Goal: Task Accomplishment & Management: Complete application form

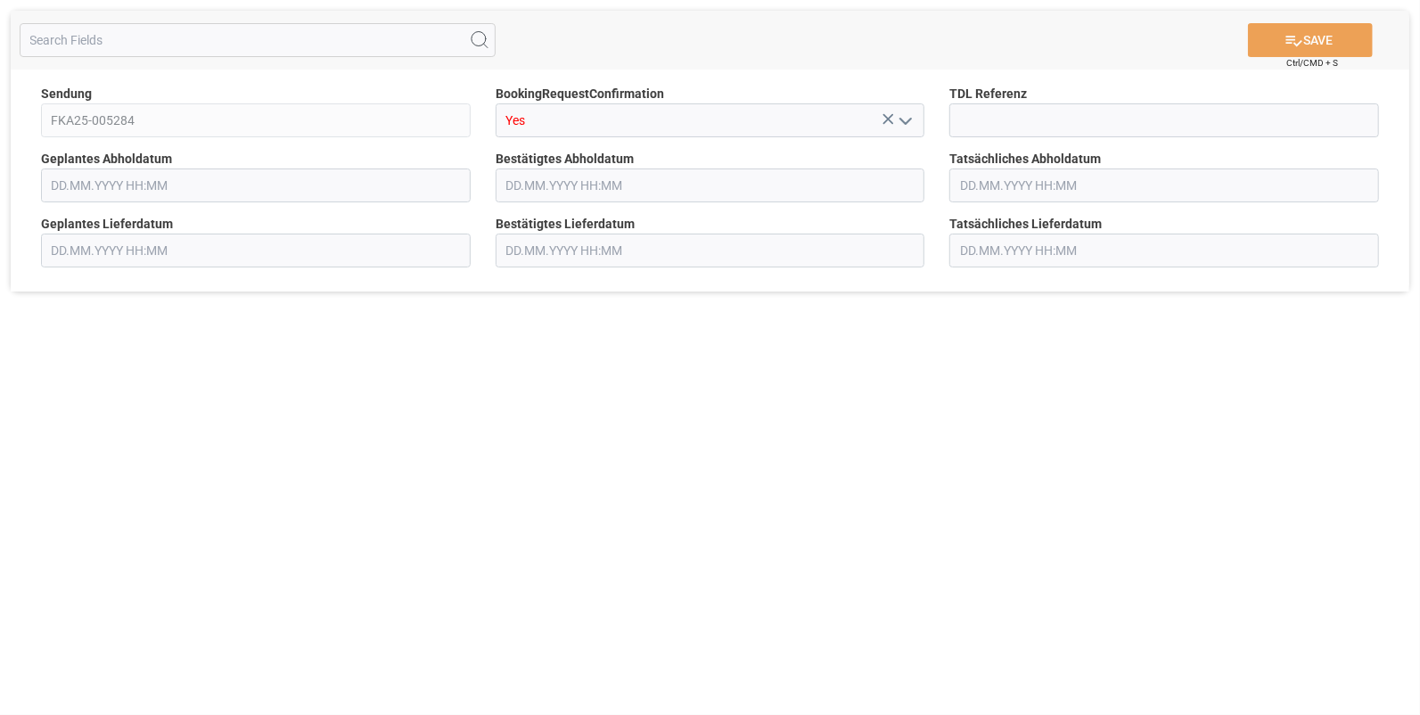
type input "18.08.2025 00:00"
type input "[DATE] 00:00"
click at [986, 125] on input at bounding box center [1164, 120] width 430 height 34
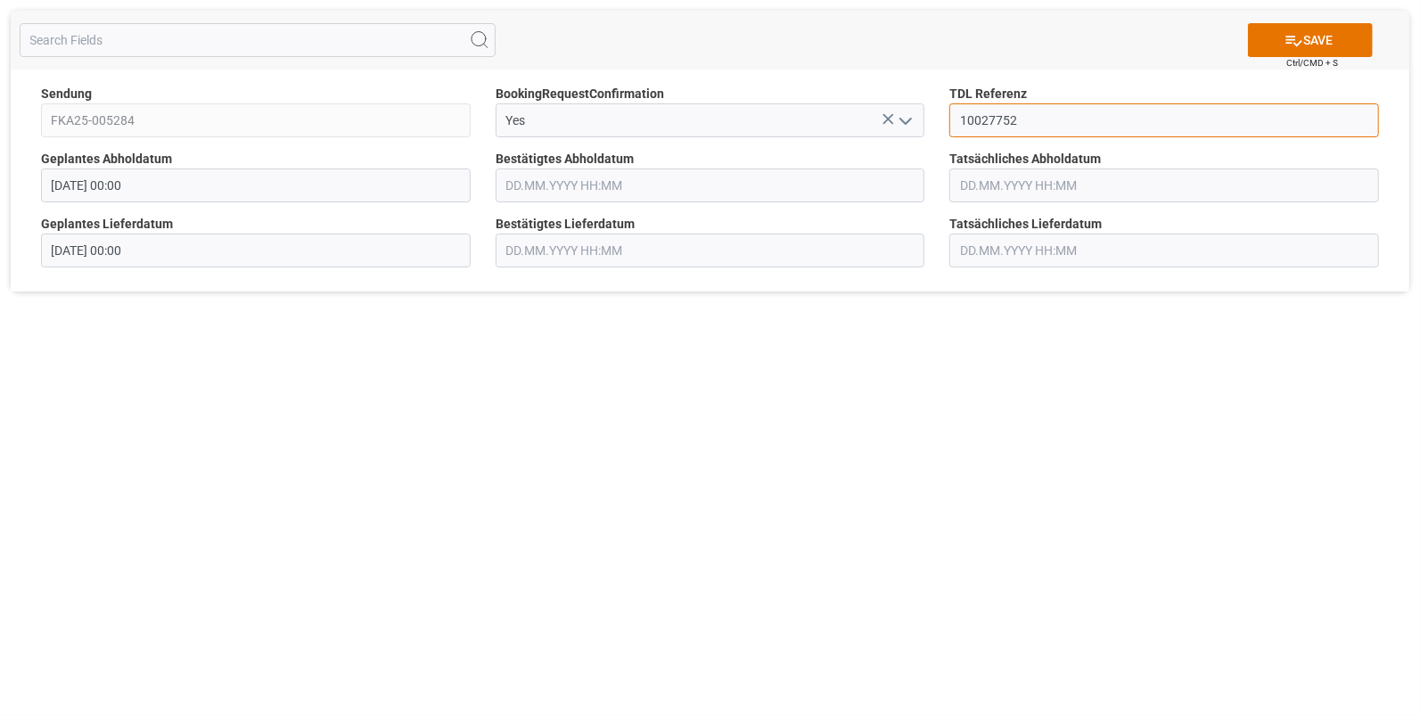
type input "10027752"
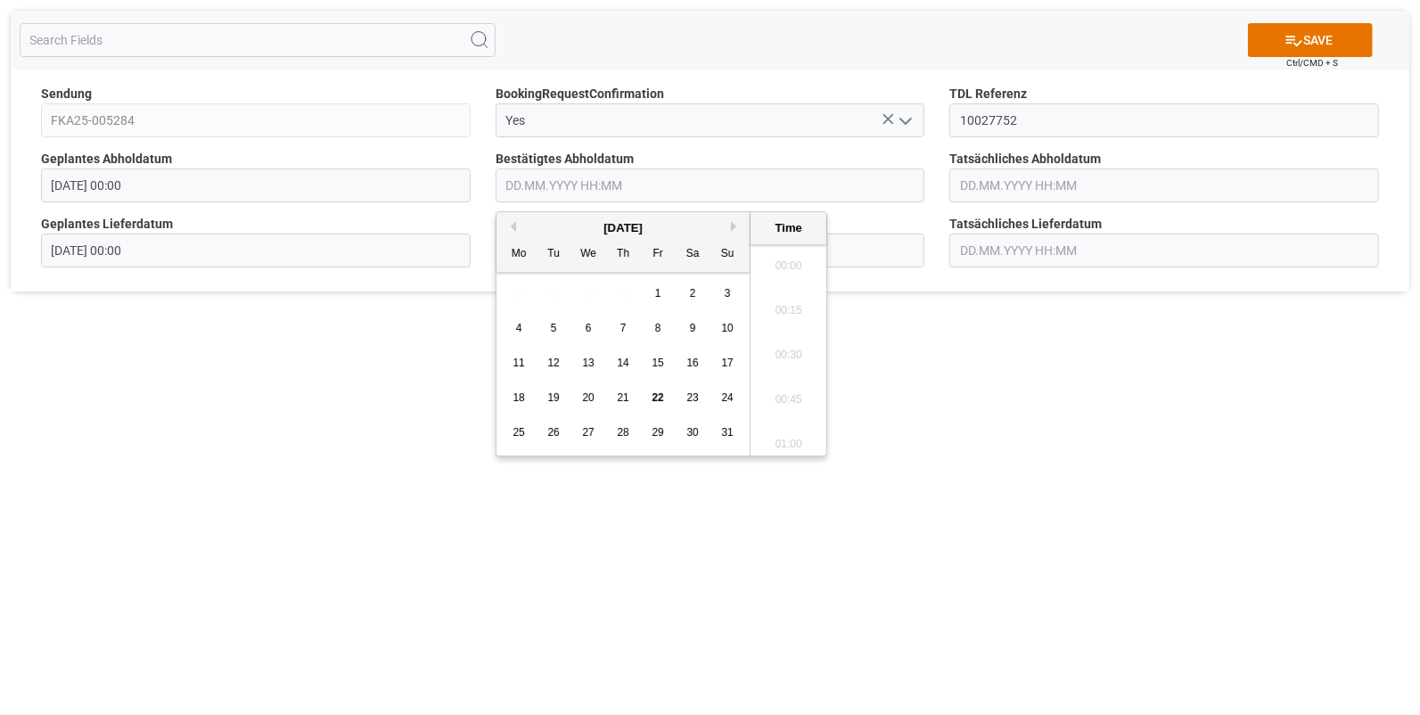
click at [563, 184] on input "text" at bounding box center [711, 185] width 430 height 34
click at [513, 389] on div "18" at bounding box center [519, 398] width 22 height 21
click at [789, 300] on li "14:45" at bounding box center [789, 305] width 76 height 45
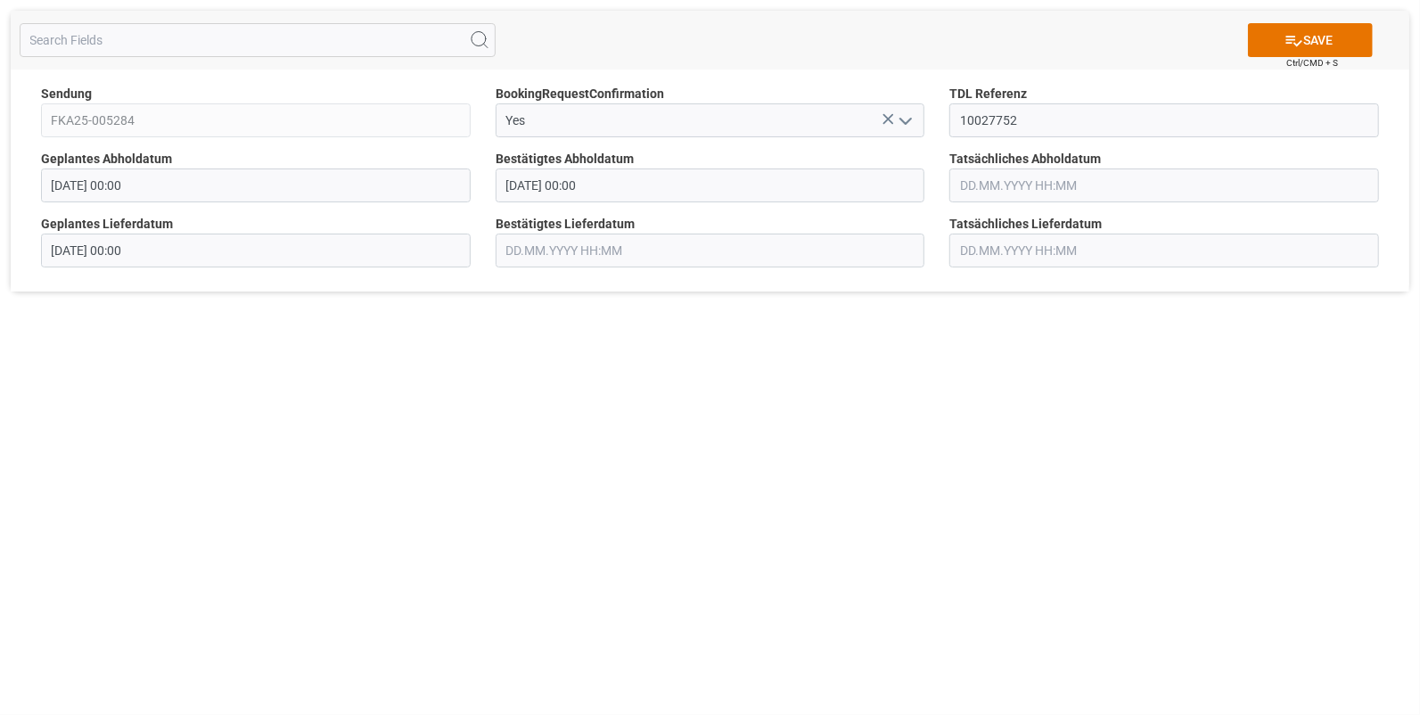
type input "[DATE] 14:45"
click at [974, 179] on input "text" at bounding box center [1164, 185] width 430 height 34
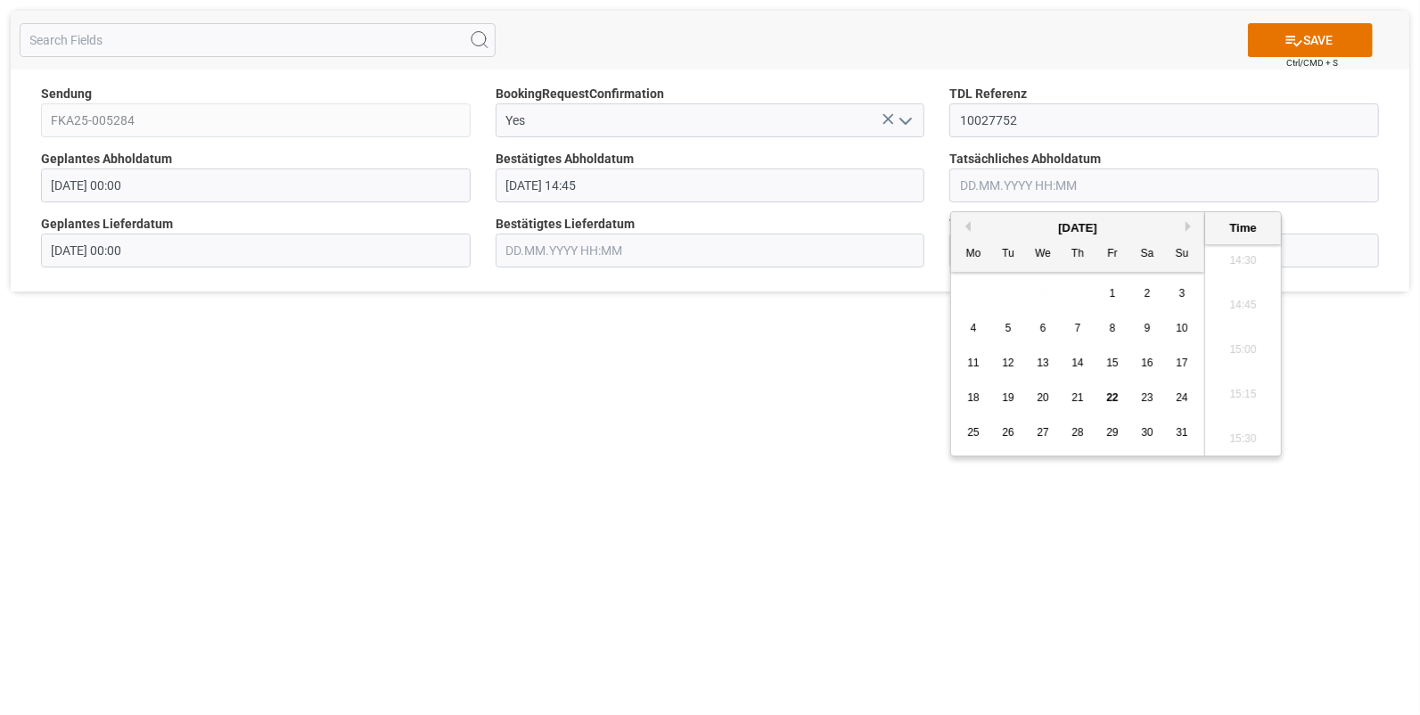
click at [972, 391] on div "18" at bounding box center [974, 398] width 22 height 21
click at [1238, 300] on li "14:45" at bounding box center [1243, 305] width 76 height 45
type input "[DATE] 14:45"
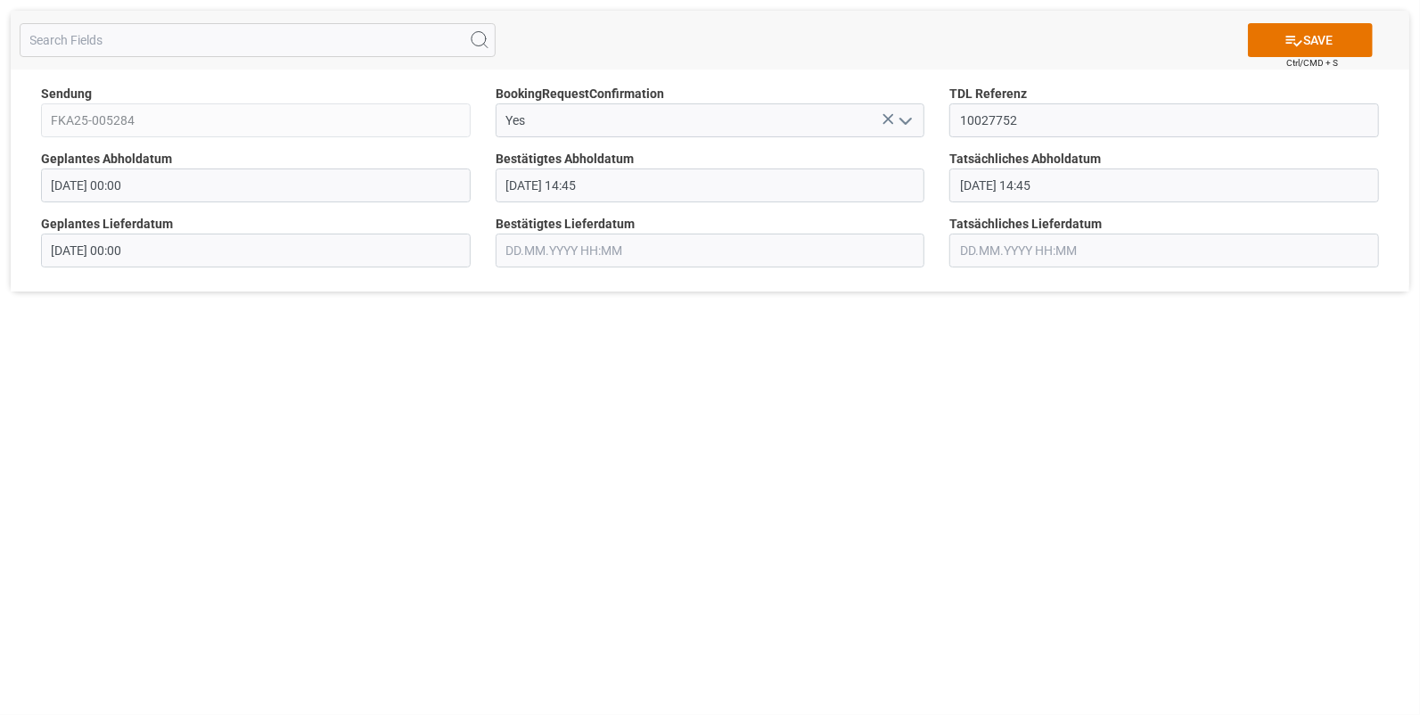
click at [518, 246] on input "text" at bounding box center [711, 251] width 430 height 34
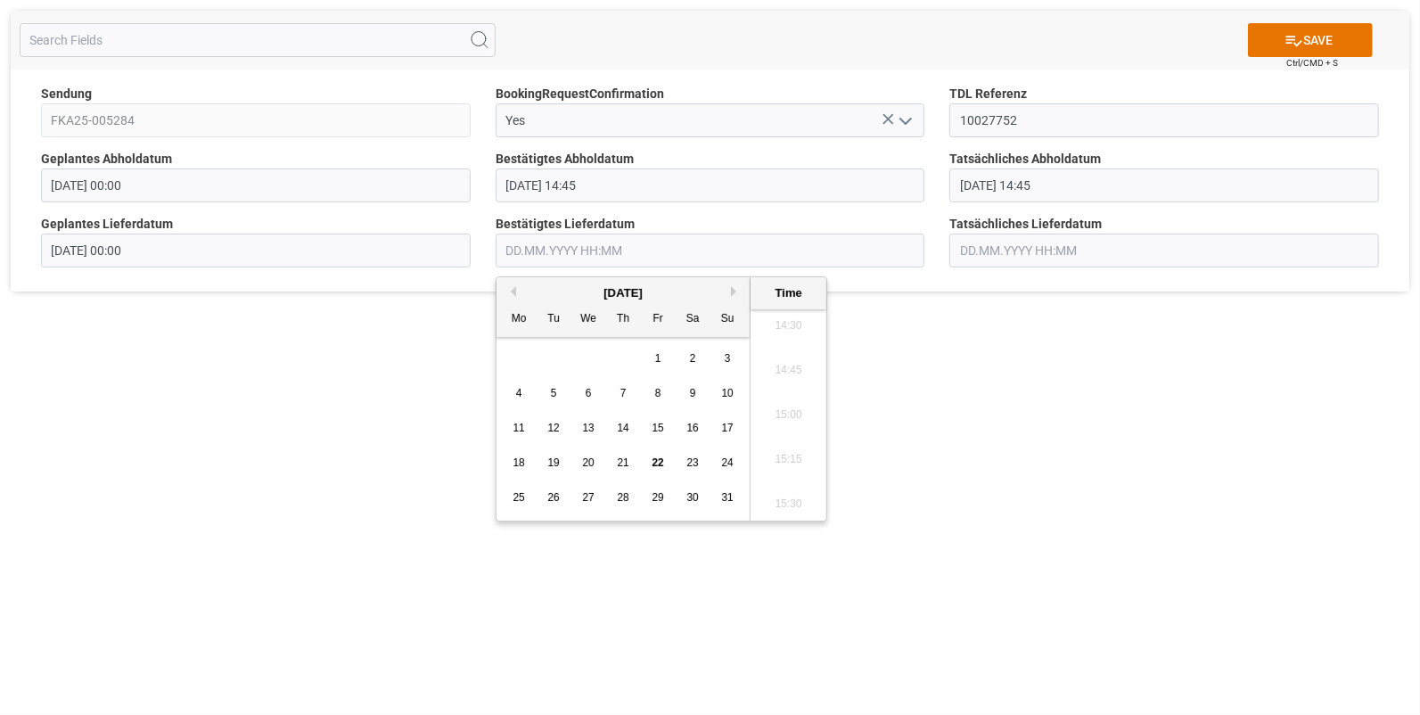
click at [551, 461] on span "19" at bounding box center [553, 462] width 12 height 12
click at [786, 339] on li "07:30" at bounding box center [789, 340] width 76 height 45
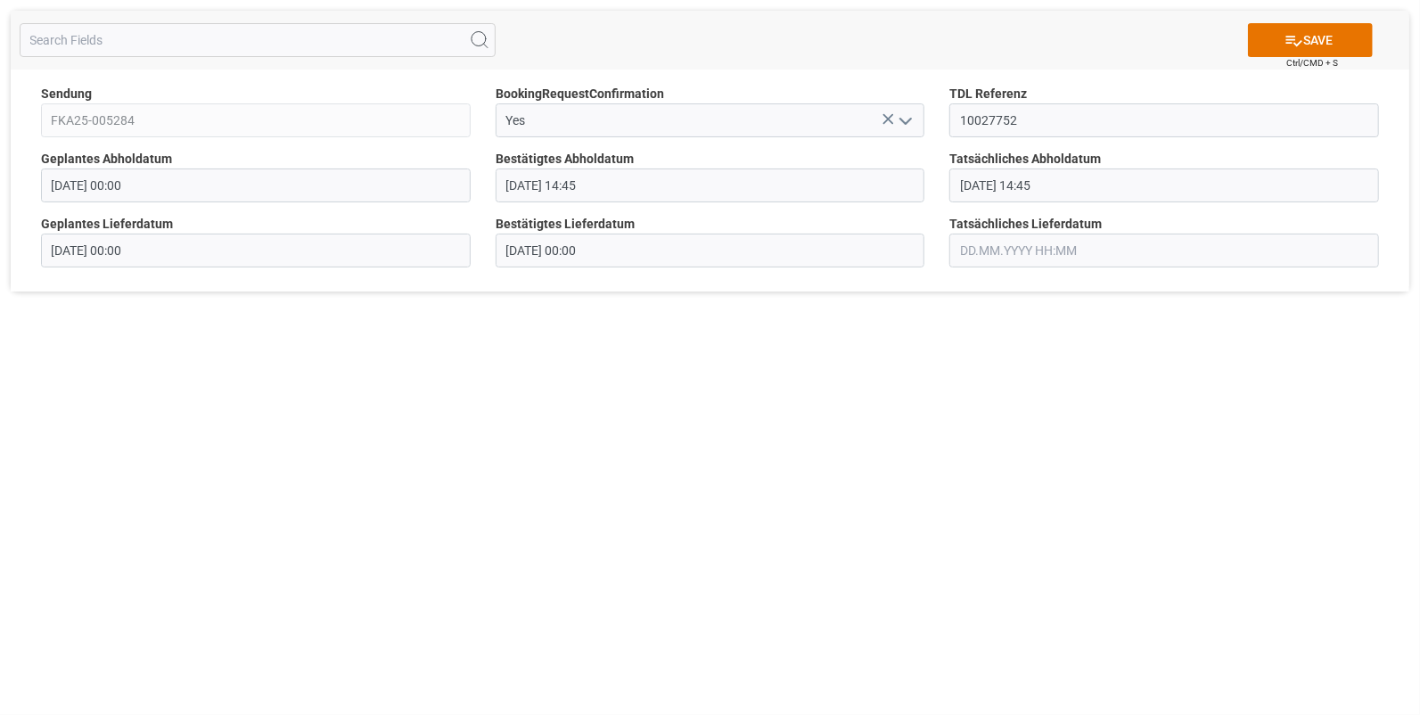
type input "19.08.2025 07:30"
click at [995, 249] on input "text" at bounding box center [1164, 251] width 430 height 34
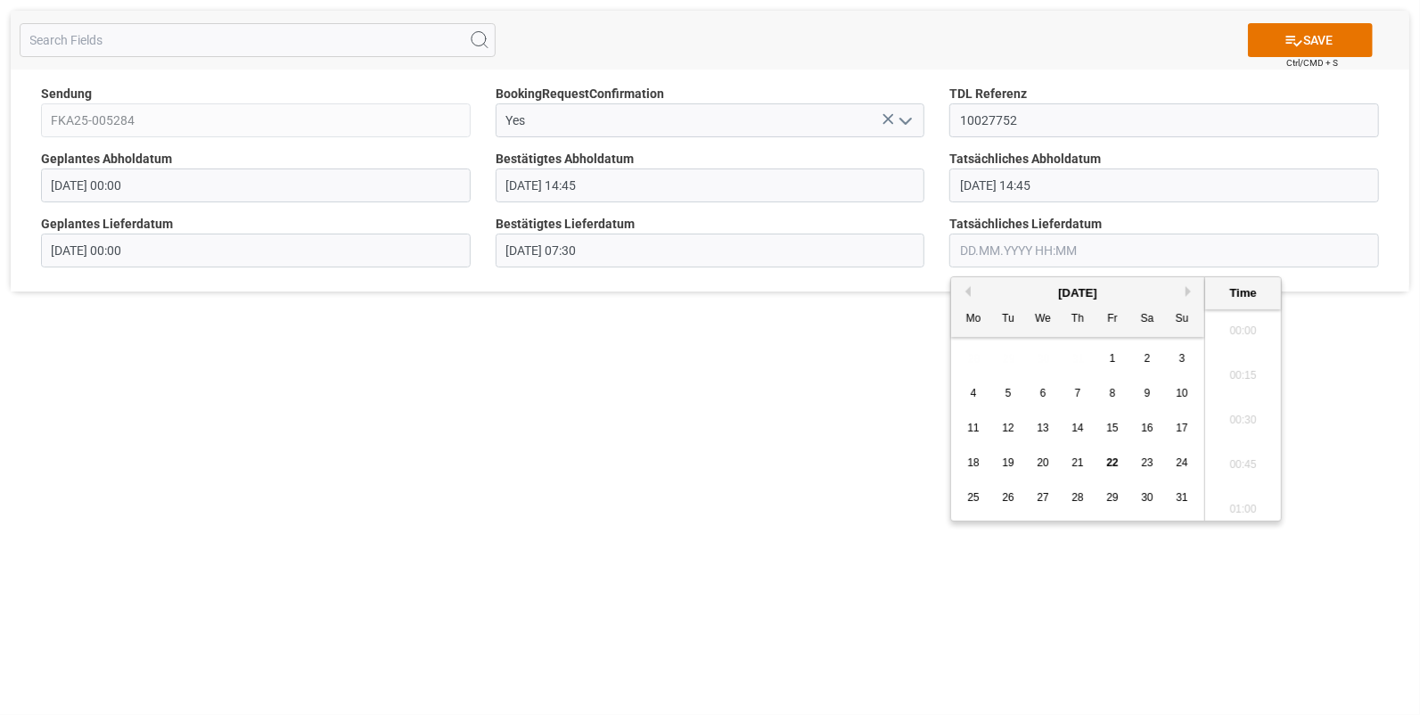
scroll to position [2591, 0]
click at [1010, 459] on span "19" at bounding box center [1008, 462] width 12 height 12
click at [1239, 406] on li "07:30" at bounding box center [1243, 415] width 76 height 45
type input "19.08.2025 07:30"
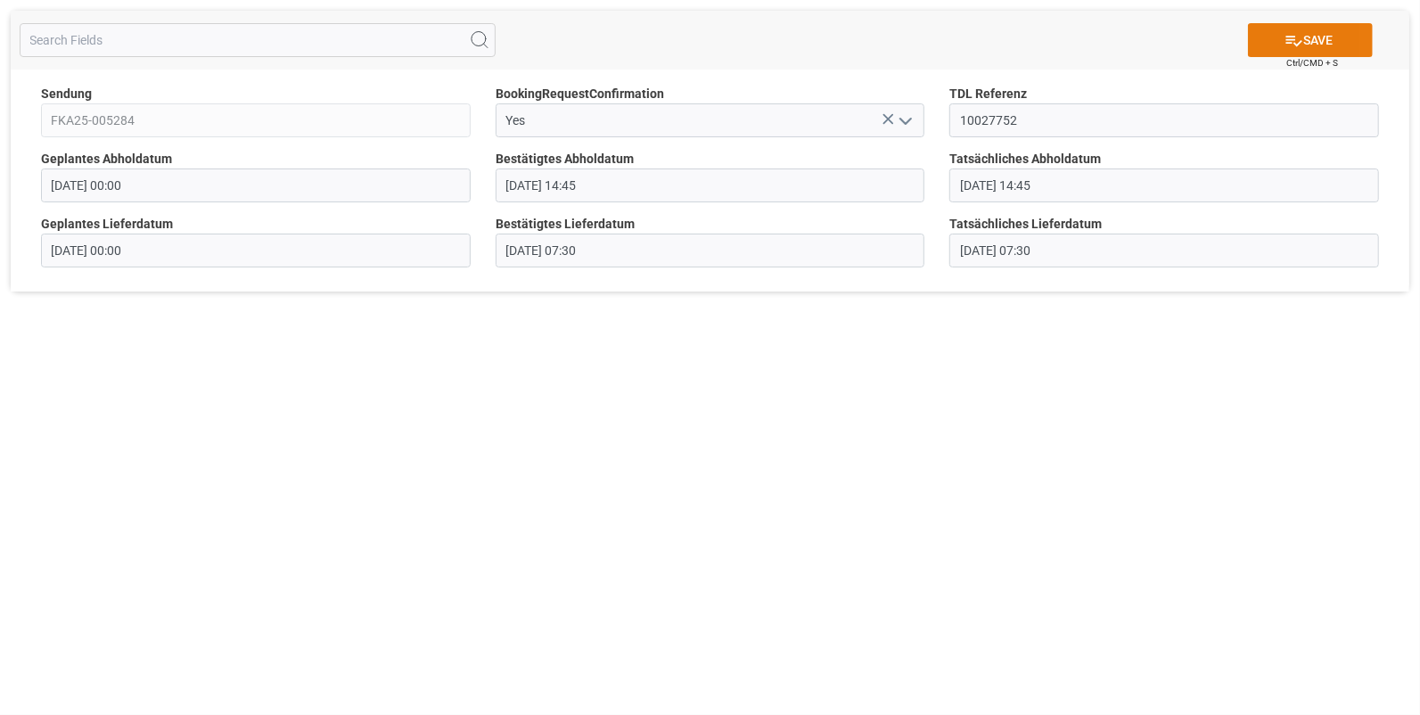
click at [1285, 34] on icon at bounding box center [1294, 40] width 19 height 19
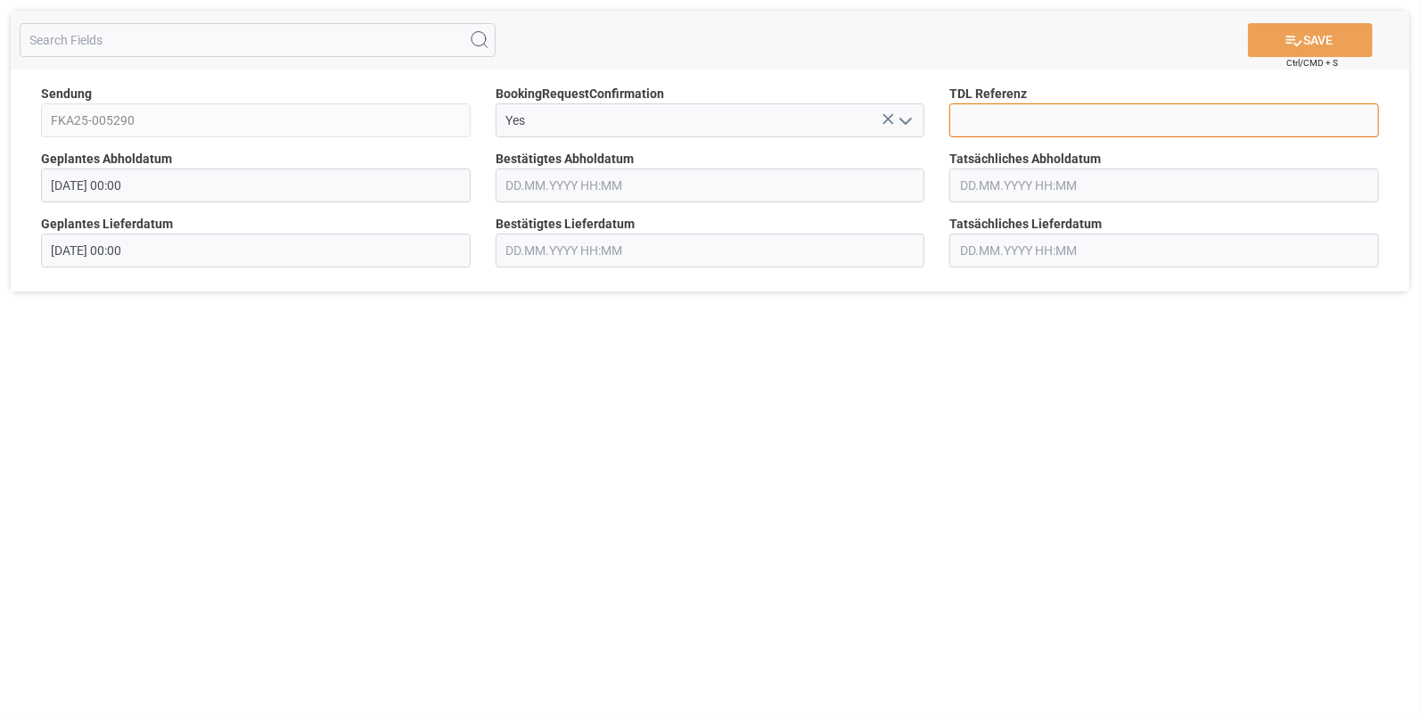
click at [1001, 116] on input at bounding box center [1164, 120] width 430 height 34
type input "10027753"
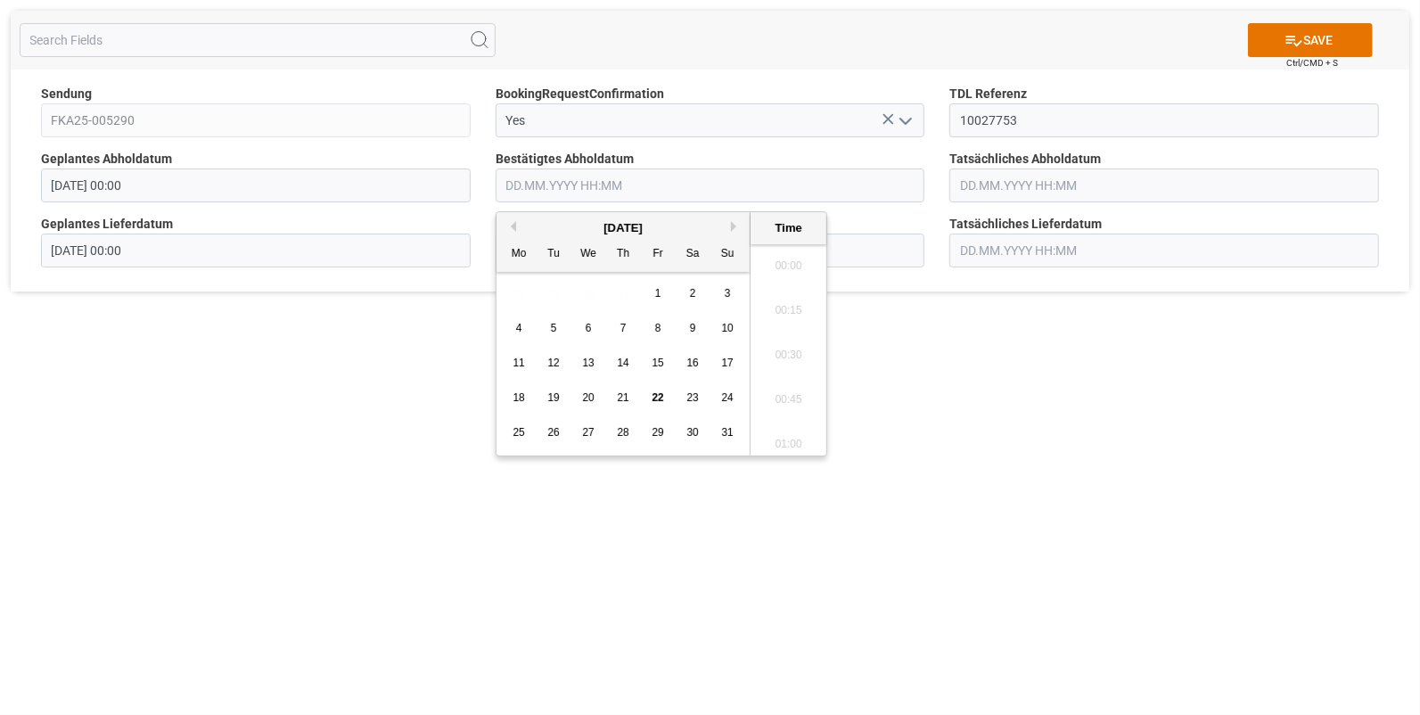
click at [580, 192] on input "text" at bounding box center [711, 185] width 430 height 34
click at [522, 392] on span "18" at bounding box center [519, 397] width 12 height 12
click at [797, 305] on li "14:45" at bounding box center [789, 305] width 76 height 45
type input "18.08.2025 14:45"
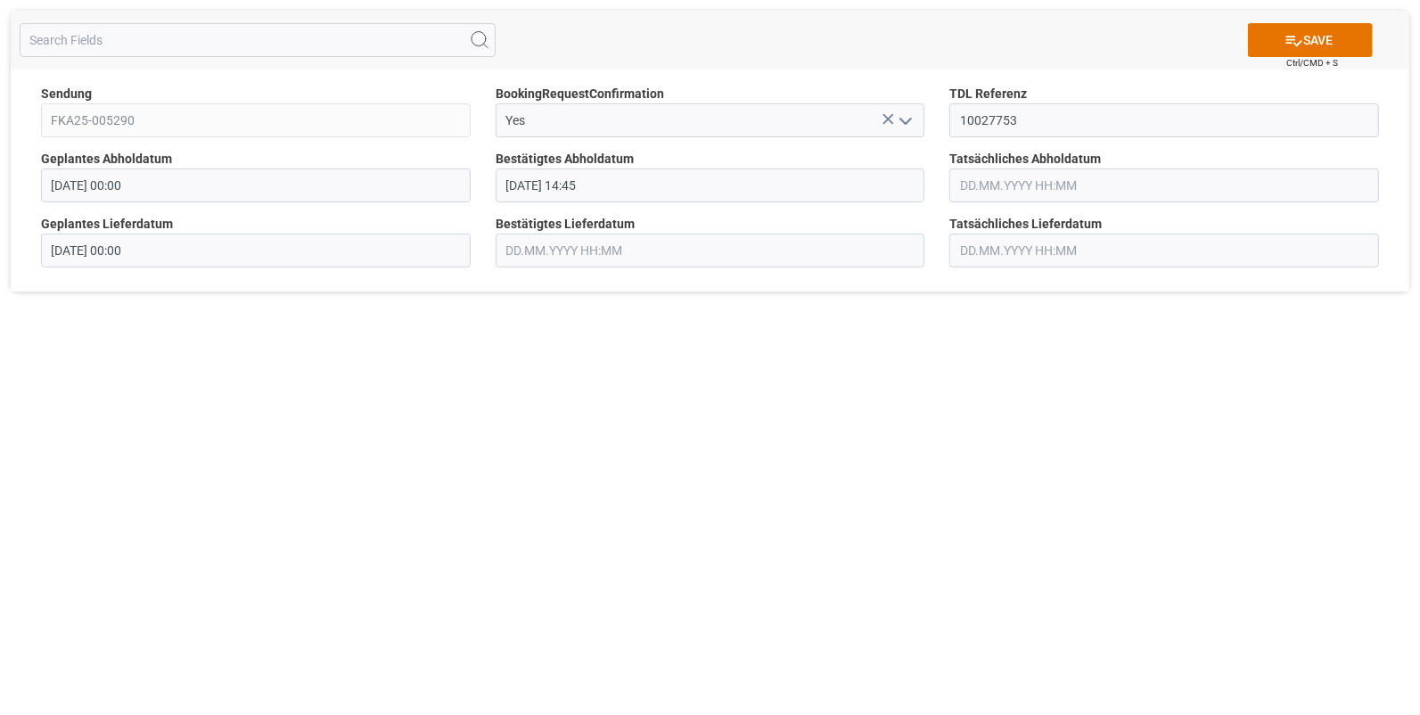
click at [991, 185] on input "text" at bounding box center [1164, 185] width 430 height 34
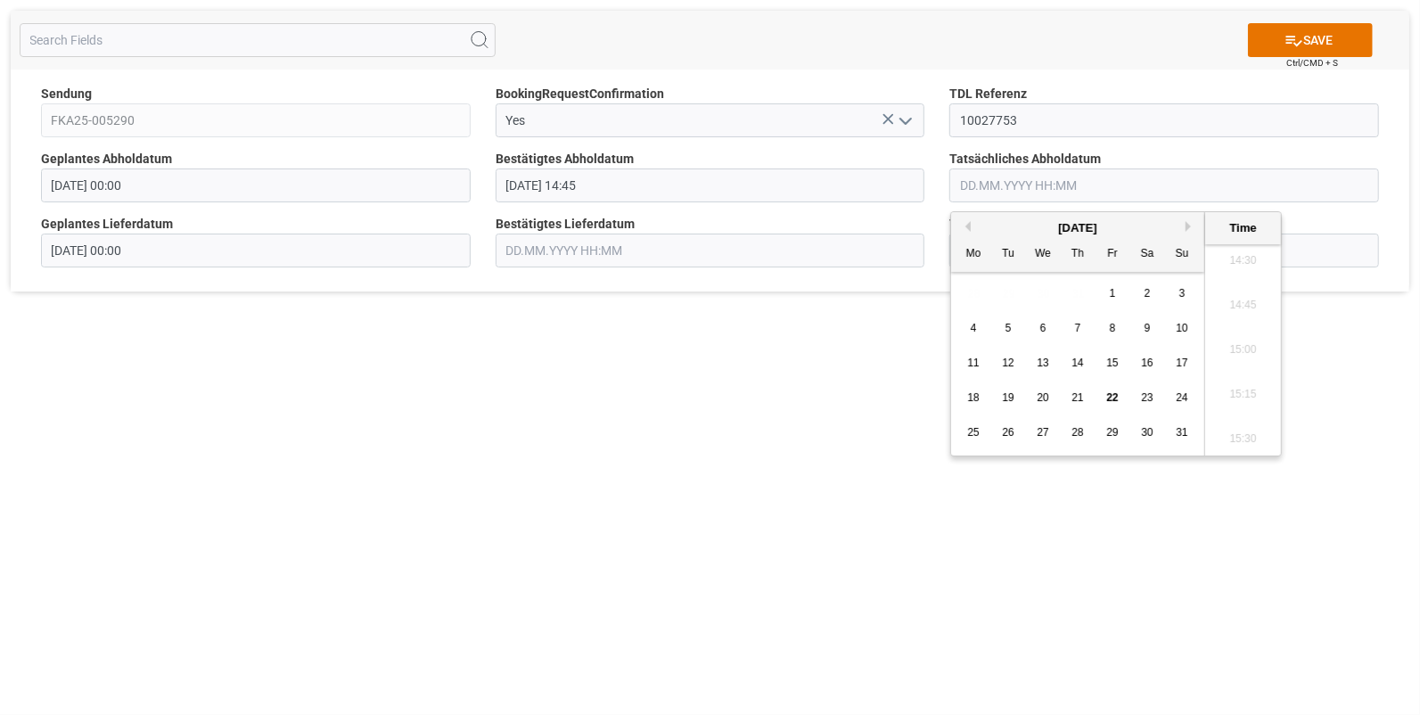
click at [972, 394] on span "18" at bounding box center [973, 397] width 12 height 12
drag, startPoint x: 1232, startPoint y: 304, endPoint x: 1108, endPoint y: 302, distance: 123.9
click at [1231, 303] on li "14:45" at bounding box center [1243, 305] width 76 height 45
type input "18.08.2025 14:45"
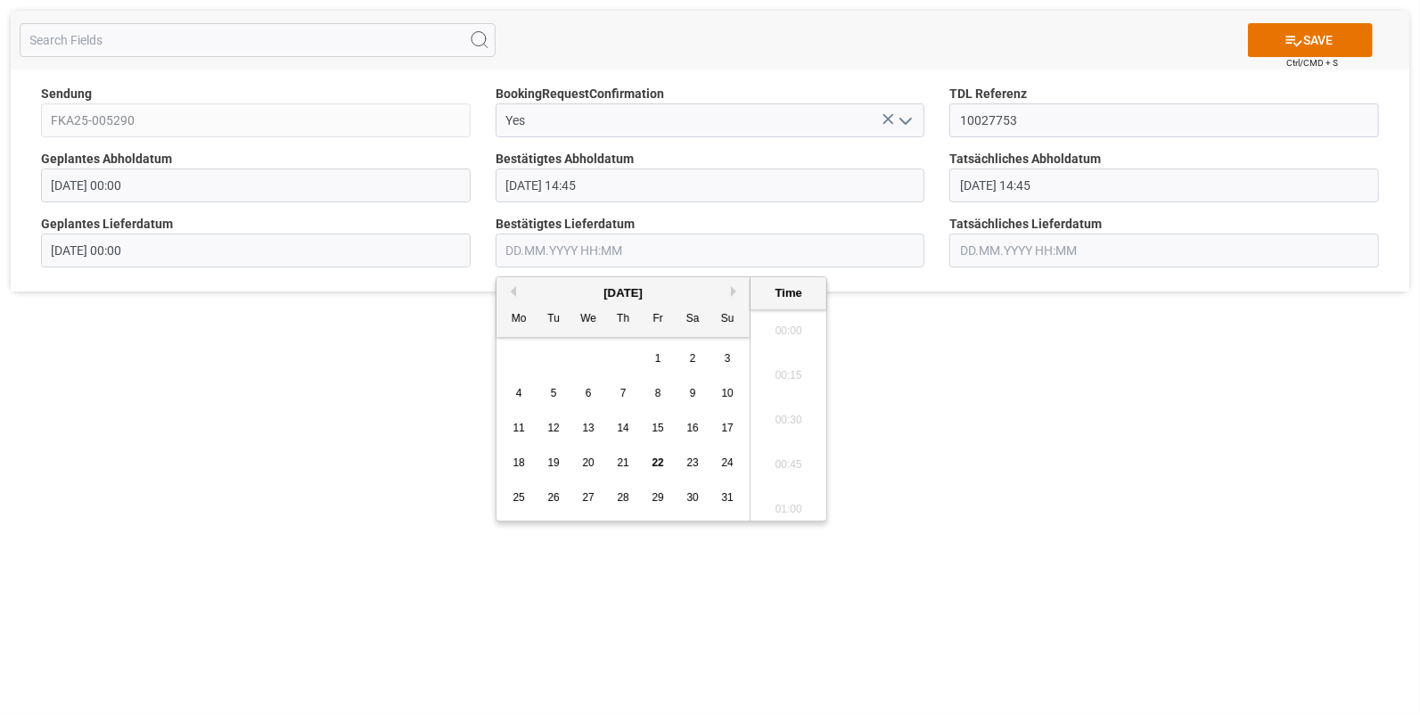
click at [535, 248] on input "text" at bounding box center [711, 251] width 430 height 34
click at [558, 459] on span "19" at bounding box center [553, 462] width 12 height 12
click at [776, 396] on li "10:45" at bounding box center [789, 400] width 76 height 45
type input "19.08.2025 10:45"
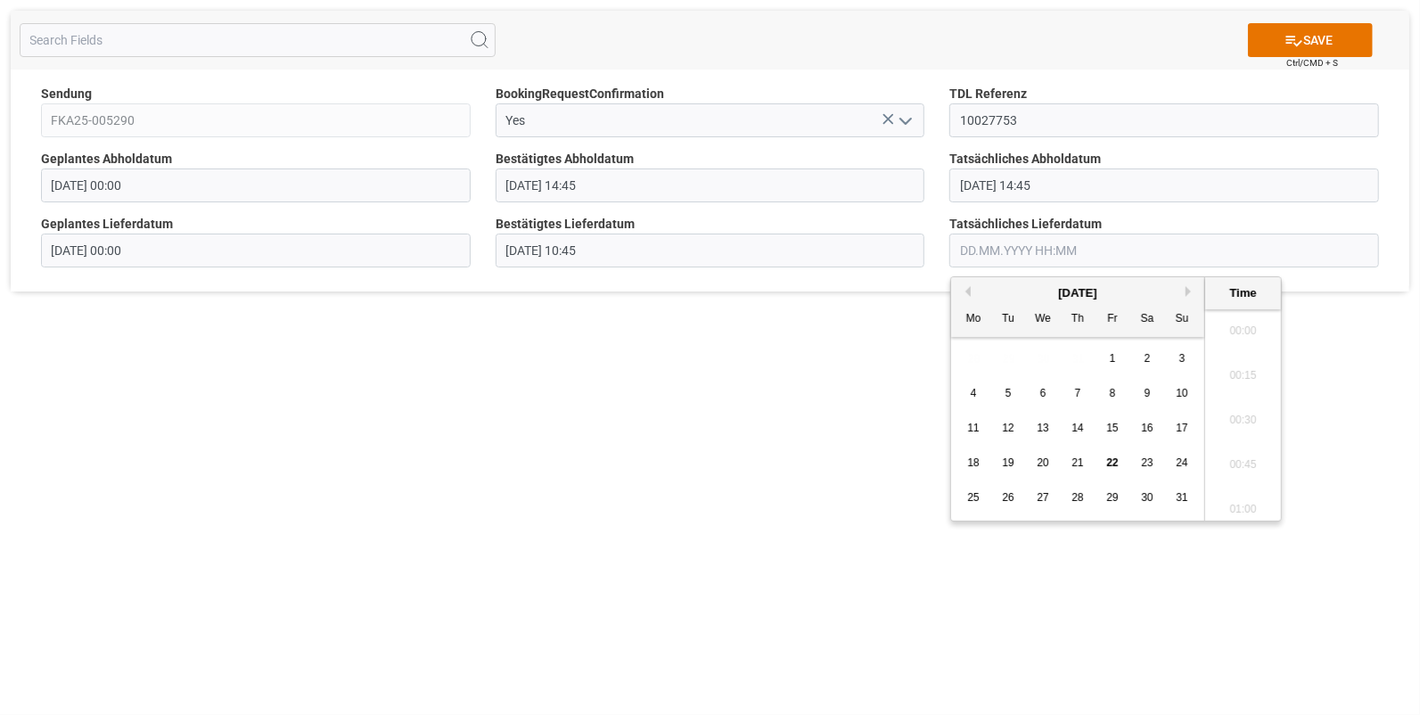
click at [970, 247] on input "text" at bounding box center [1164, 251] width 430 height 34
click at [1006, 461] on span "19" at bounding box center [1008, 462] width 12 height 12
click at [1240, 388] on li "10:45" at bounding box center [1243, 400] width 76 height 45
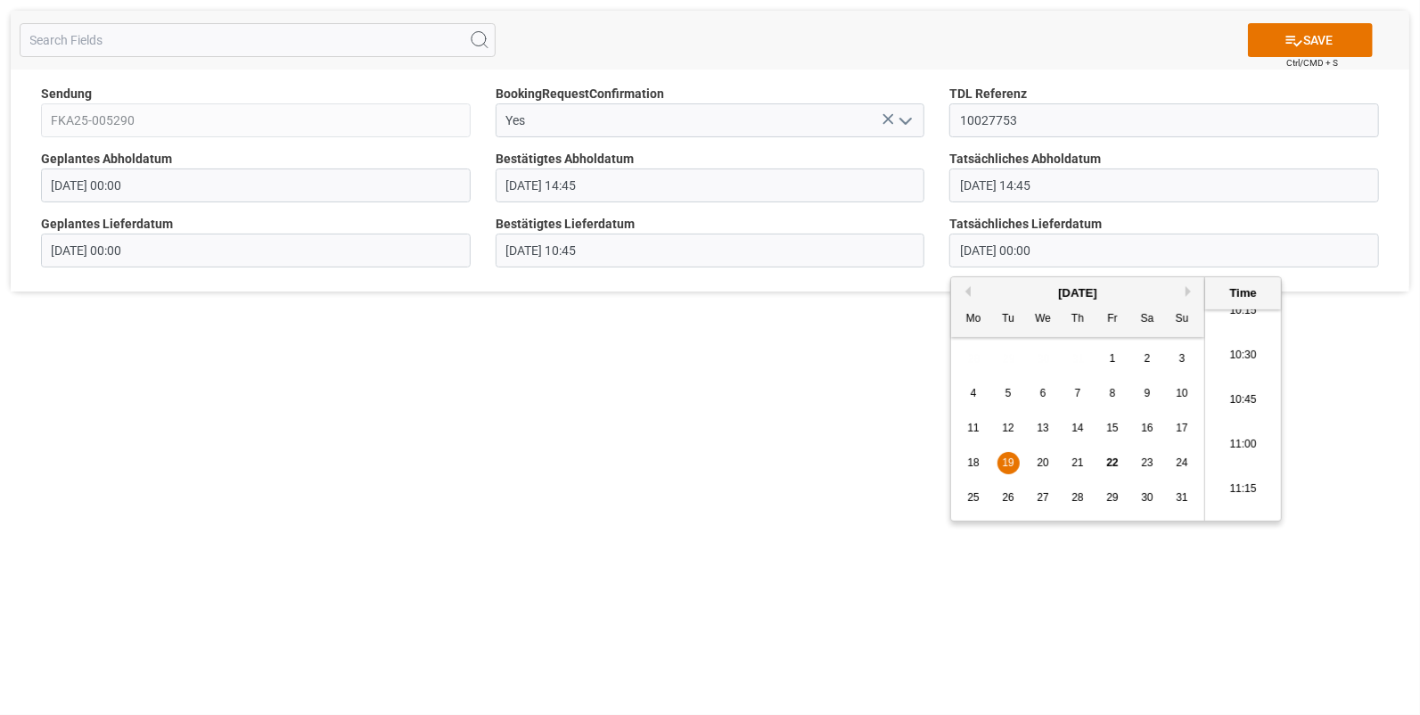
type input "19.08.2025 10:45"
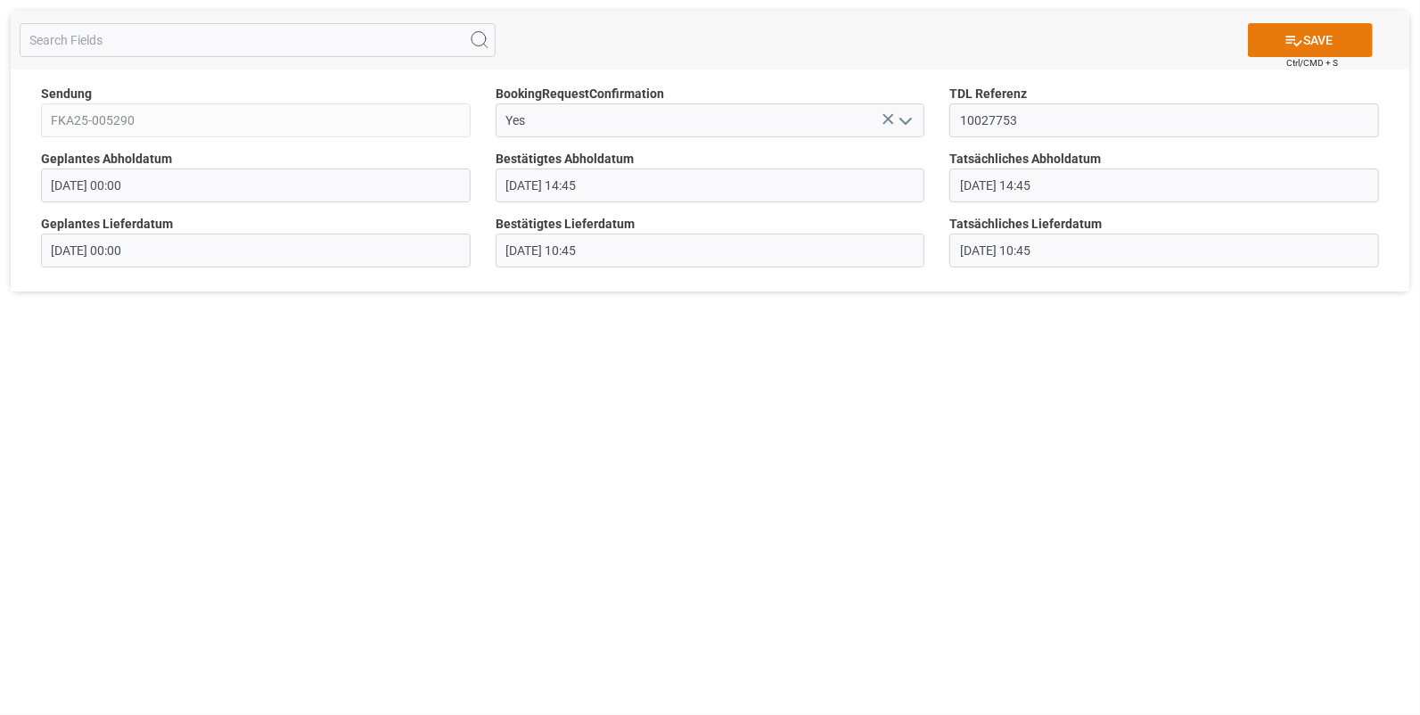
click at [1336, 33] on button "SAVE" at bounding box center [1310, 40] width 125 height 34
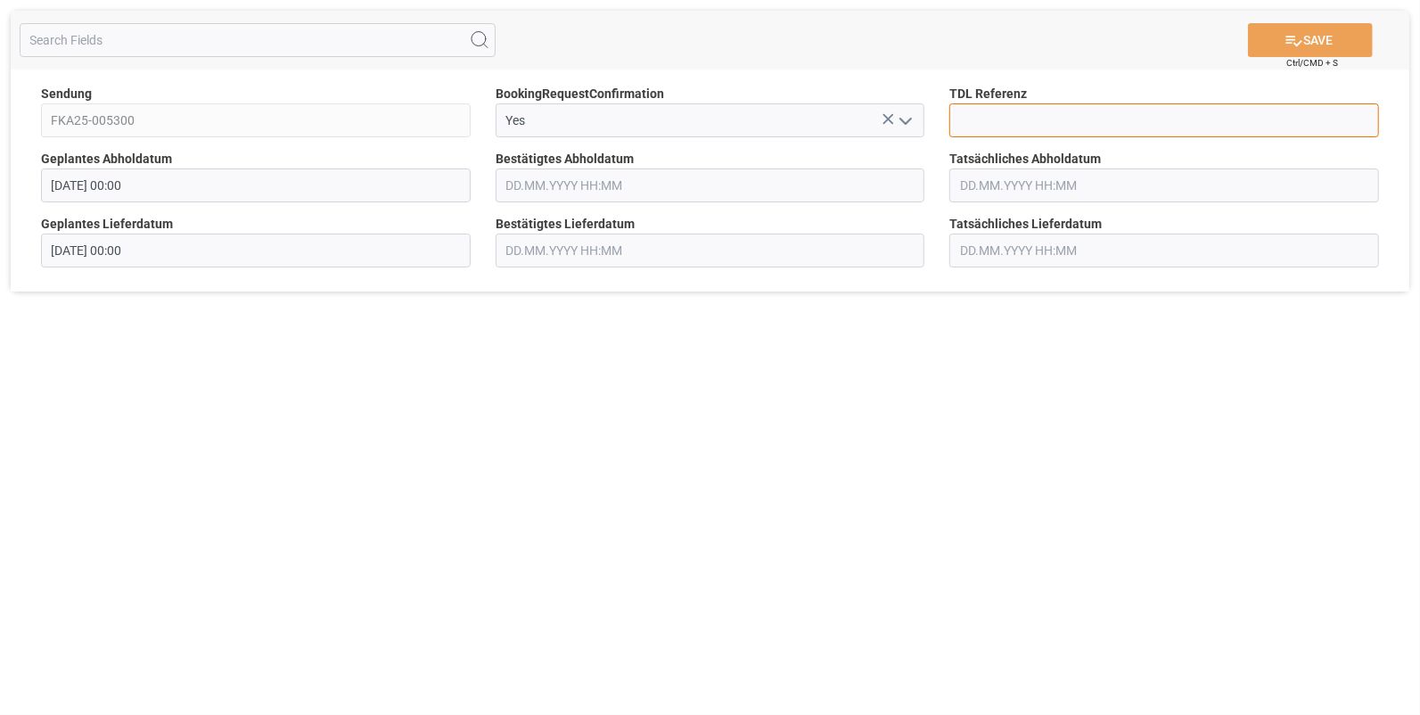
click at [1037, 117] on input at bounding box center [1164, 120] width 430 height 34
type input "10027761"
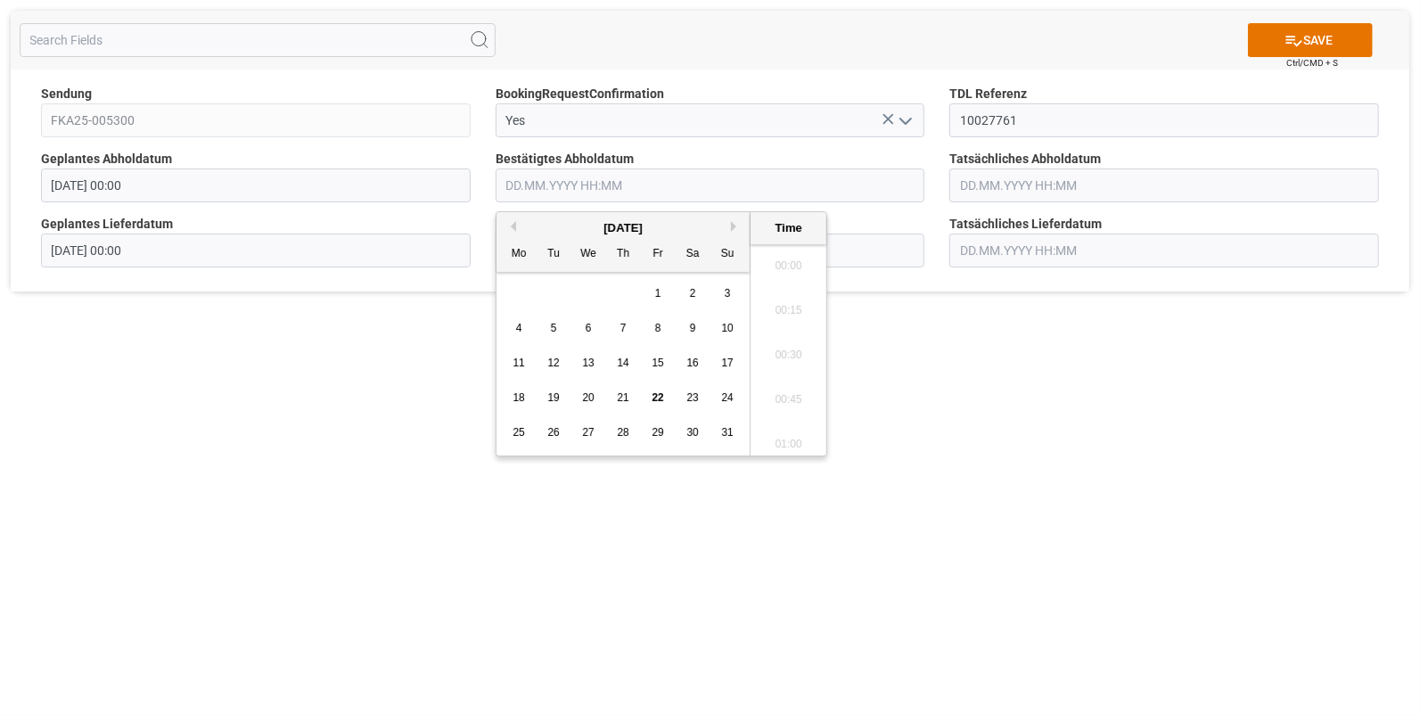
click at [594, 188] on input "text" at bounding box center [711, 185] width 430 height 34
drag, startPoint x: 553, startPoint y: 397, endPoint x: 571, endPoint y: 392, distance: 19.2
click at [553, 397] on span "19" at bounding box center [553, 397] width 12 height 12
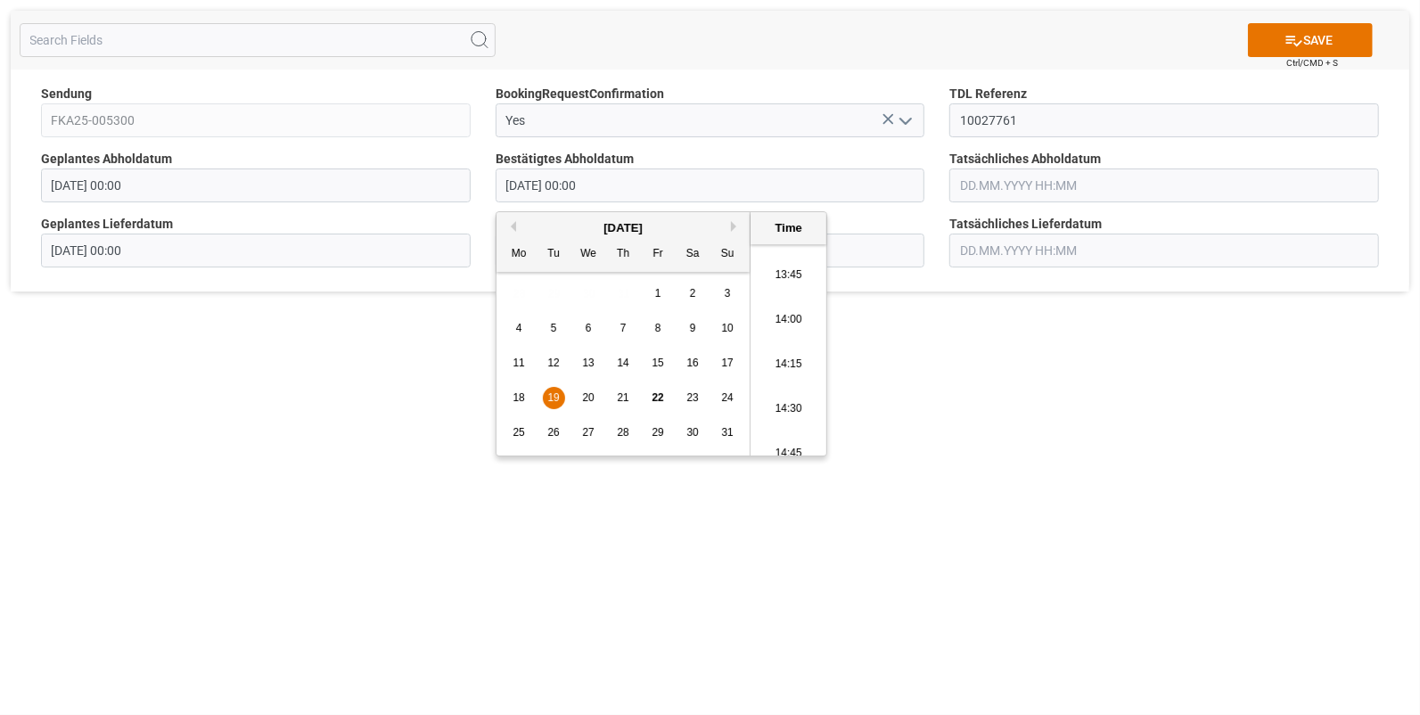
click at [789, 276] on li "13:45" at bounding box center [789, 275] width 76 height 45
type input "19.08.2025 13:45"
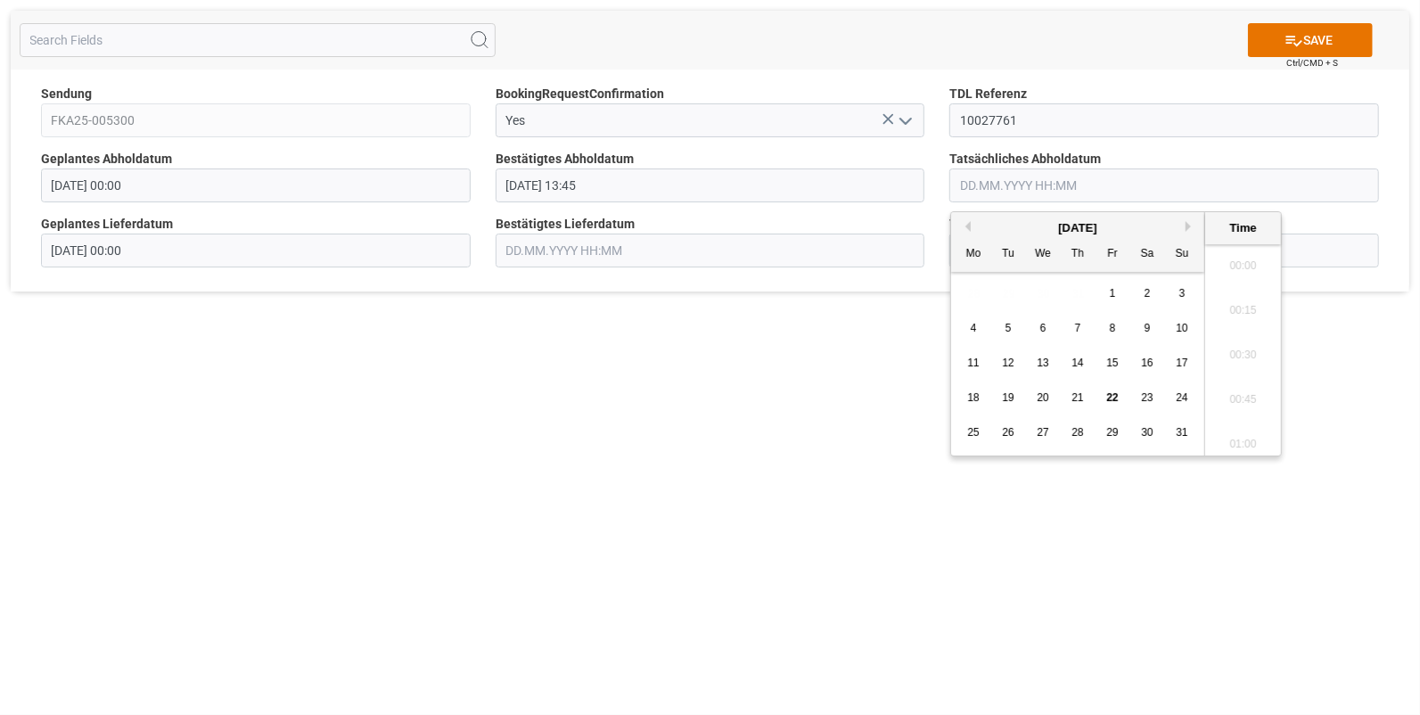
click at [987, 189] on input "text" at bounding box center [1164, 185] width 430 height 34
click at [1011, 399] on span "19" at bounding box center [1008, 397] width 12 height 12
click at [1237, 417] on li "13:45" at bounding box center [1243, 424] width 76 height 45
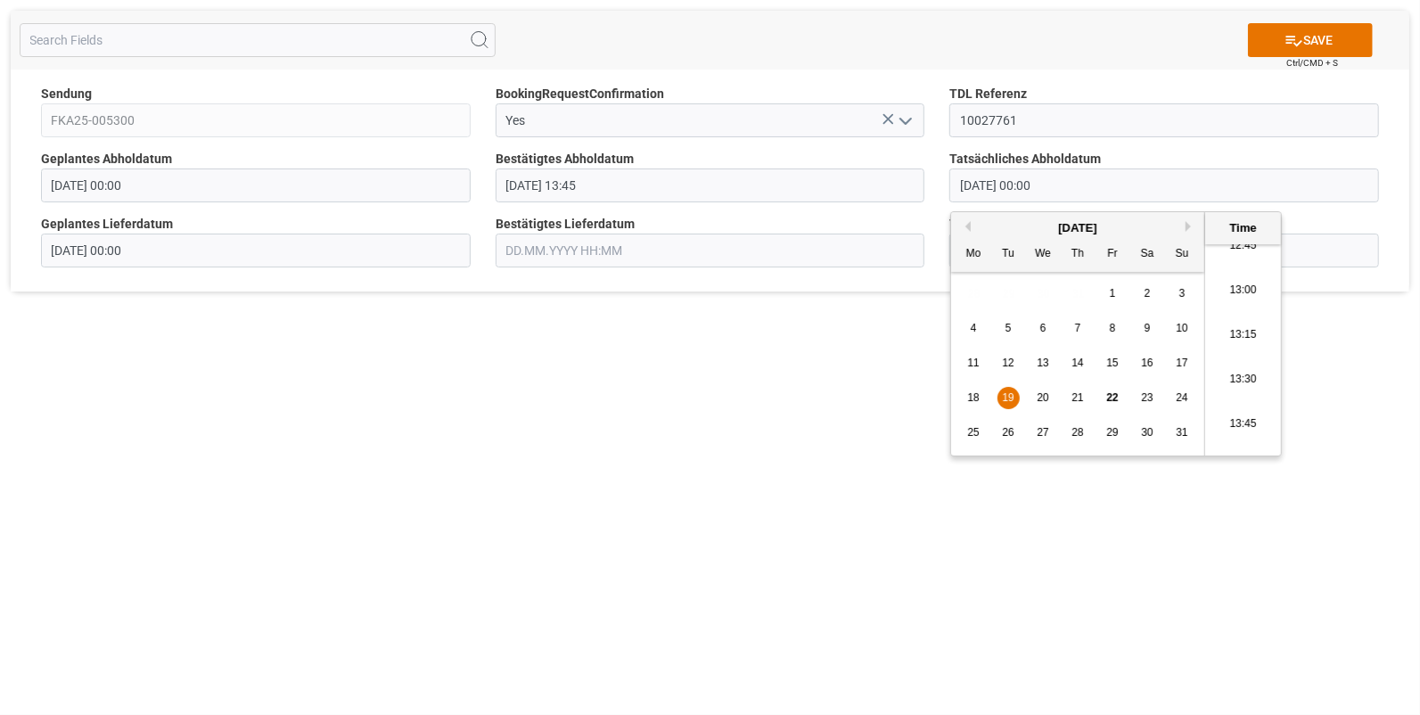
type input "19.08.2025 13:45"
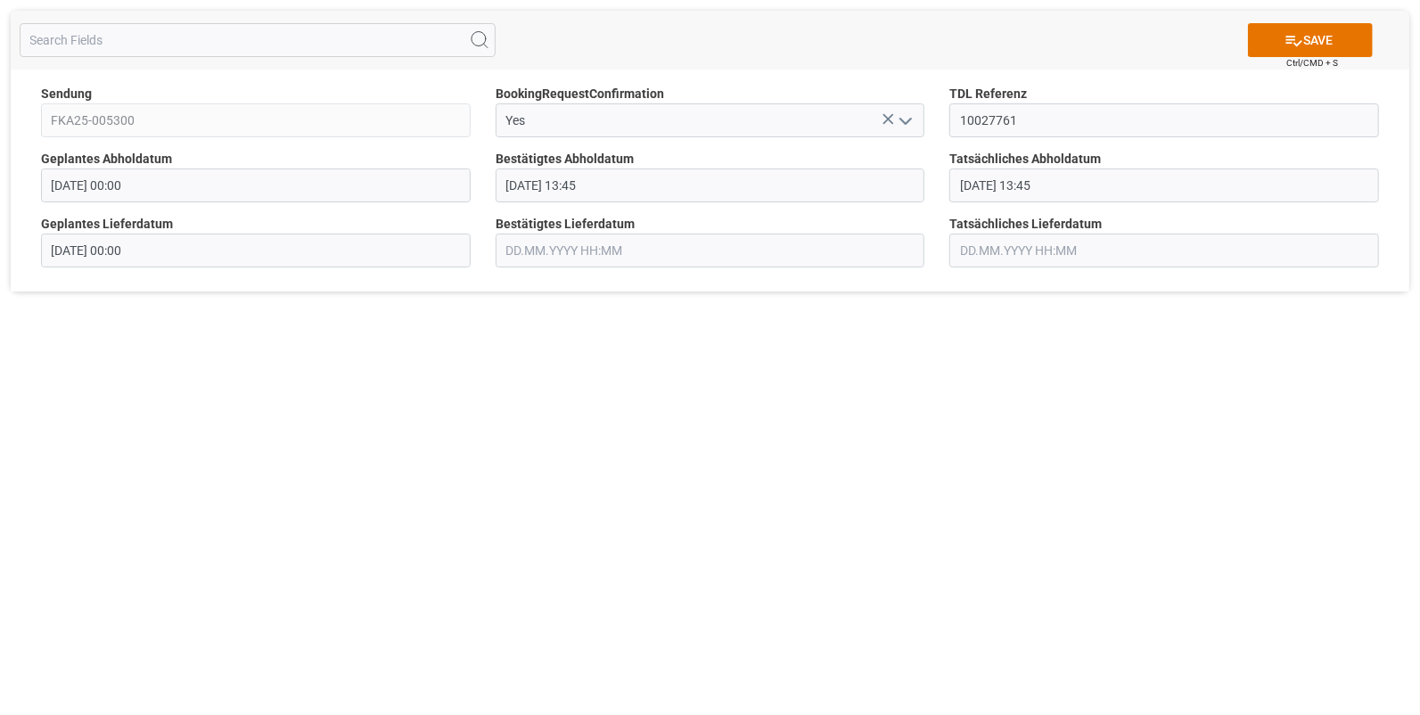
click at [519, 254] on input "text" at bounding box center [711, 251] width 430 height 34
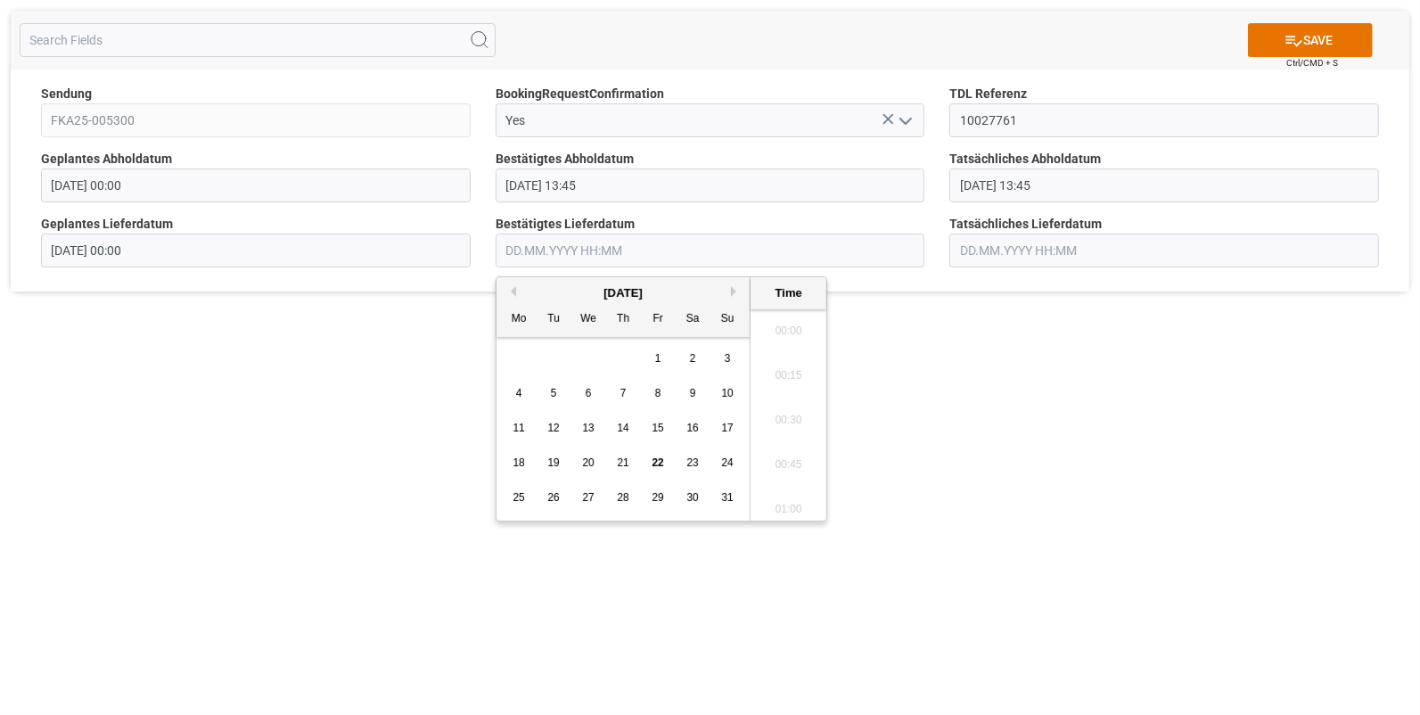
scroll to position [2591, 0]
click at [582, 461] on span "20" at bounding box center [588, 462] width 12 height 12
click at [772, 381] on li "07:45" at bounding box center [789, 385] width 76 height 45
type input "20.08.2025 07:45"
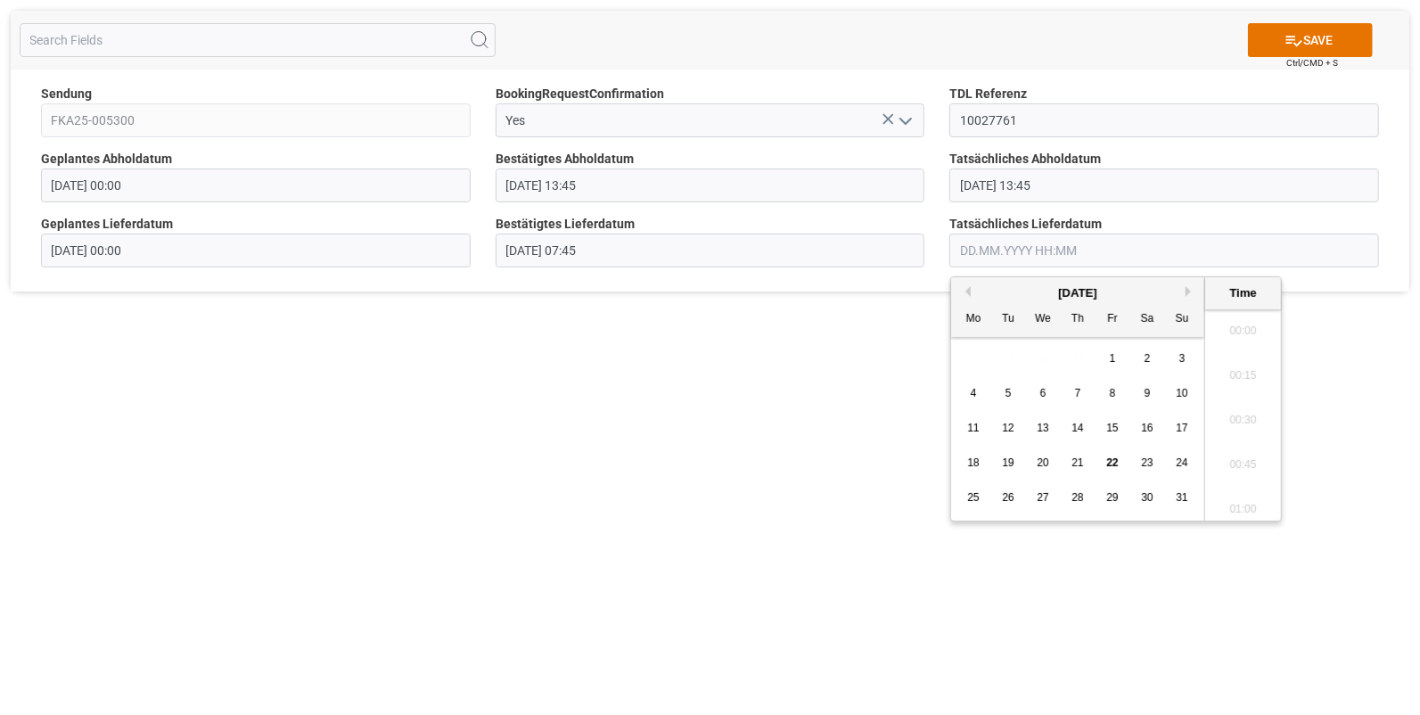
click at [957, 256] on input "text" at bounding box center [1164, 251] width 430 height 34
click at [1048, 453] on div "20" at bounding box center [1043, 463] width 22 height 21
click at [1225, 374] on li "07:45" at bounding box center [1243, 385] width 76 height 45
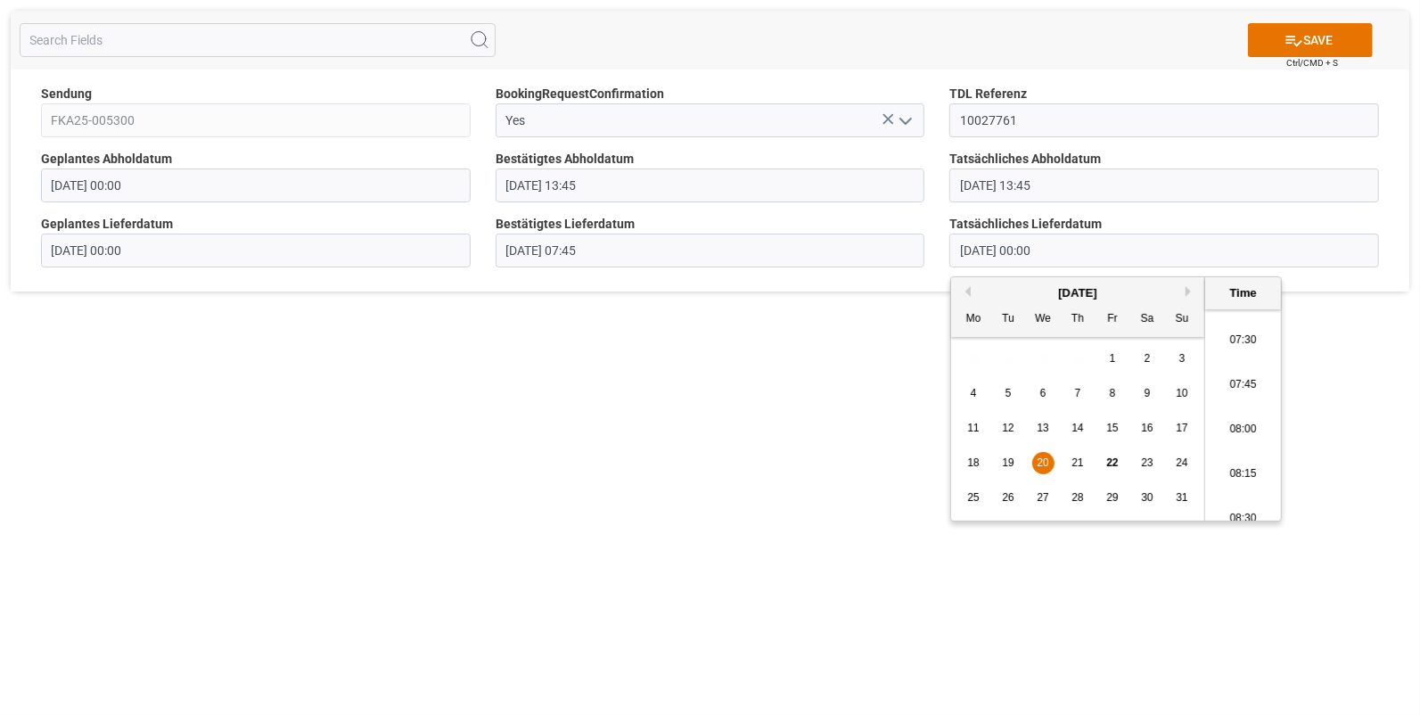
type input "20.08.2025 07:45"
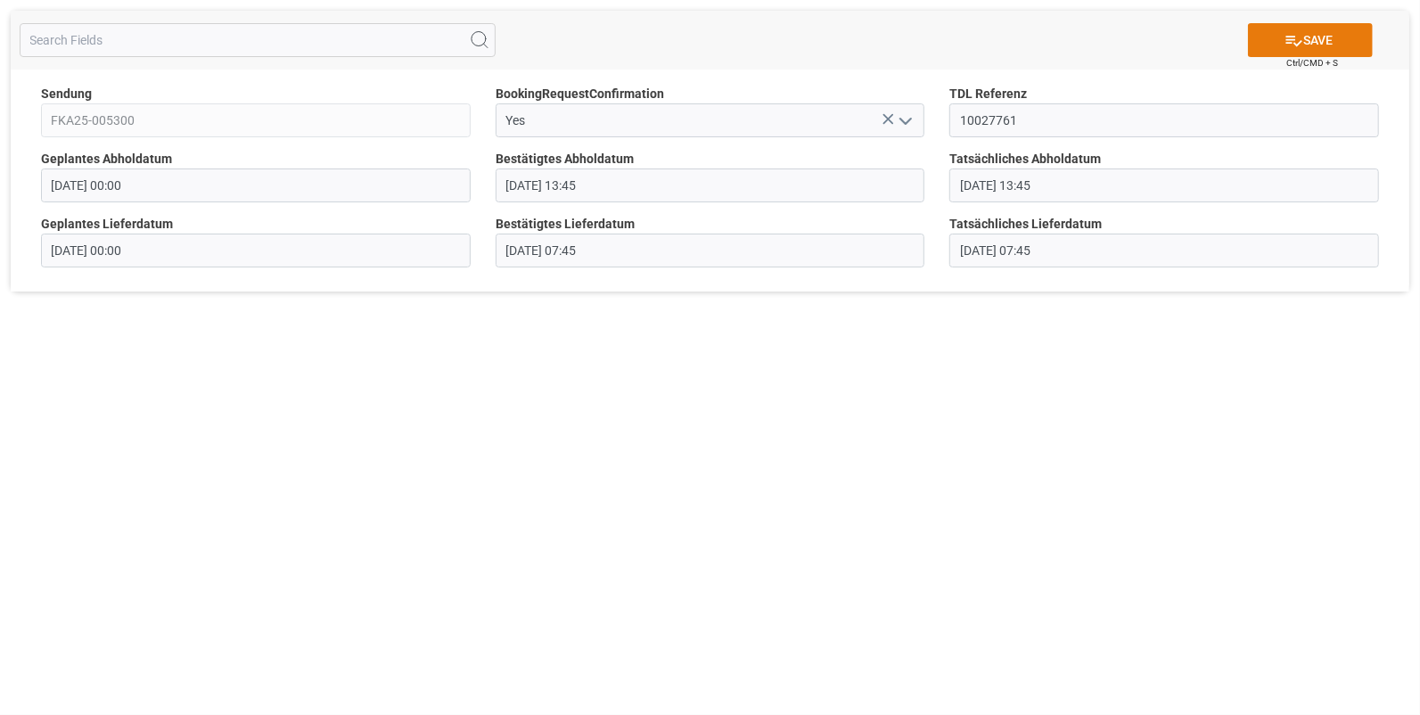
click at [1269, 39] on button "SAVE" at bounding box center [1310, 40] width 125 height 34
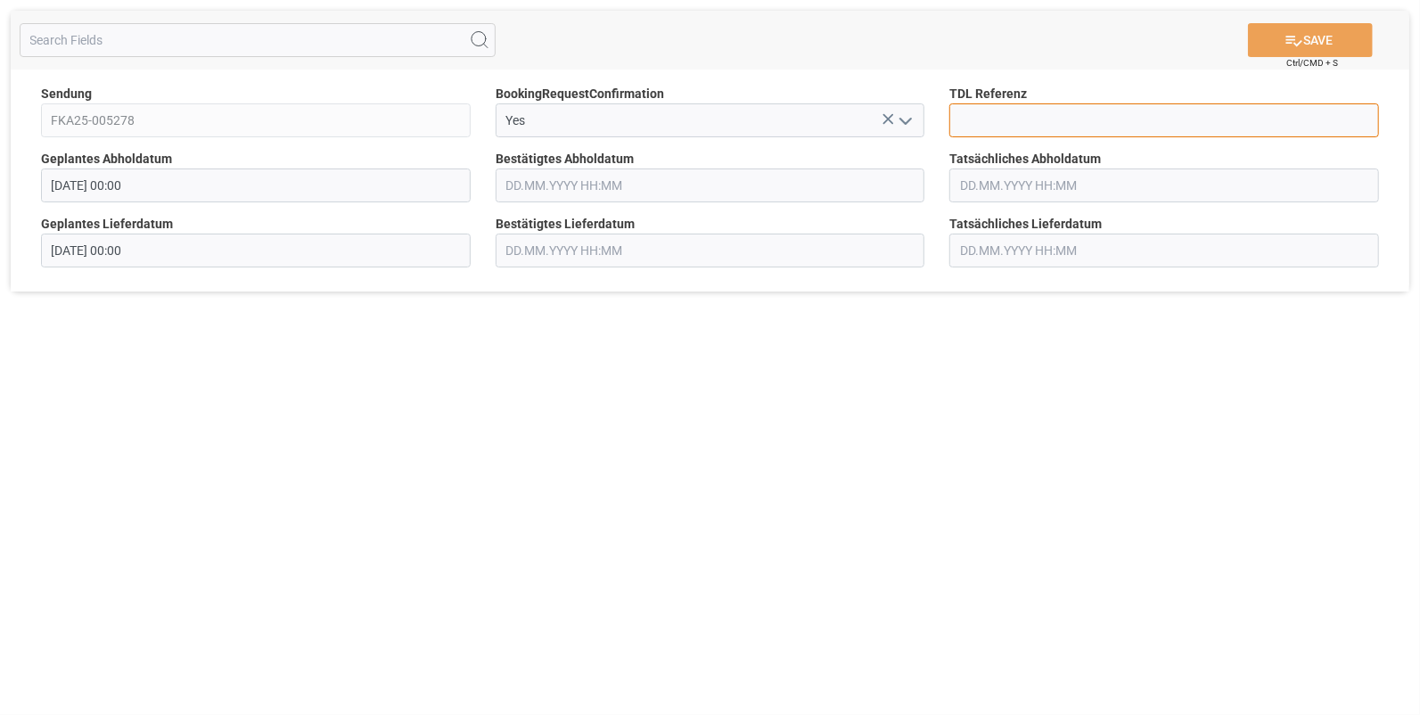
click at [1009, 111] on input at bounding box center [1164, 120] width 430 height 34
type input "10027764"
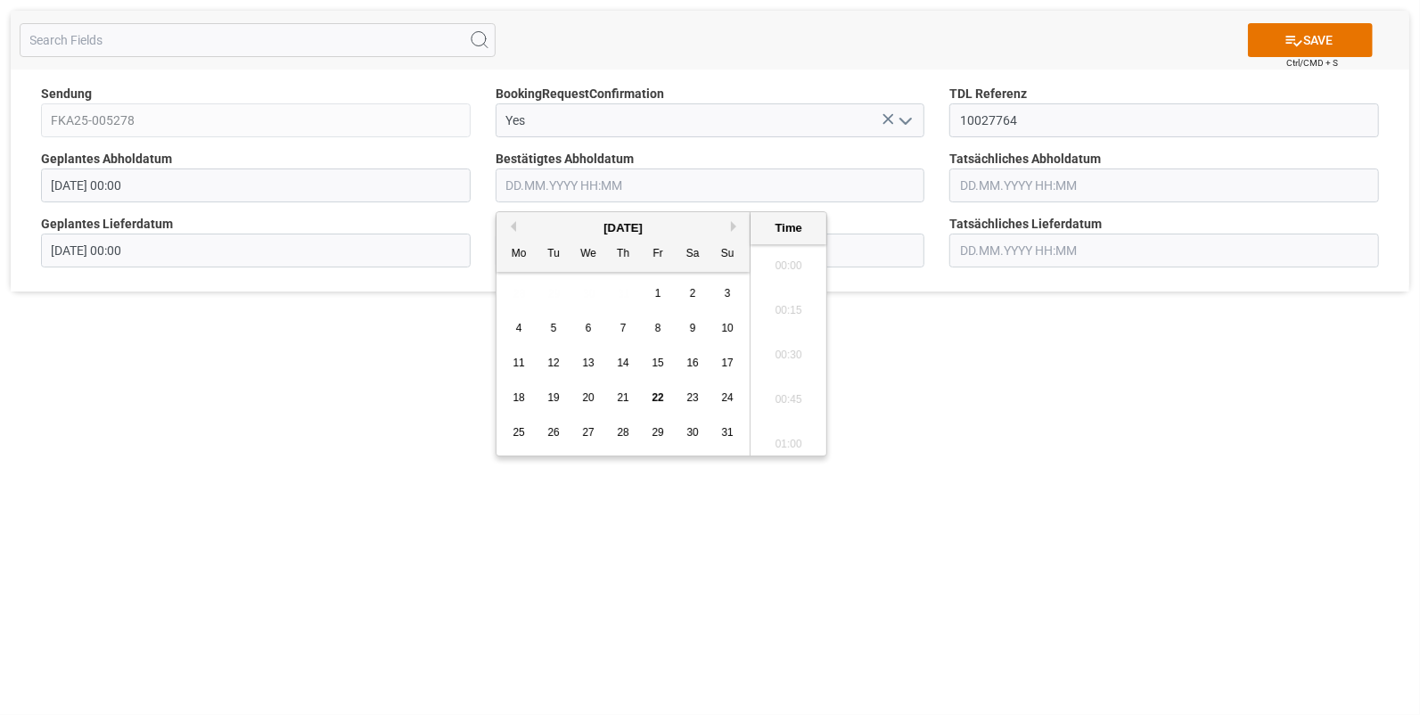
click at [522, 184] on input "text" at bounding box center [711, 185] width 430 height 34
click at [553, 394] on span "19" at bounding box center [553, 397] width 12 height 12
click at [779, 333] on li "15:00" at bounding box center [789, 350] width 76 height 45
type input "19.08.2025 15:00"
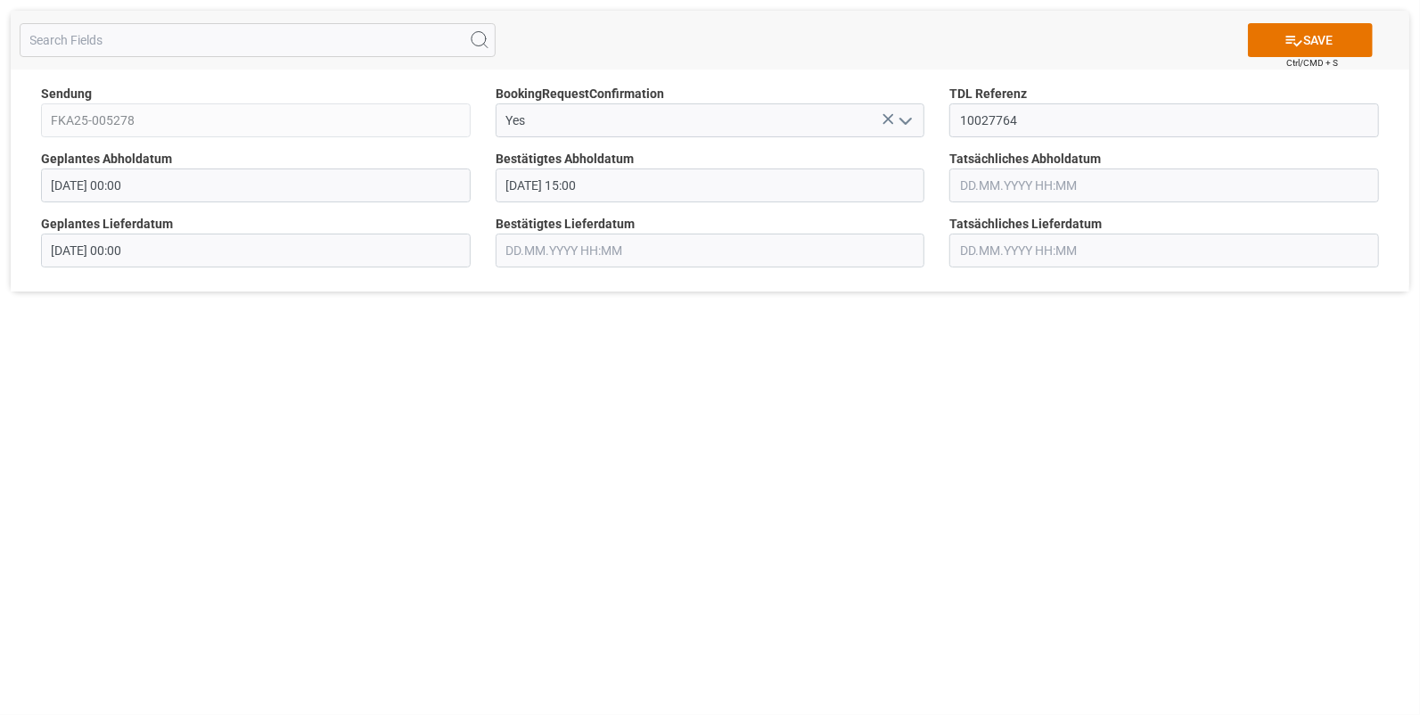
click at [978, 184] on input "text" at bounding box center [1164, 185] width 430 height 34
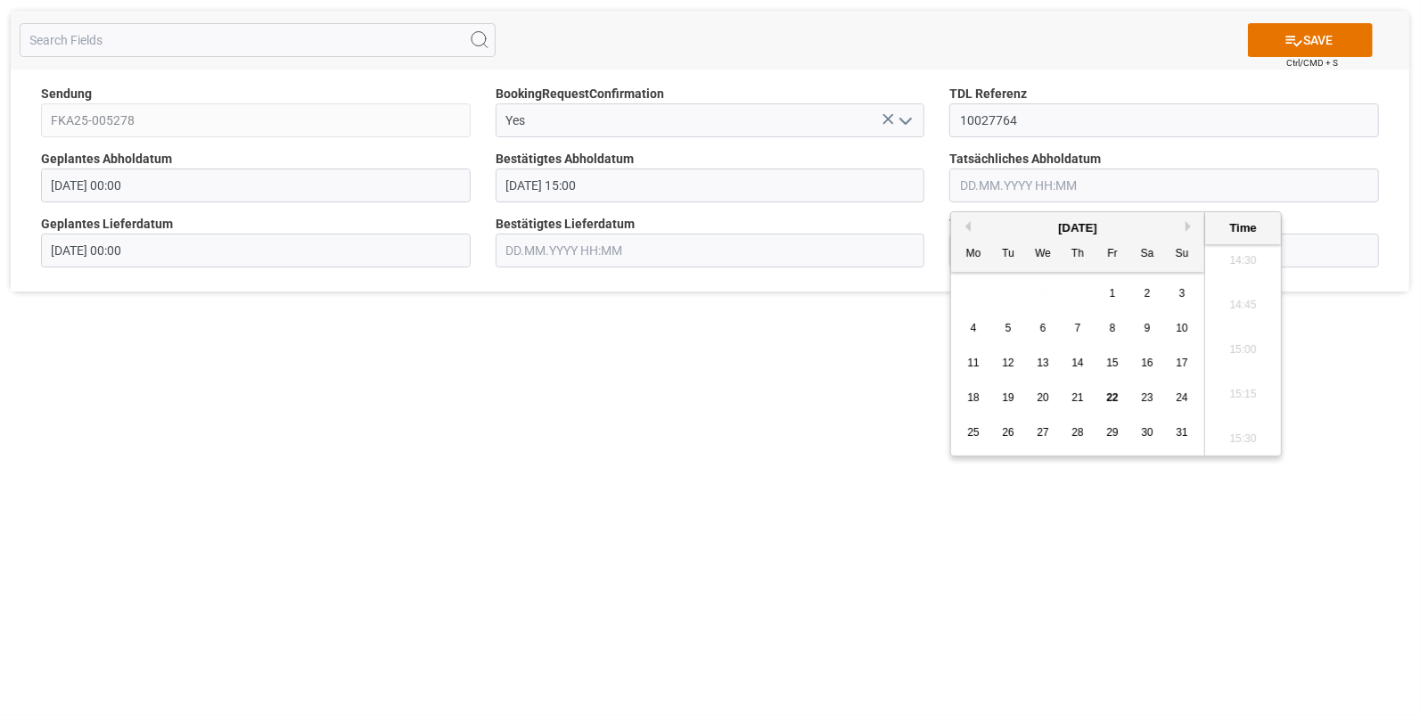
click at [1013, 392] on span "19" at bounding box center [1008, 397] width 12 height 12
click at [1235, 348] on li "15:00" at bounding box center [1243, 350] width 76 height 45
type input "19.08.2025 15:00"
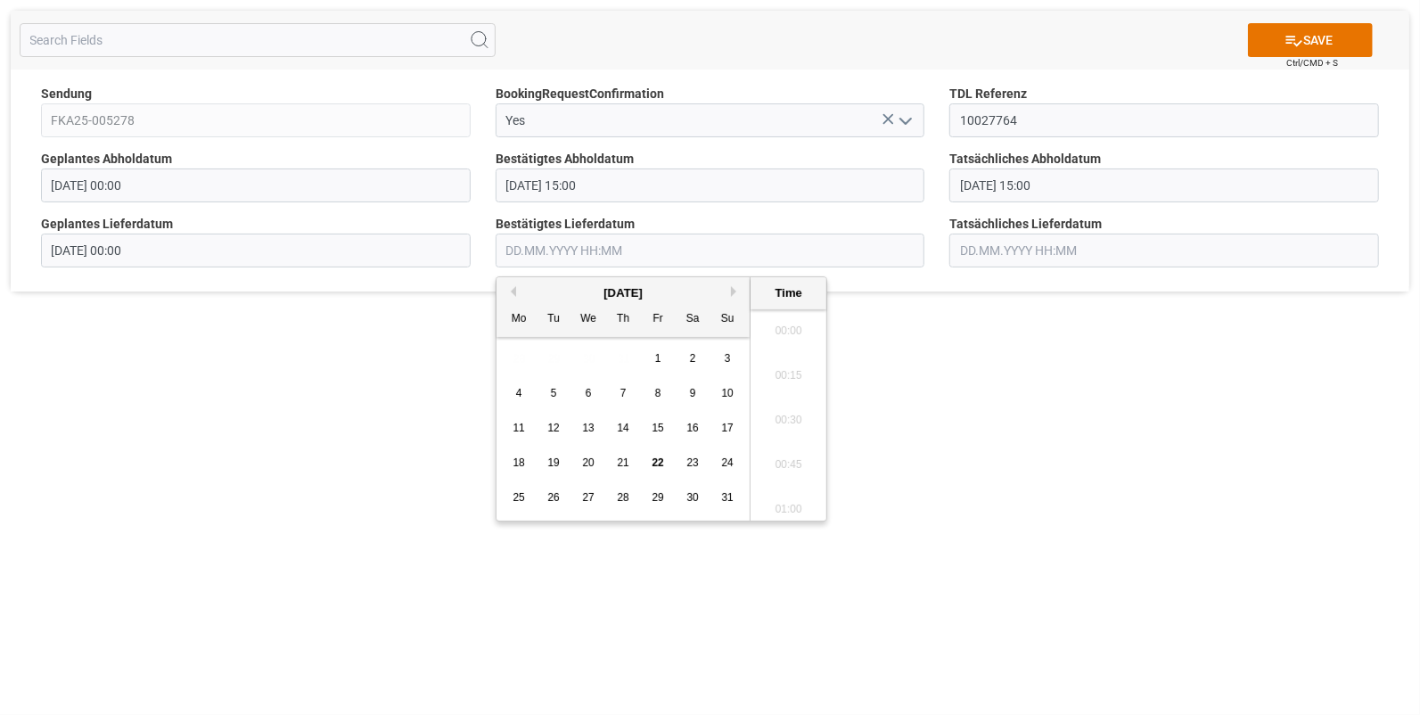
click at [543, 250] on input "text" at bounding box center [711, 251] width 430 height 34
click at [587, 461] on span "20" at bounding box center [588, 462] width 12 height 12
click at [790, 348] on li "11:15" at bounding box center [789, 340] width 76 height 45
type input "20.08.2025 11:15"
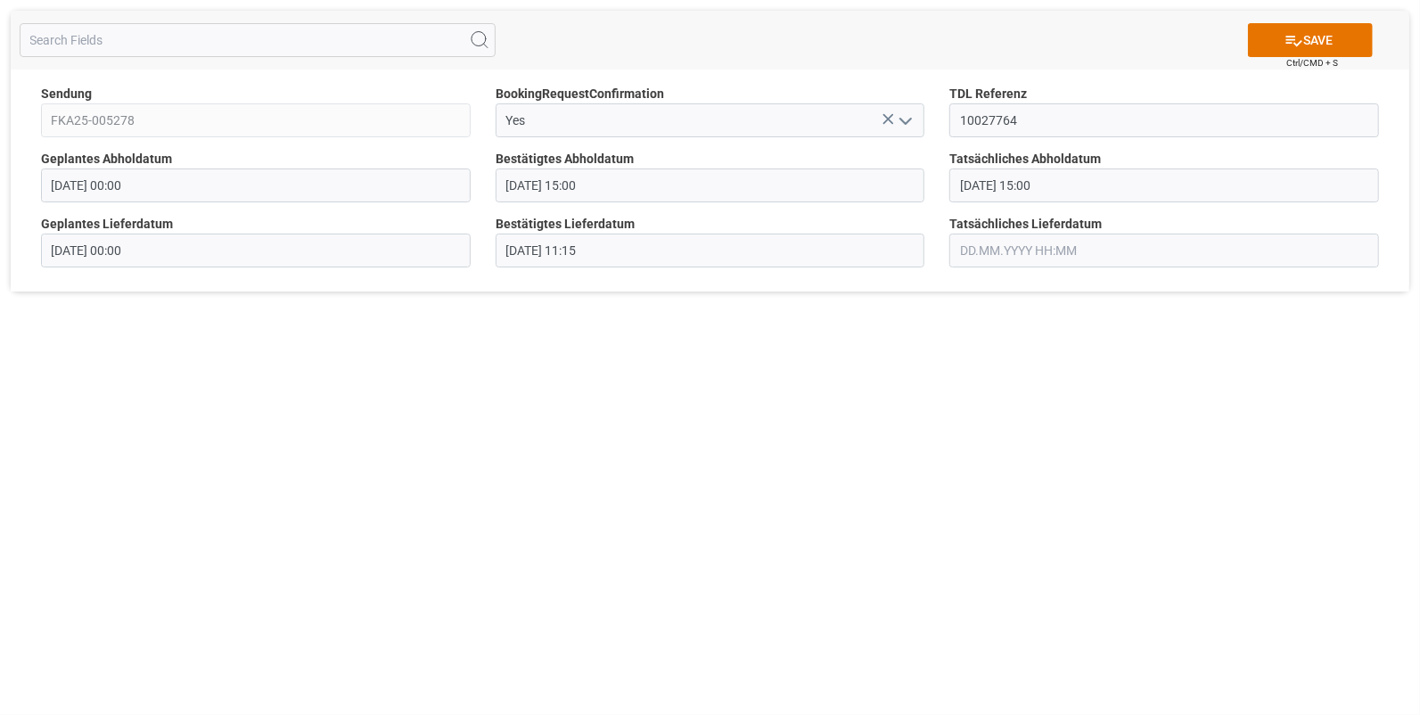
click at [978, 244] on input "text" at bounding box center [1164, 251] width 430 height 34
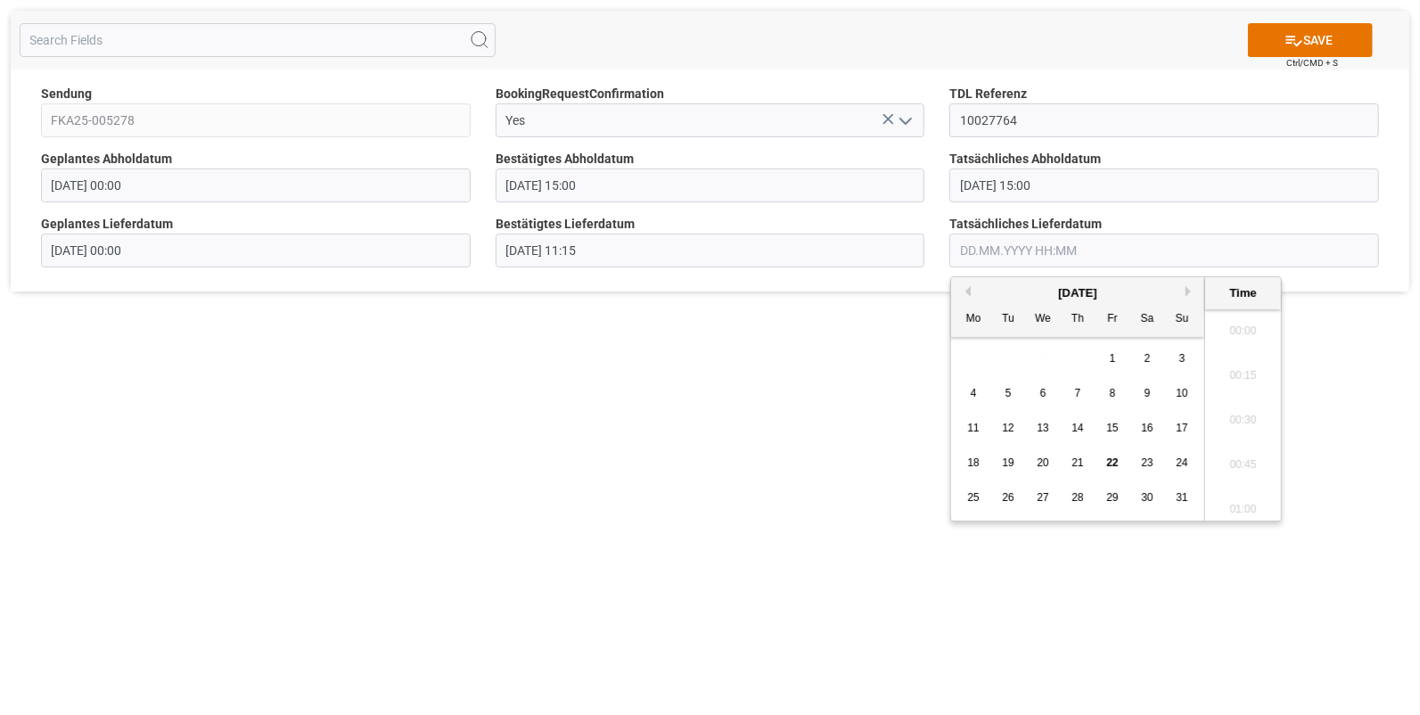
scroll to position [2591, 0]
drag, startPoint x: 1046, startPoint y: 455, endPoint x: 1121, endPoint y: 415, distance: 85.0
click at [1046, 455] on div "20" at bounding box center [1043, 463] width 22 height 21
drag, startPoint x: 1232, startPoint y: 412, endPoint x: 1249, endPoint y: 332, distance: 82.0
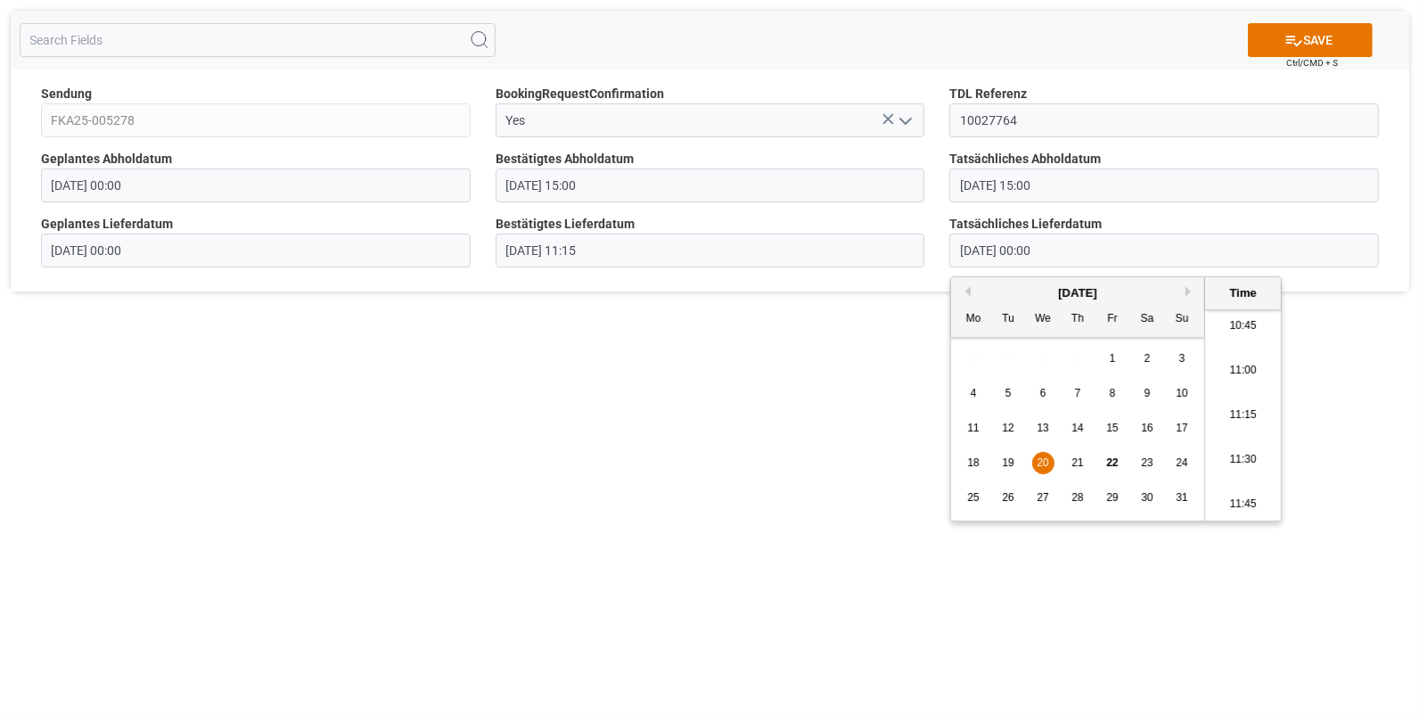
click at [1232, 412] on li "11:15" at bounding box center [1243, 415] width 76 height 45
type input "20.08.2025 11:15"
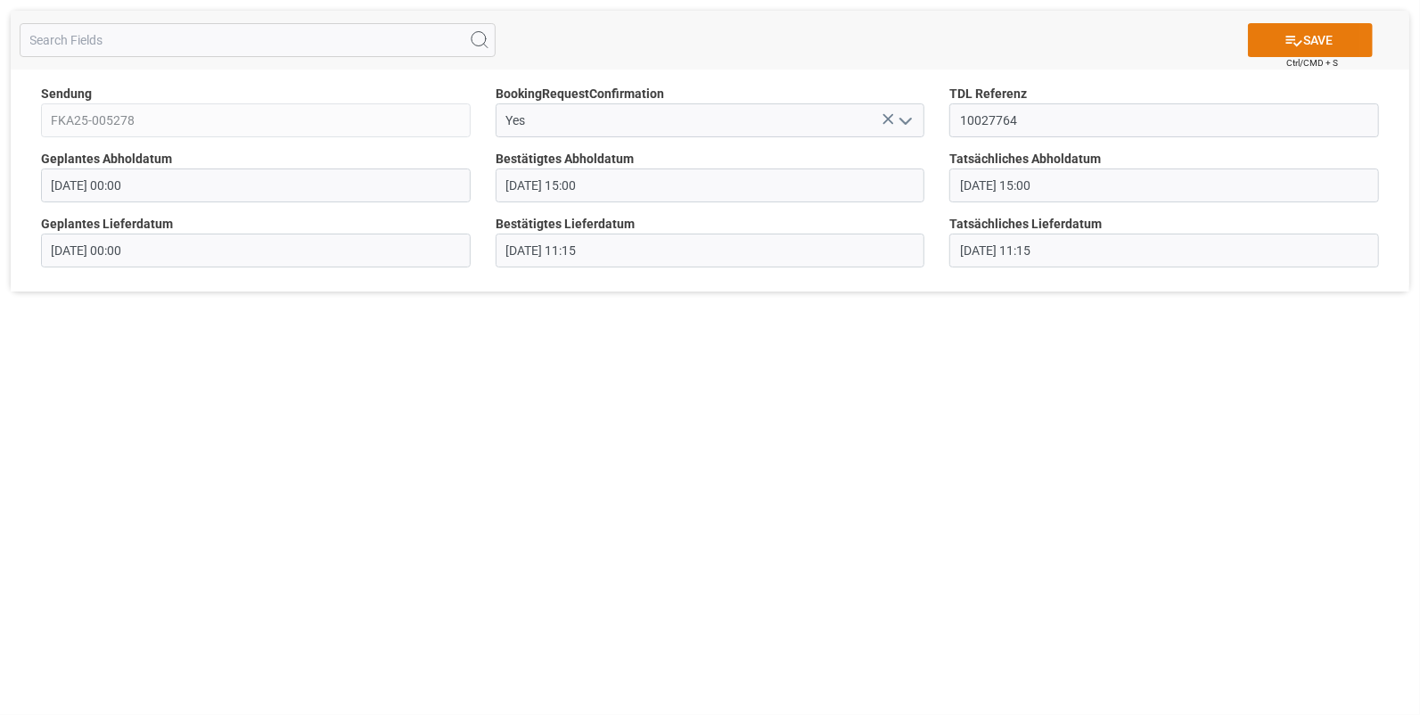
click at [1327, 38] on button "SAVE" at bounding box center [1310, 40] width 125 height 34
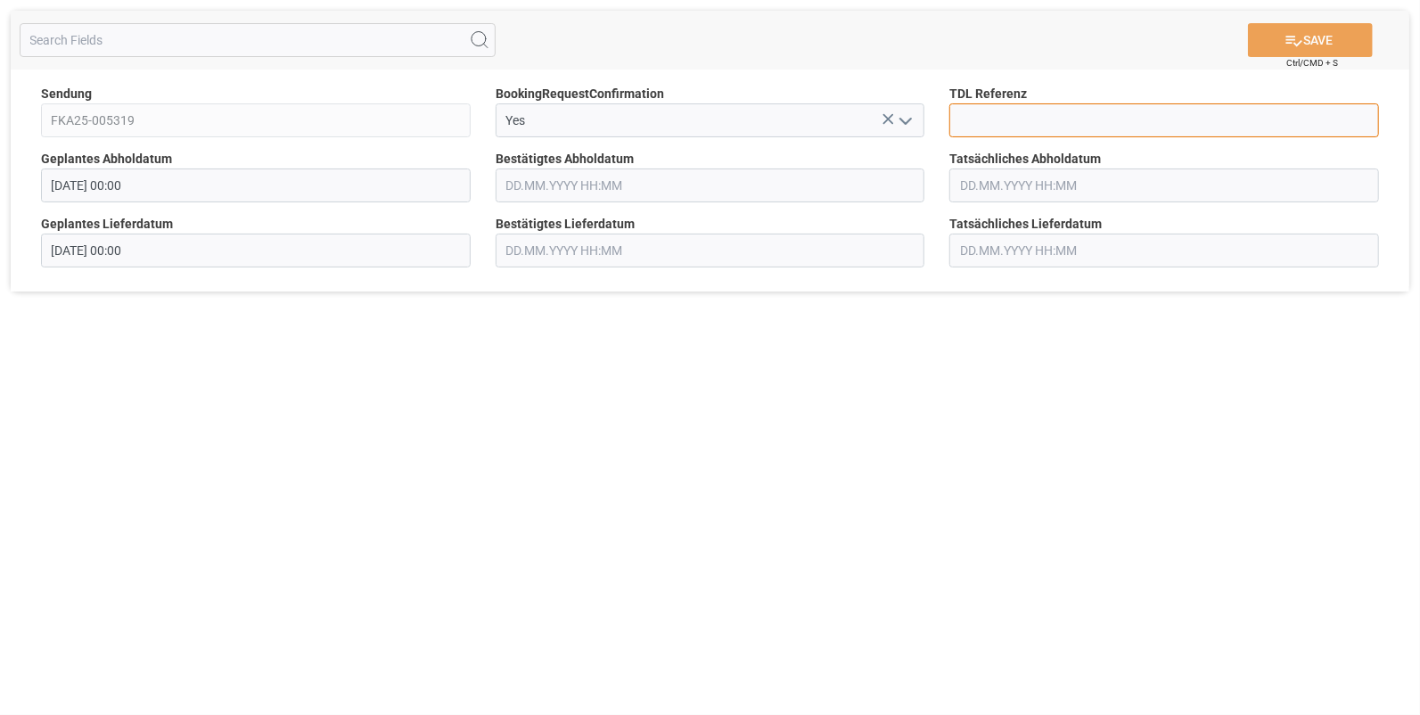
click at [967, 116] on input at bounding box center [1164, 120] width 430 height 34
type input "10027767"
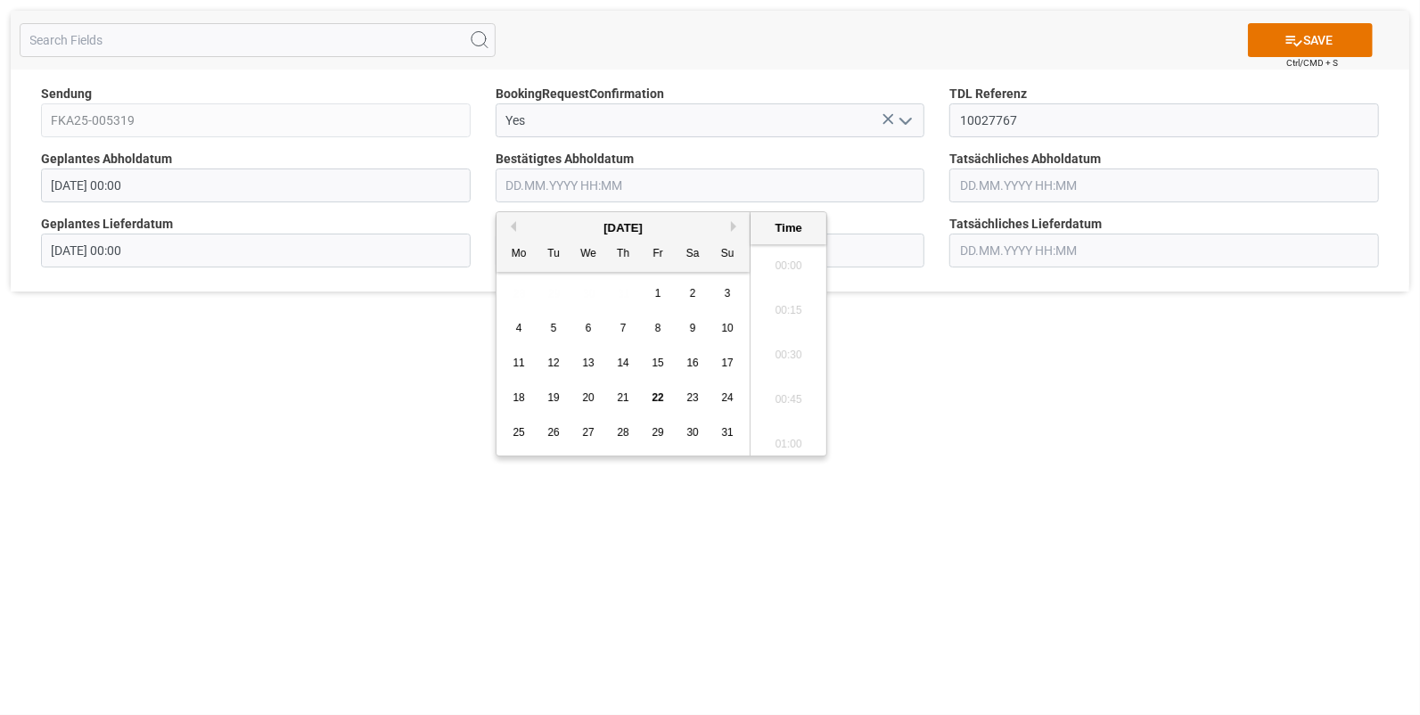
click at [546, 178] on input "text" at bounding box center [711, 185] width 430 height 34
click at [553, 401] on span "19" at bounding box center [553, 397] width 12 height 12
click at [787, 390] on li "15:15" at bounding box center [789, 395] width 76 height 45
type input "[DATE] 15:15"
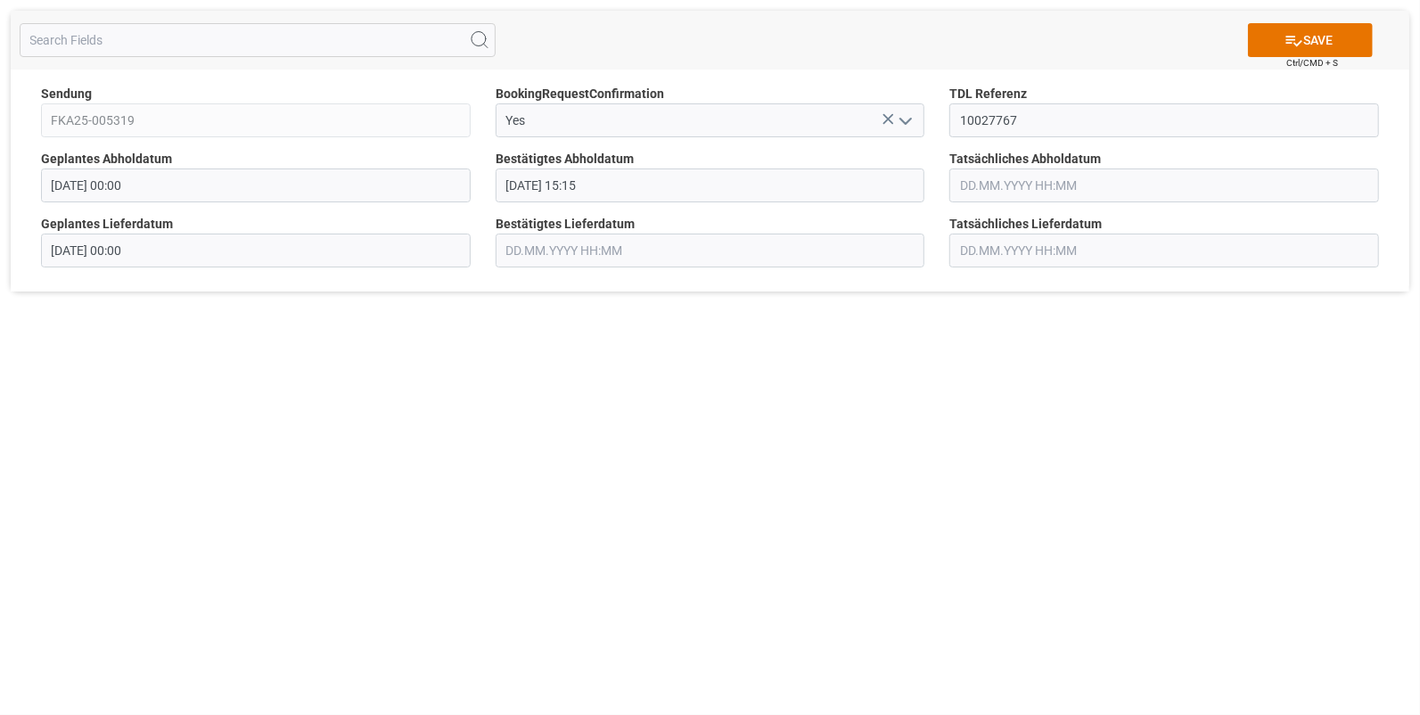
click at [992, 186] on input "text" at bounding box center [1164, 185] width 430 height 34
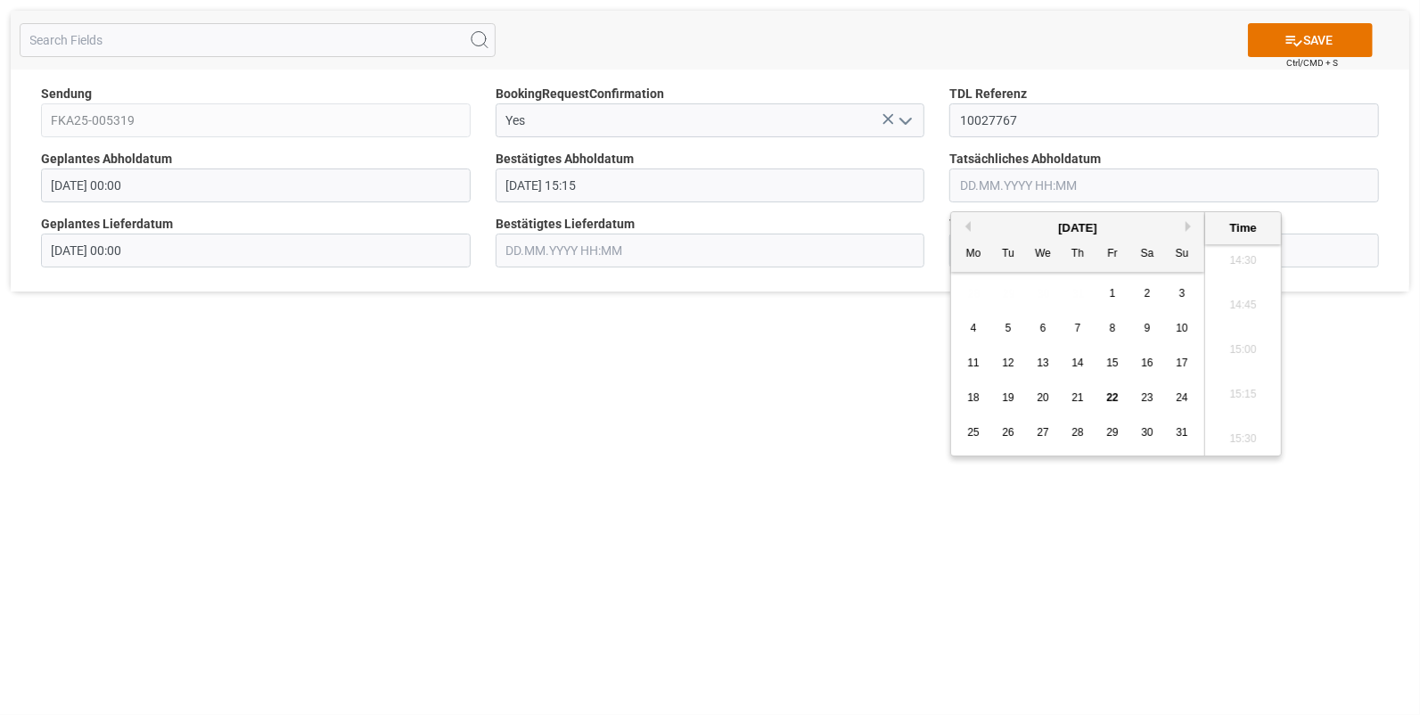
click at [1012, 393] on span "19" at bounding box center [1008, 397] width 12 height 12
click at [1225, 395] on li "15:15" at bounding box center [1243, 395] width 76 height 45
type input "[DATE] 15:15"
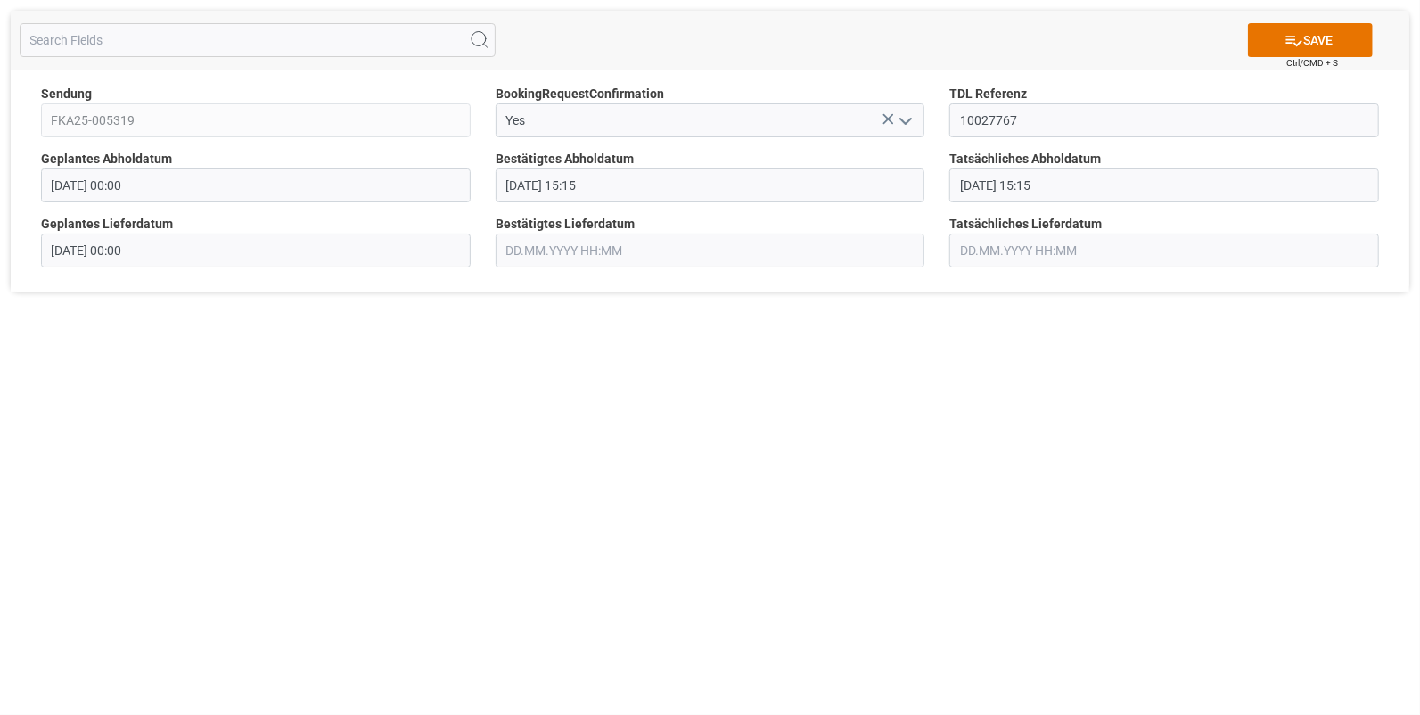
click at [519, 249] on input "text" at bounding box center [711, 251] width 430 height 34
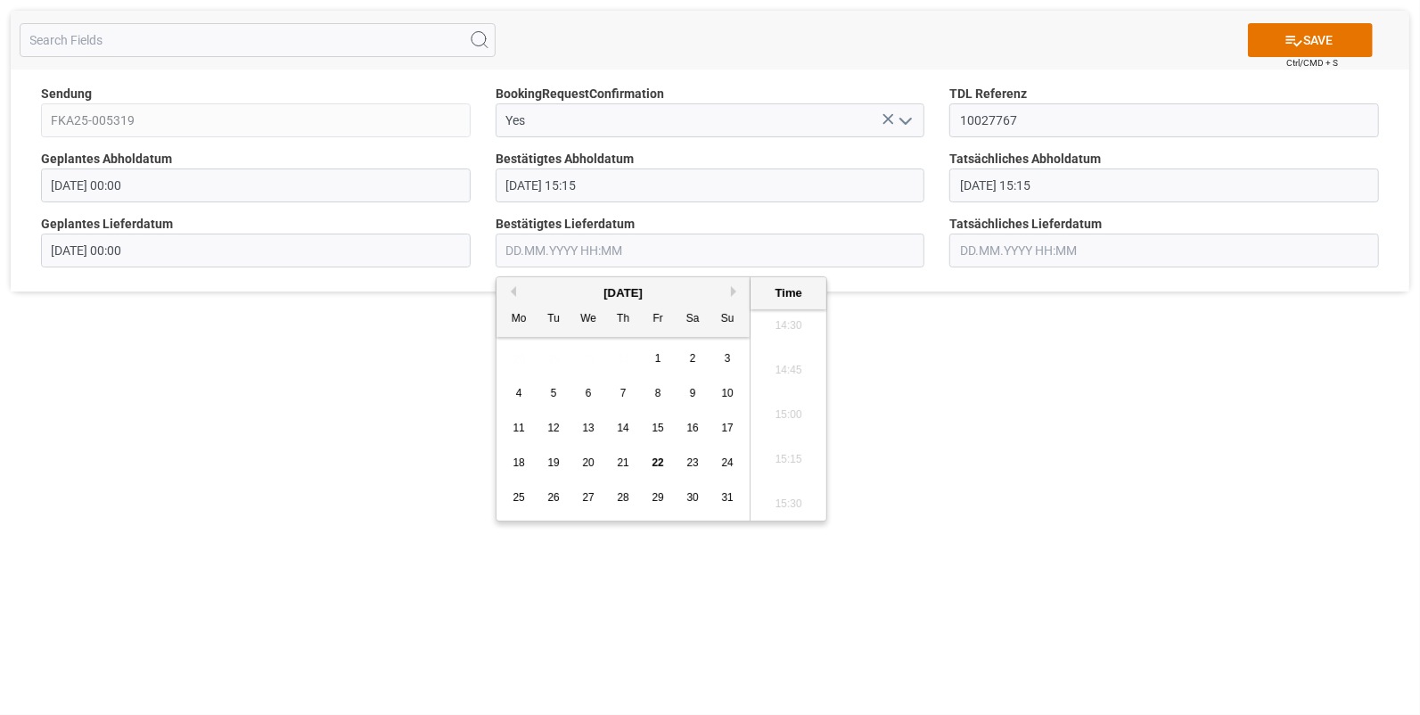
click at [582, 460] on span "20" at bounding box center [588, 462] width 12 height 12
click at [793, 326] on li "07:00" at bounding box center [789, 326] width 76 height 45
type input "20.08.2025 07:00"
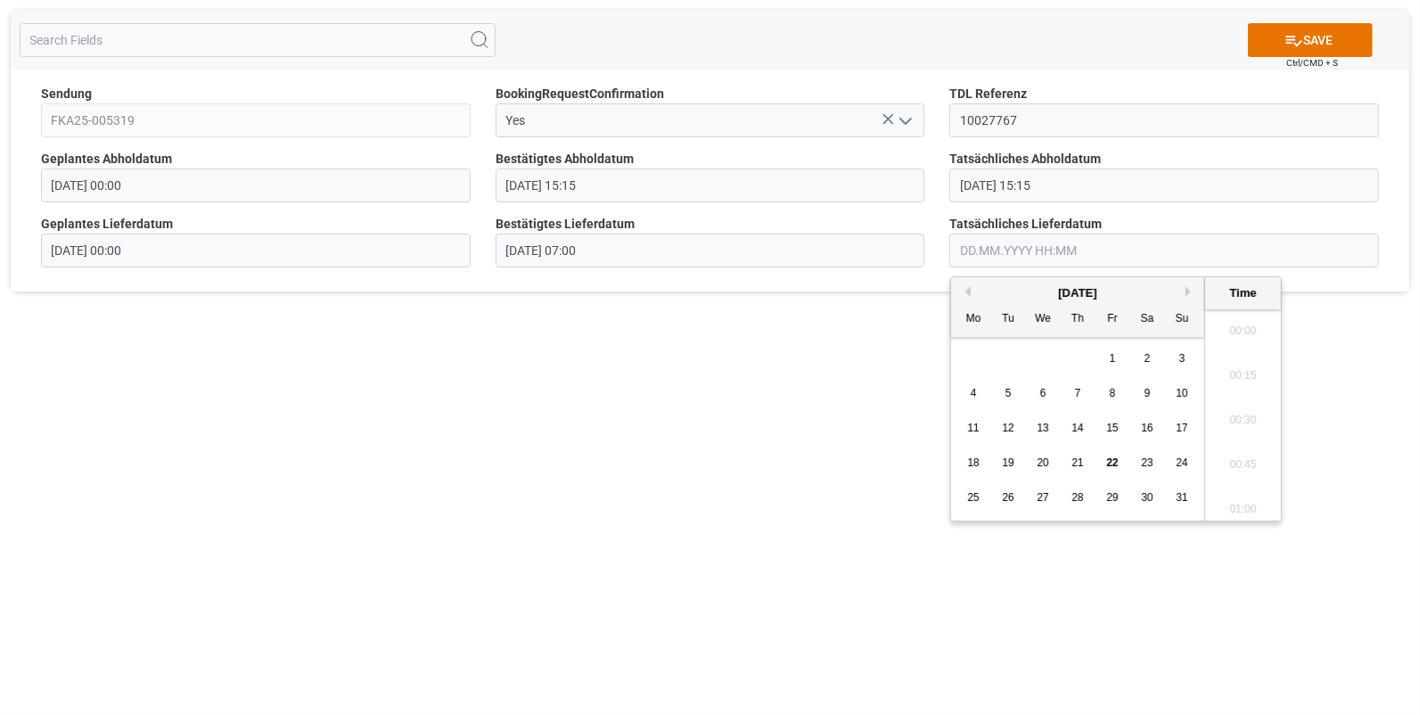
click at [975, 254] on input "text" at bounding box center [1164, 251] width 430 height 34
click at [1041, 455] on div "20" at bounding box center [1043, 463] width 22 height 21
click at [1239, 403] on li "07:00" at bounding box center [1243, 400] width 76 height 45
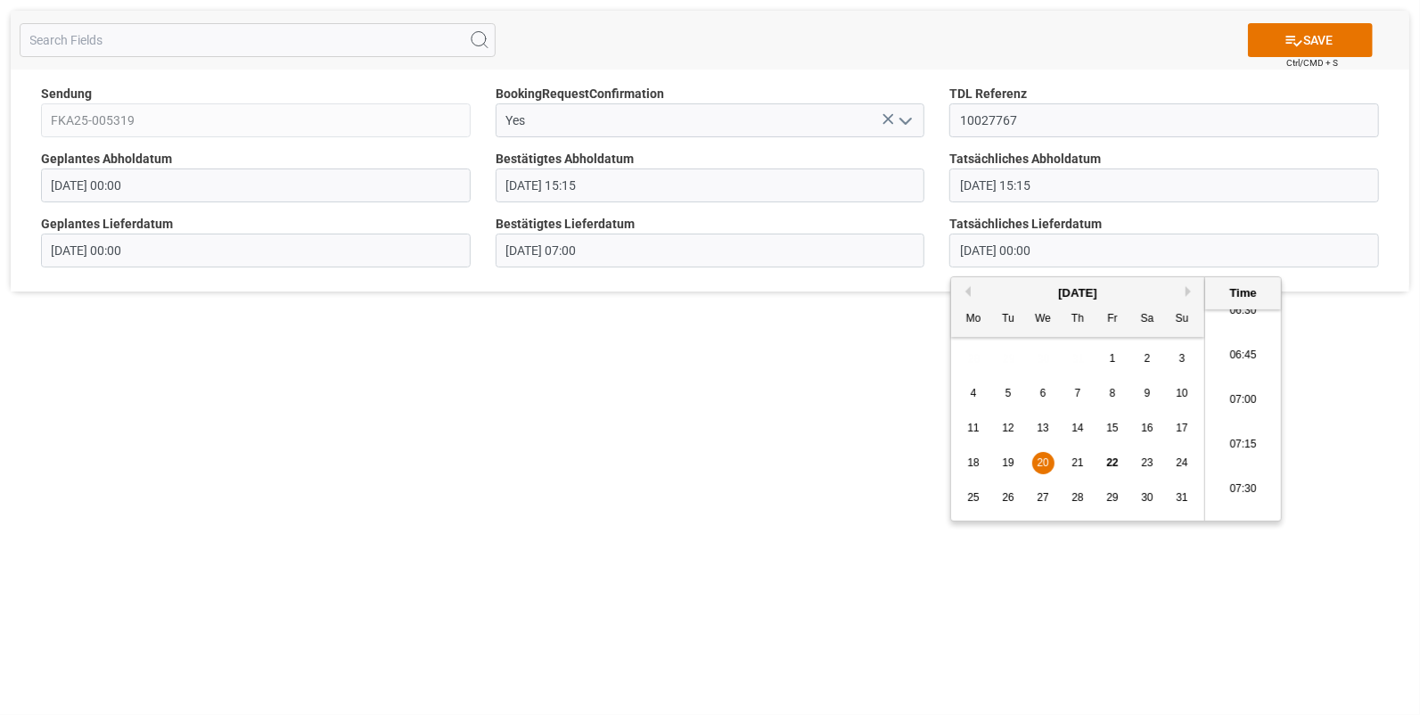
type input "20.08.2025 07:00"
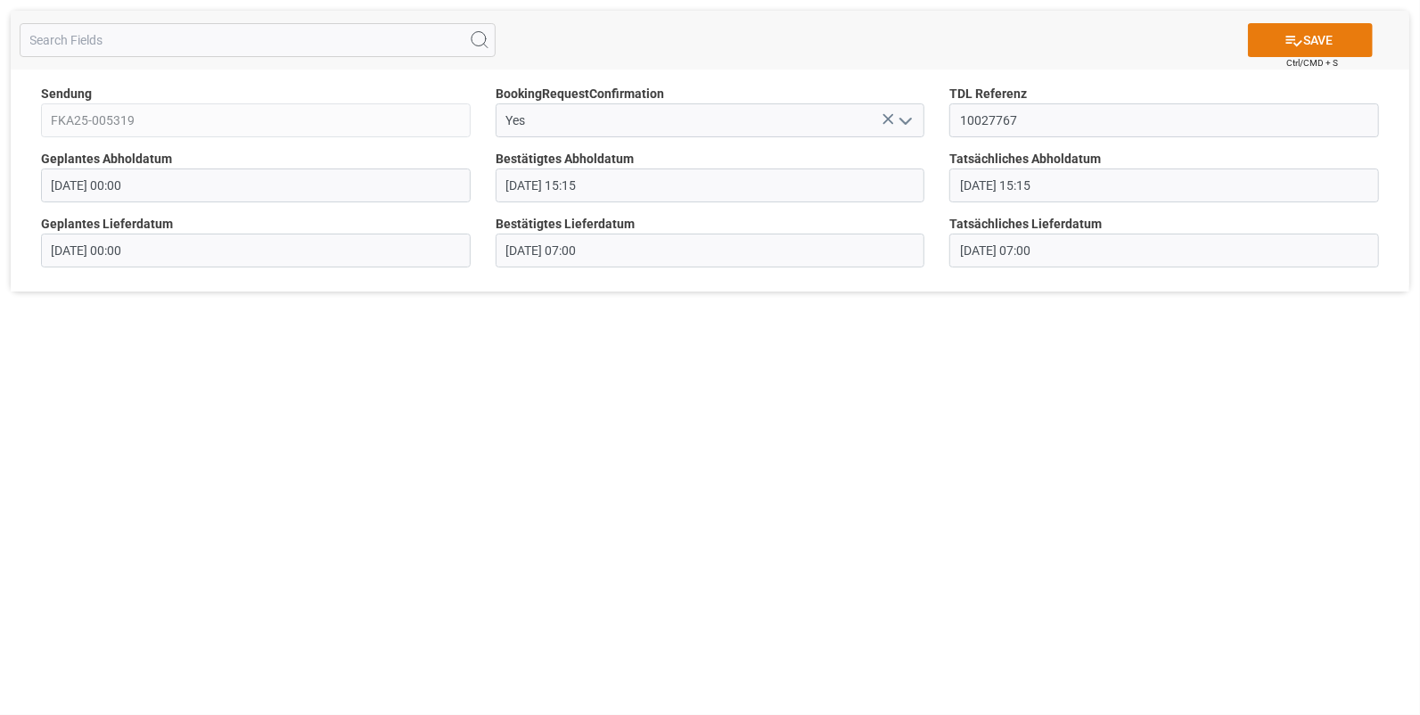
click at [1294, 34] on icon at bounding box center [1294, 40] width 19 height 19
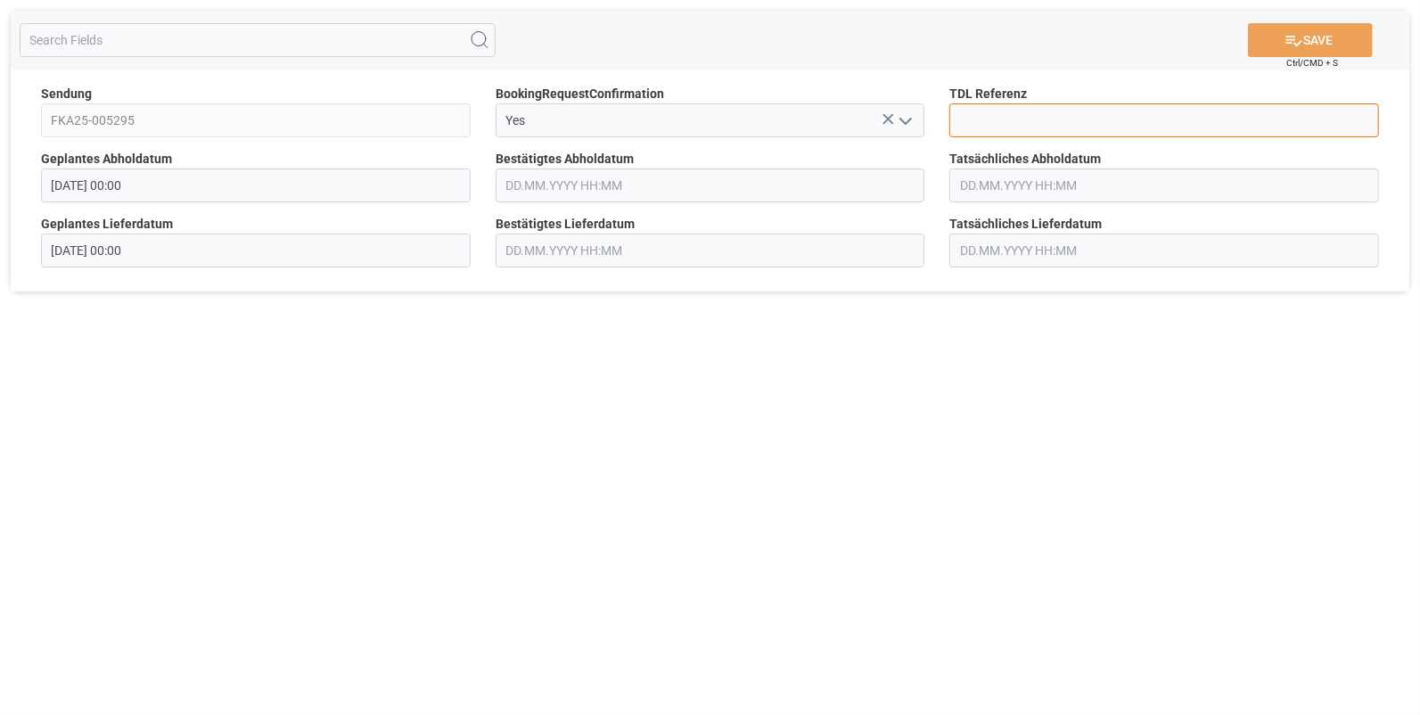
click at [965, 129] on input at bounding box center [1164, 120] width 430 height 34
type input "10027773"
click at [570, 191] on input "text" at bounding box center [711, 185] width 430 height 34
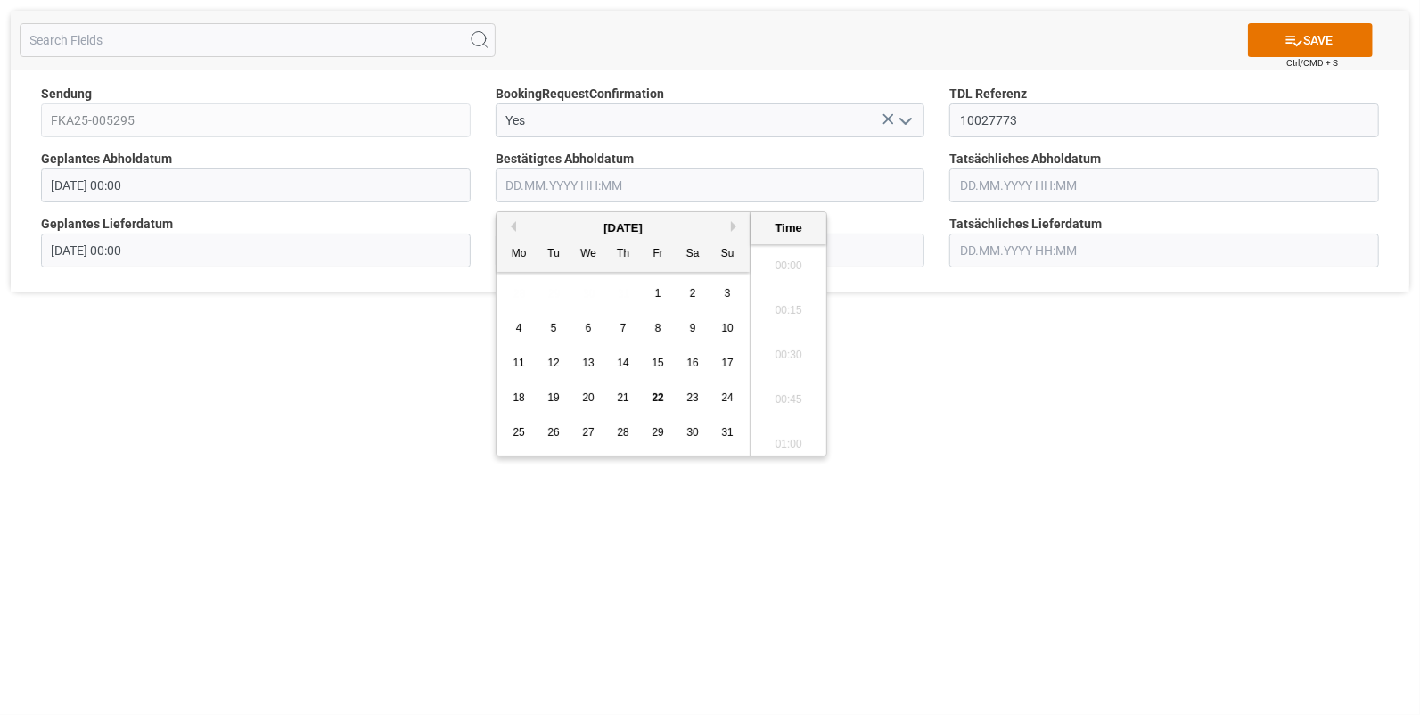
scroll to position [2591, 0]
click at [554, 397] on span "19" at bounding box center [553, 397] width 12 height 12
click at [780, 391] on li "15:15" at bounding box center [789, 395] width 76 height 45
type input "[DATE] 15:15"
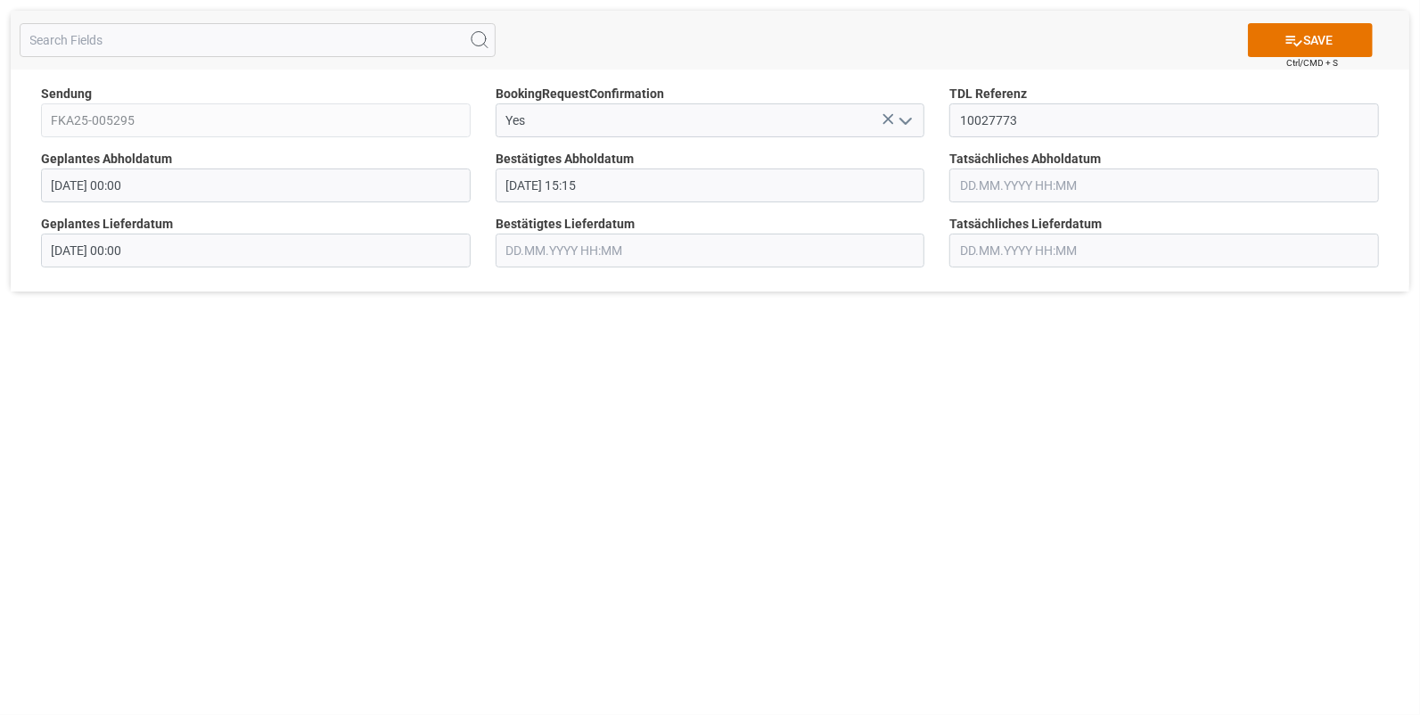
click at [965, 187] on input "text" at bounding box center [1164, 185] width 430 height 34
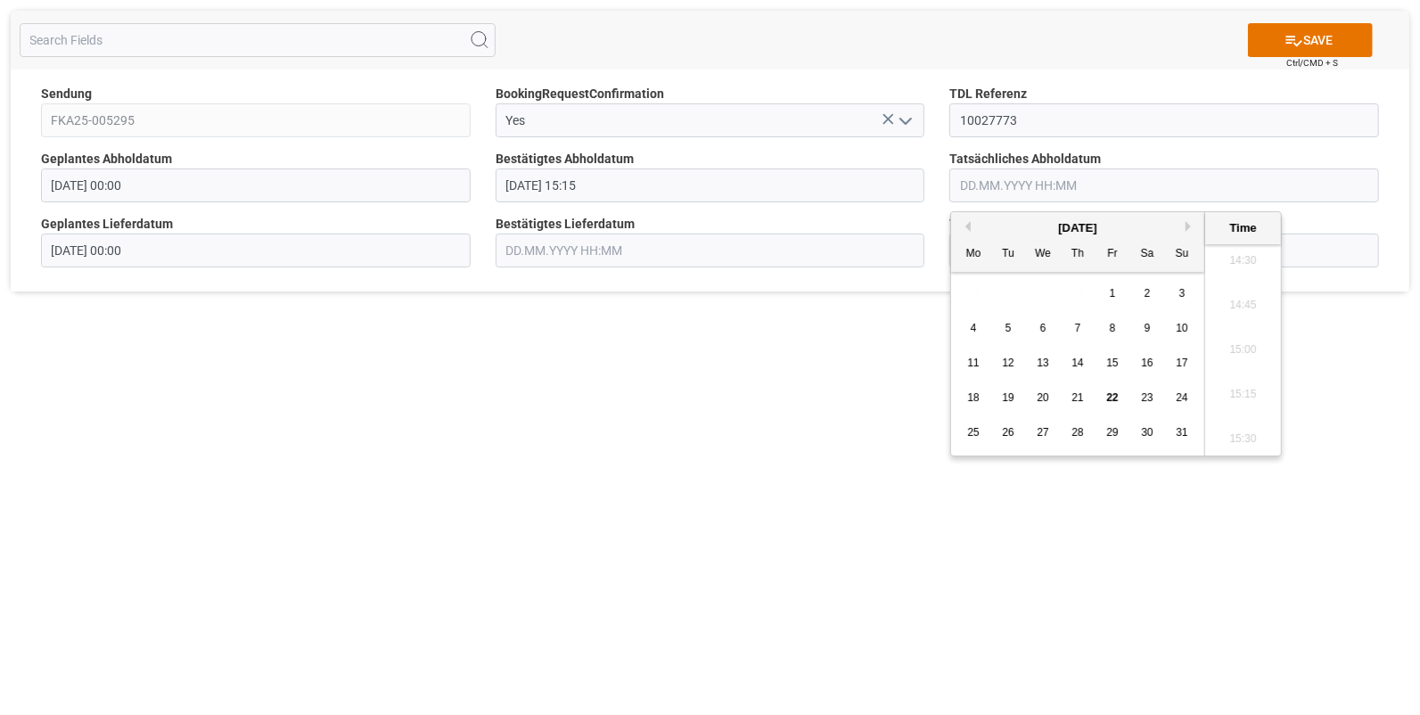
click at [1009, 393] on span "19" at bounding box center [1008, 397] width 12 height 12
click at [1245, 386] on li "15:15" at bounding box center [1243, 395] width 76 height 45
type input "19.08.2025 15:15"
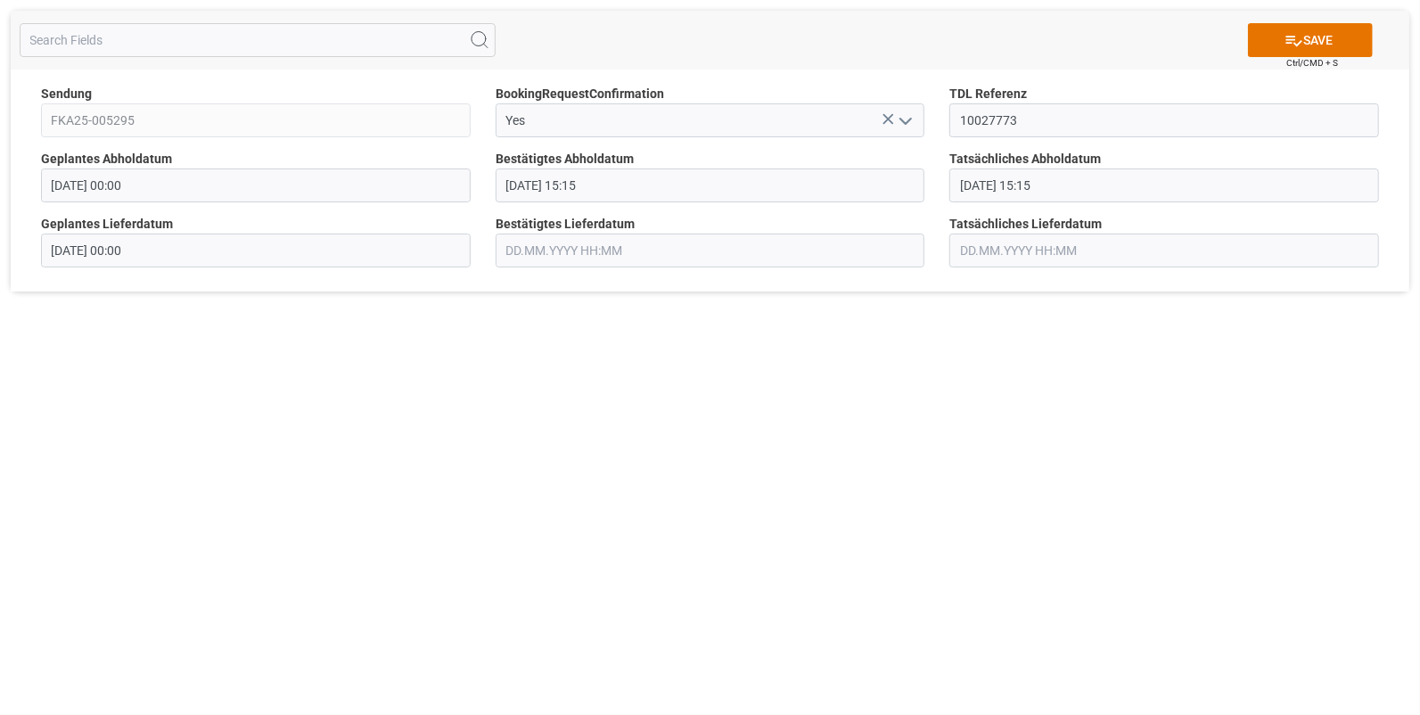
click at [508, 231] on span "Bestätigtes Lieferdatum" at bounding box center [565, 224] width 139 height 19
click at [519, 271] on div "Bestätigtes Lieferdatum" at bounding box center [710, 241] width 455 height 65
click at [521, 254] on input "text" at bounding box center [711, 251] width 430 height 34
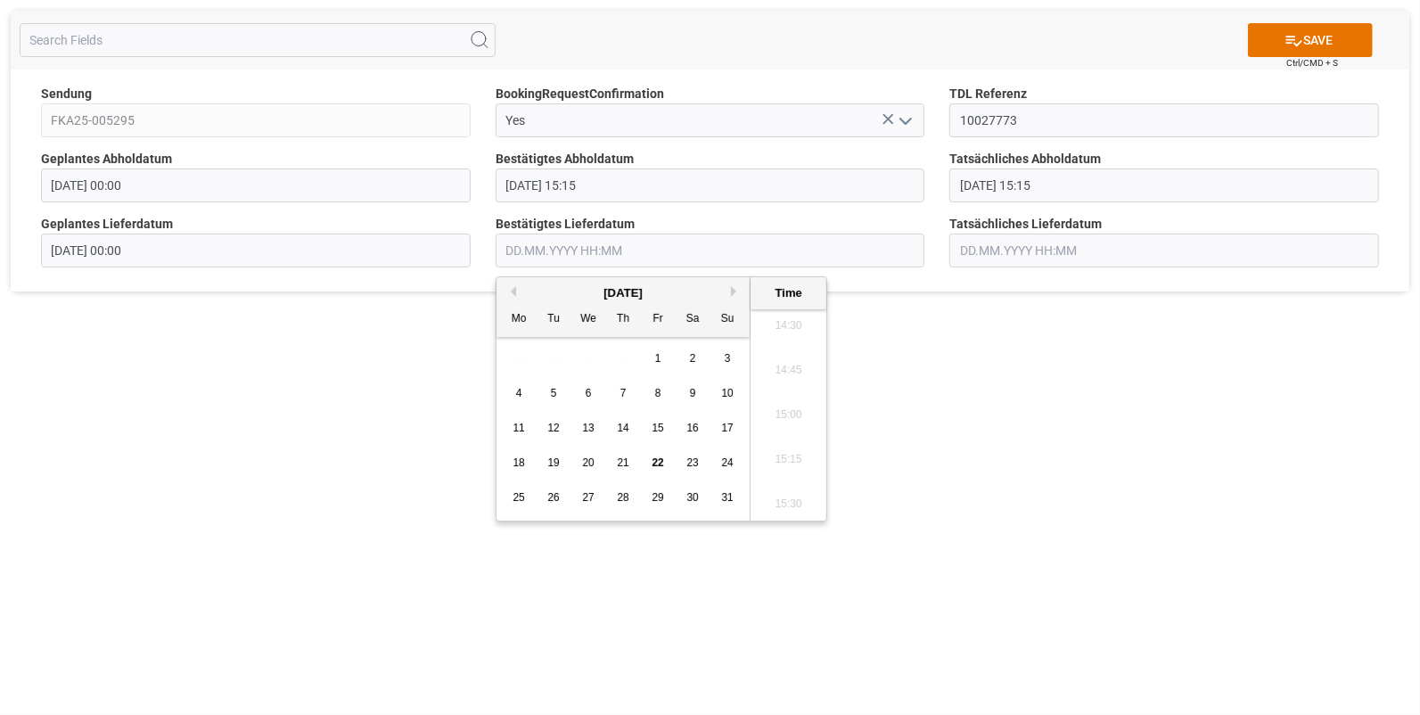
click at [583, 461] on span "20" at bounding box center [588, 462] width 12 height 12
click at [793, 352] on li "10:30" at bounding box center [789, 355] width 76 height 45
type input "20.08.2025 10:30"
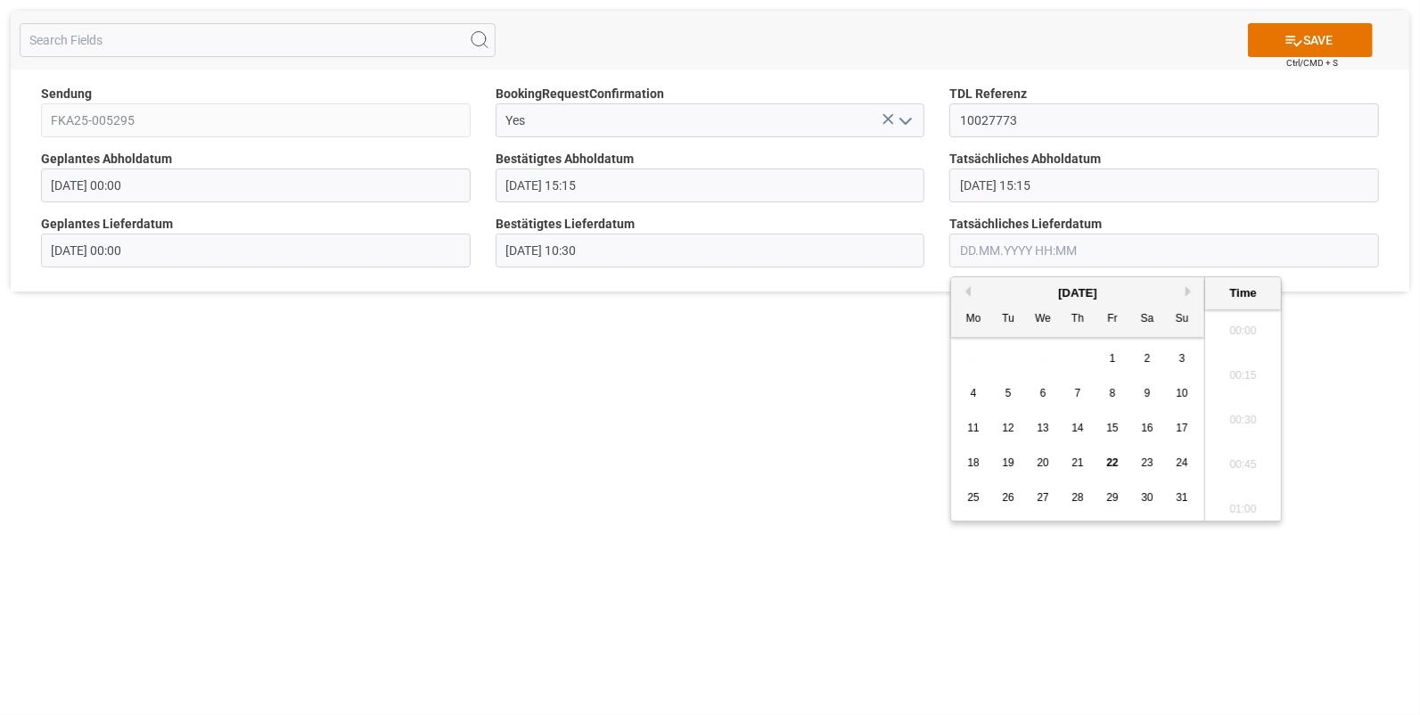
scroll to position [2591, 0]
click at [996, 251] on input "text" at bounding box center [1164, 251] width 430 height 34
click at [1043, 459] on span "20" at bounding box center [1043, 462] width 12 height 12
click at [1238, 355] on li "10:30" at bounding box center [1243, 355] width 76 height 45
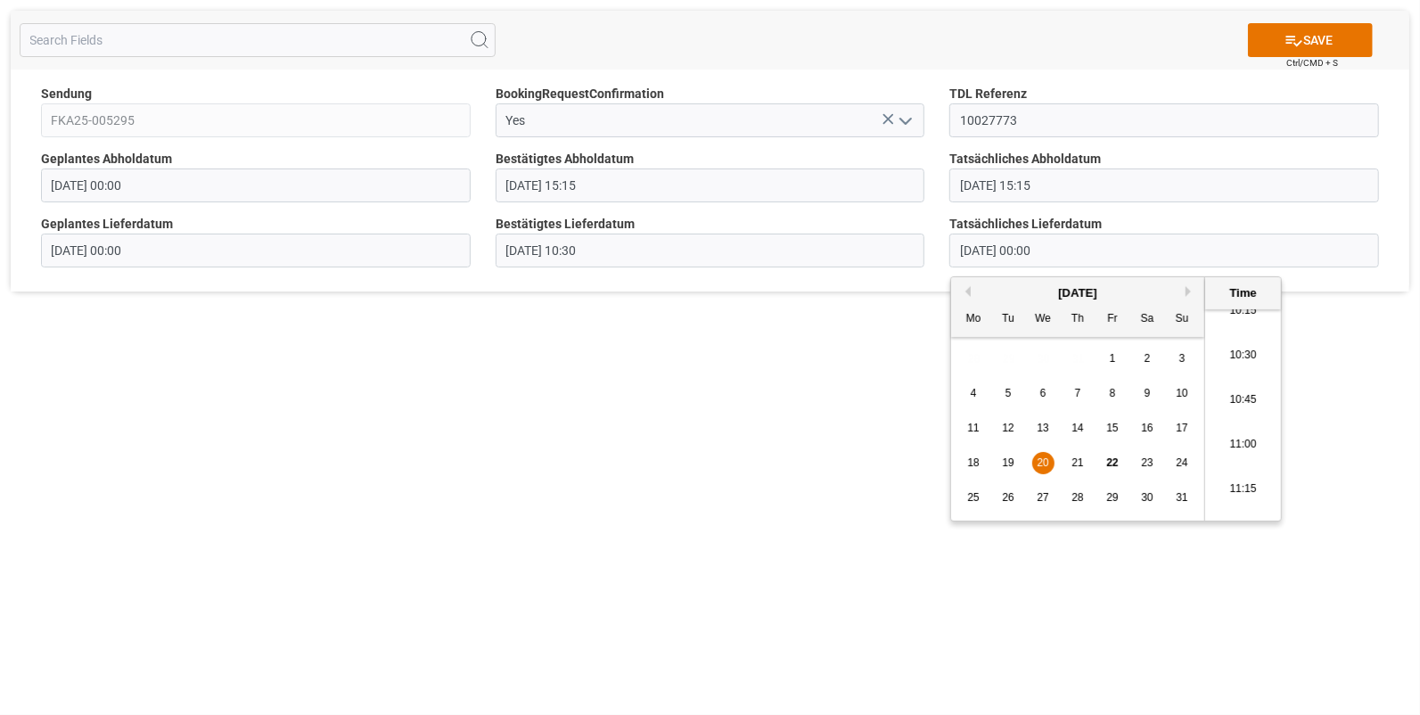
type input "20.08.2025 10:30"
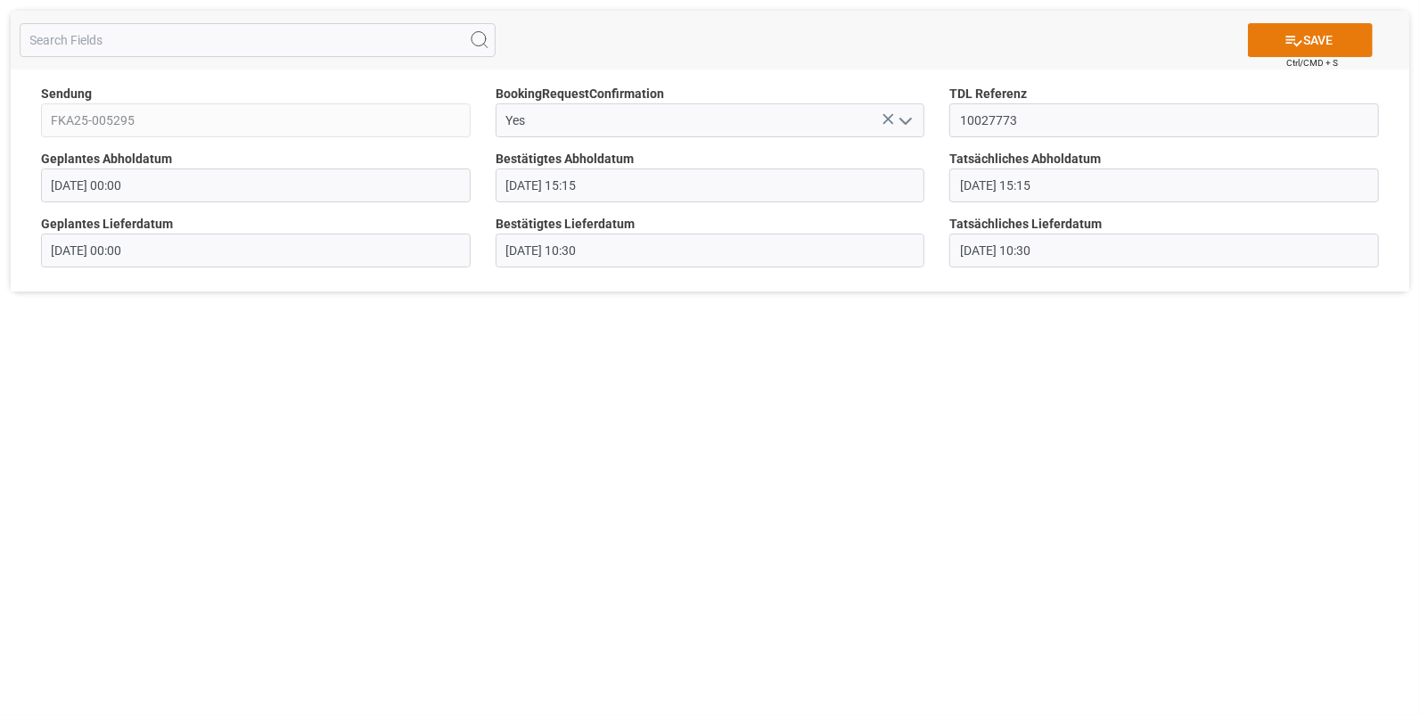
click at [1288, 46] on icon at bounding box center [1294, 40] width 19 height 19
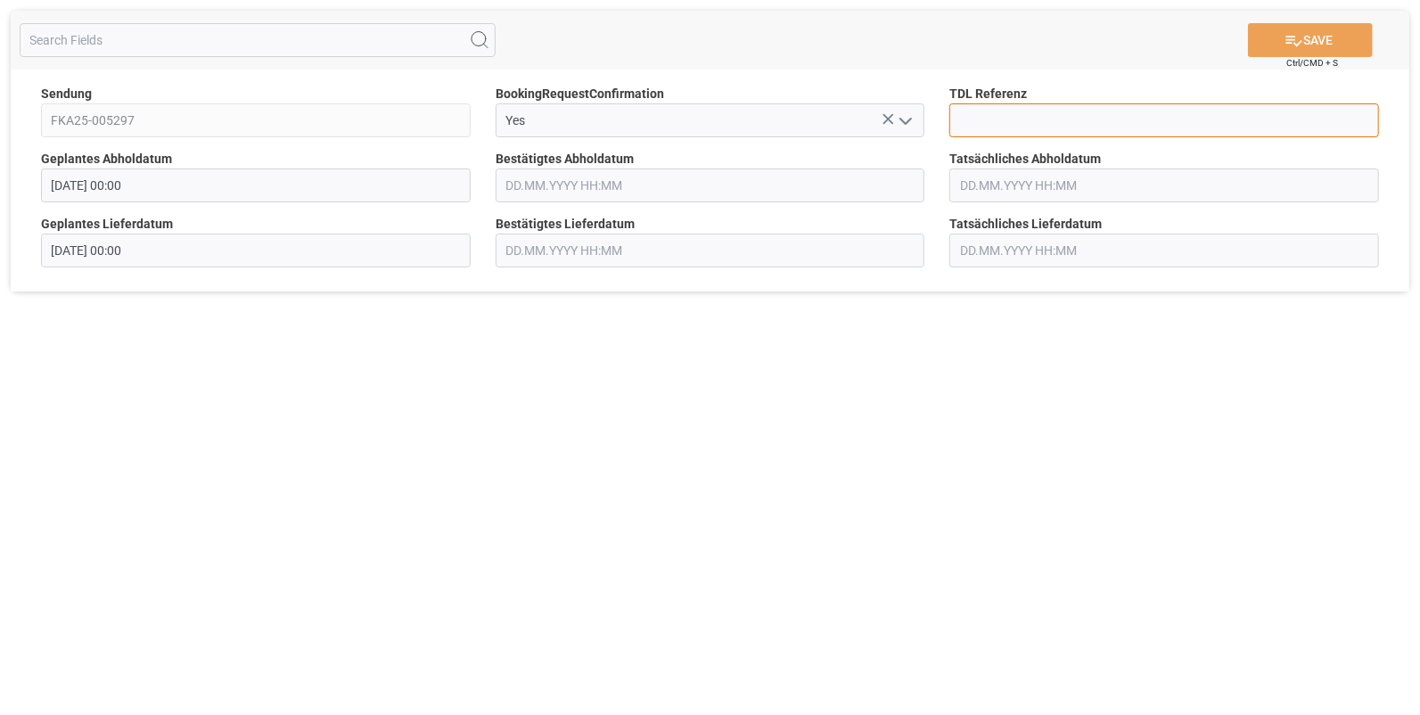
click at [965, 113] on input at bounding box center [1164, 120] width 430 height 34
type input "10027774"
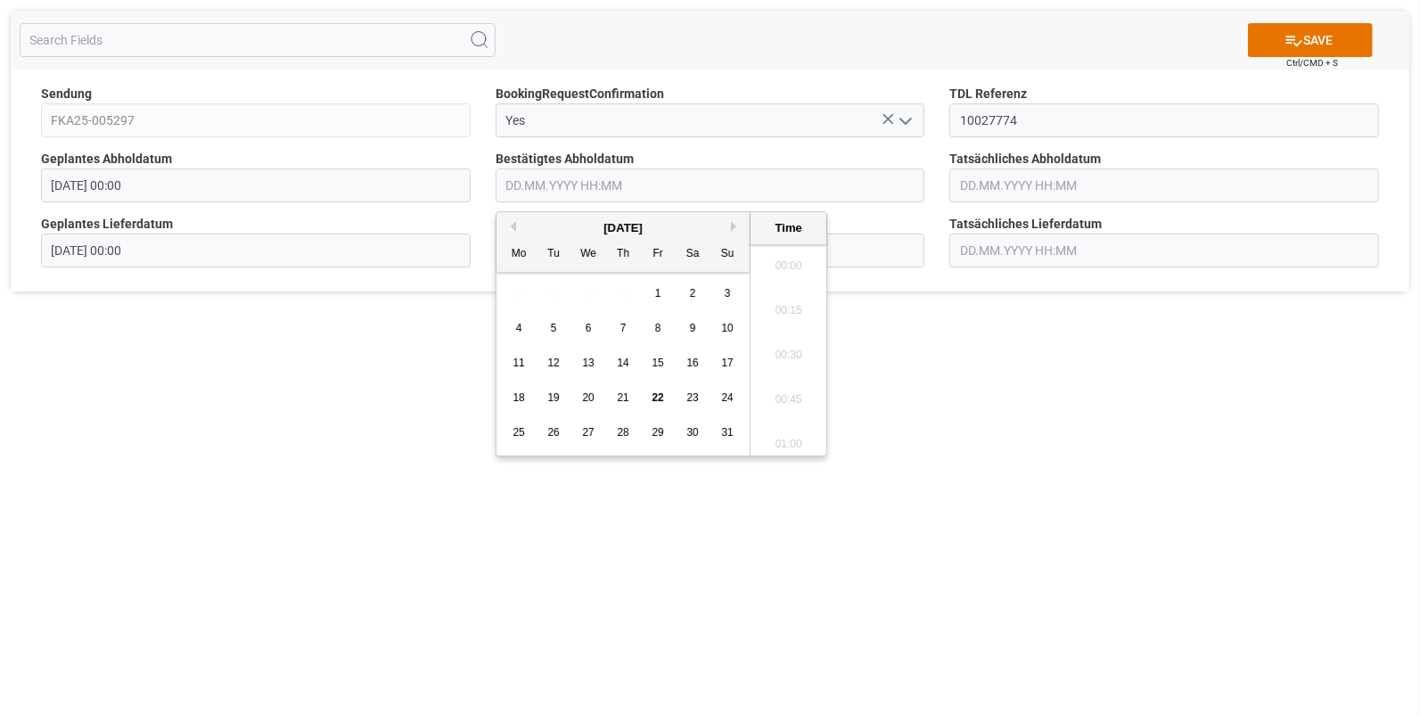
click at [613, 178] on input "text" at bounding box center [711, 185] width 430 height 34
click at [552, 395] on span "19" at bounding box center [553, 397] width 12 height 12
click at [793, 430] on li "15:30" at bounding box center [789, 439] width 76 height 45
type input "19.08.2025 15:30"
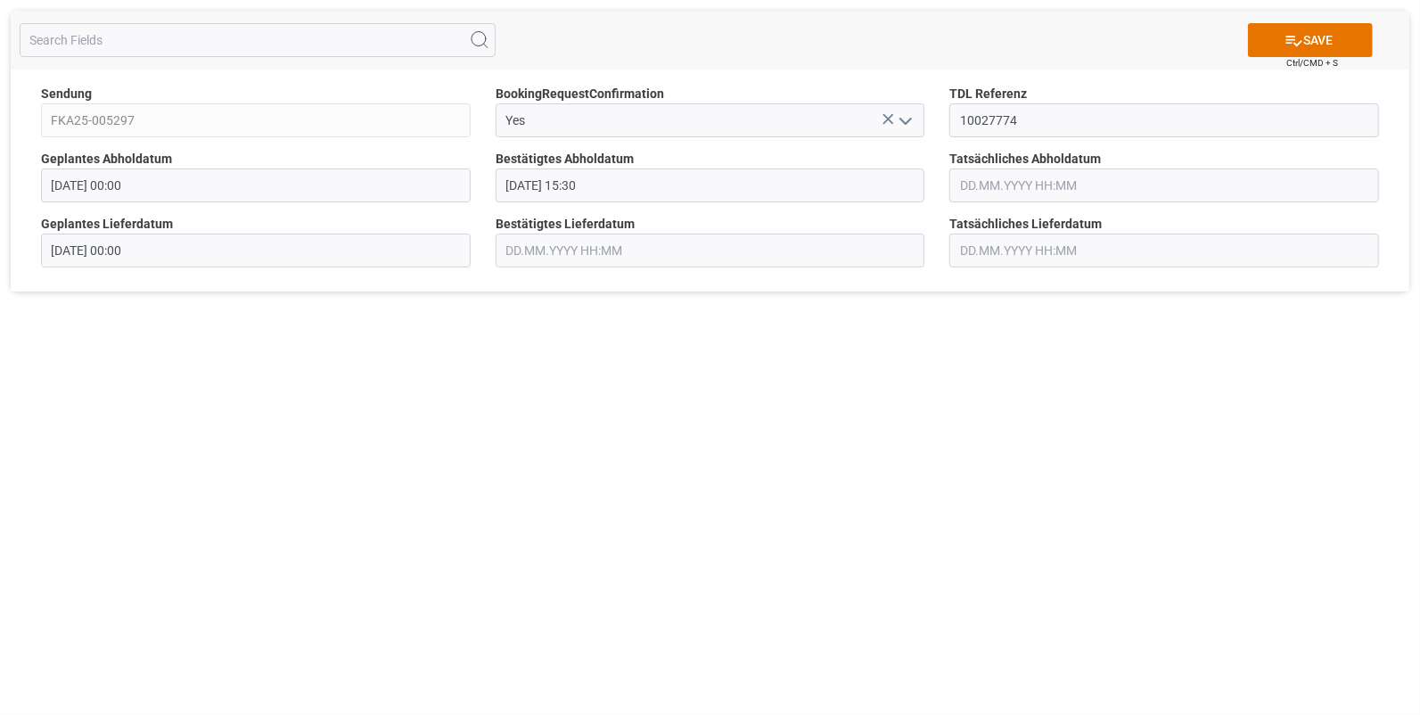
click at [994, 174] on input "text" at bounding box center [1164, 185] width 430 height 34
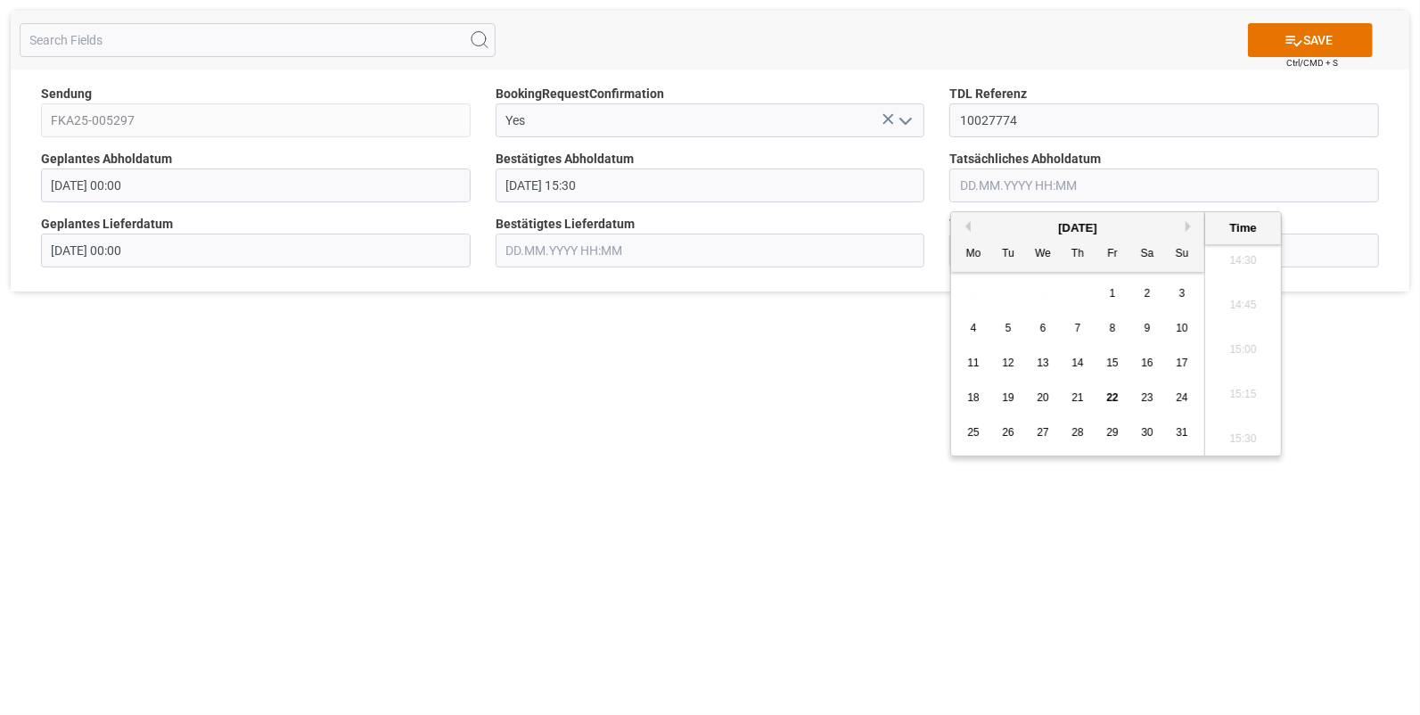
click at [1009, 388] on div "19" at bounding box center [1009, 398] width 22 height 21
click at [1235, 431] on li "15:30" at bounding box center [1243, 439] width 76 height 45
type input "19.08.2025 15:30"
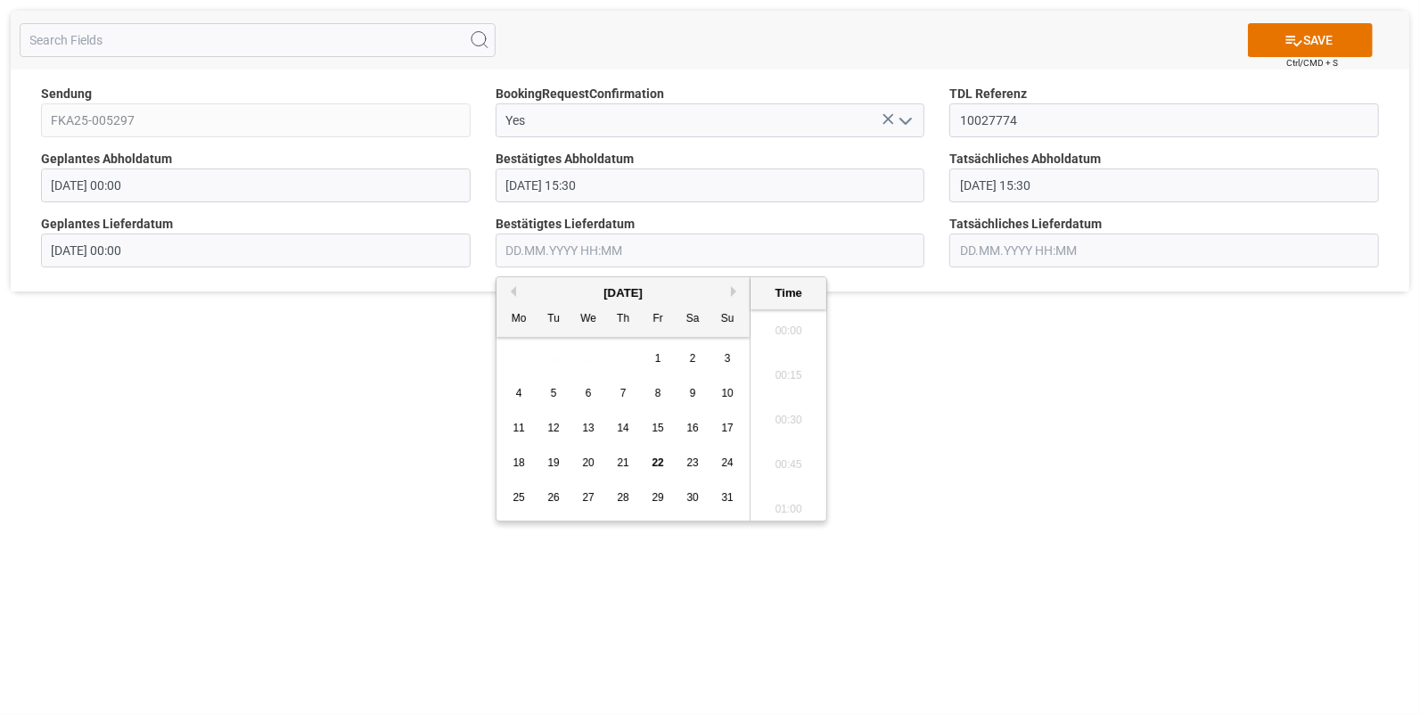
click at [545, 251] on input "text" at bounding box center [711, 251] width 430 height 34
click at [580, 464] on div "20" at bounding box center [589, 463] width 22 height 21
click at [795, 320] on li "12:00" at bounding box center [789, 326] width 76 height 45
type input "20.08.2025 12:00"
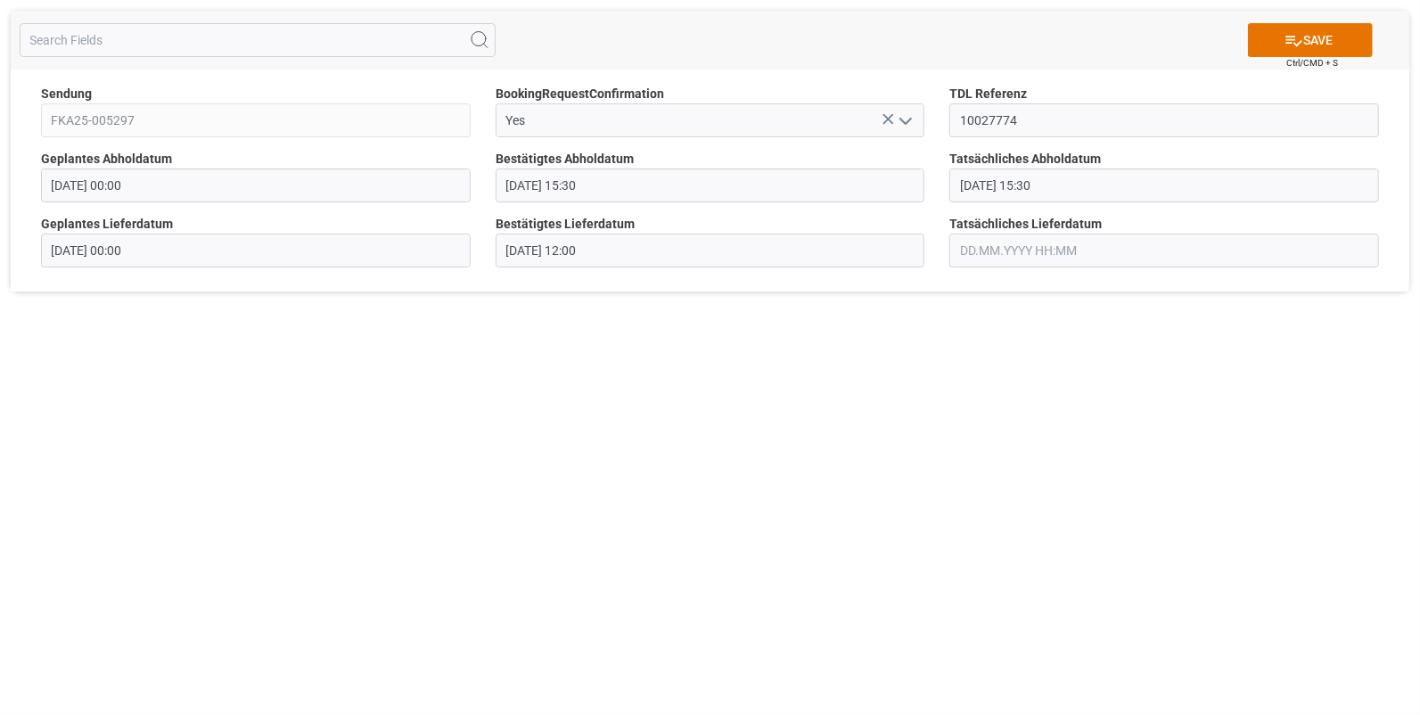
click at [995, 242] on input "text" at bounding box center [1164, 251] width 430 height 34
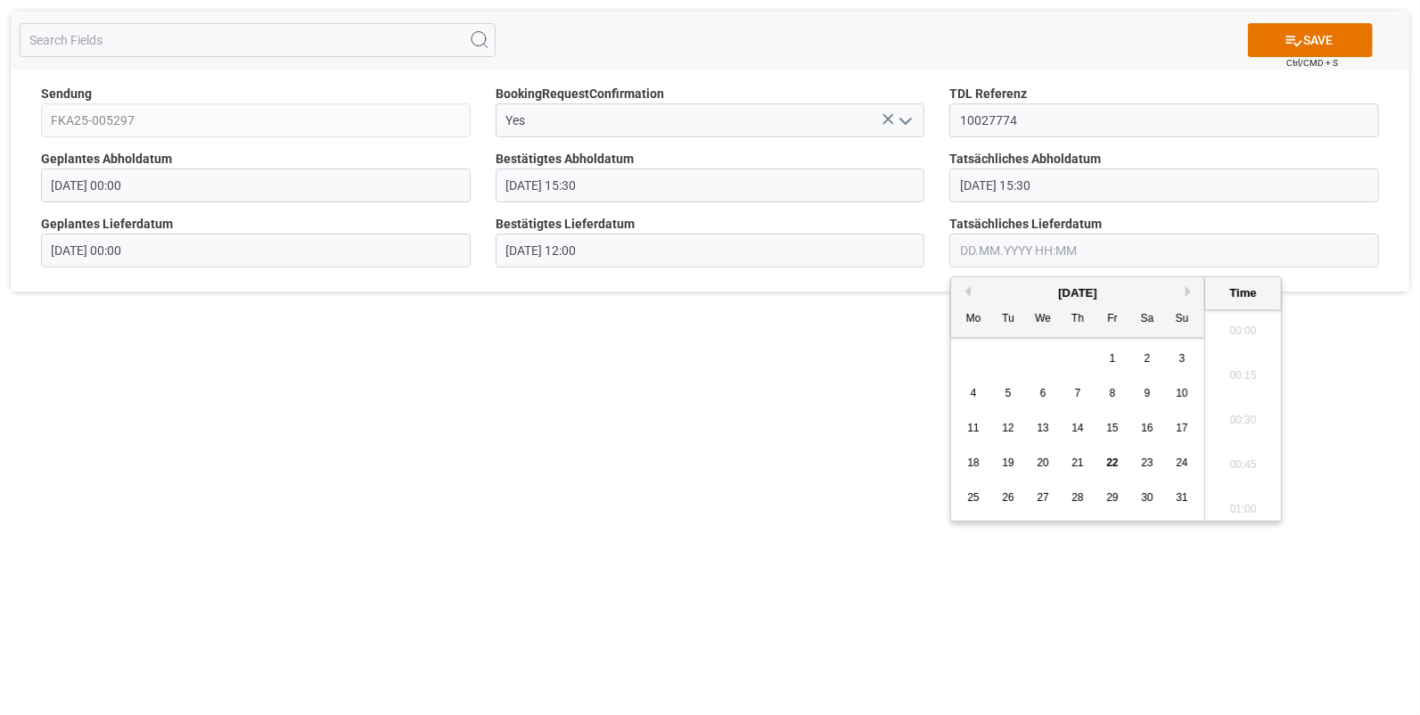
scroll to position [2591, 0]
click at [1041, 462] on span "20" at bounding box center [1043, 462] width 12 height 12
click at [1239, 321] on li "12:00" at bounding box center [1243, 326] width 76 height 45
type input "20.08.2025 12:00"
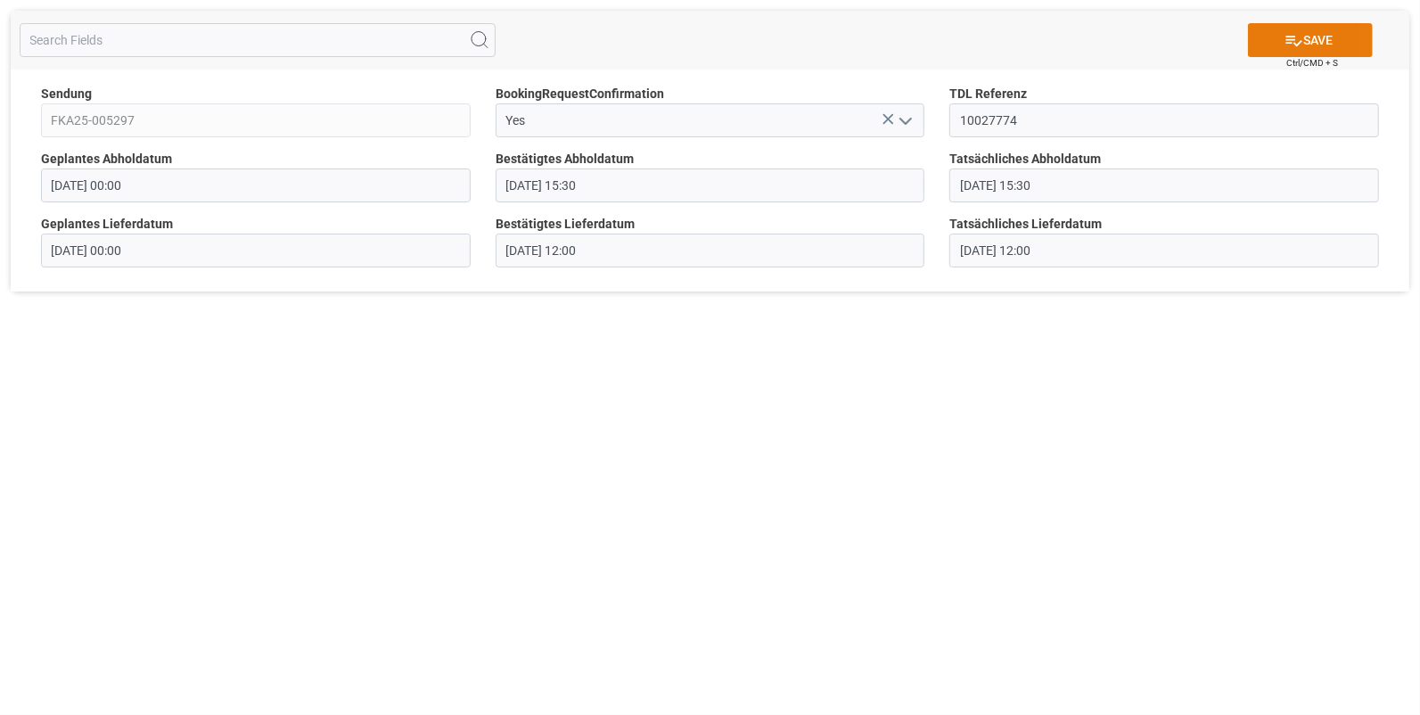
click at [1310, 36] on button "SAVE" at bounding box center [1310, 40] width 125 height 34
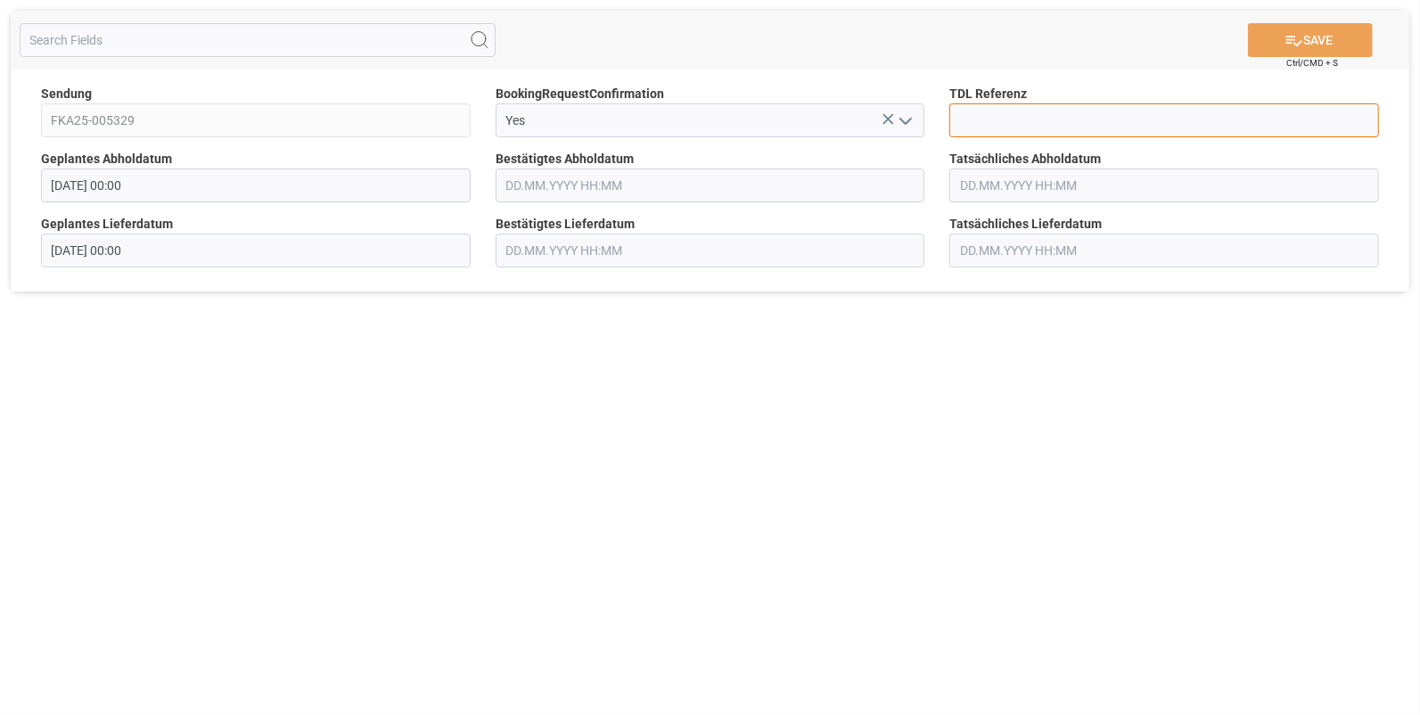
click at [969, 127] on input at bounding box center [1164, 120] width 430 height 34
type input "10027779"
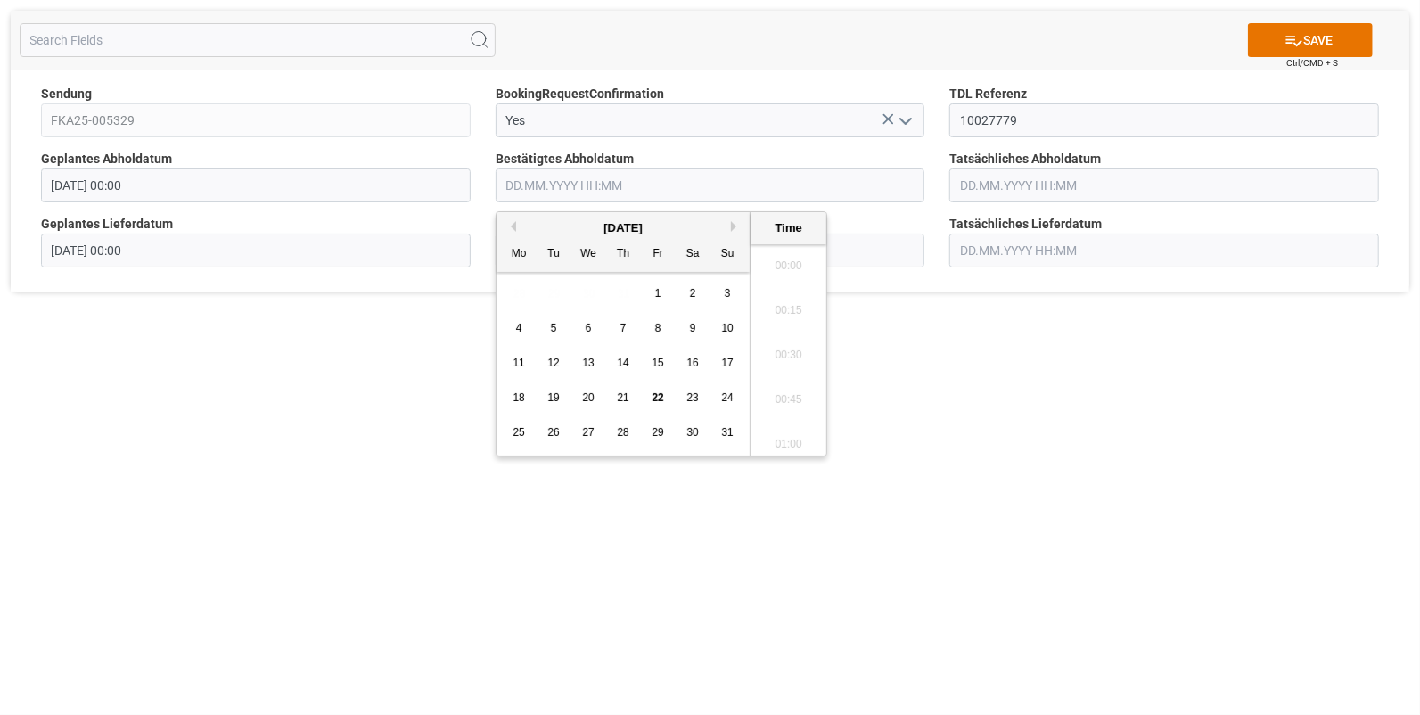
click at [513, 186] on input "text" at bounding box center [711, 185] width 430 height 34
click at [592, 397] on span "20" at bounding box center [588, 397] width 12 height 12
click at [788, 258] on li "14:30" at bounding box center [789, 261] width 76 height 45
type input "[DATE] 14:30"
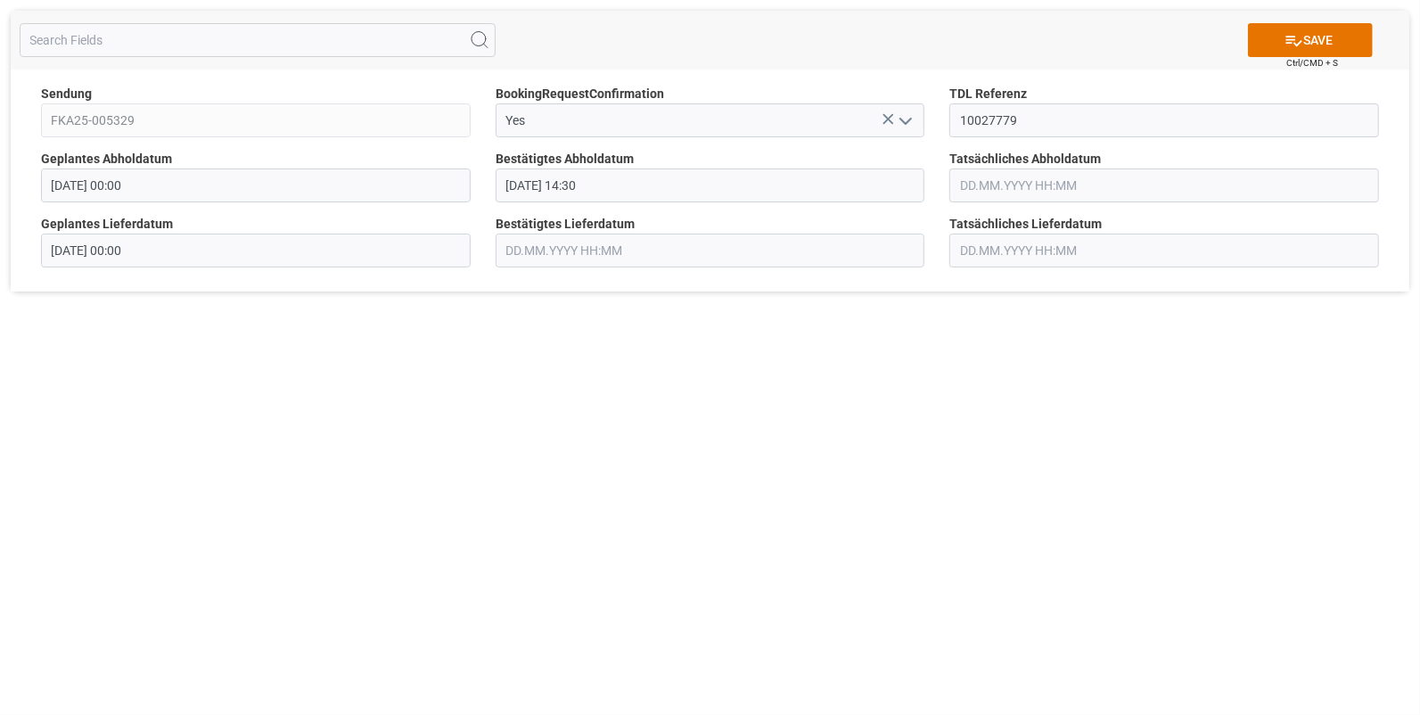
click at [985, 189] on input "text" at bounding box center [1164, 185] width 430 height 34
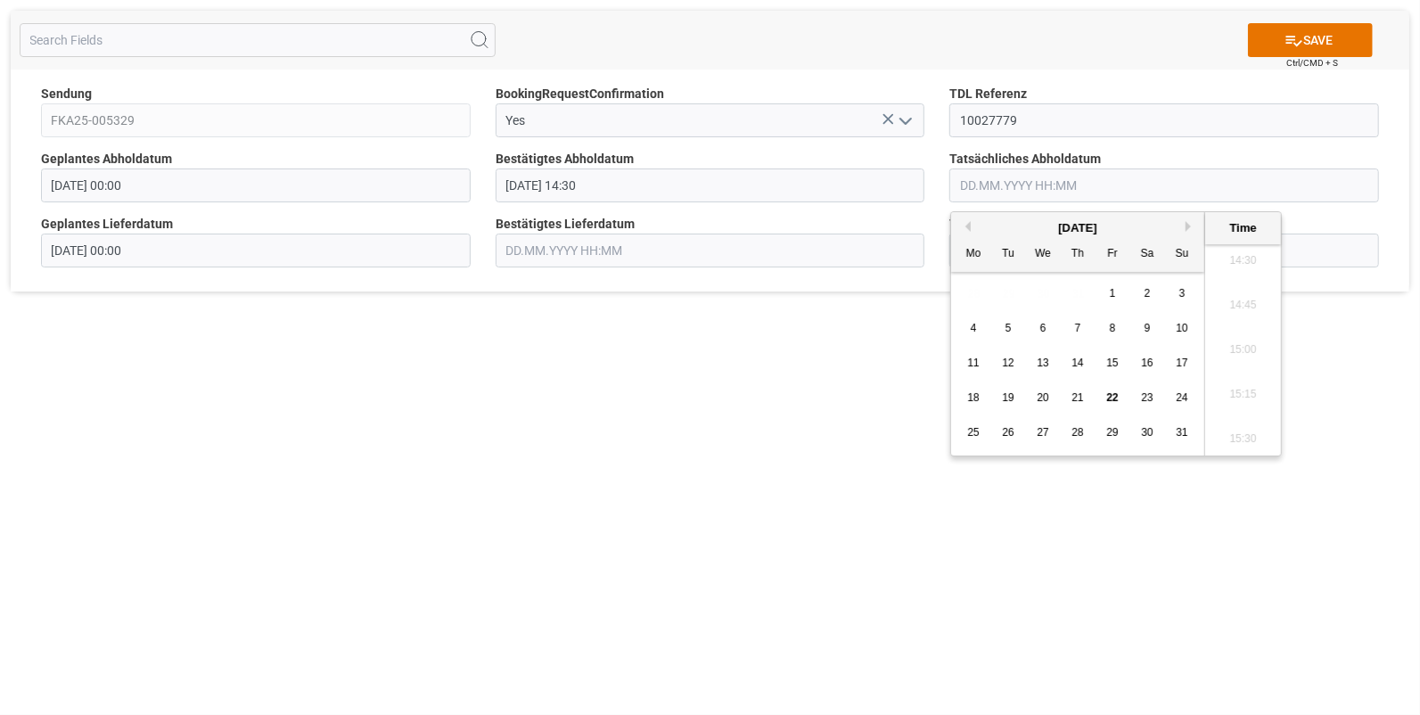
click at [1043, 395] on span "20" at bounding box center [1043, 397] width 12 height 12
click at [1227, 298] on li "14:45" at bounding box center [1243, 305] width 76 height 45
type input "[DATE] 14:45"
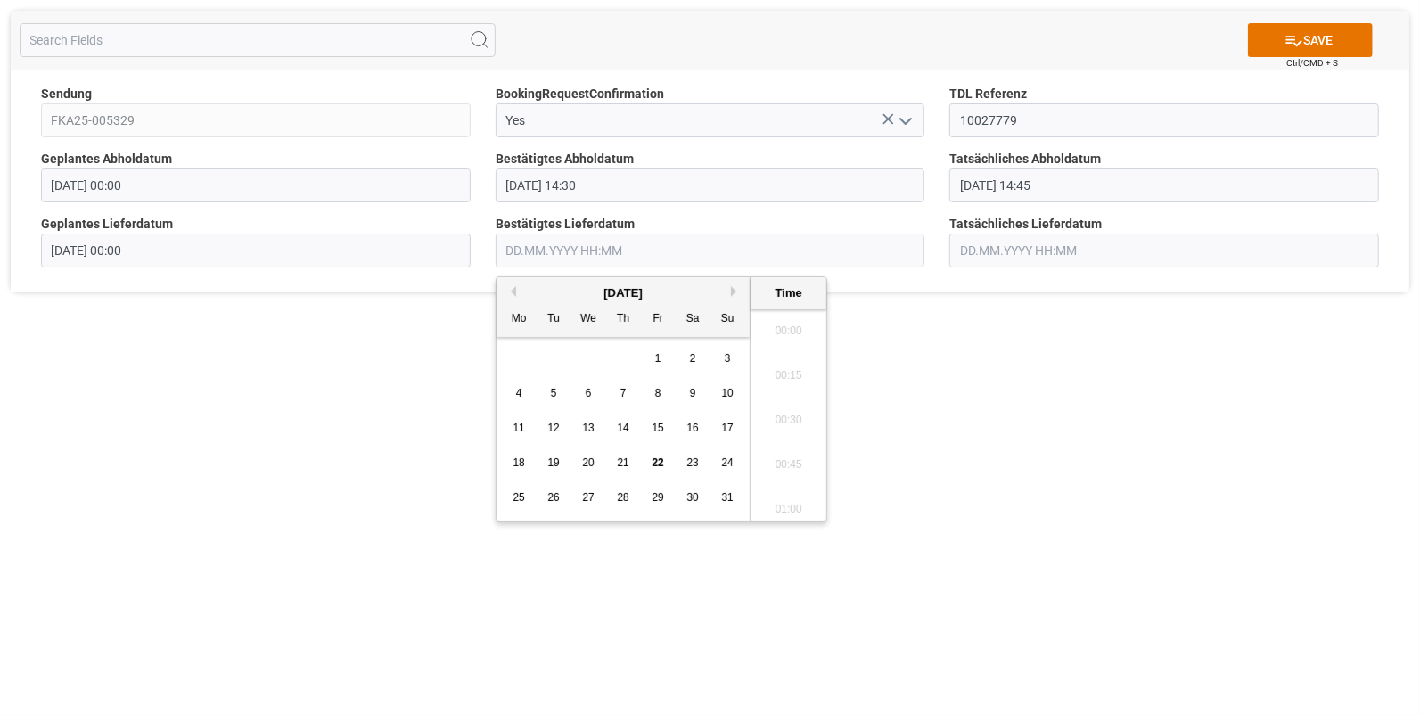
click at [534, 250] on input "text" at bounding box center [711, 251] width 430 height 34
click at [620, 459] on span "21" at bounding box center [623, 462] width 12 height 12
click at [787, 348] on li "13:00" at bounding box center [789, 355] width 76 height 45
type input "21.08.2025 13:00"
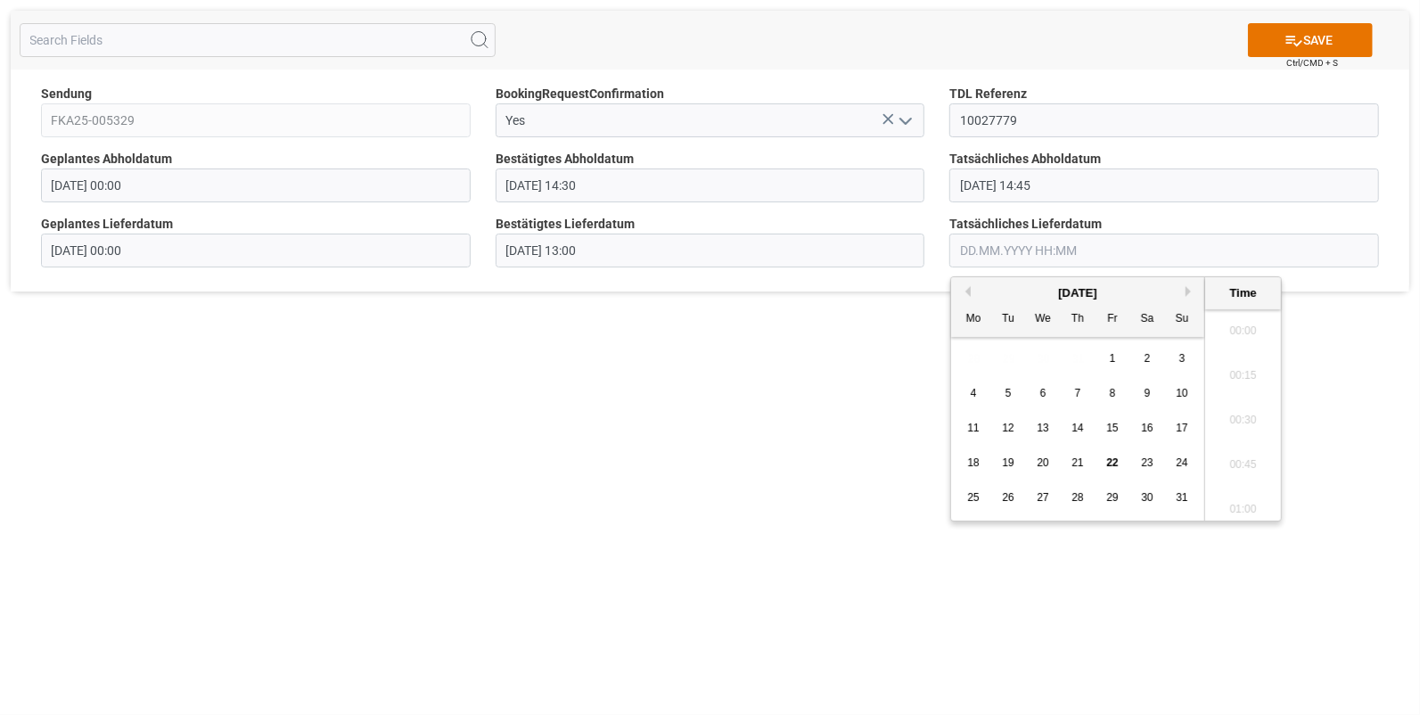
click at [962, 245] on input "text" at bounding box center [1164, 251] width 430 height 34
click at [1072, 458] on span "21" at bounding box center [1078, 462] width 12 height 12
click at [1220, 352] on li "13:00" at bounding box center [1243, 355] width 76 height 45
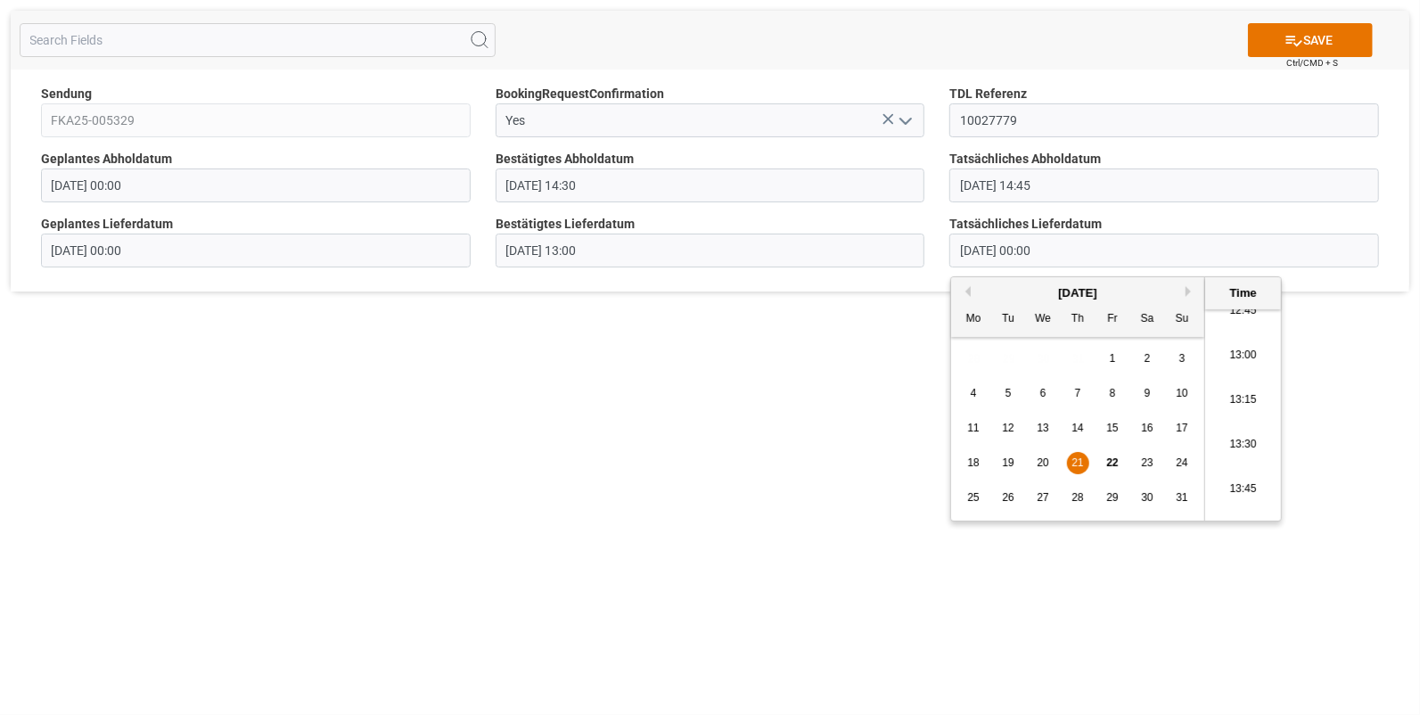
type input "21.08.2025 13:00"
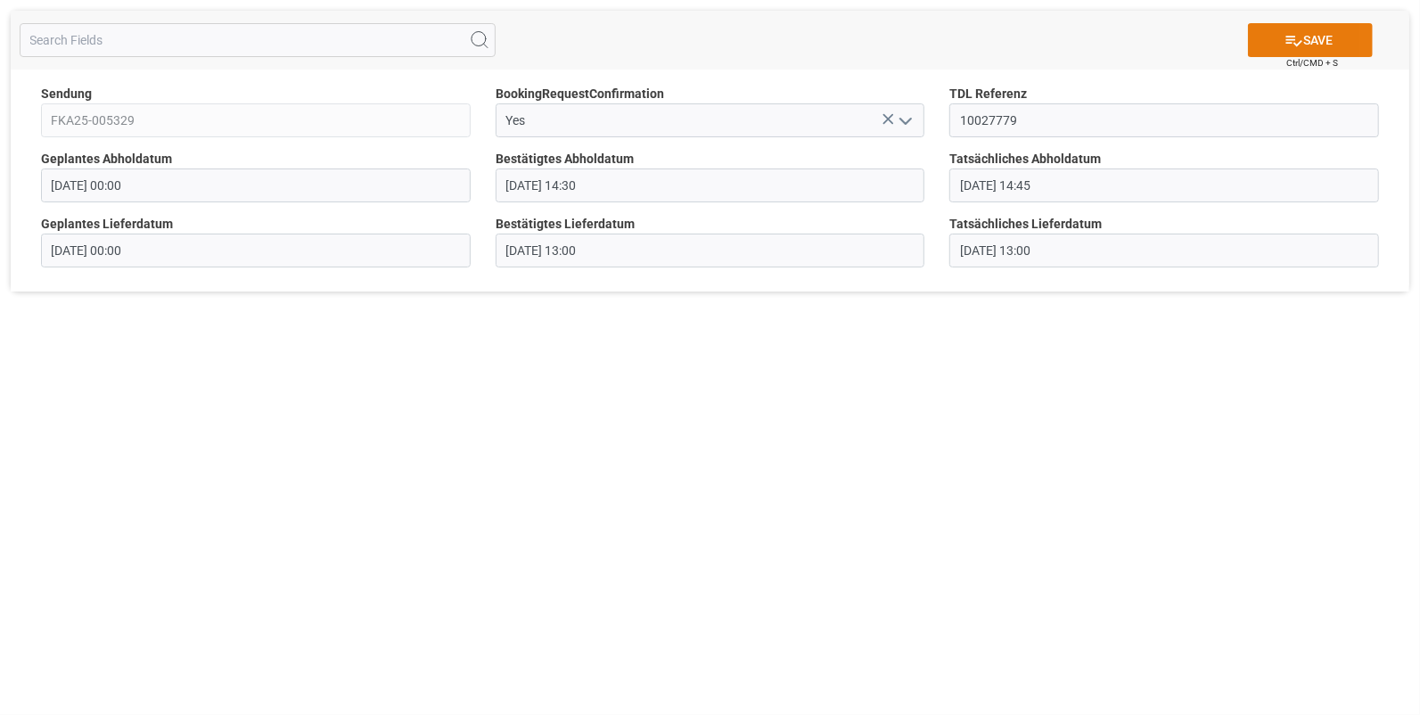
click at [1296, 40] on icon at bounding box center [1294, 40] width 19 height 19
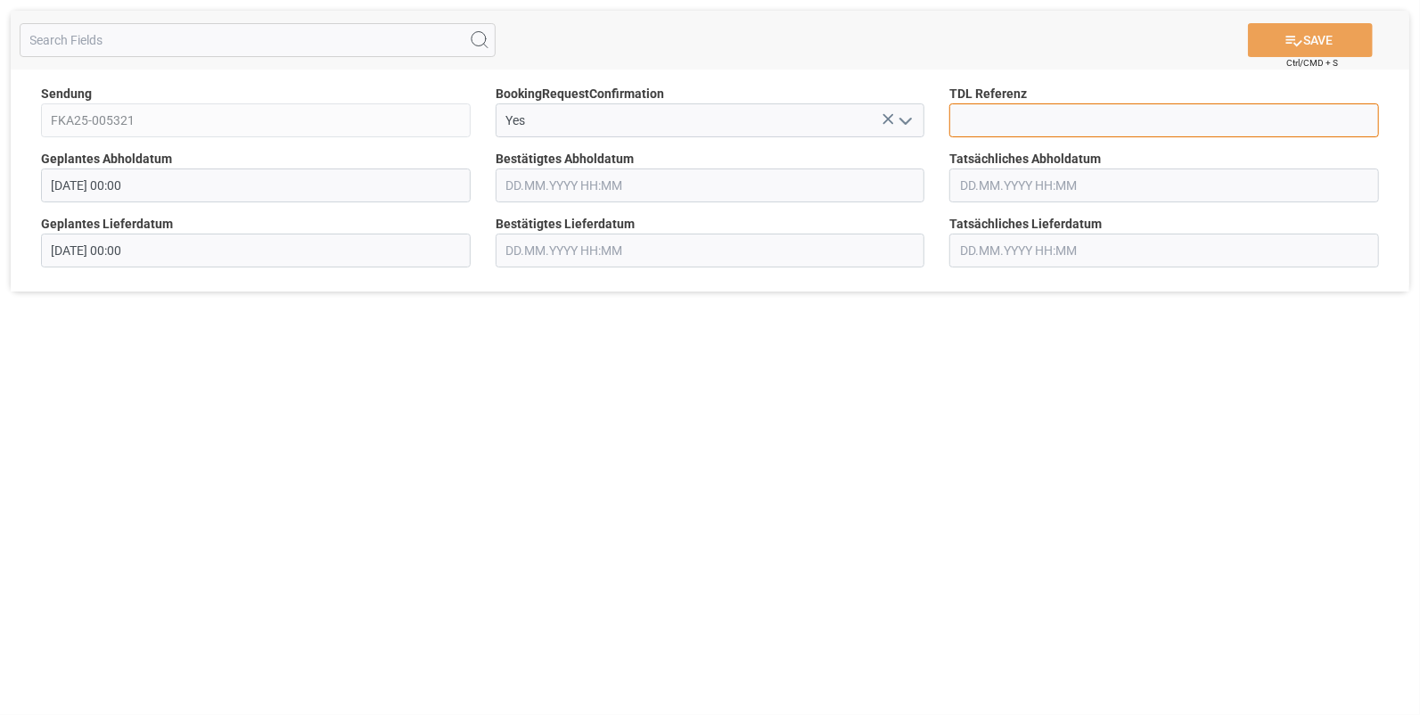
click at [977, 111] on input at bounding box center [1164, 120] width 430 height 34
type input "10027789"
click at [546, 183] on input "text" at bounding box center [711, 185] width 430 height 34
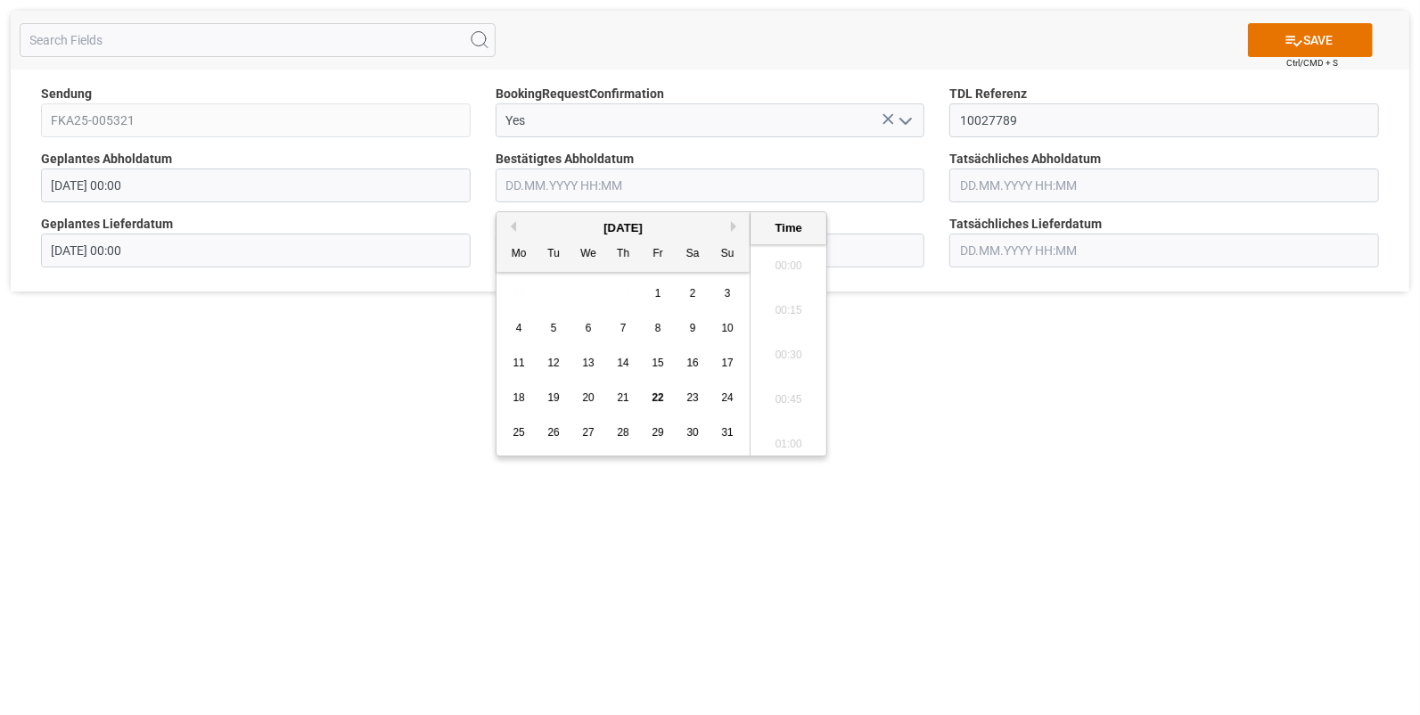
scroll to position [2591, 0]
click at [593, 395] on span "20" at bounding box center [588, 397] width 12 height 12
click at [788, 346] on li "15:00" at bounding box center [789, 350] width 76 height 45
type input "20.08.2025 15:00"
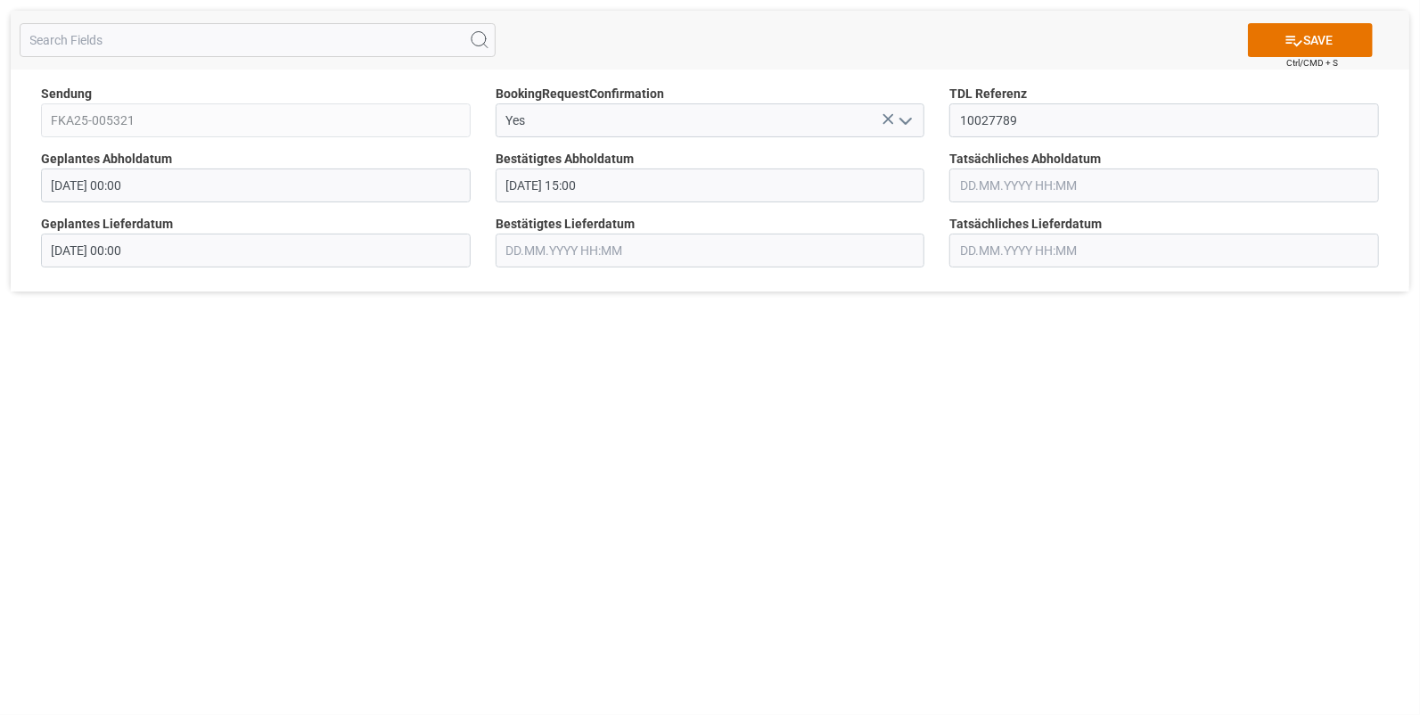
click at [975, 181] on input "text" at bounding box center [1164, 185] width 430 height 34
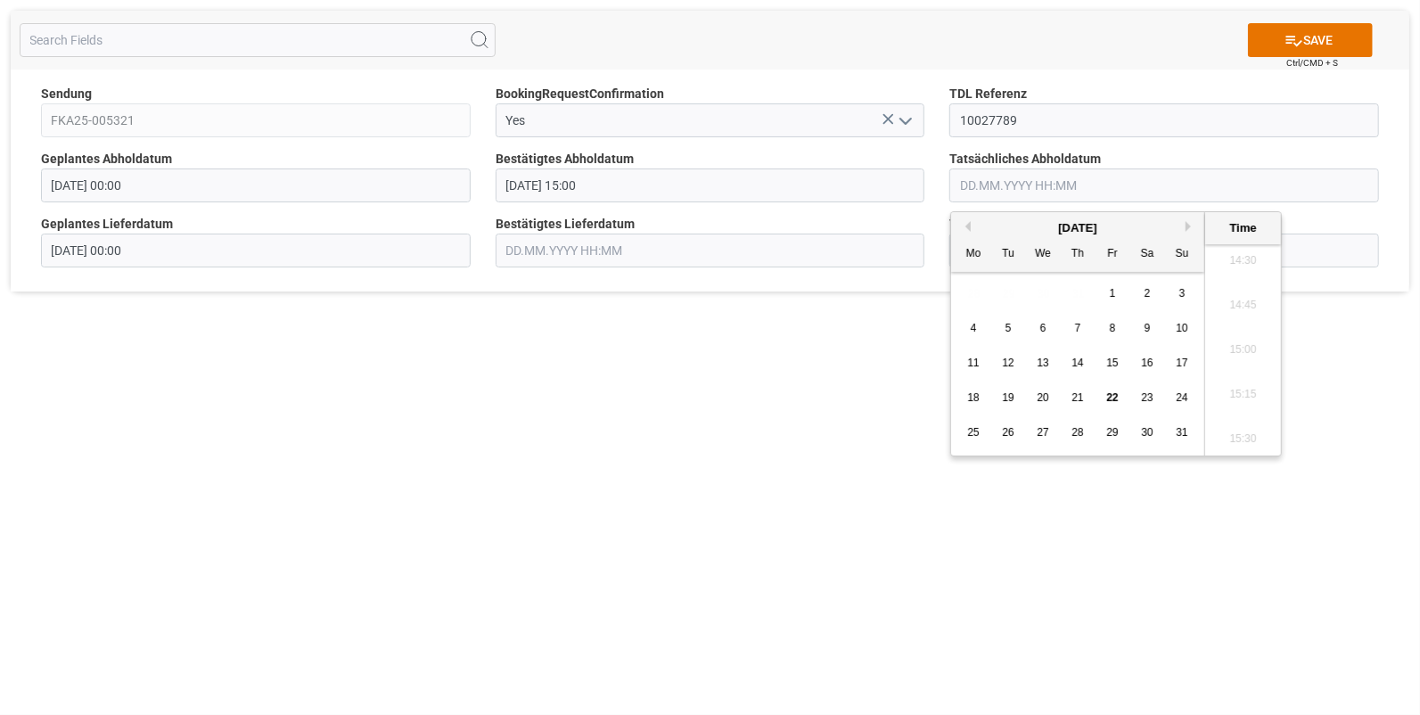
click at [1042, 397] on span "20" at bounding box center [1043, 397] width 12 height 12
click at [1238, 341] on li "15:00" at bounding box center [1243, 350] width 76 height 45
type input "20.08.2025 15:00"
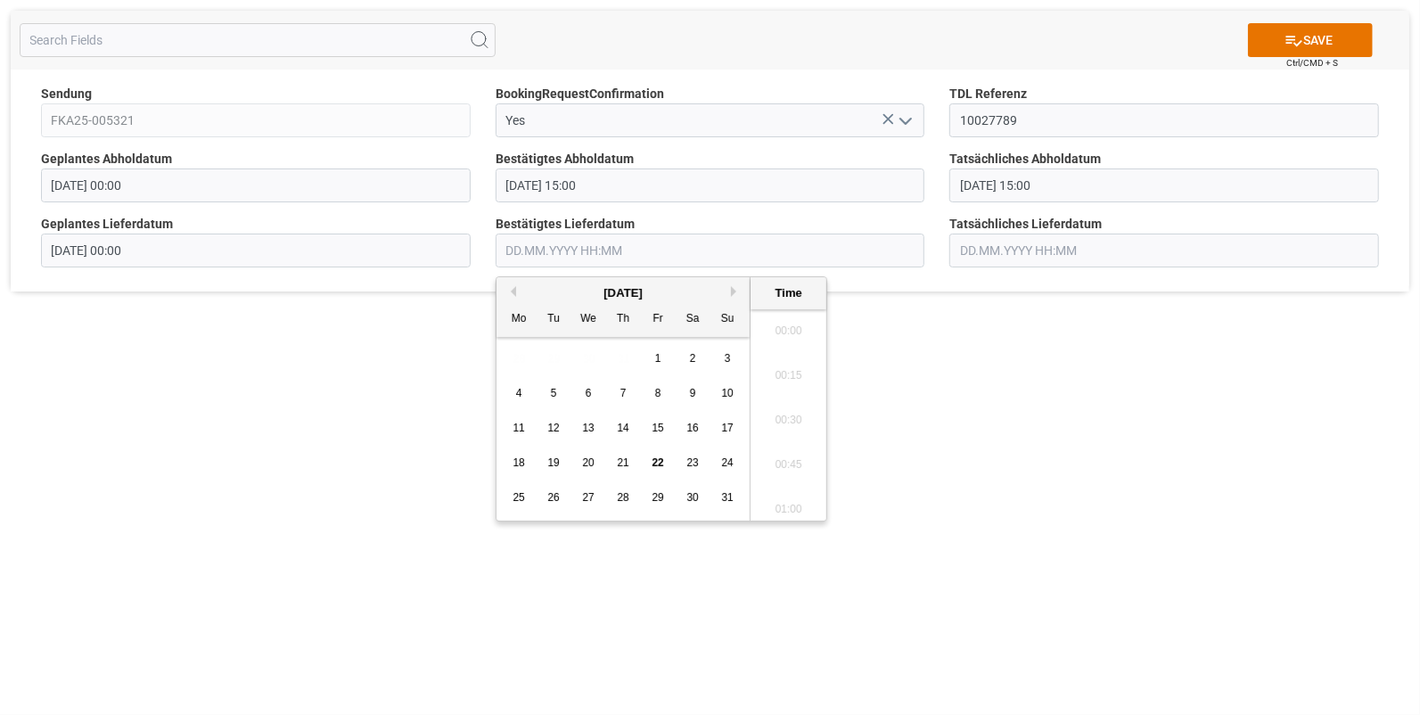
click at [539, 241] on input "text" at bounding box center [711, 251] width 430 height 34
click at [627, 458] on span "21" at bounding box center [623, 462] width 12 height 12
click at [793, 366] on li "08:30" at bounding box center [789, 371] width 76 height 45
type input "21.08.2025 08:30"
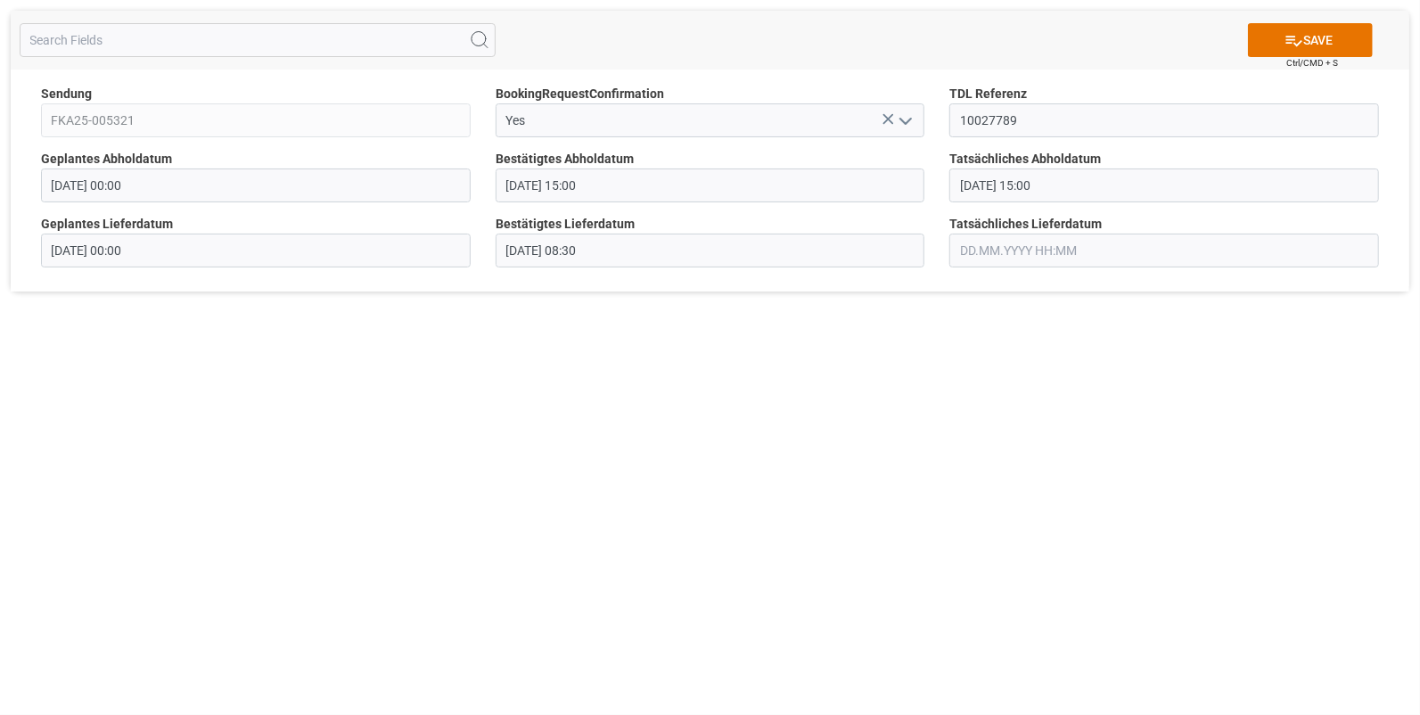
click at [985, 241] on input "text" at bounding box center [1164, 251] width 430 height 34
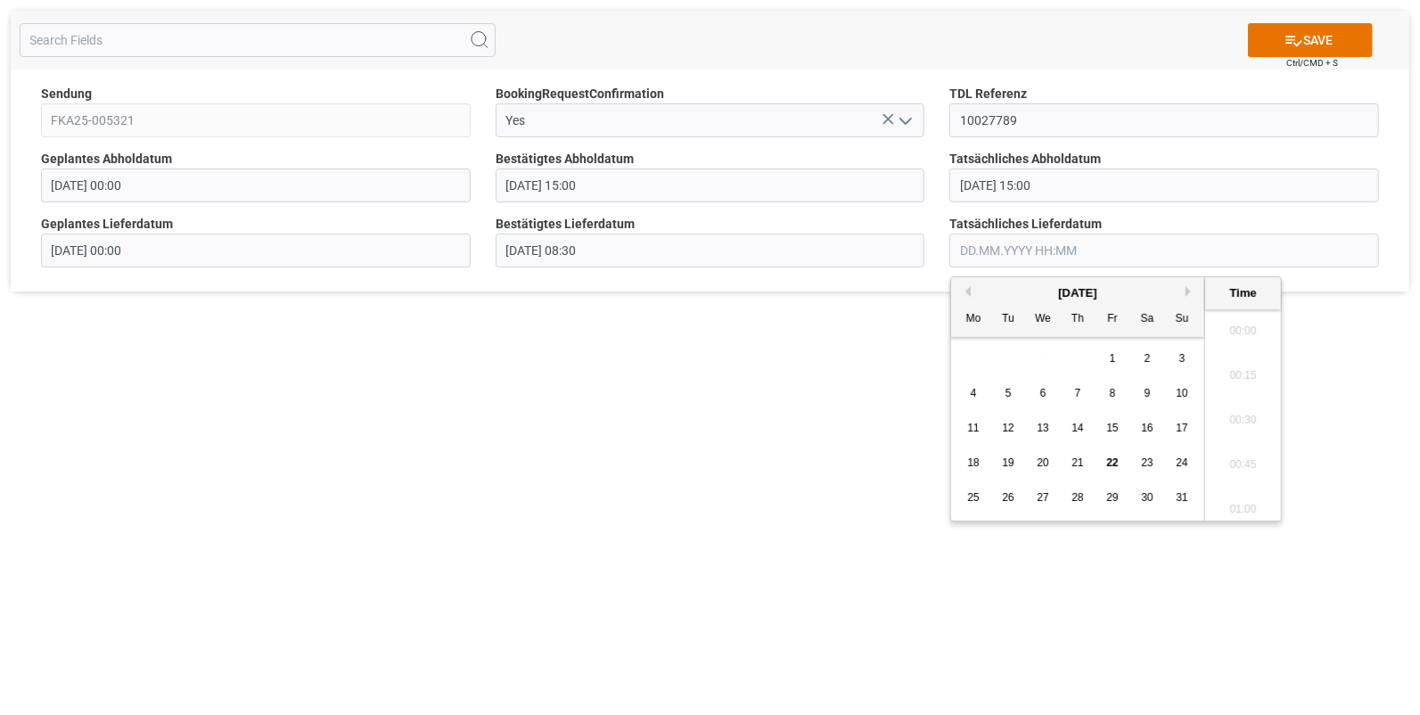
scroll to position [2591, 0]
click at [1075, 457] on span "21" at bounding box center [1078, 462] width 12 height 12
click at [1237, 441] on li "08:30" at bounding box center [1243, 445] width 76 height 45
type input "21.08.2025 08:30"
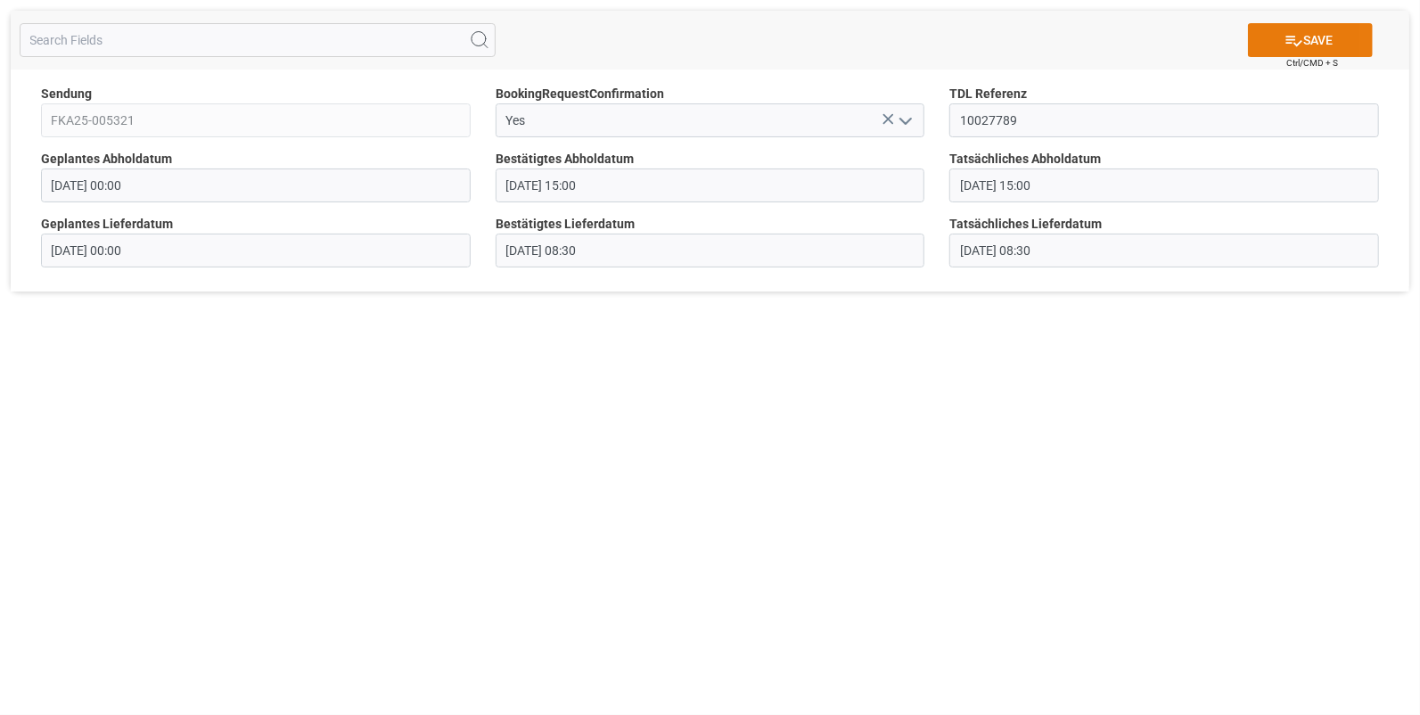
click at [1286, 35] on icon at bounding box center [1294, 40] width 19 height 19
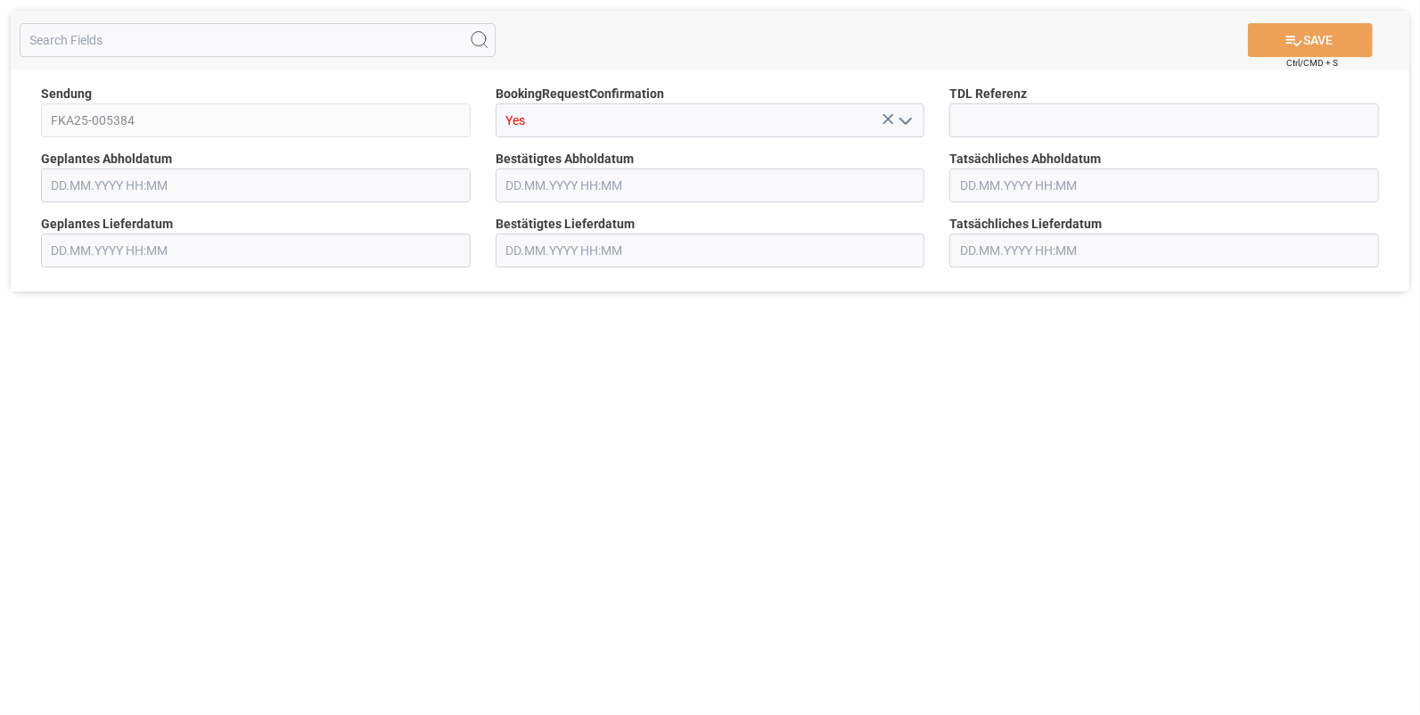
type input "[DATE] 00:00"
click at [961, 115] on input at bounding box center [1164, 120] width 430 height 34
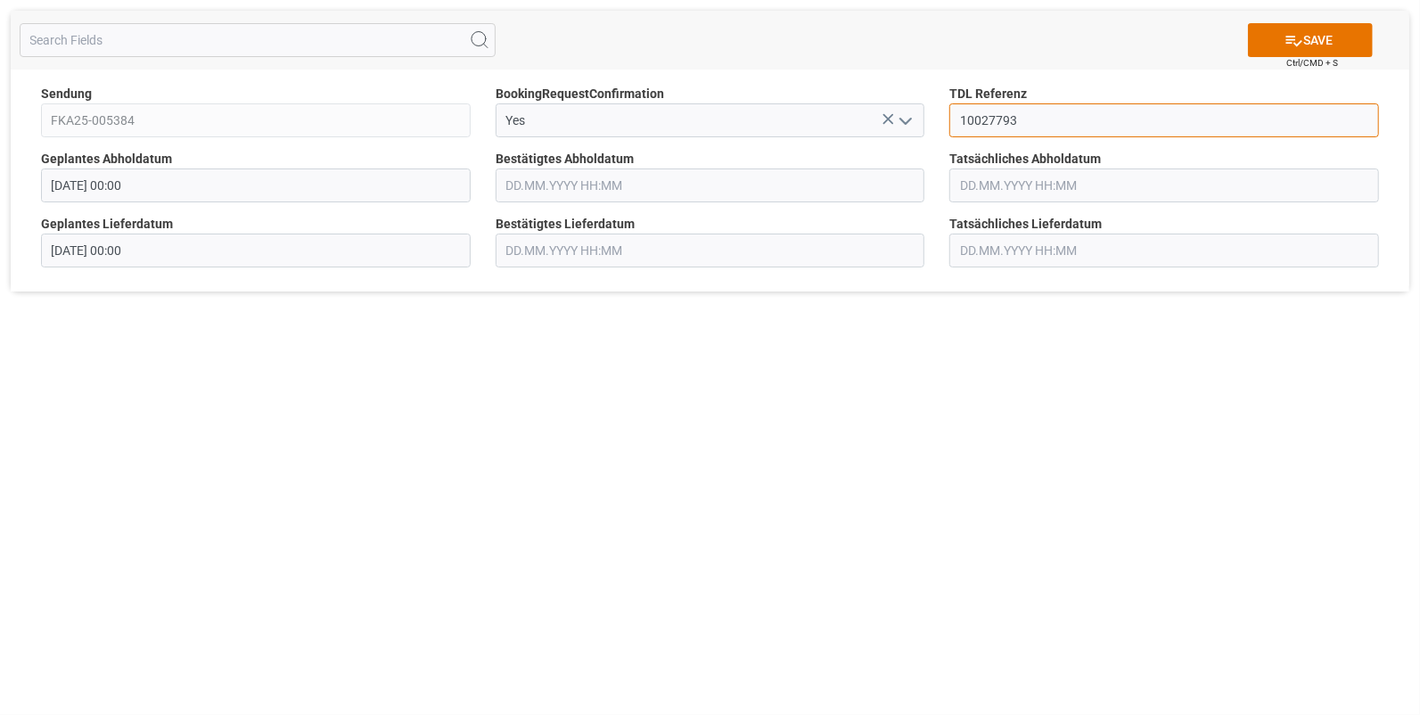
type input "10027793"
click at [513, 185] on input "text" at bounding box center [711, 185] width 430 height 34
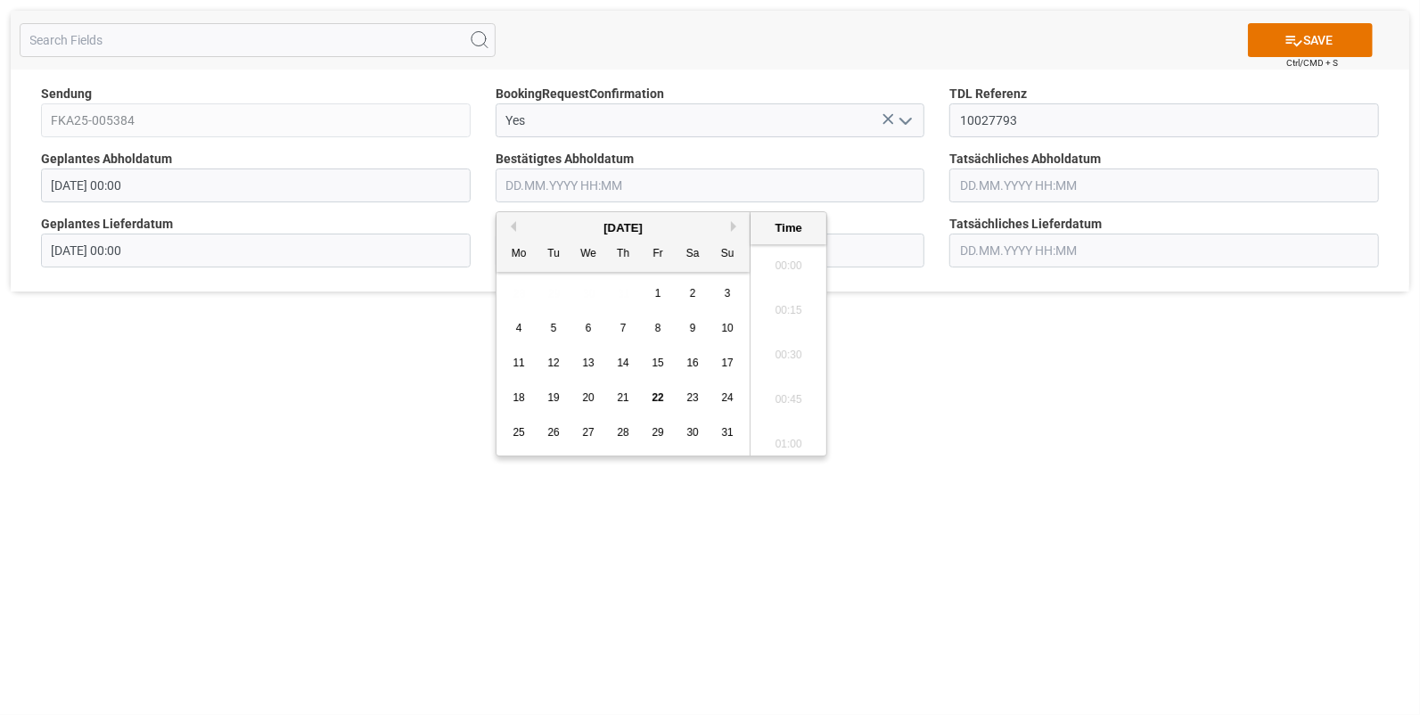
scroll to position [2591, 0]
click at [627, 391] on div "21" at bounding box center [623, 398] width 22 height 21
click at [787, 259] on li "14:30" at bounding box center [789, 261] width 76 height 45
type input "[DATE] 14:30"
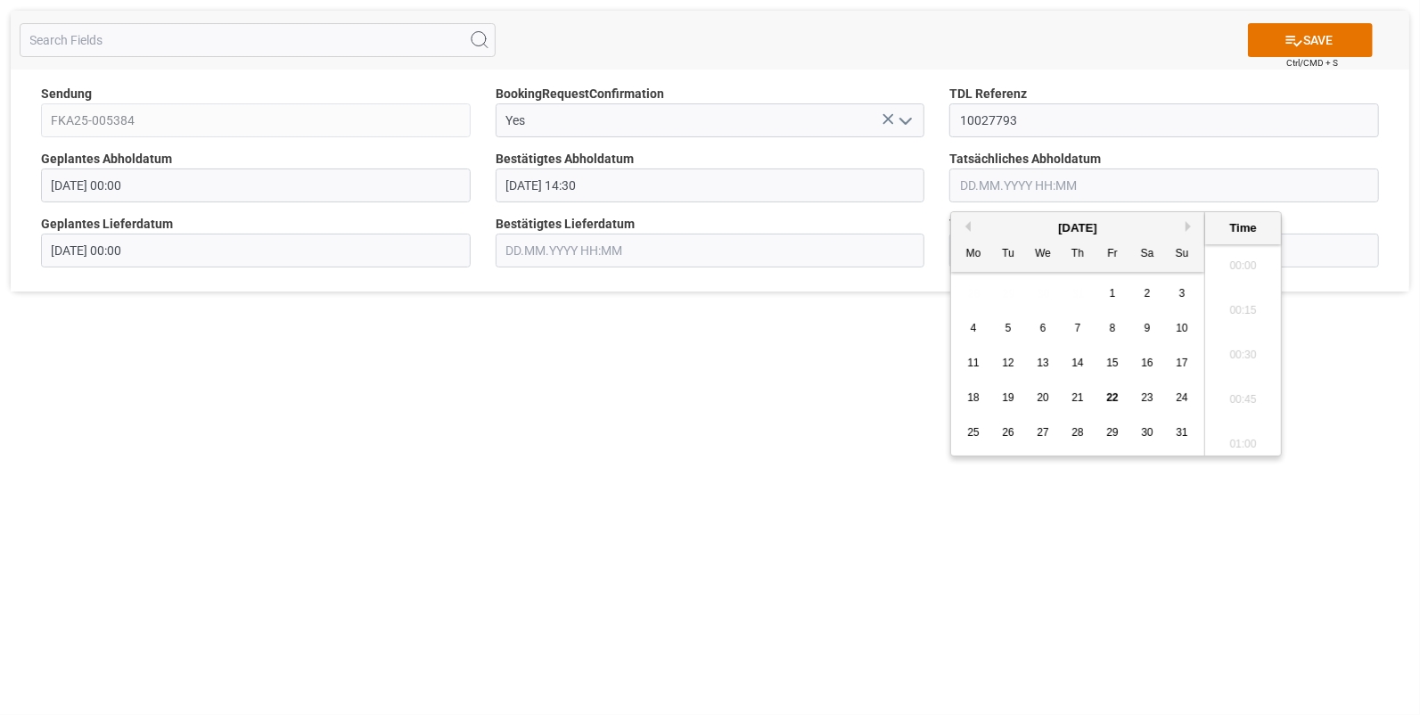
click at [992, 185] on input "text" at bounding box center [1164, 185] width 430 height 34
click at [1075, 391] on div "21" at bounding box center [1078, 398] width 22 height 21
click at [1231, 257] on li "14:30" at bounding box center [1243, 261] width 76 height 45
type input "[DATE] 14:30"
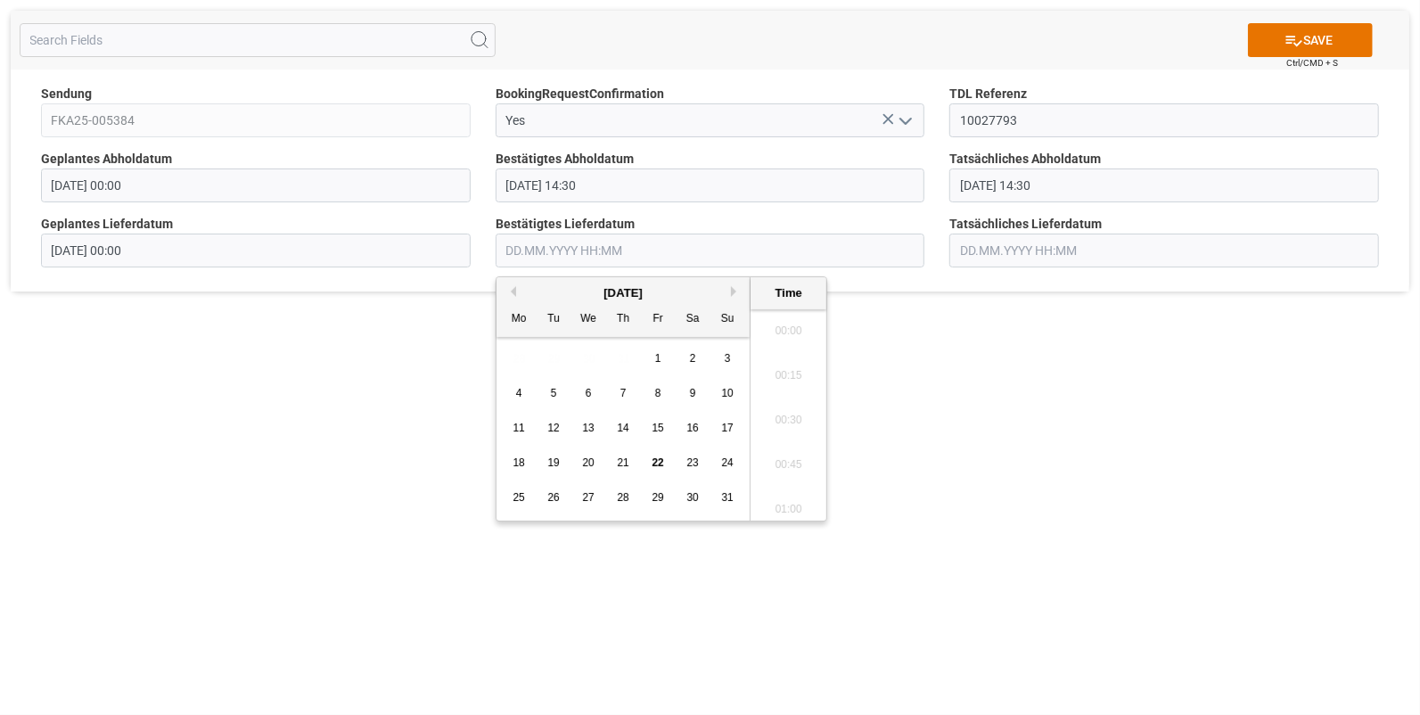
click at [517, 243] on input "text" at bounding box center [711, 251] width 430 height 34
click at [655, 458] on span "22" at bounding box center [658, 462] width 12 height 12
click at [789, 366] on li "11:00" at bounding box center [789, 371] width 76 height 45
type input "[DATE] 11:00"
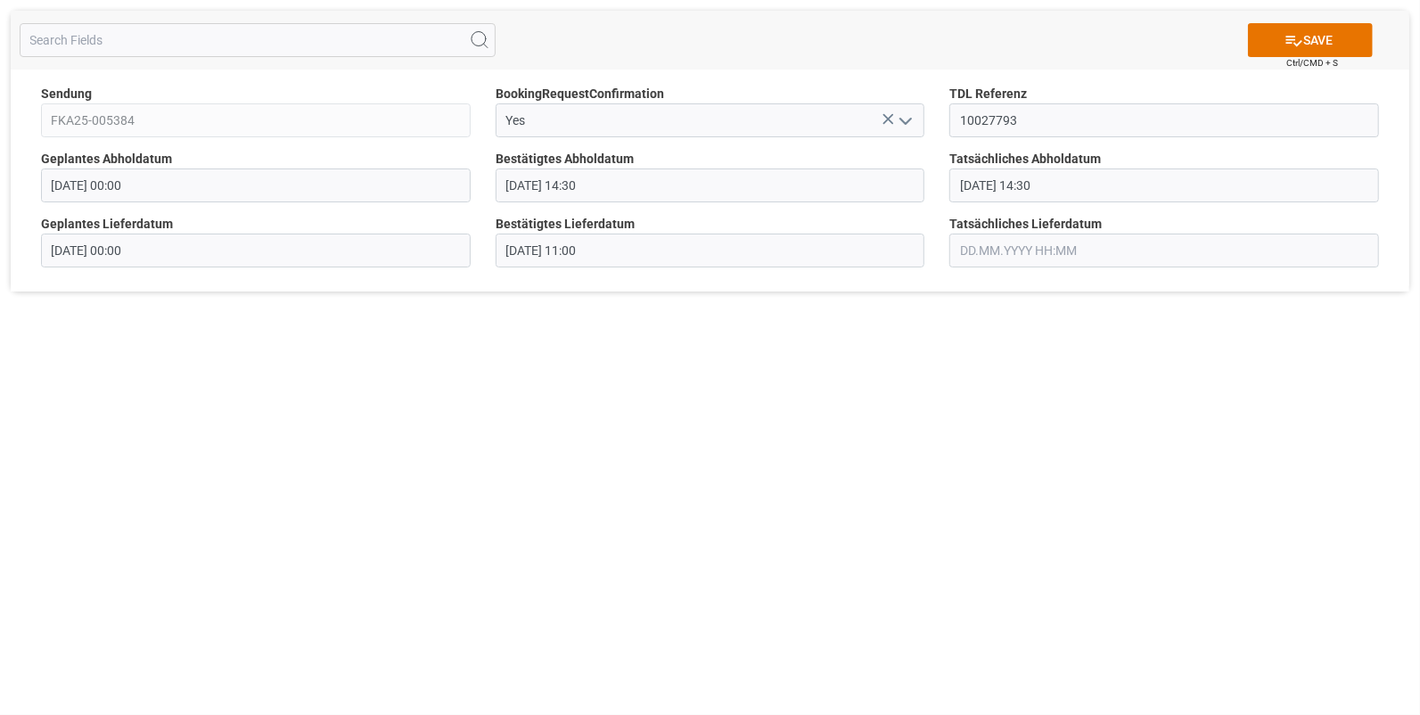
click at [975, 242] on input "text" at bounding box center [1164, 251] width 430 height 34
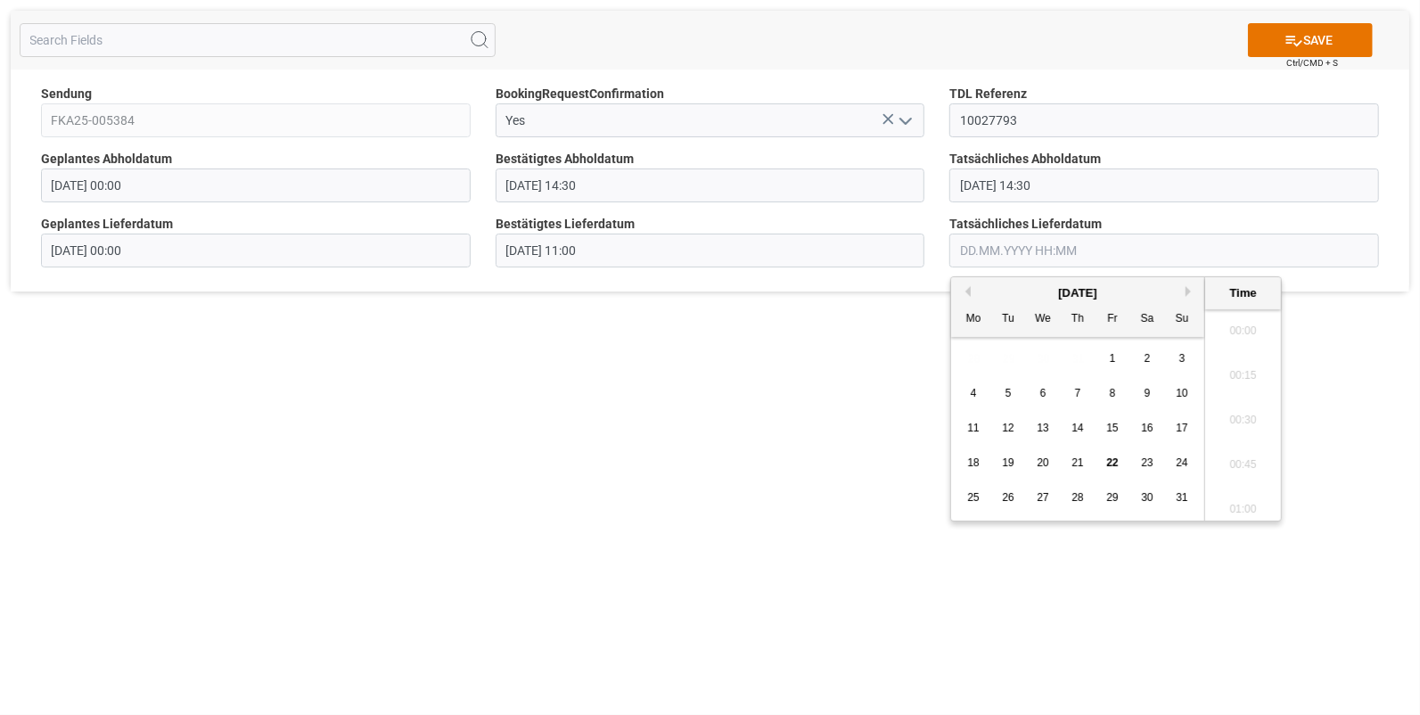
scroll to position [2591, 0]
click at [1110, 459] on span "22" at bounding box center [1112, 462] width 12 height 12
click at [1244, 433] on li "11:00" at bounding box center [1243, 445] width 76 height 45
type input "22.08.2025 11:00"
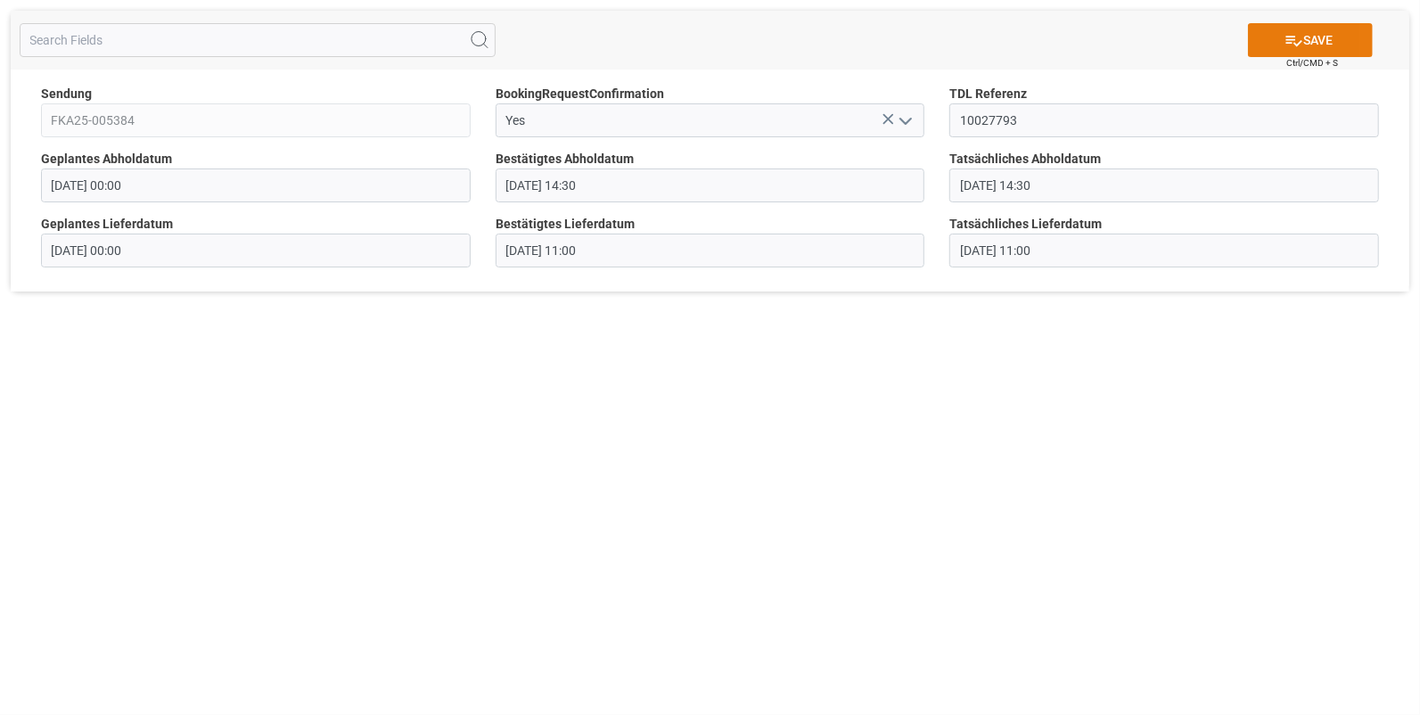
click at [1279, 32] on button "SAVE" at bounding box center [1310, 40] width 125 height 34
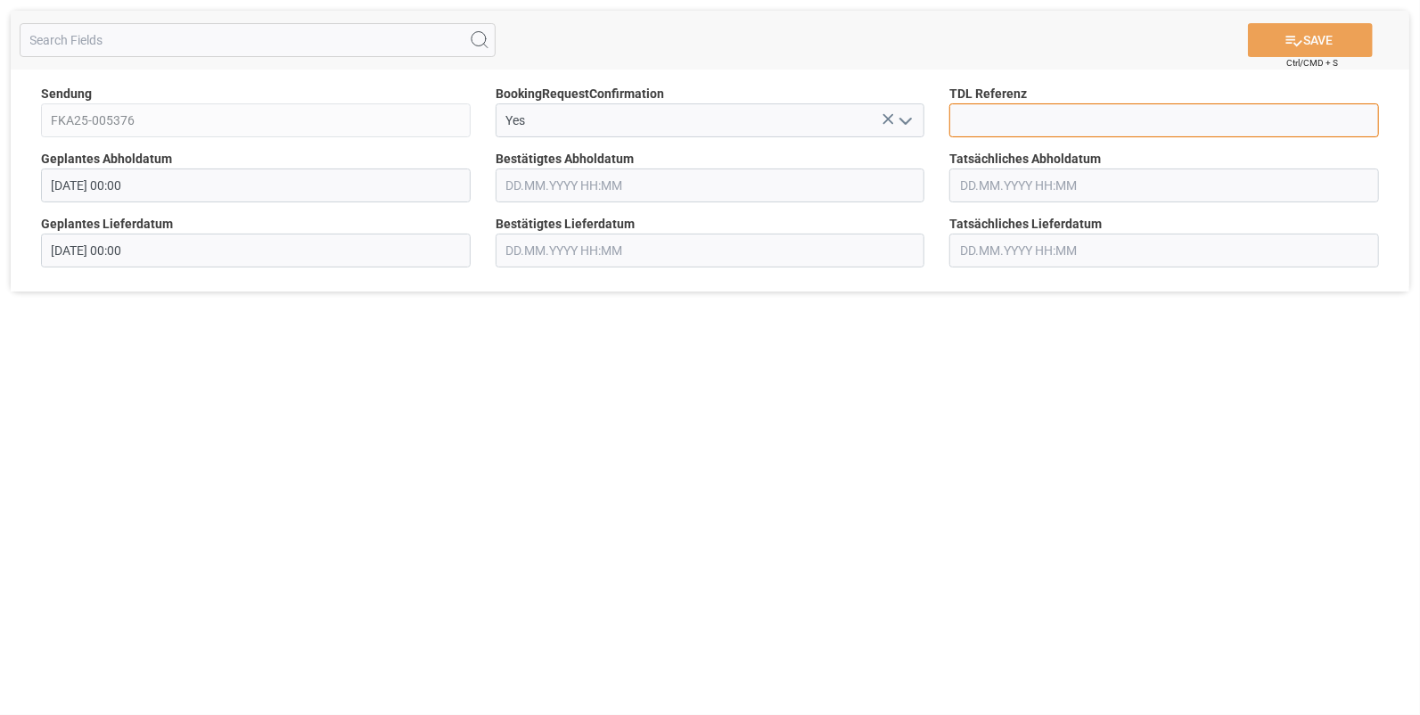
click at [1030, 118] on input at bounding box center [1164, 120] width 430 height 34
type input "10027797"
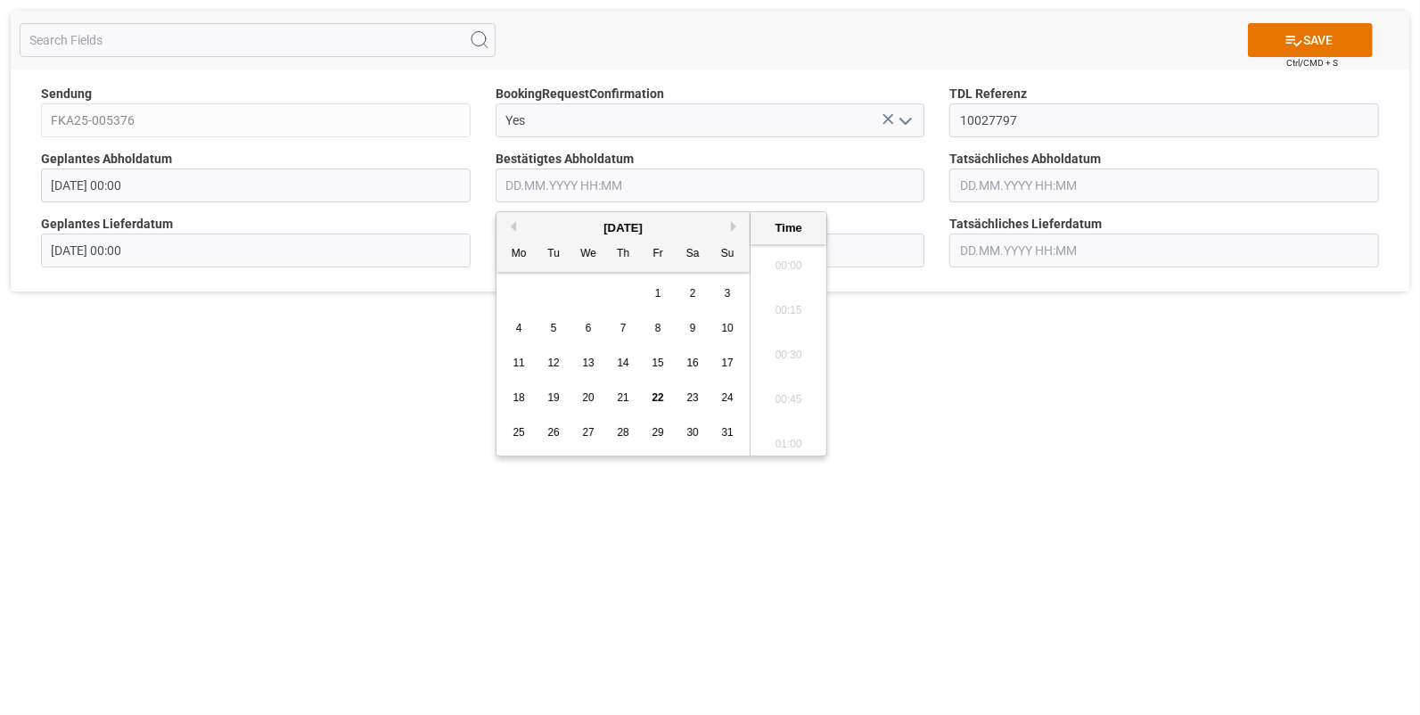
click at [599, 185] on input "text" at bounding box center [711, 185] width 430 height 34
click at [619, 395] on span "21" at bounding box center [623, 397] width 12 height 12
click at [776, 317] on li "14:00" at bounding box center [789, 320] width 76 height 45
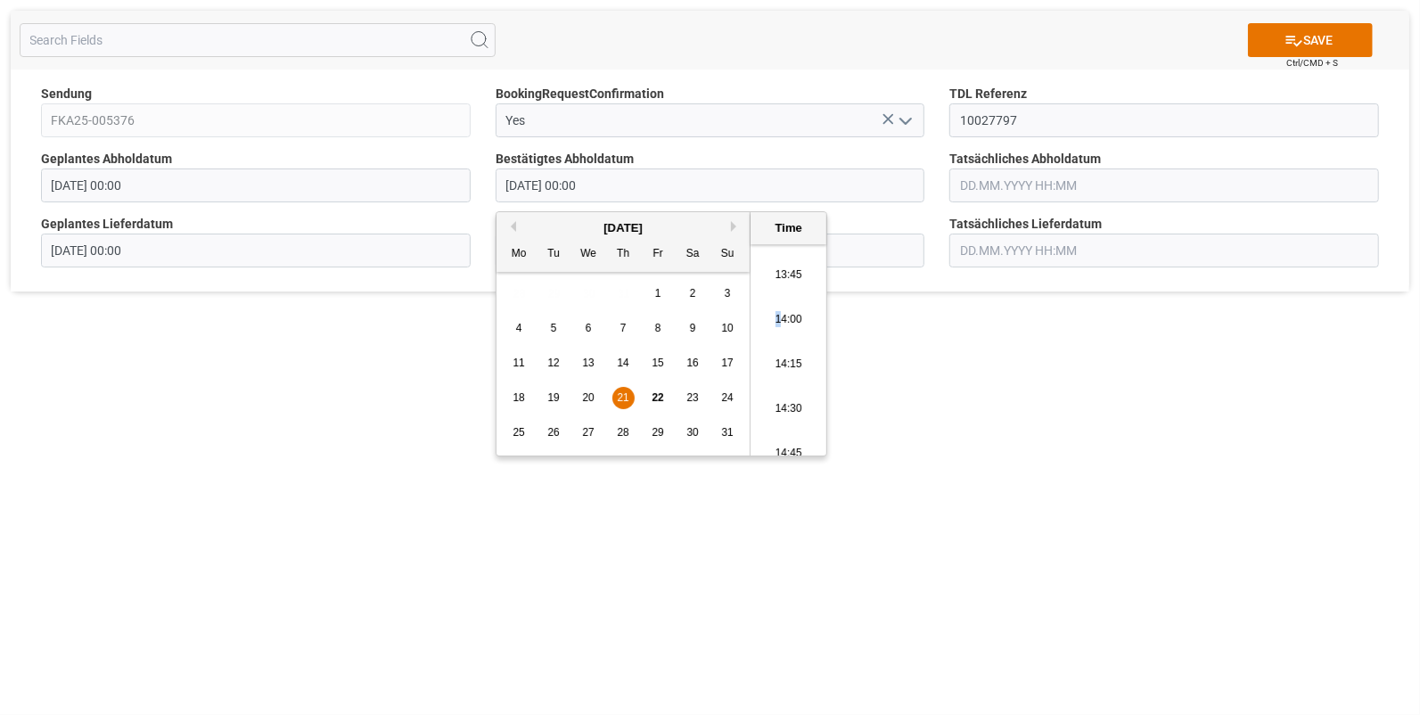
type input "21.08.2025 14:00"
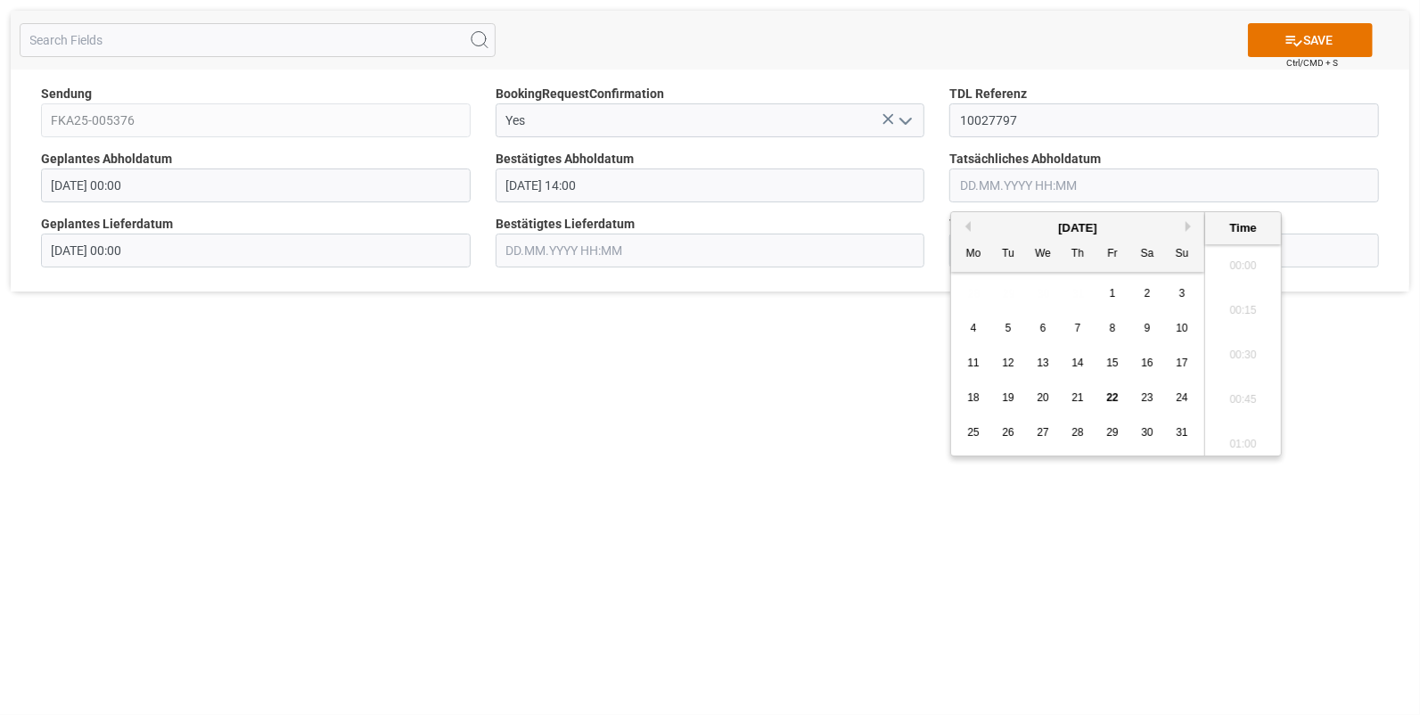
click at [999, 185] on input "text" at bounding box center [1164, 185] width 430 height 34
click at [1080, 396] on span "21" at bounding box center [1078, 397] width 12 height 12
click at [1235, 313] on li "14:00" at bounding box center [1243, 320] width 76 height 45
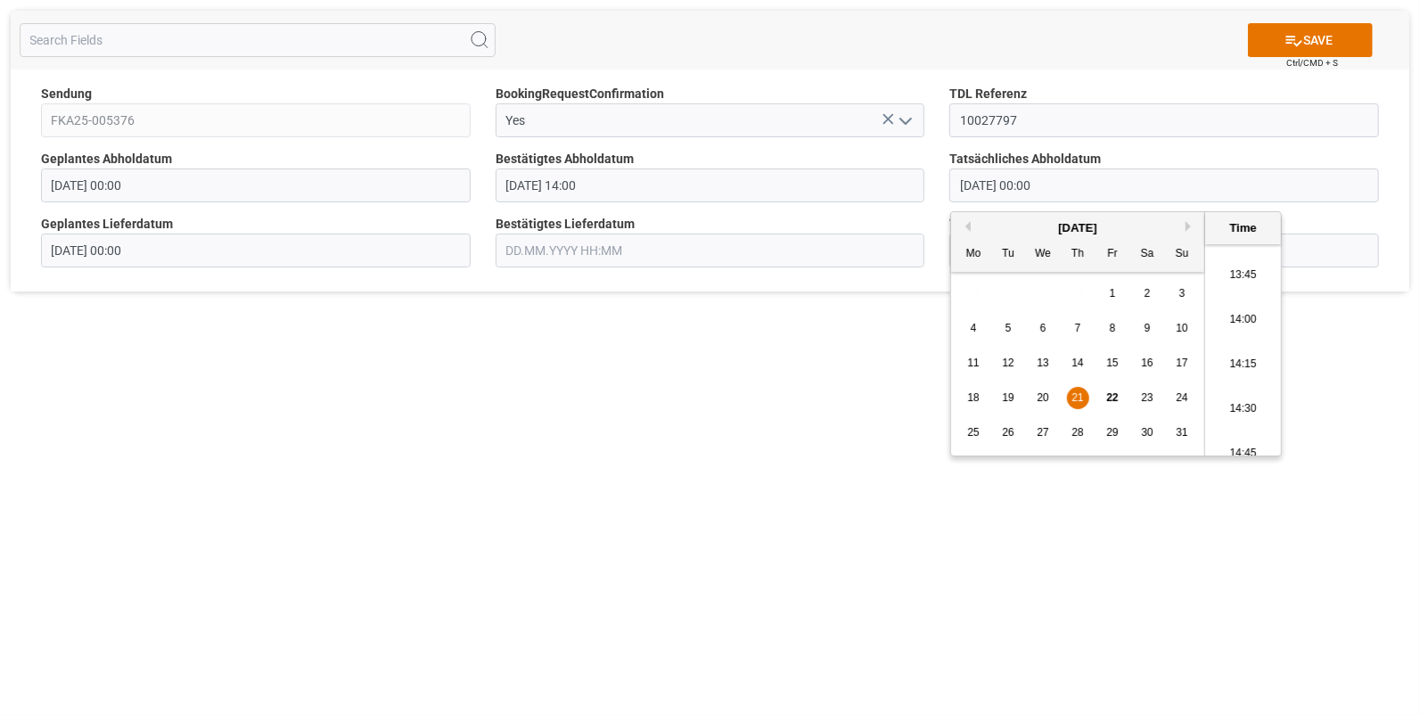
type input "21.08.2025 14:00"
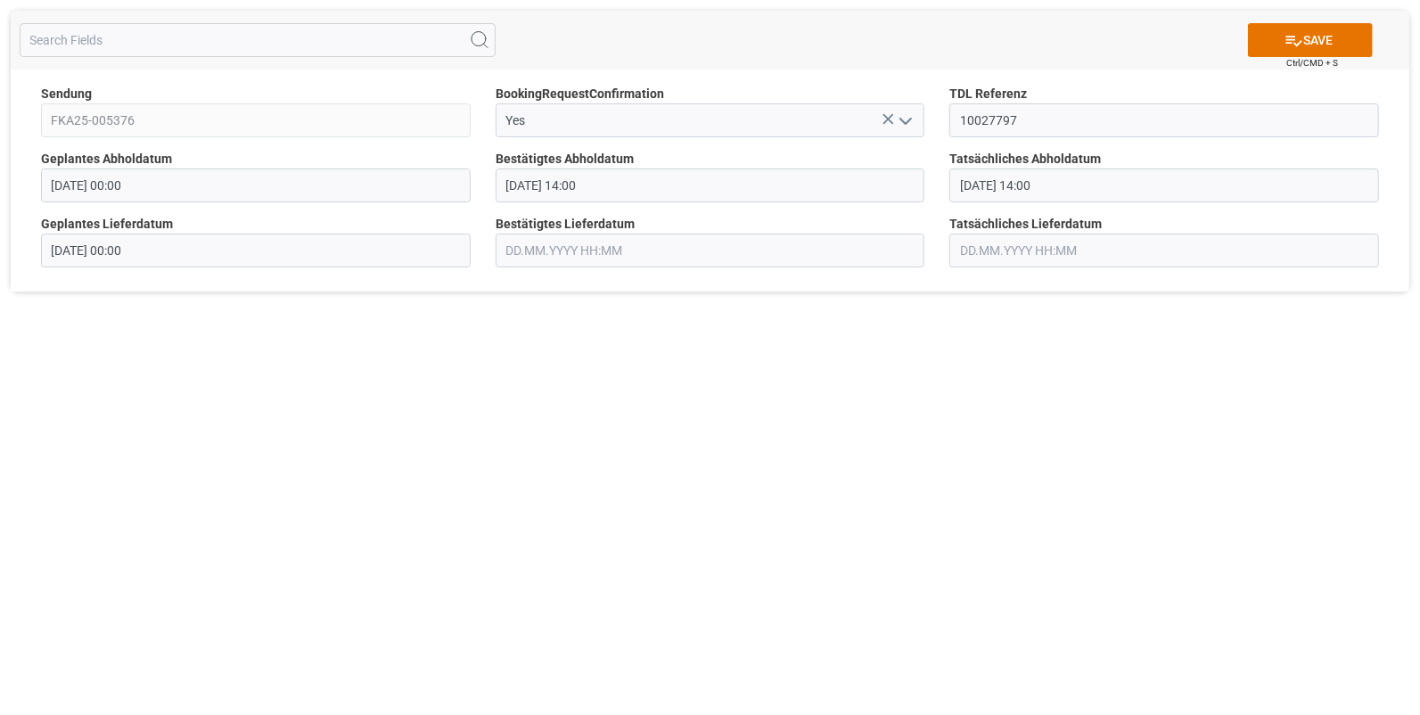
click at [551, 252] on input "text" at bounding box center [711, 251] width 430 height 34
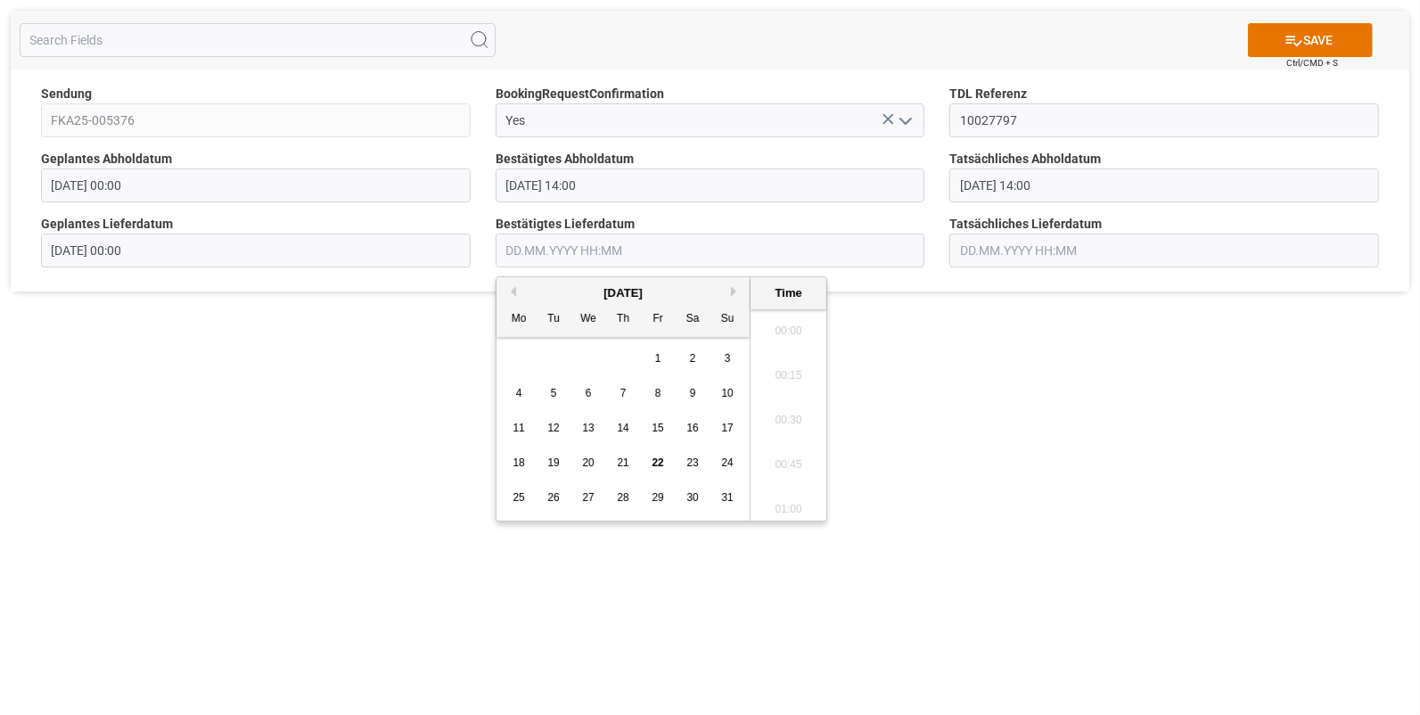
scroll to position [2591, 0]
click at [655, 463] on span "22" at bounding box center [658, 462] width 12 height 12
click at [807, 363] on li "08:30" at bounding box center [789, 371] width 76 height 45
type input "22.08.2025 08:30"
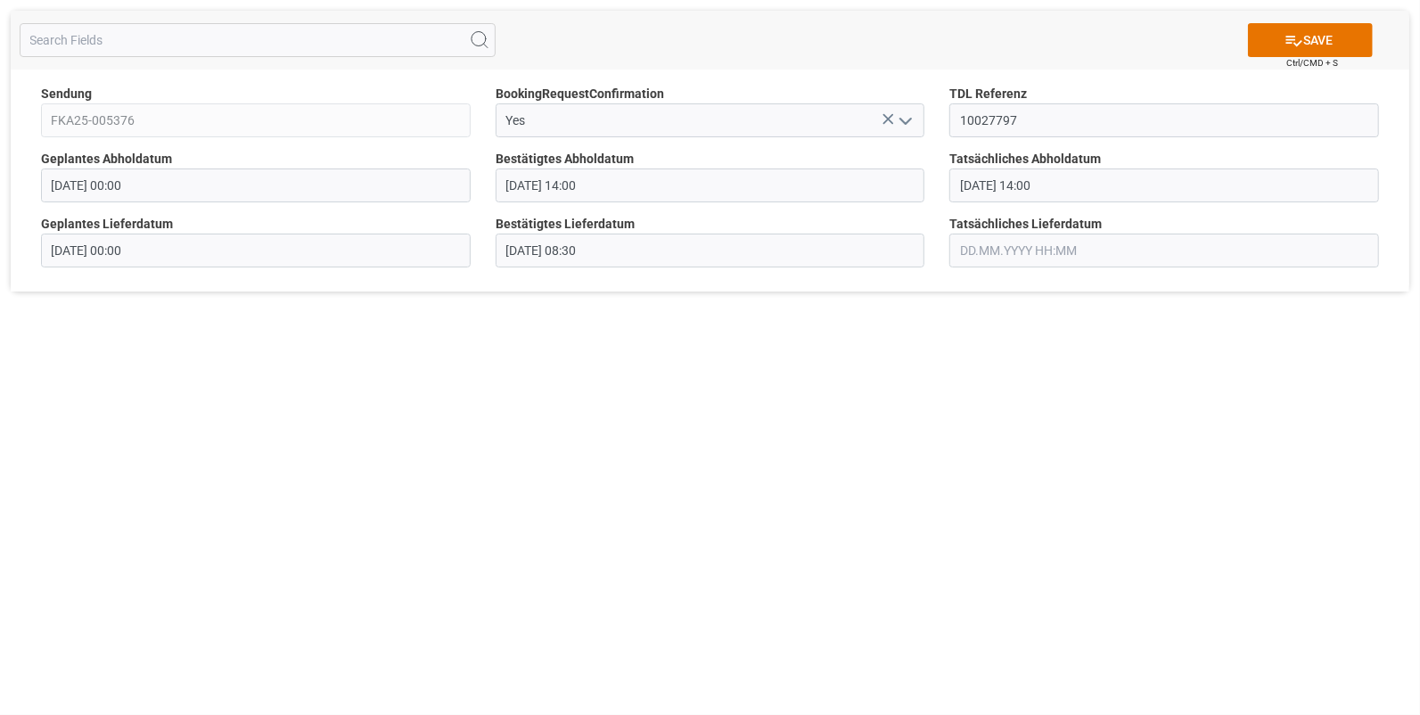
click at [971, 245] on input "text" at bounding box center [1164, 251] width 430 height 34
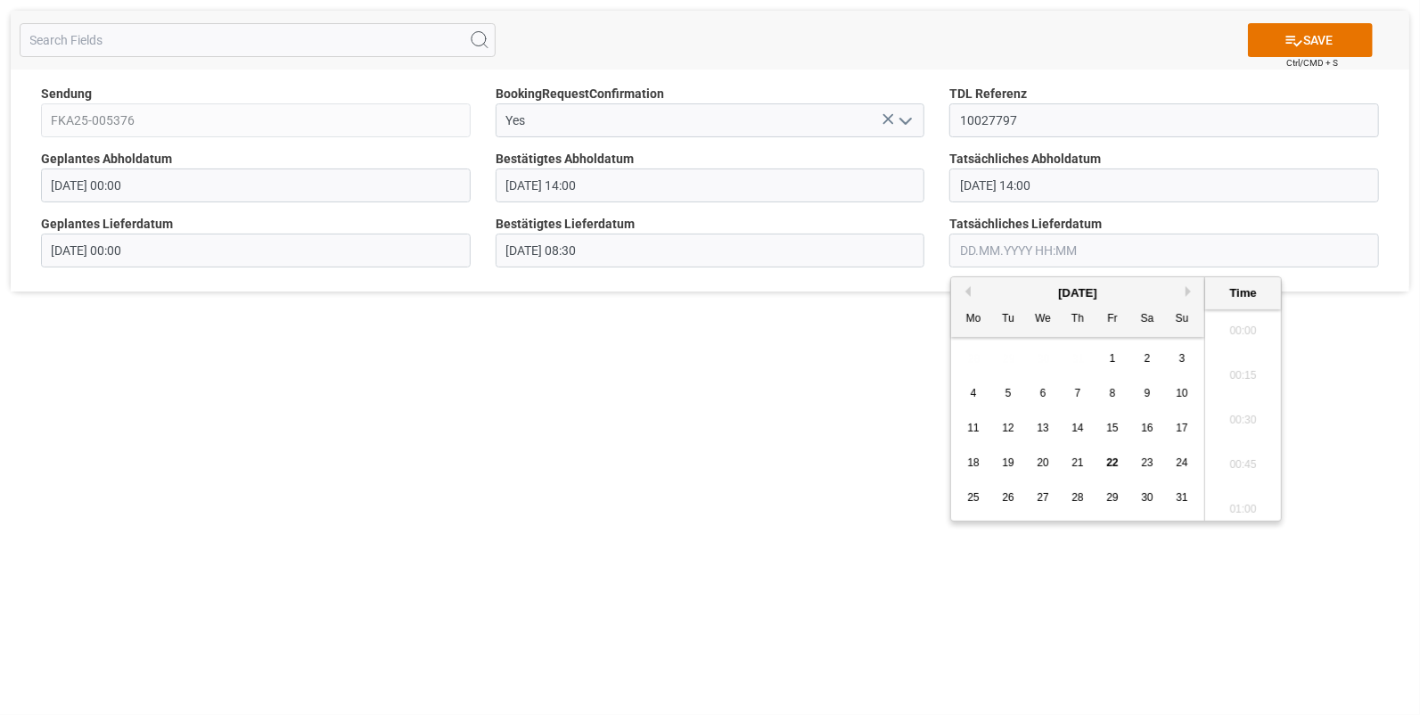
scroll to position [2591, 0]
click at [1106, 456] on span "22" at bounding box center [1112, 462] width 12 height 12
click at [1236, 365] on li "08:30" at bounding box center [1243, 371] width 76 height 45
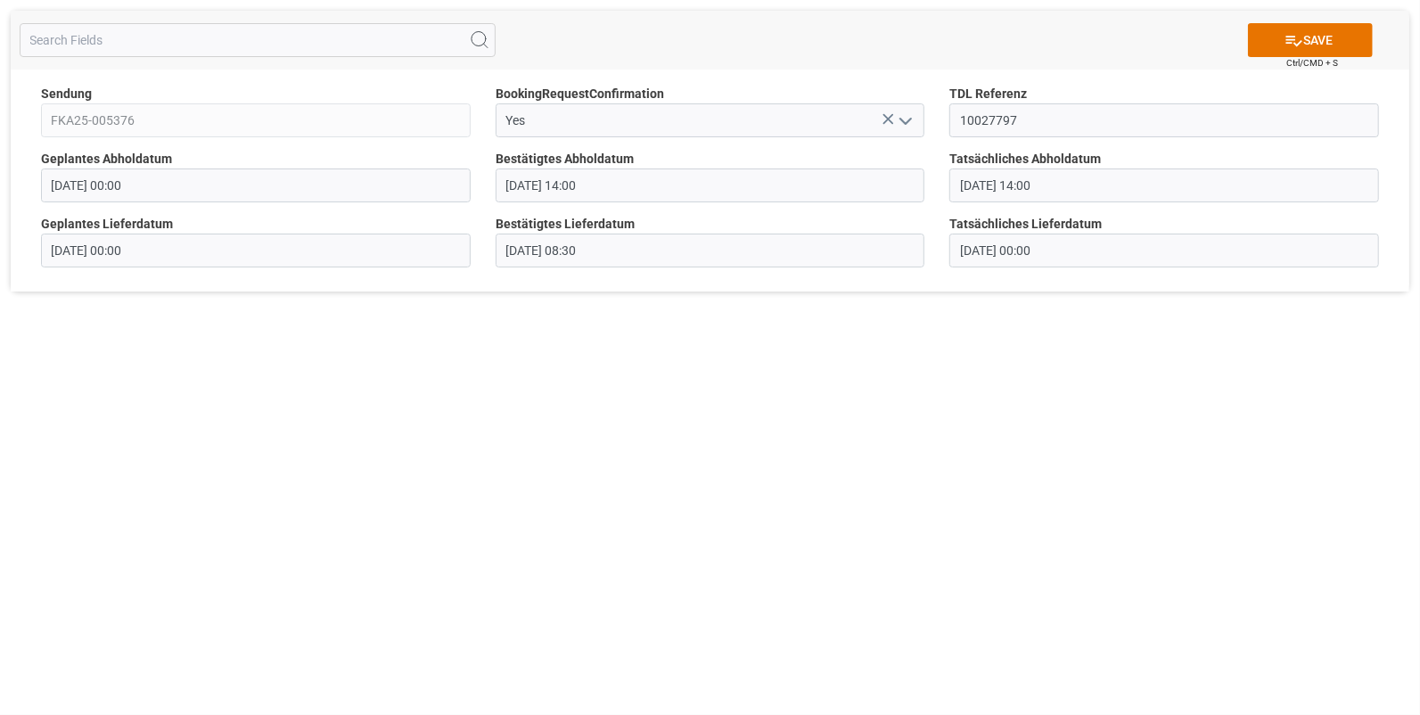
type input "22.08.2025 08:30"
click at [1299, 34] on icon at bounding box center [1294, 40] width 19 height 19
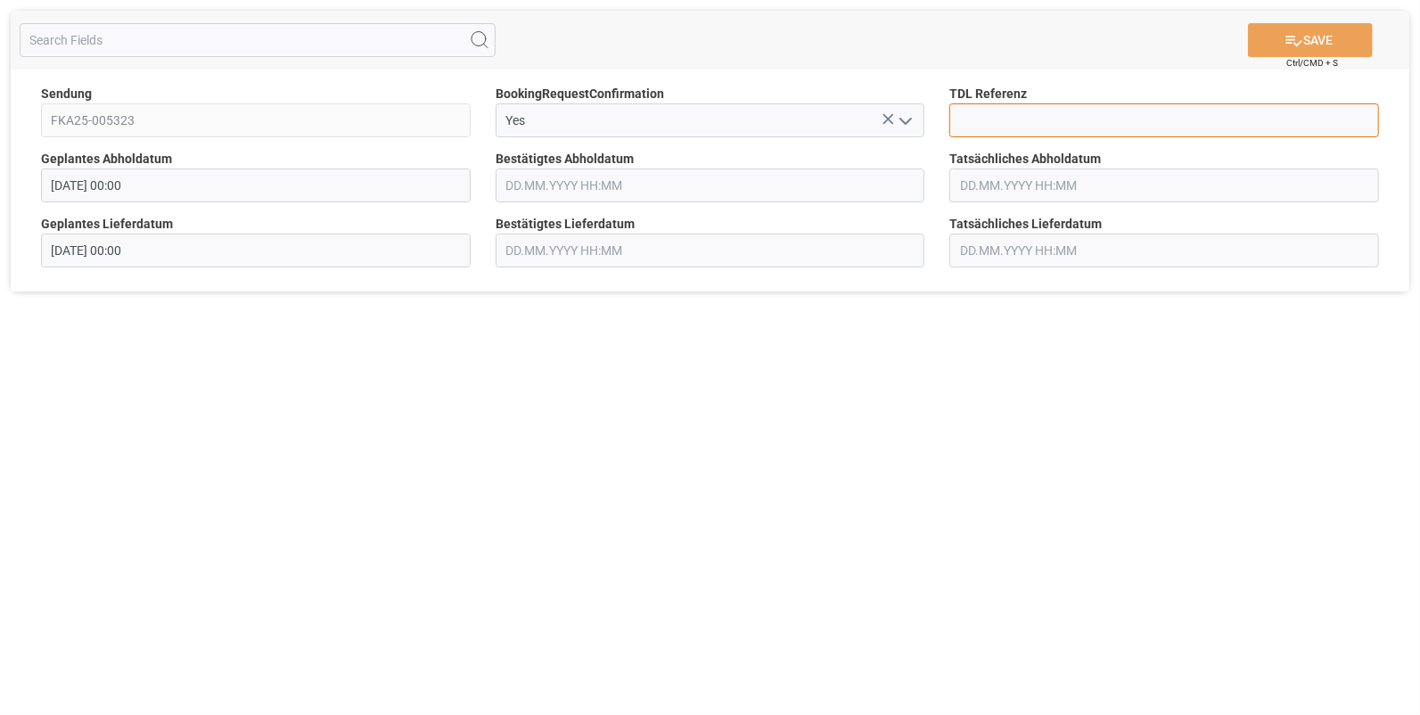
click at [1009, 131] on input at bounding box center [1164, 120] width 430 height 34
type input "10027805"
click at [522, 184] on input "text" at bounding box center [711, 185] width 430 height 34
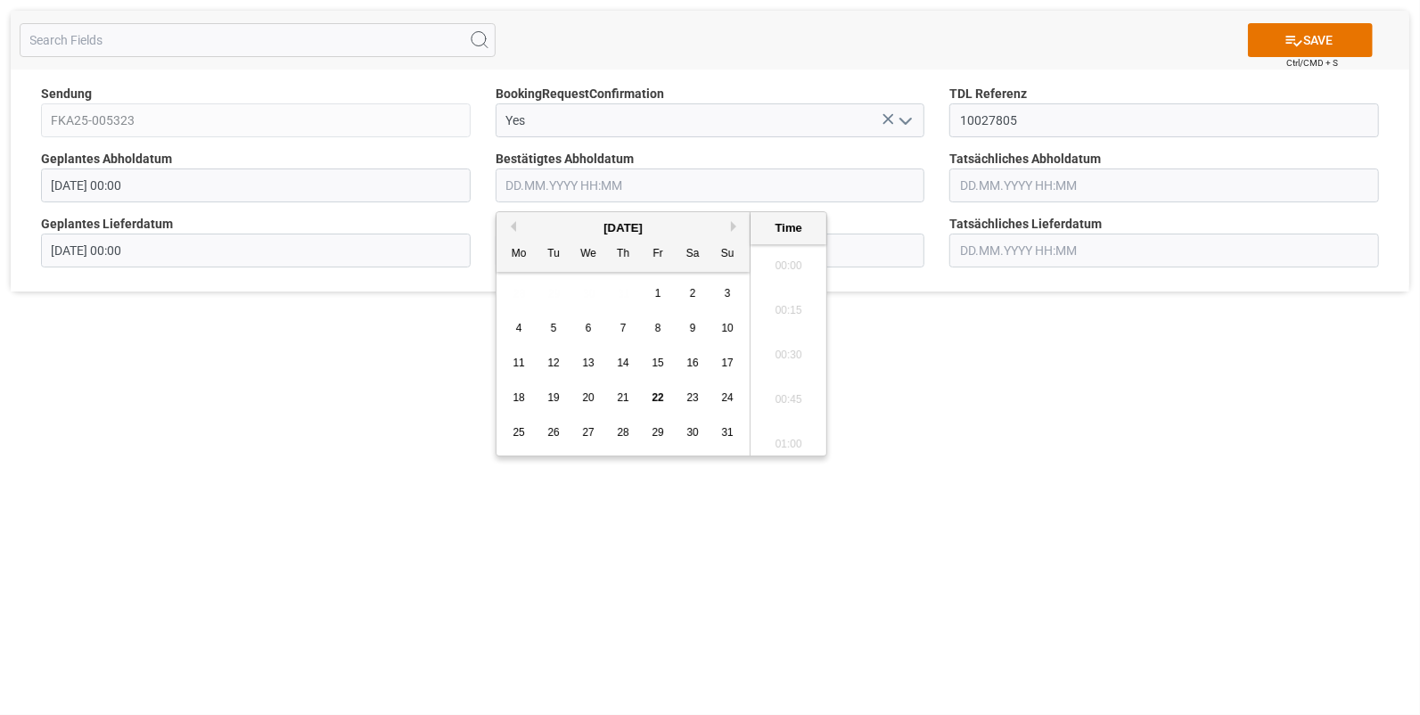
scroll to position [2591, 0]
click at [624, 397] on span "21" at bounding box center [623, 397] width 12 height 12
click at [794, 400] on li "15:45" at bounding box center [789, 409] width 76 height 45
type input "21.08.2025 15:45"
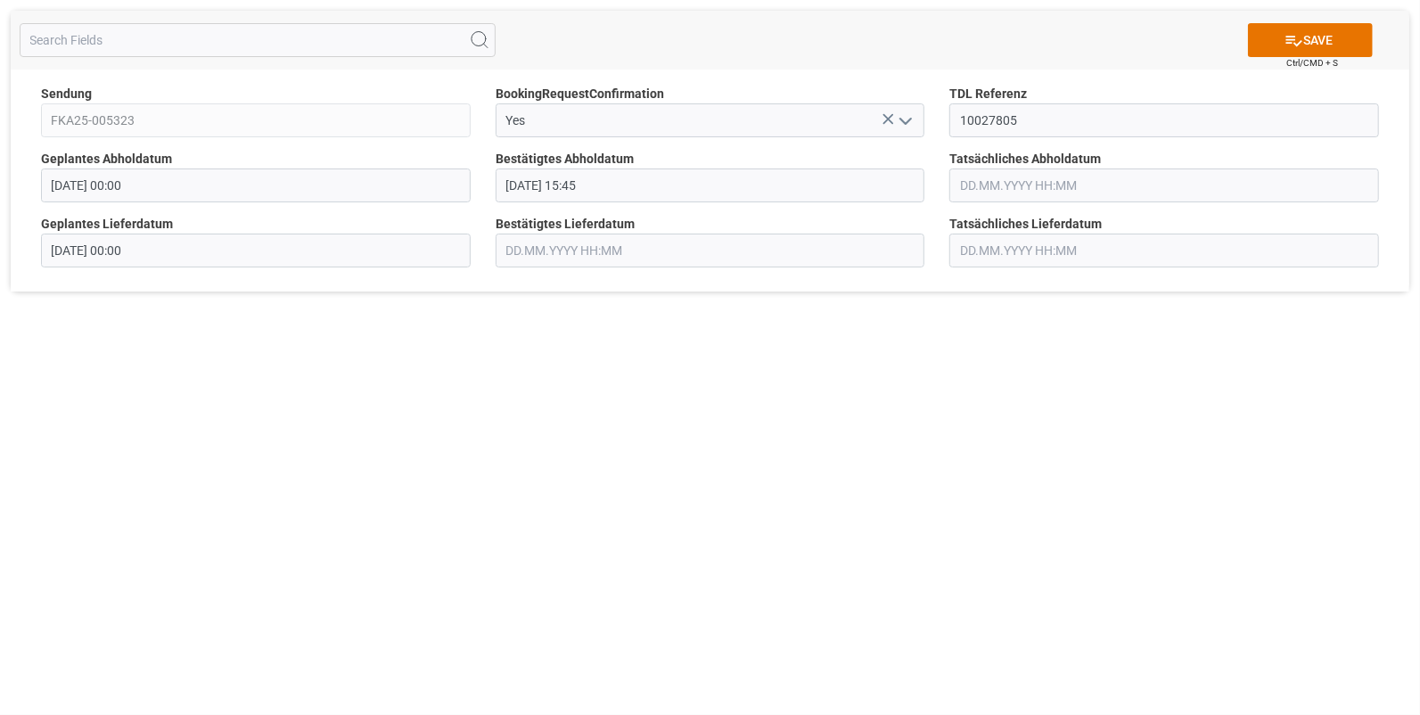
click at [981, 185] on input "text" at bounding box center [1164, 185] width 430 height 34
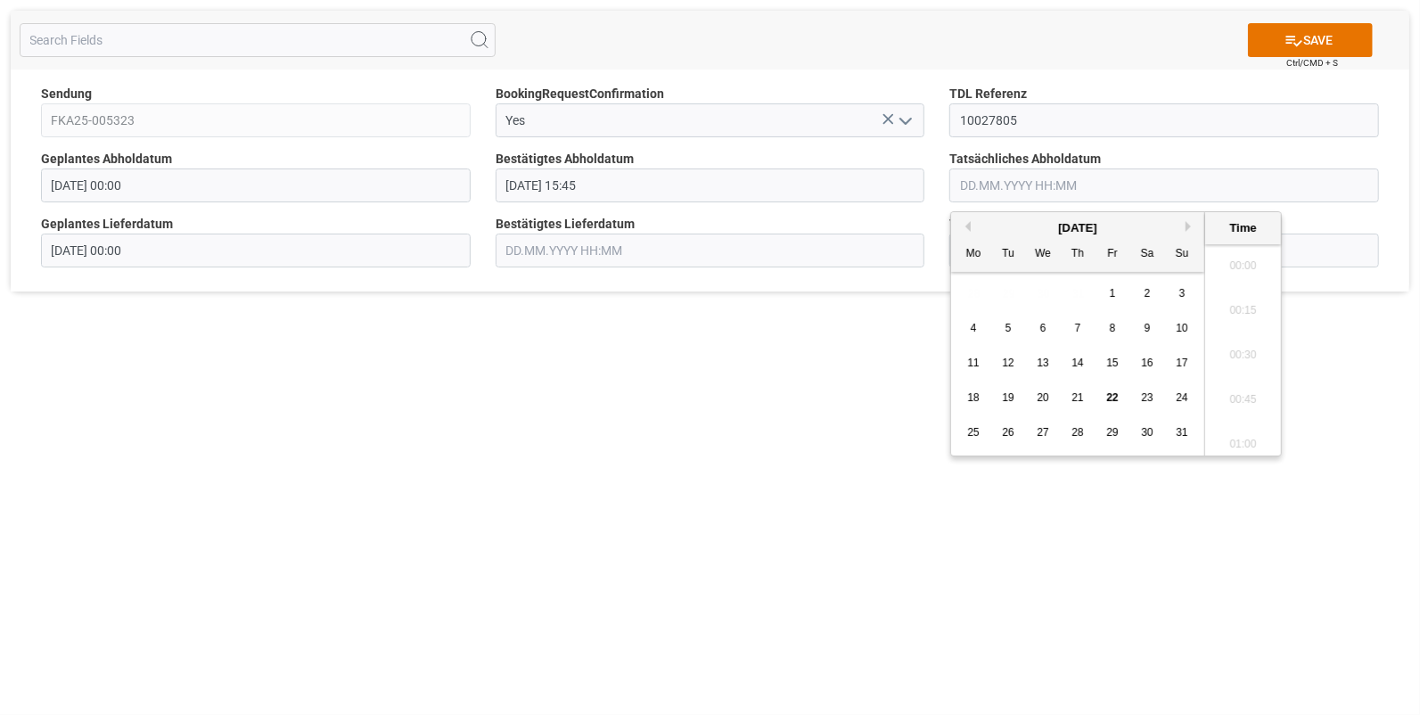
scroll to position [2591, 0]
click at [1080, 394] on span "21" at bounding box center [1078, 397] width 12 height 12
click at [1229, 402] on li "15:45" at bounding box center [1243, 409] width 76 height 45
type input "21.08.2025 15:45"
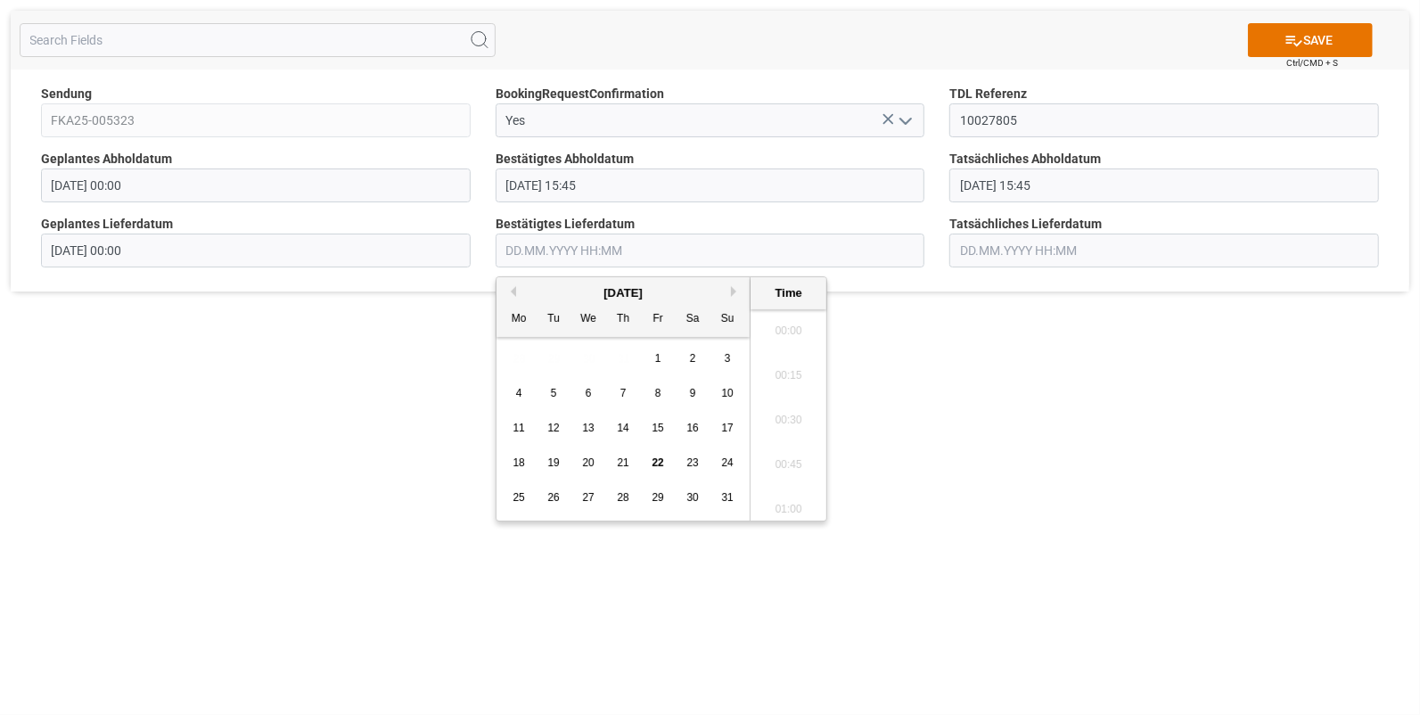
click at [530, 252] on input "text" at bounding box center [711, 251] width 430 height 34
click at [654, 461] on span "22" at bounding box center [658, 462] width 12 height 12
click at [782, 334] on li "07:30" at bounding box center [789, 340] width 76 height 45
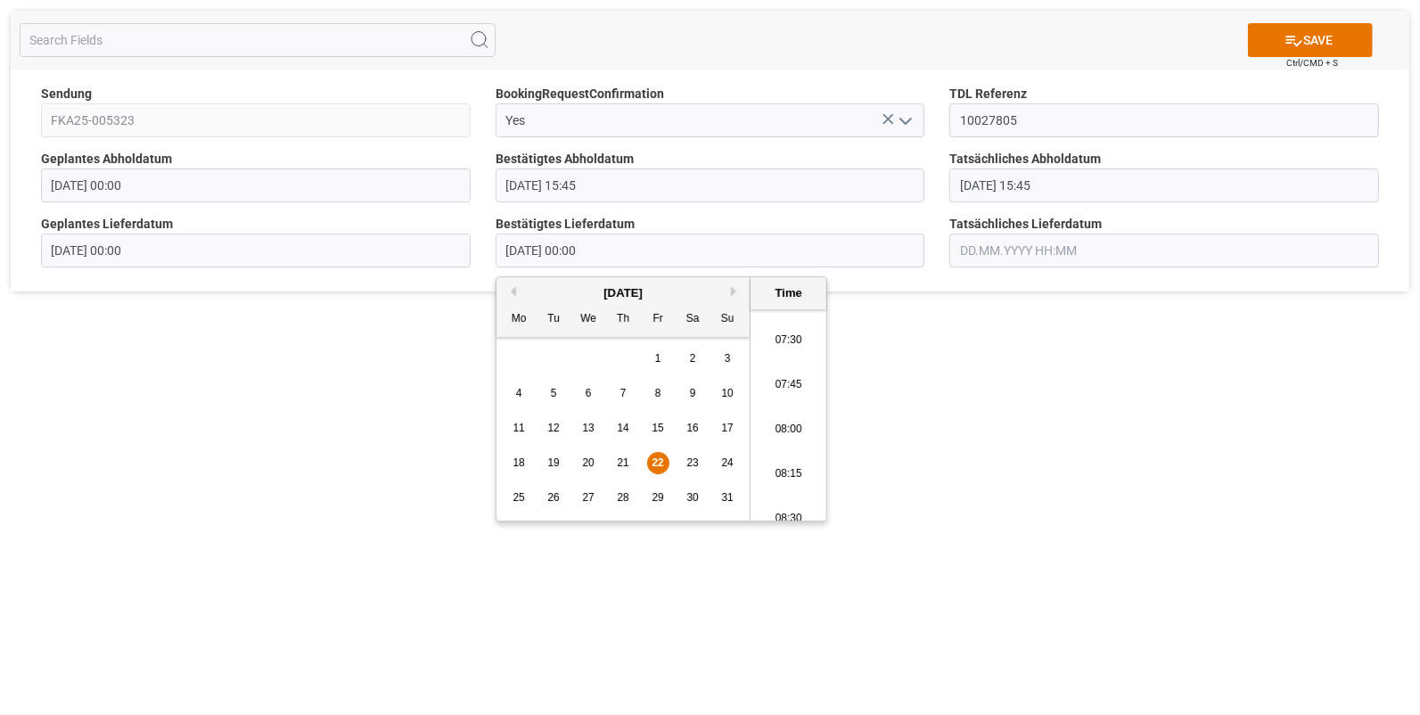
type input "22.08.2025 07:30"
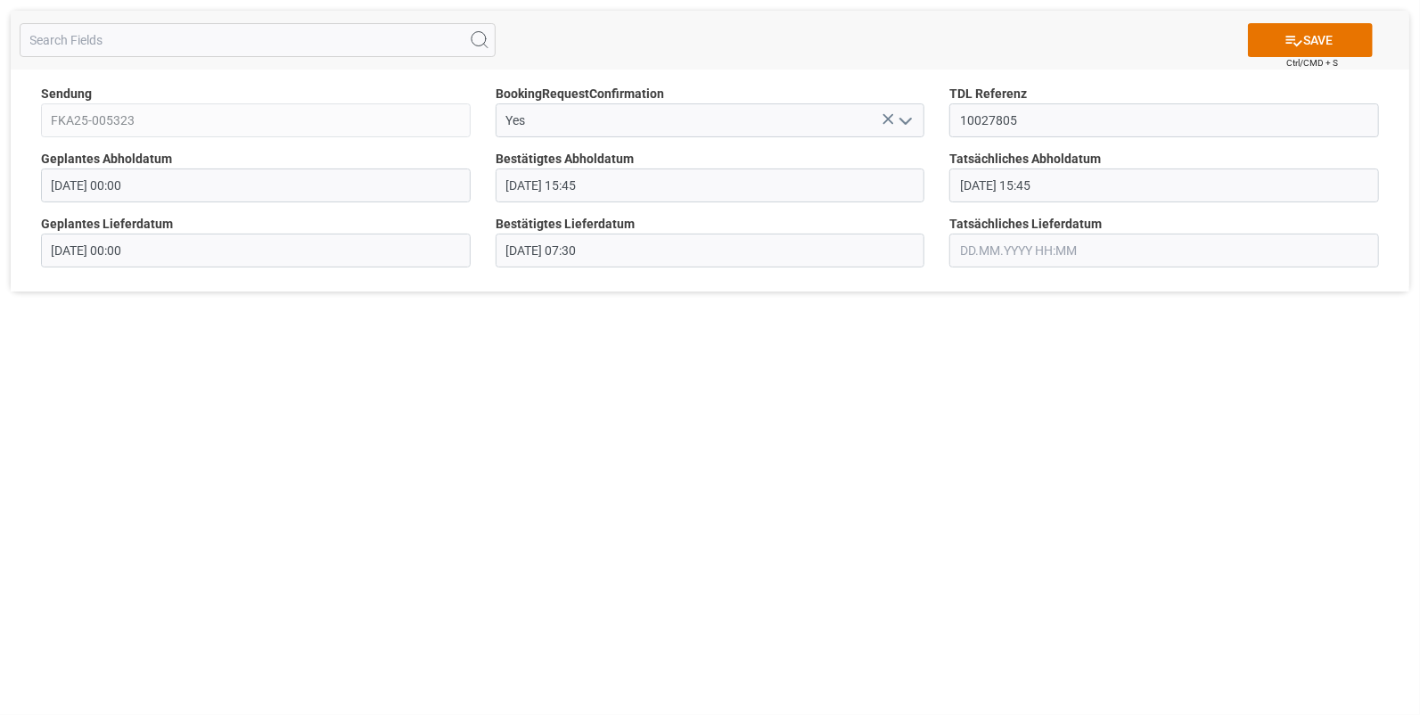
click at [980, 250] on input "text" at bounding box center [1164, 251] width 430 height 34
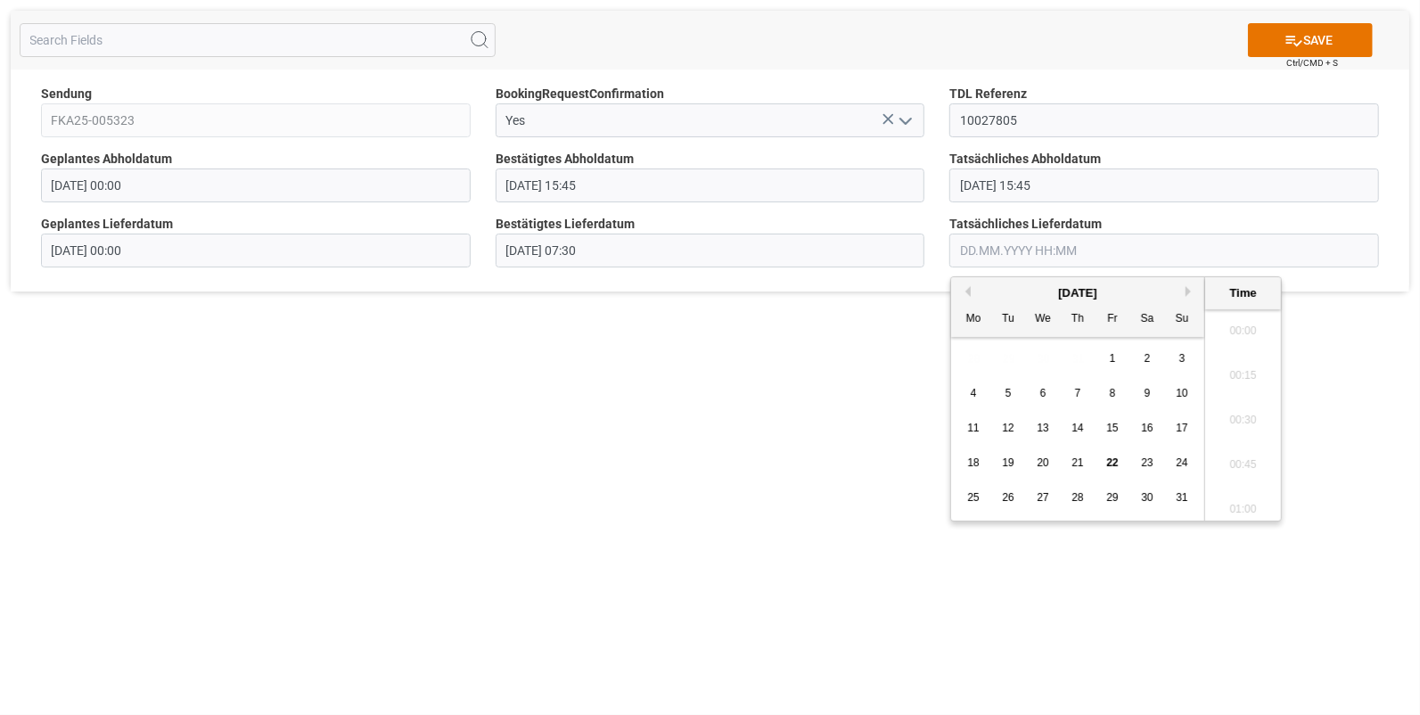
scroll to position [2591, 0]
click at [1106, 459] on span "22" at bounding box center [1112, 462] width 12 height 12
click at [1223, 333] on li "07:30" at bounding box center [1243, 340] width 76 height 45
type input "22.08.2025 07:30"
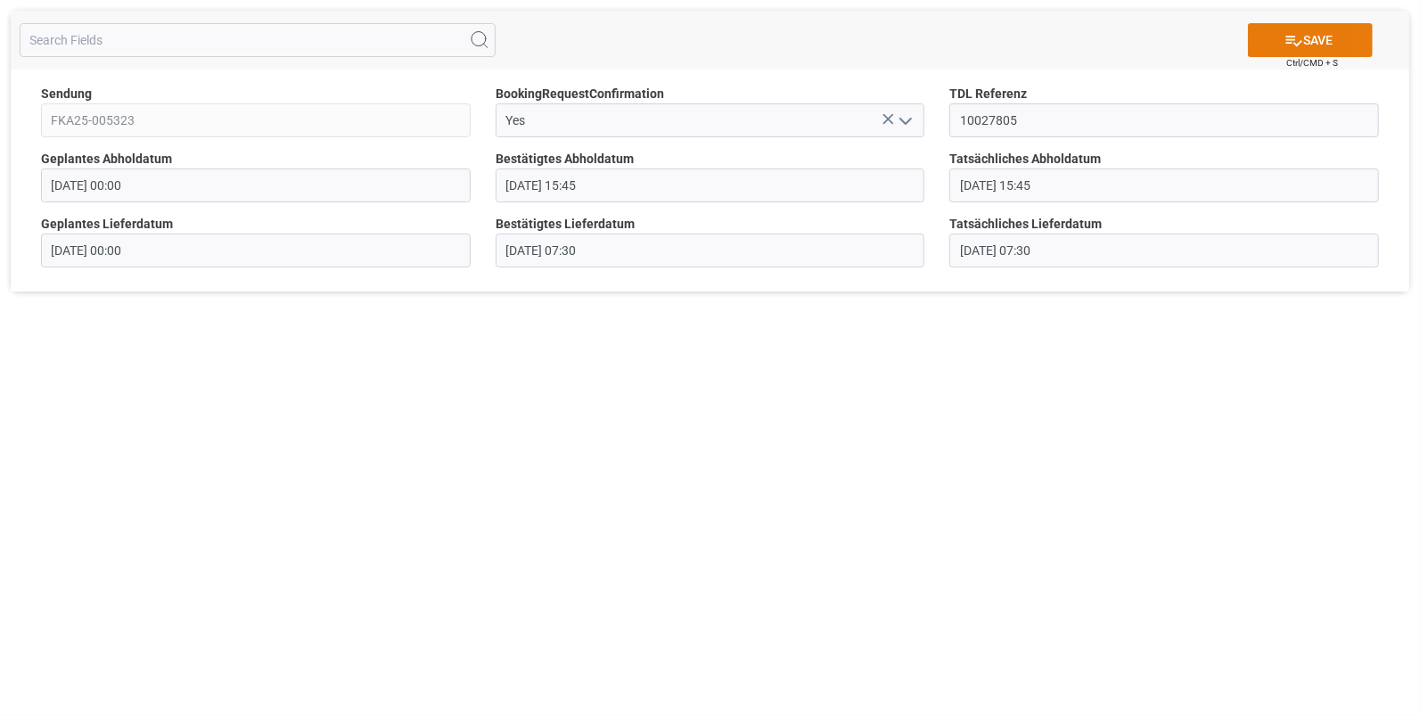
click at [1285, 37] on icon at bounding box center [1294, 40] width 19 height 19
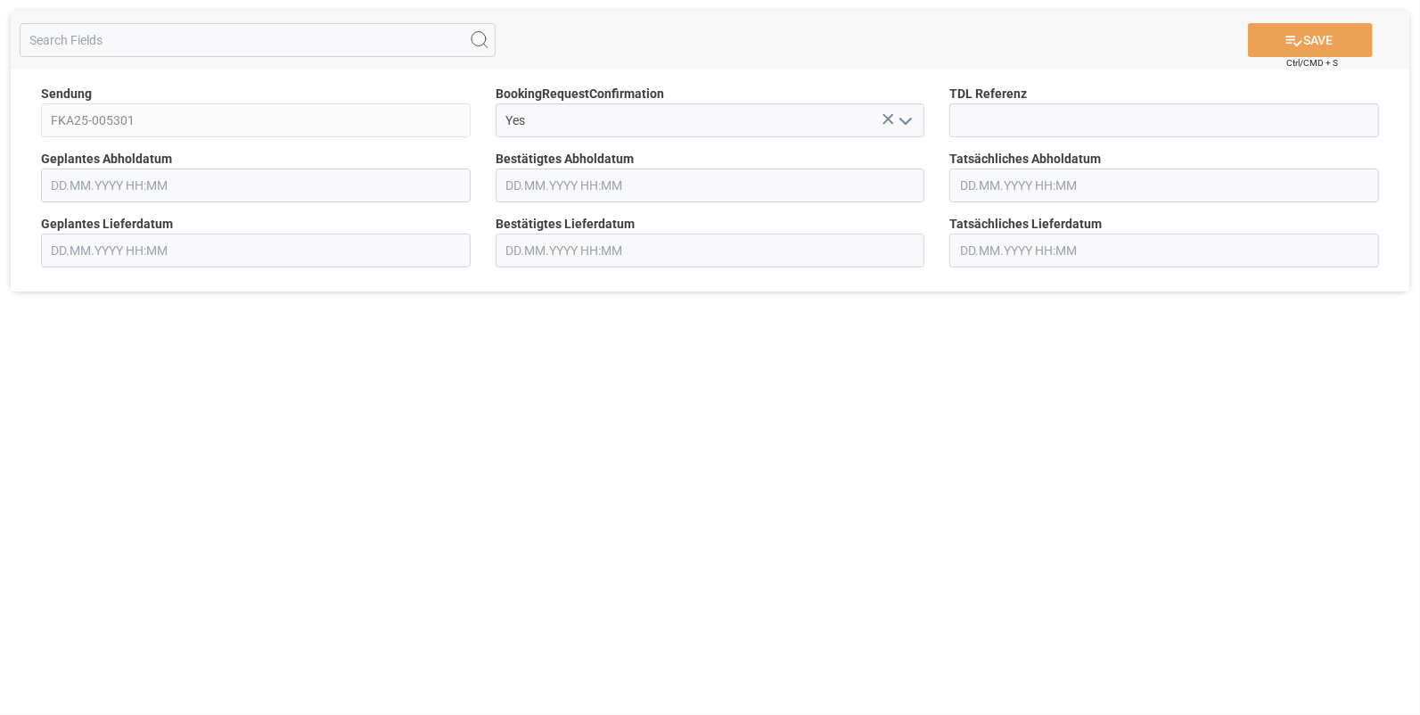
type input "[DATE] 00:00"
click at [972, 119] on input at bounding box center [1164, 120] width 430 height 34
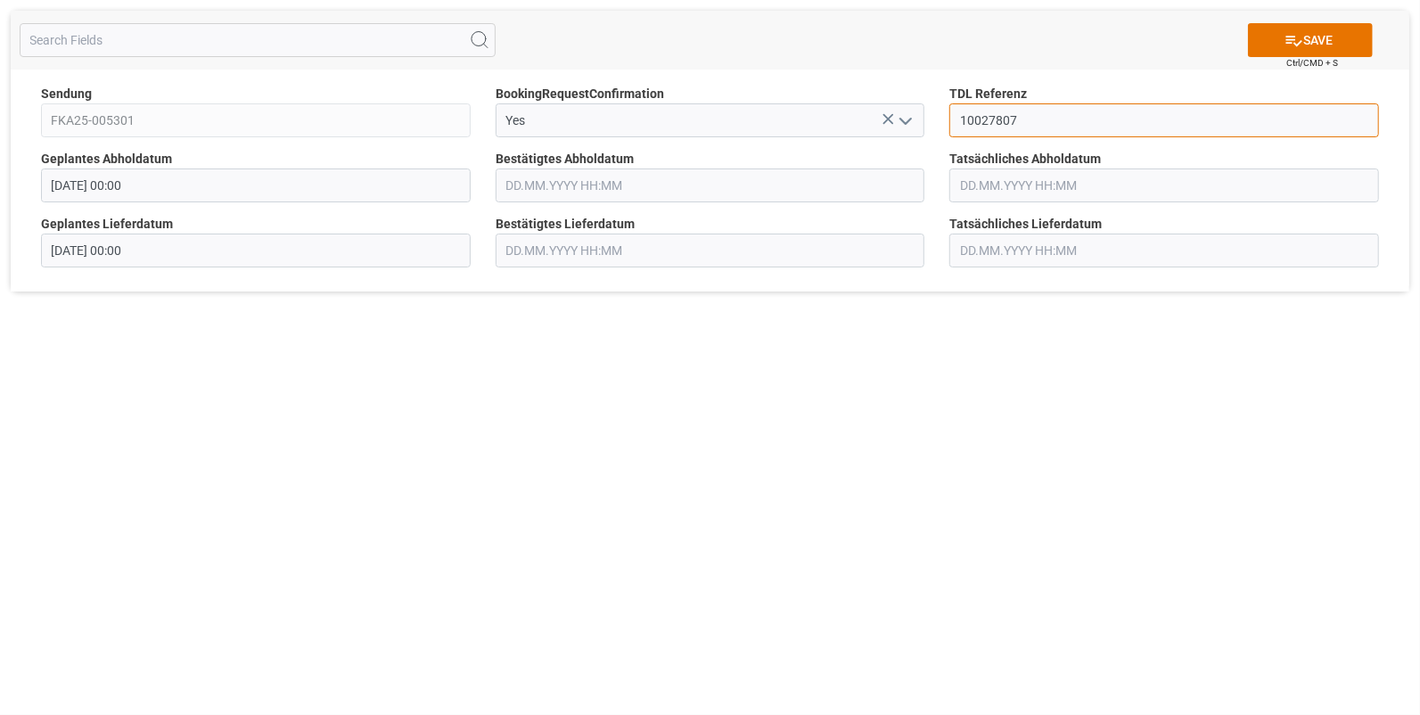
type input "10027807"
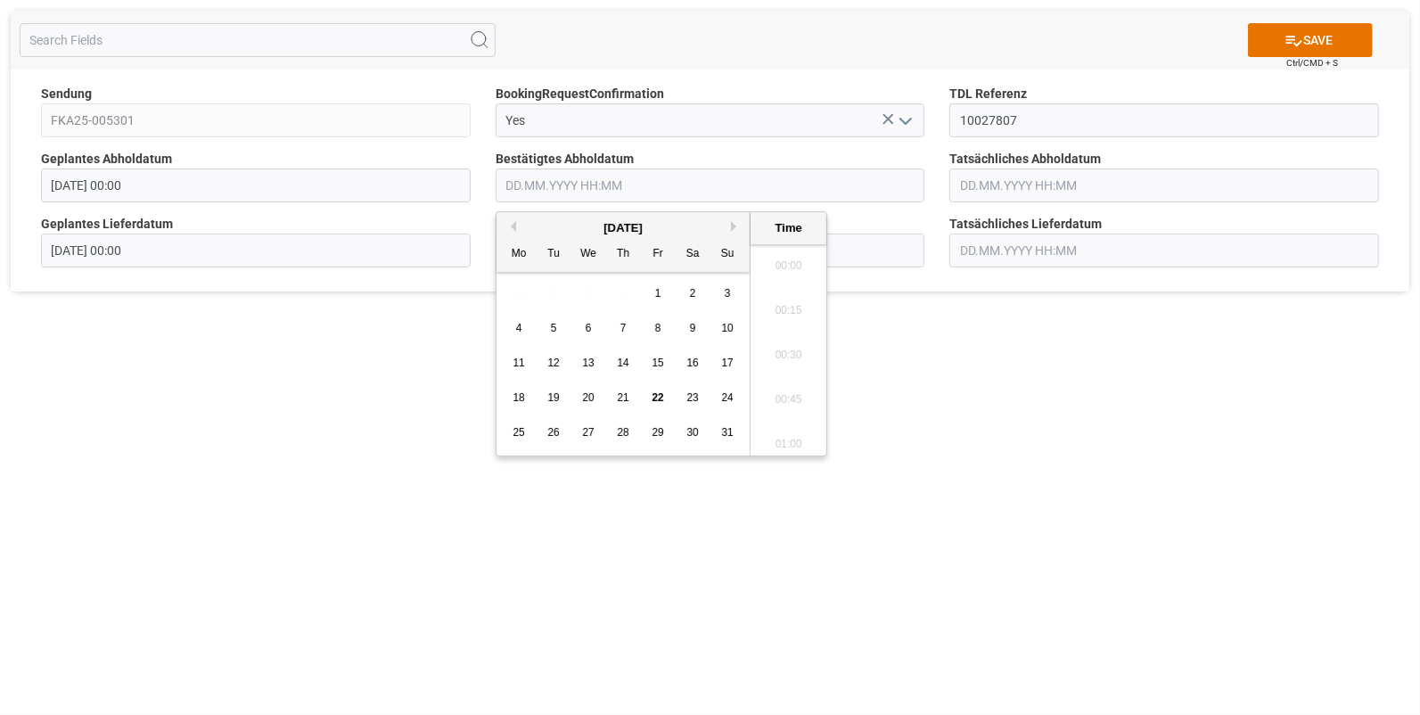
click at [579, 193] on input "text" at bounding box center [711, 185] width 430 height 34
click at [619, 395] on span "21" at bounding box center [623, 397] width 12 height 12
click at [785, 381] on li "15:15" at bounding box center [789, 395] width 76 height 45
type input "[DATE] 15:15"
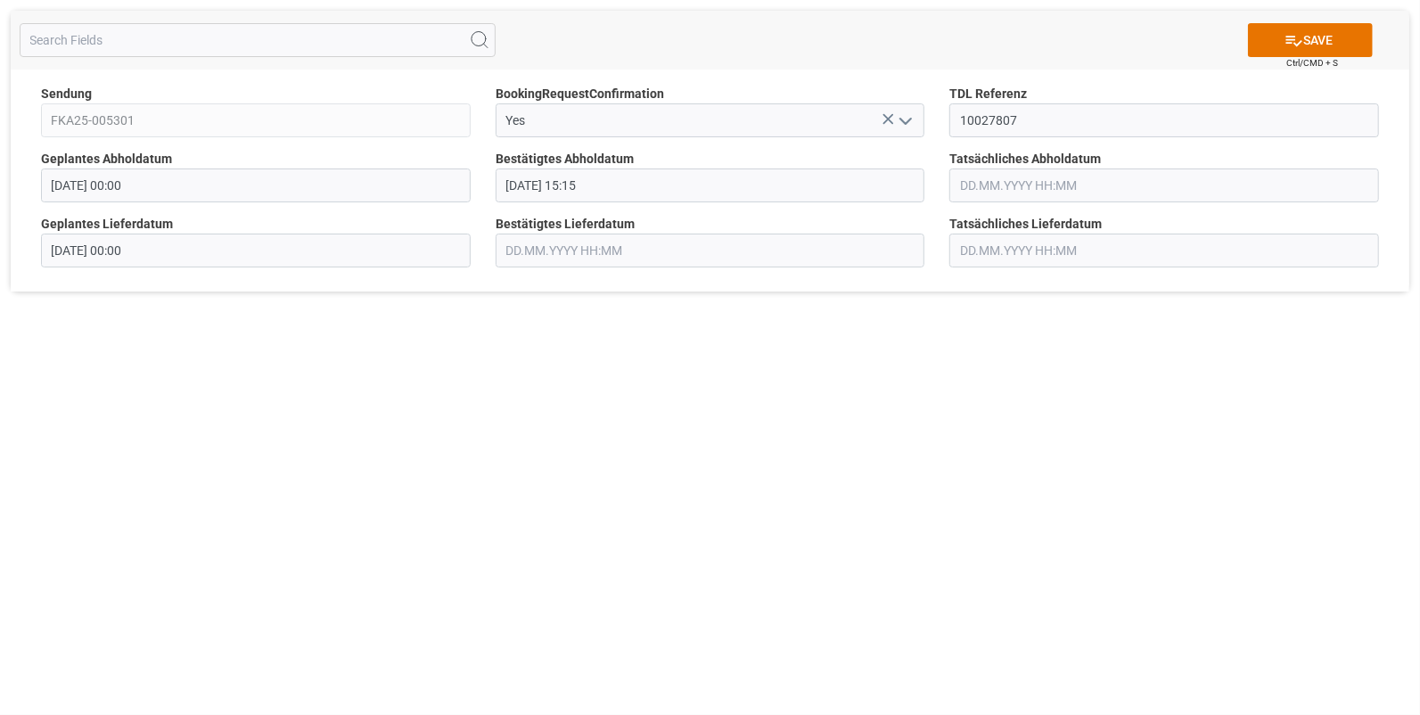
click at [971, 185] on input "text" at bounding box center [1164, 185] width 430 height 34
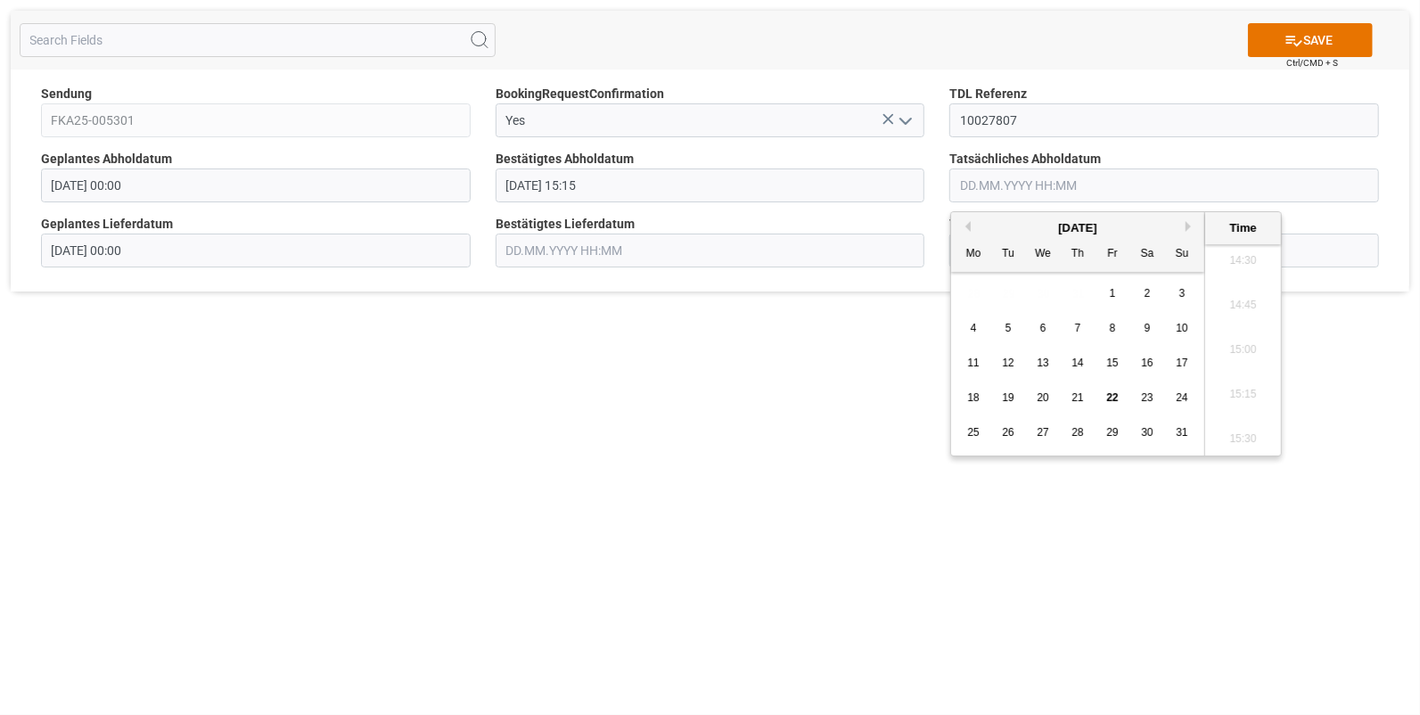
click at [1074, 391] on div "21" at bounding box center [1078, 398] width 22 height 21
click at [1247, 382] on li "15:15" at bounding box center [1243, 395] width 76 height 45
type input "[DATE] 15:15"
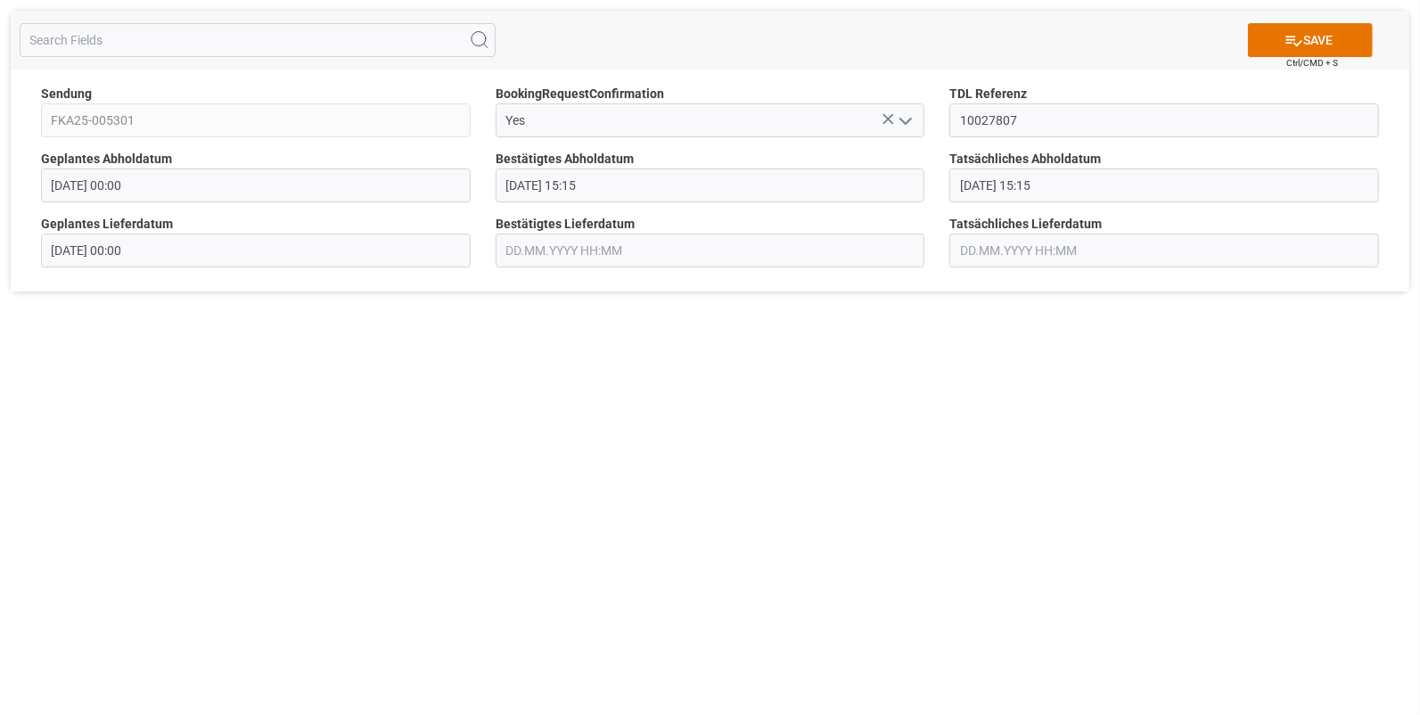
click at [606, 255] on input "text" at bounding box center [711, 251] width 430 height 34
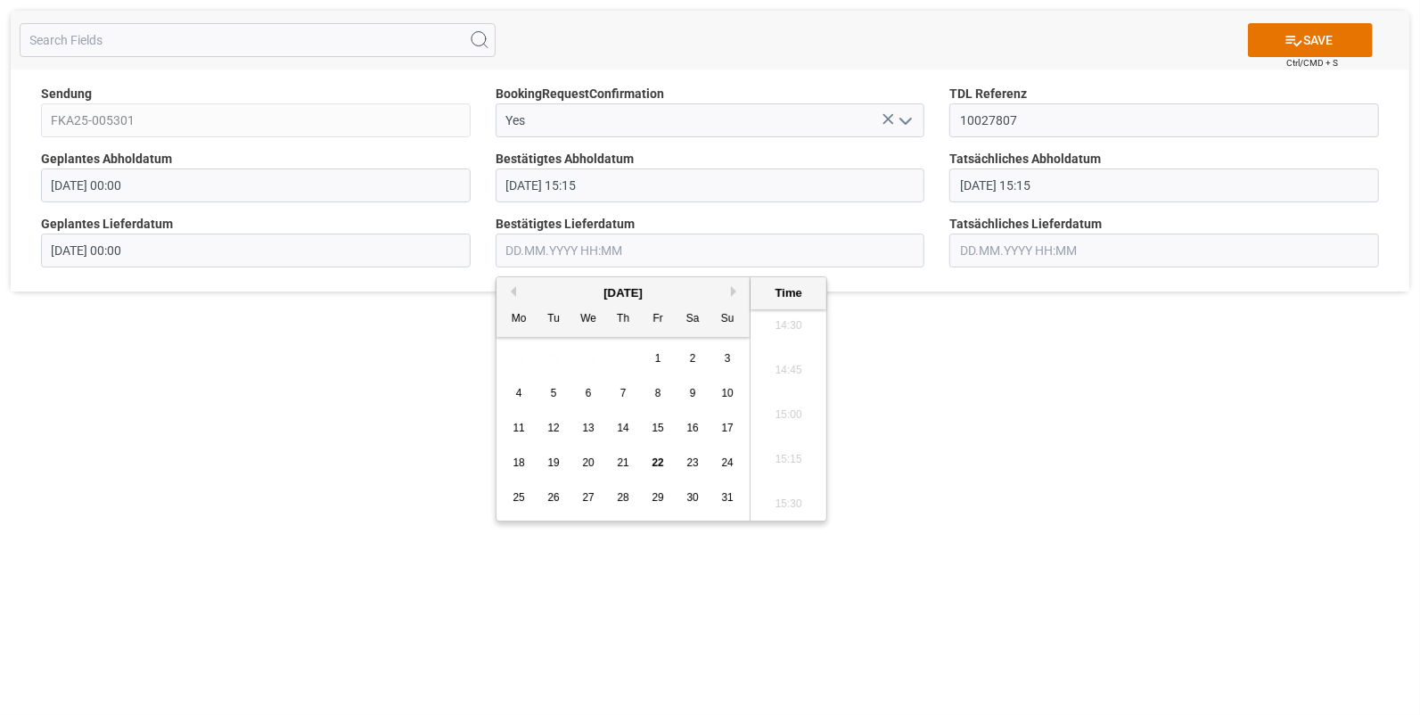
click at [660, 459] on span "22" at bounding box center [658, 462] width 12 height 12
click at [783, 329] on li "08:15" at bounding box center [789, 326] width 76 height 45
type input "22.08.2025 08:15"
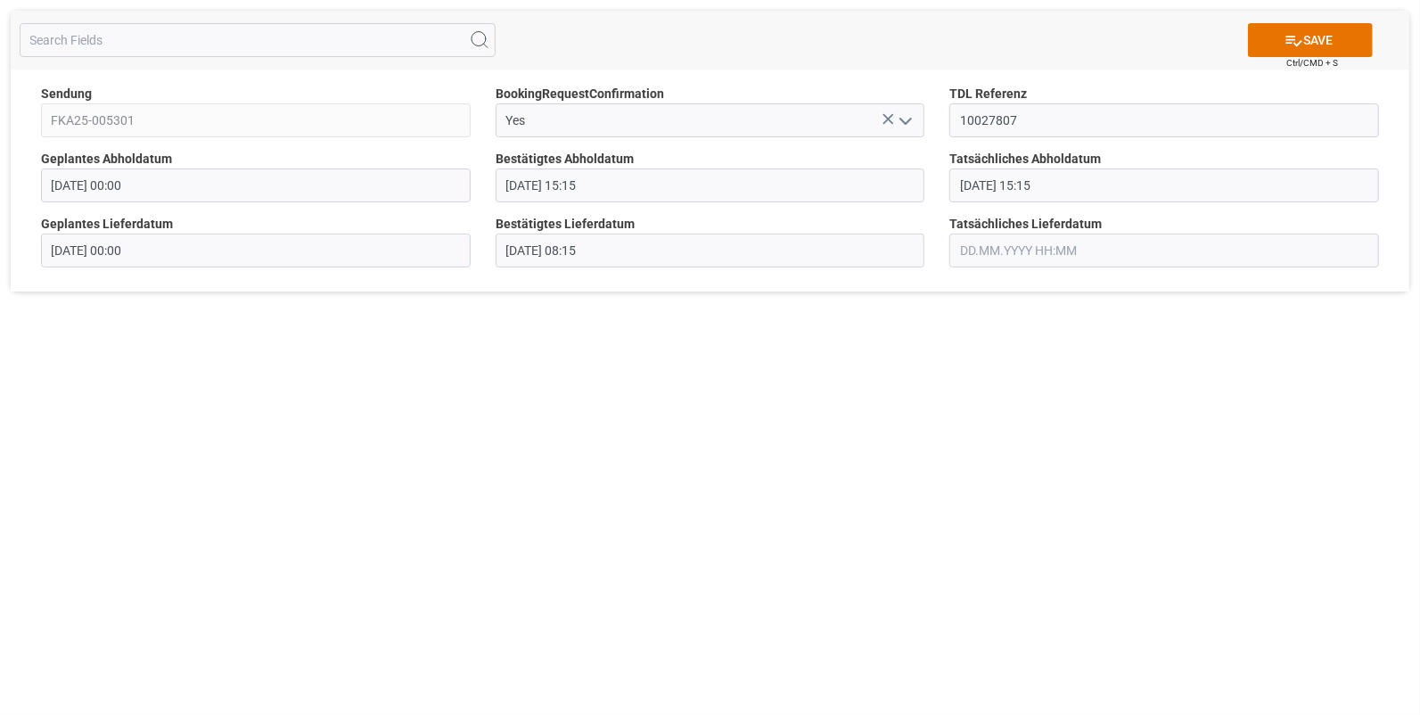
click at [985, 258] on input "text" at bounding box center [1164, 251] width 430 height 34
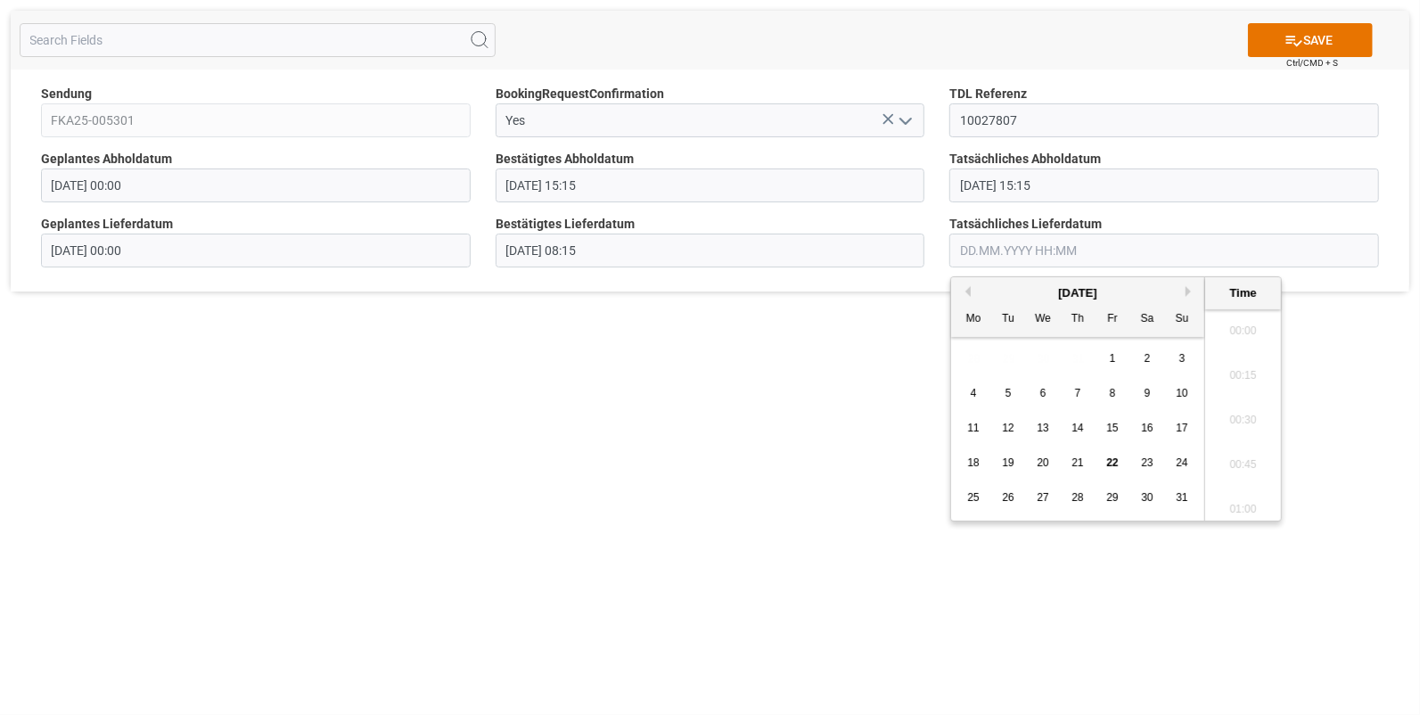
scroll to position [2591, 0]
click at [1113, 453] on div "22" at bounding box center [1113, 463] width 22 height 21
click at [1246, 318] on li "08:15" at bounding box center [1243, 326] width 76 height 45
type input "22.08.2025 08:15"
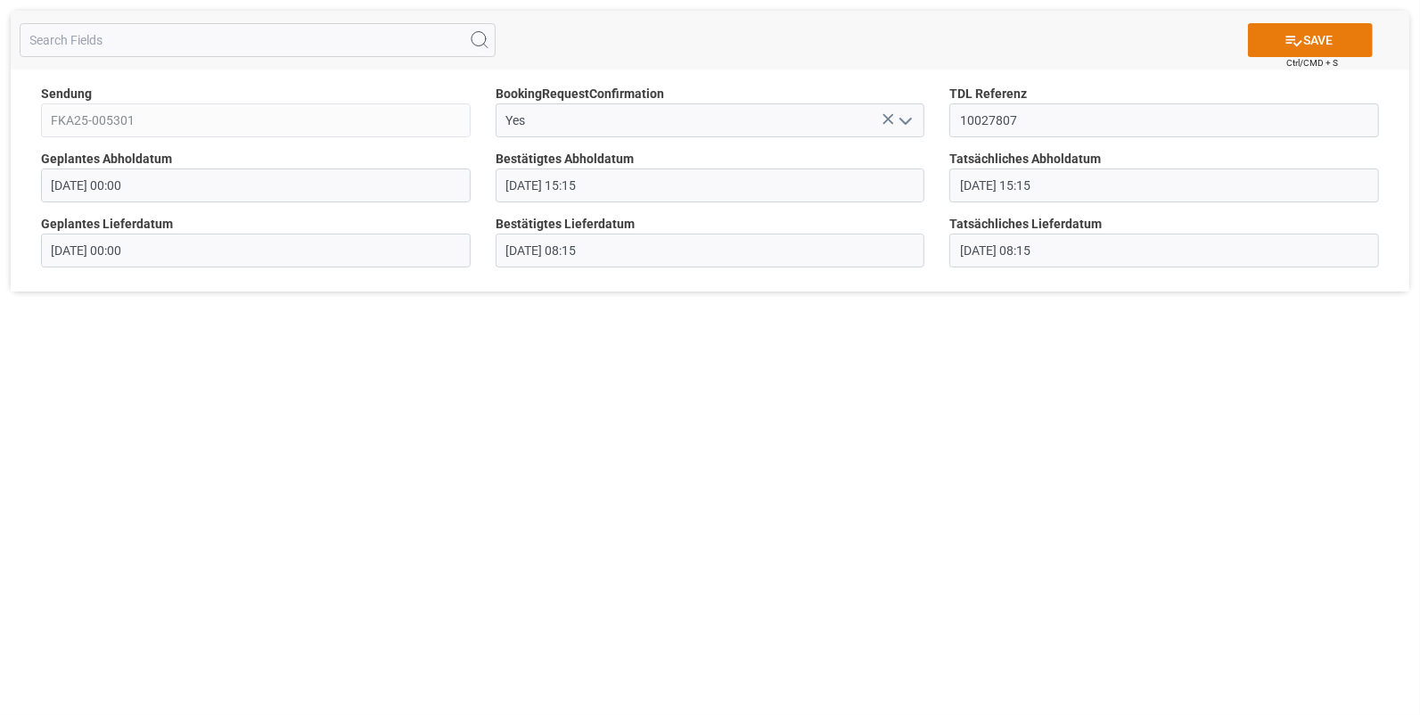
click at [1328, 27] on button "SAVE" at bounding box center [1310, 40] width 125 height 34
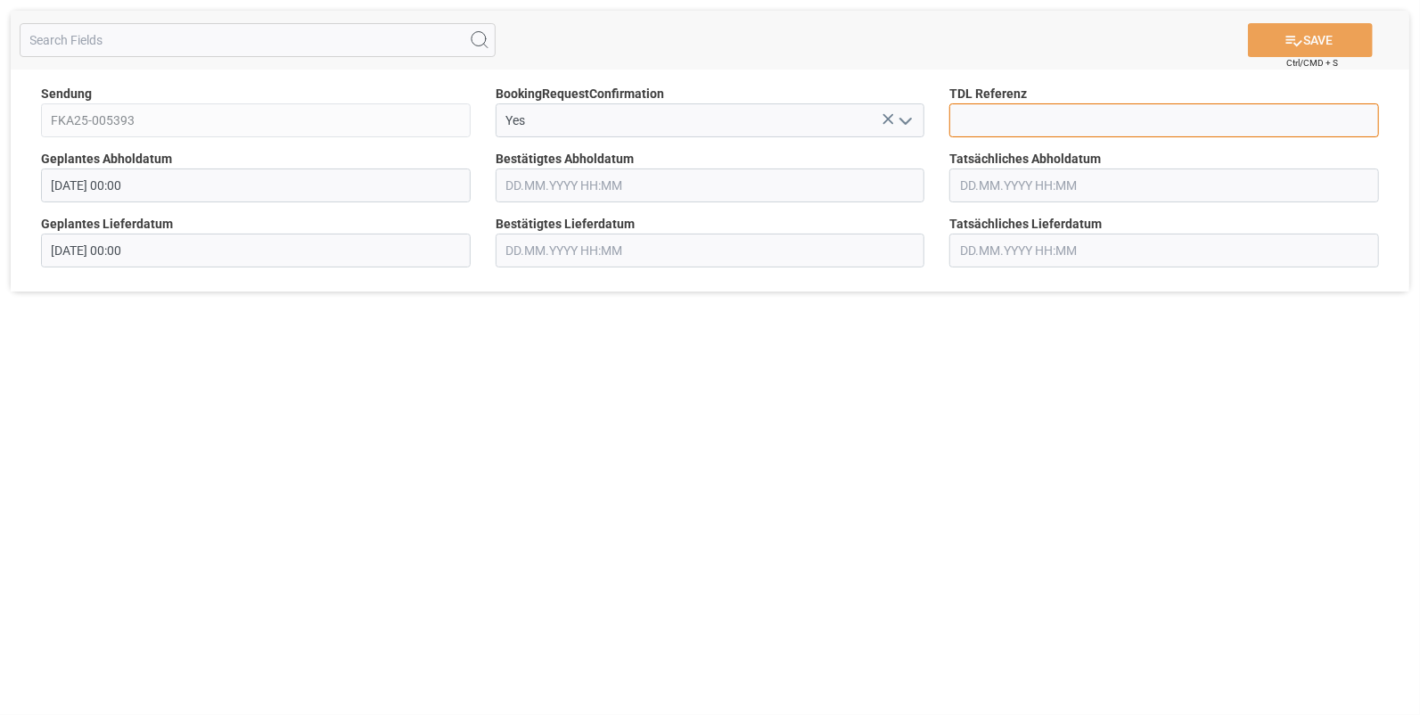
click at [982, 116] on input at bounding box center [1164, 120] width 430 height 34
type input "10027808"
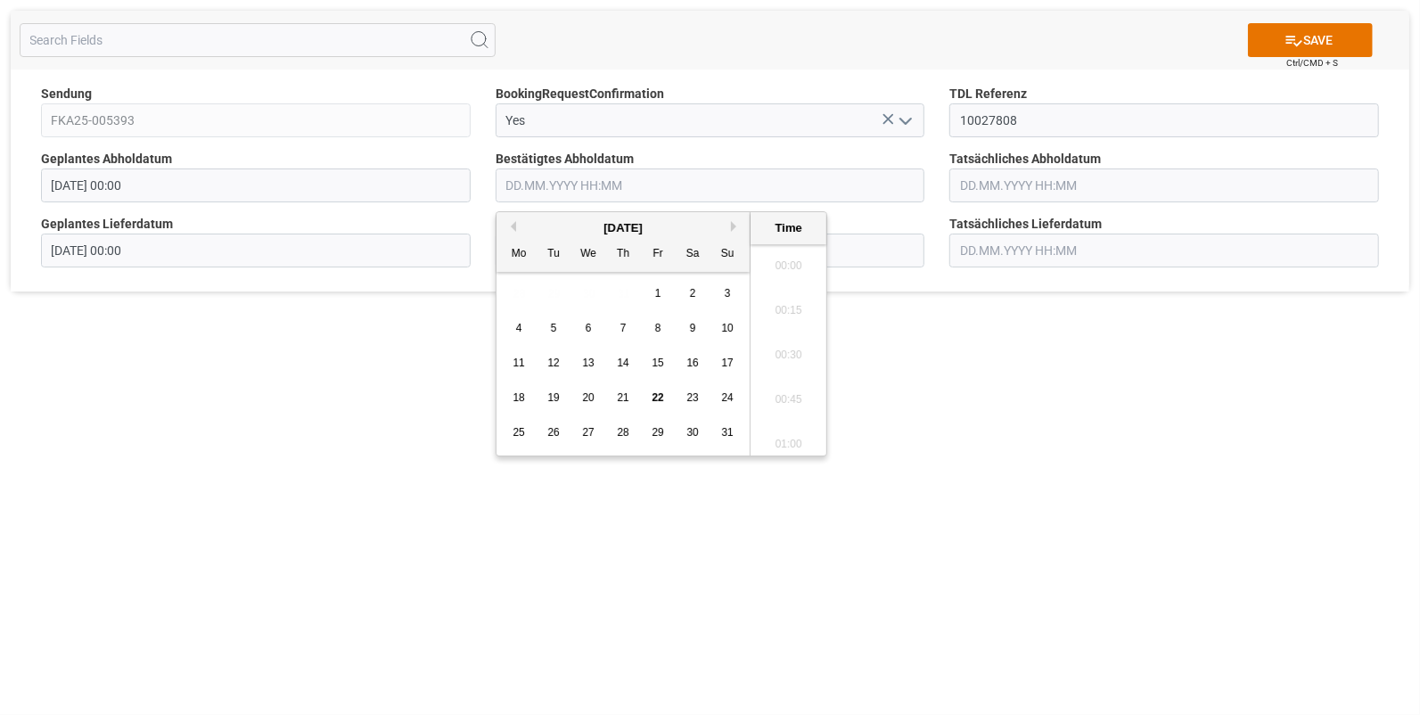
click at [600, 192] on input "text" at bounding box center [711, 185] width 430 height 34
click at [620, 393] on span "21" at bounding box center [623, 397] width 12 height 12
click at [787, 333] on li "13:15" at bounding box center [789, 335] width 76 height 45
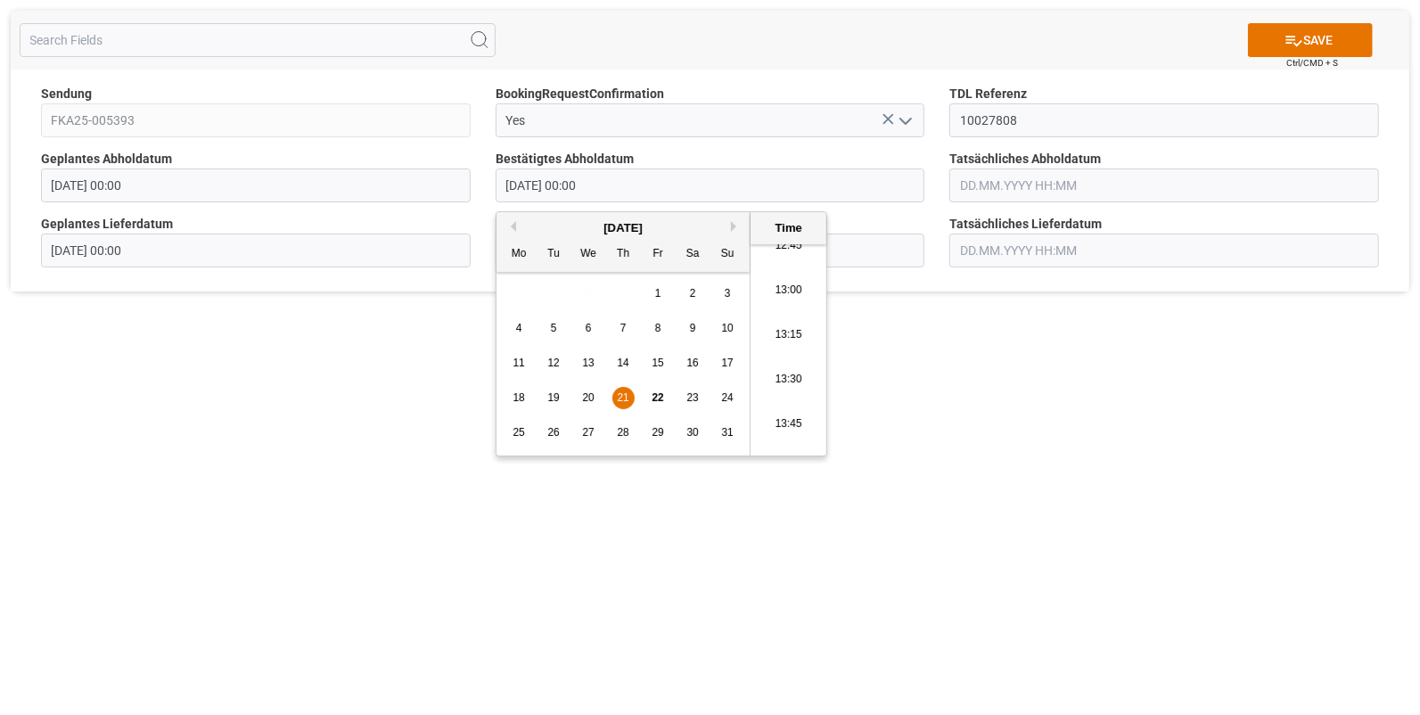
type input "21.08.2025 13:15"
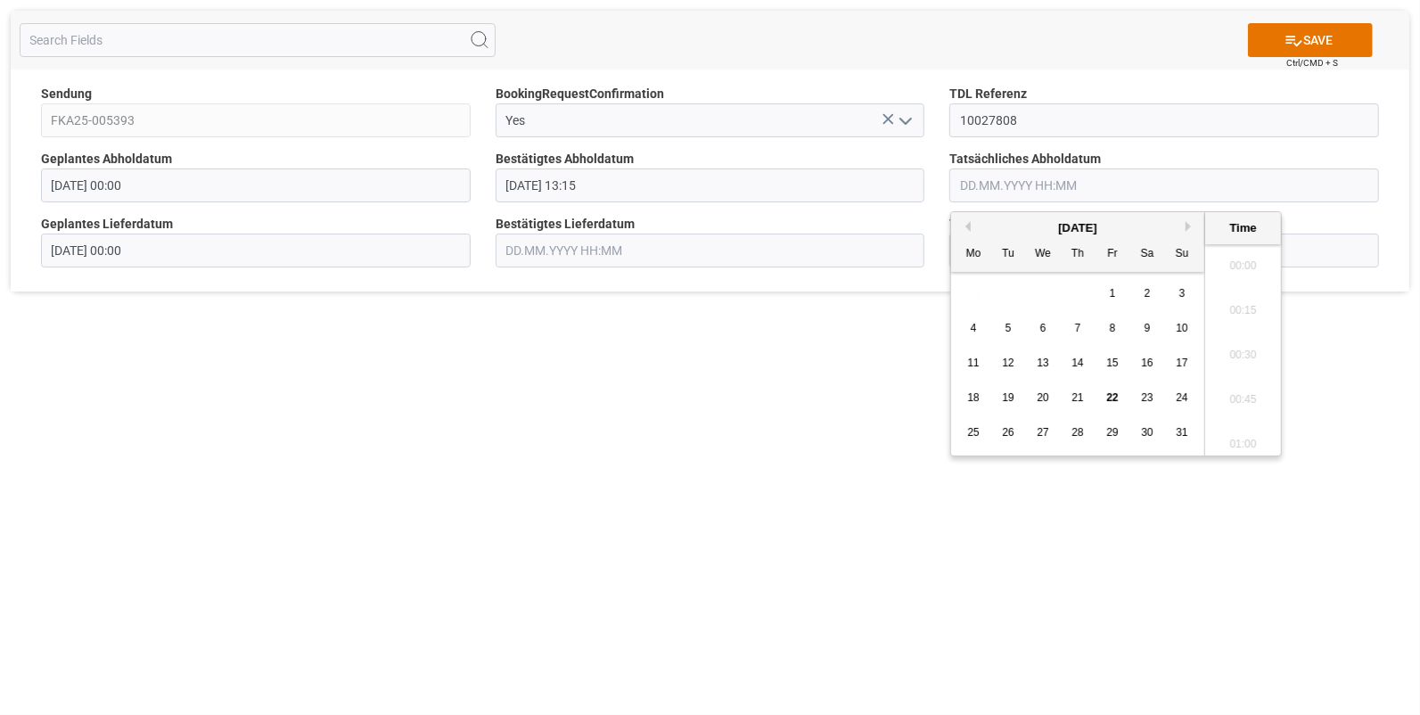
click at [990, 178] on input "text" at bounding box center [1164, 185] width 430 height 34
click at [1072, 392] on span "21" at bounding box center [1078, 397] width 12 height 12
click at [1248, 264] on li "13:15" at bounding box center [1243, 261] width 76 height 45
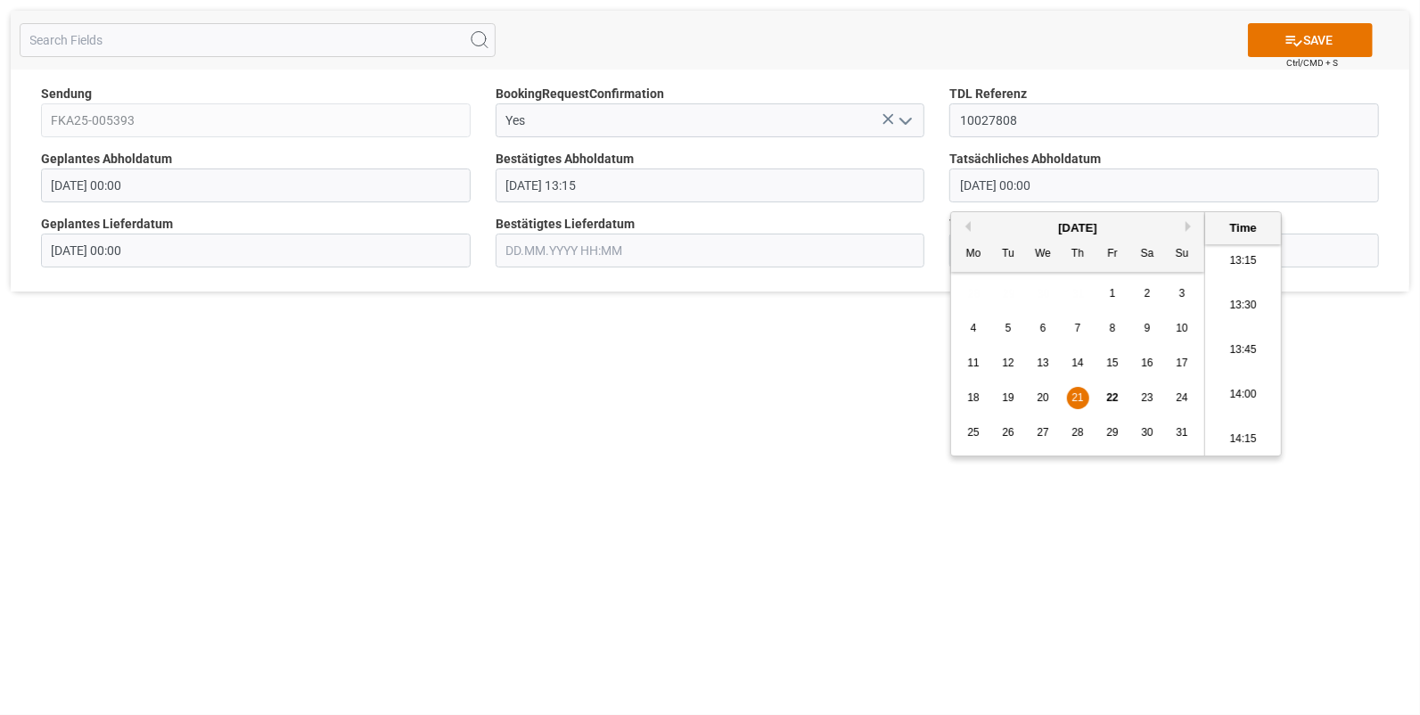
type input "21.08.2025 13:15"
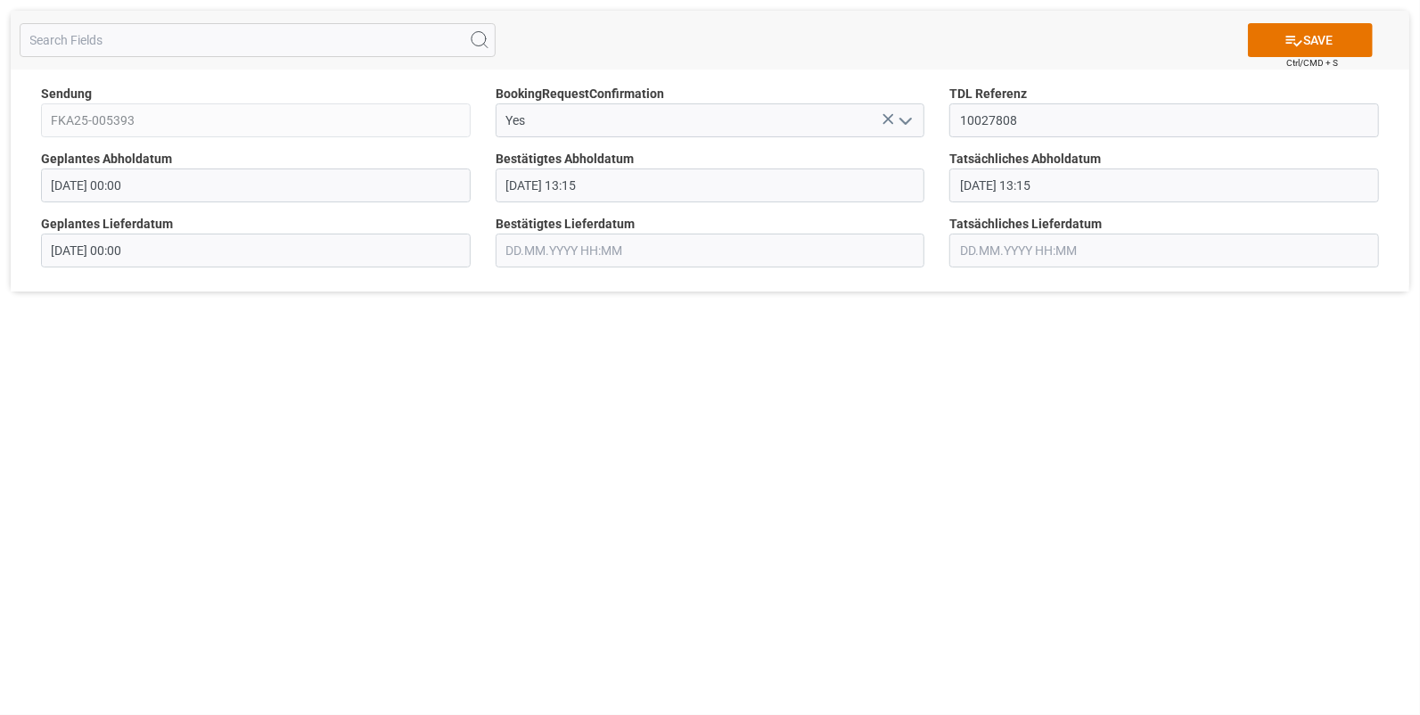
click at [591, 254] on input "text" at bounding box center [711, 251] width 430 height 34
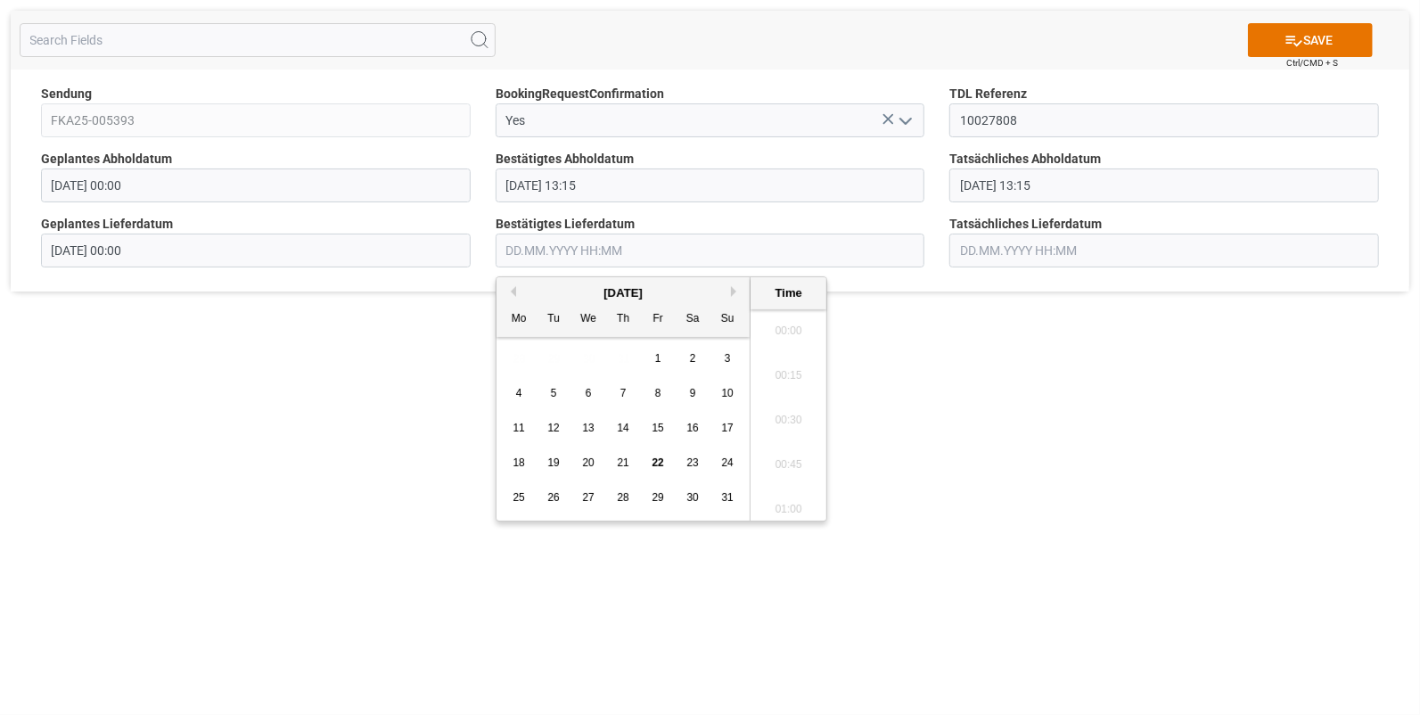
scroll to position [2591, 0]
click at [661, 459] on span "22" at bounding box center [658, 462] width 12 height 12
drag, startPoint x: 661, startPoint y: 459, endPoint x: 813, endPoint y: 397, distance: 164.7
click at [813, 397] on li "15:00" at bounding box center [789, 415] width 76 height 45
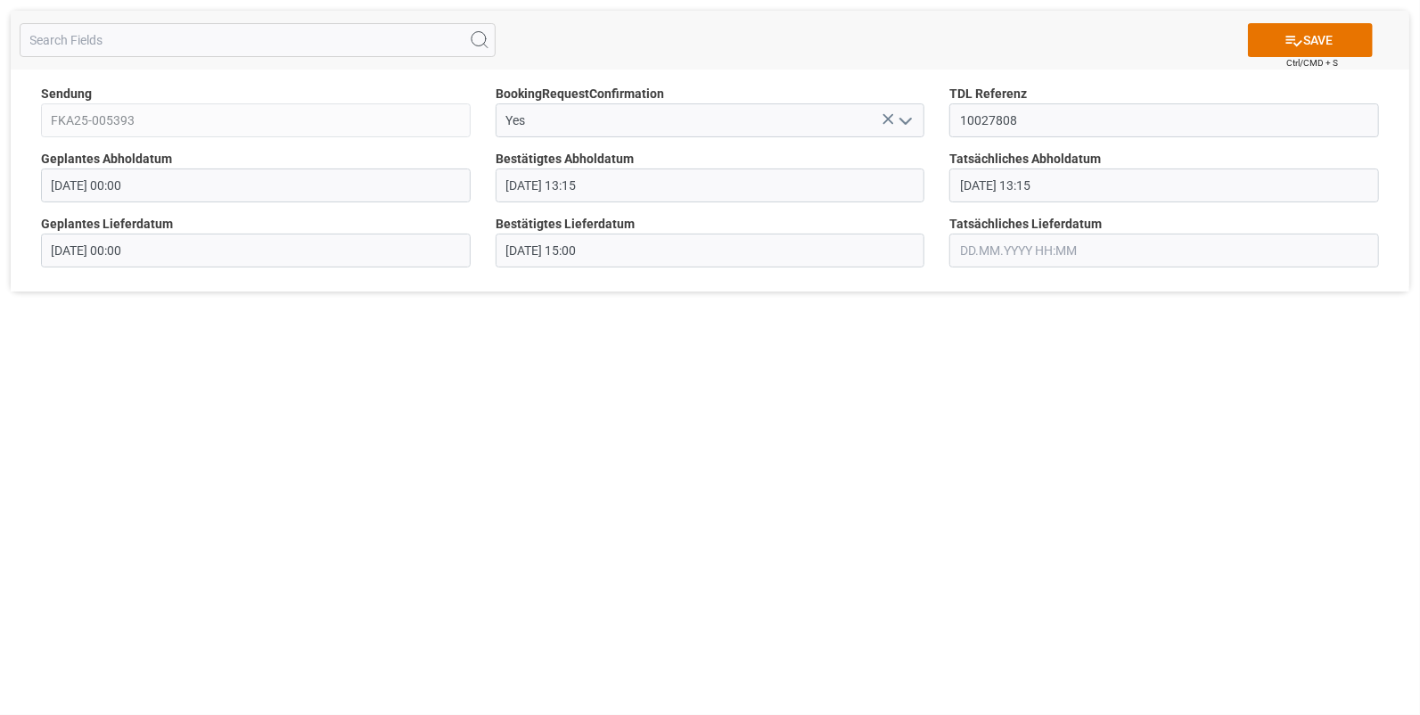
click at [612, 254] on input "22.08.2025 15:00" at bounding box center [711, 251] width 430 height 34
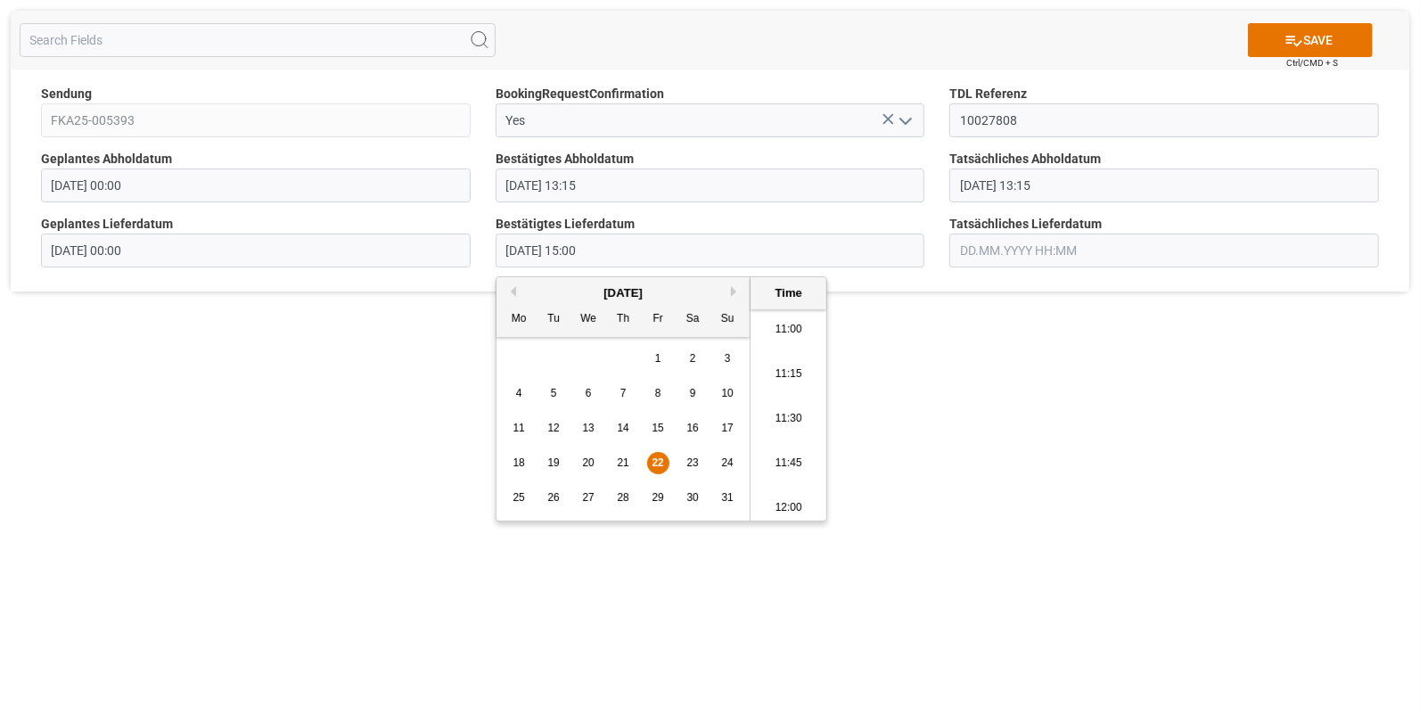
scroll to position [1922, 0]
click at [788, 336] on li "10:45" at bounding box center [789, 326] width 76 height 45
type input "22.08.2025 10:45"
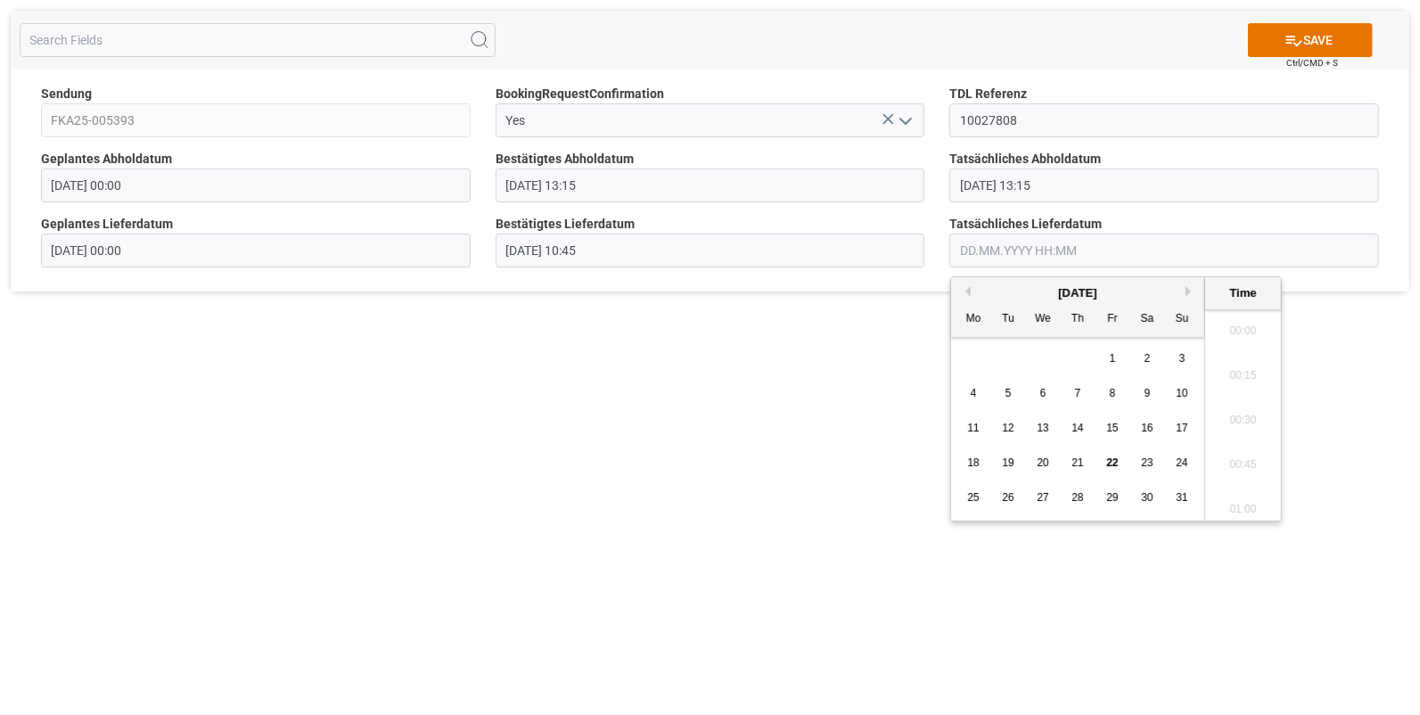
click at [1000, 257] on input "text" at bounding box center [1164, 251] width 430 height 34
click at [1115, 459] on span "22" at bounding box center [1112, 462] width 12 height 12
click at [1230, 388] on li "10:45" at bounding box center [1243, 400] width 76 height 45
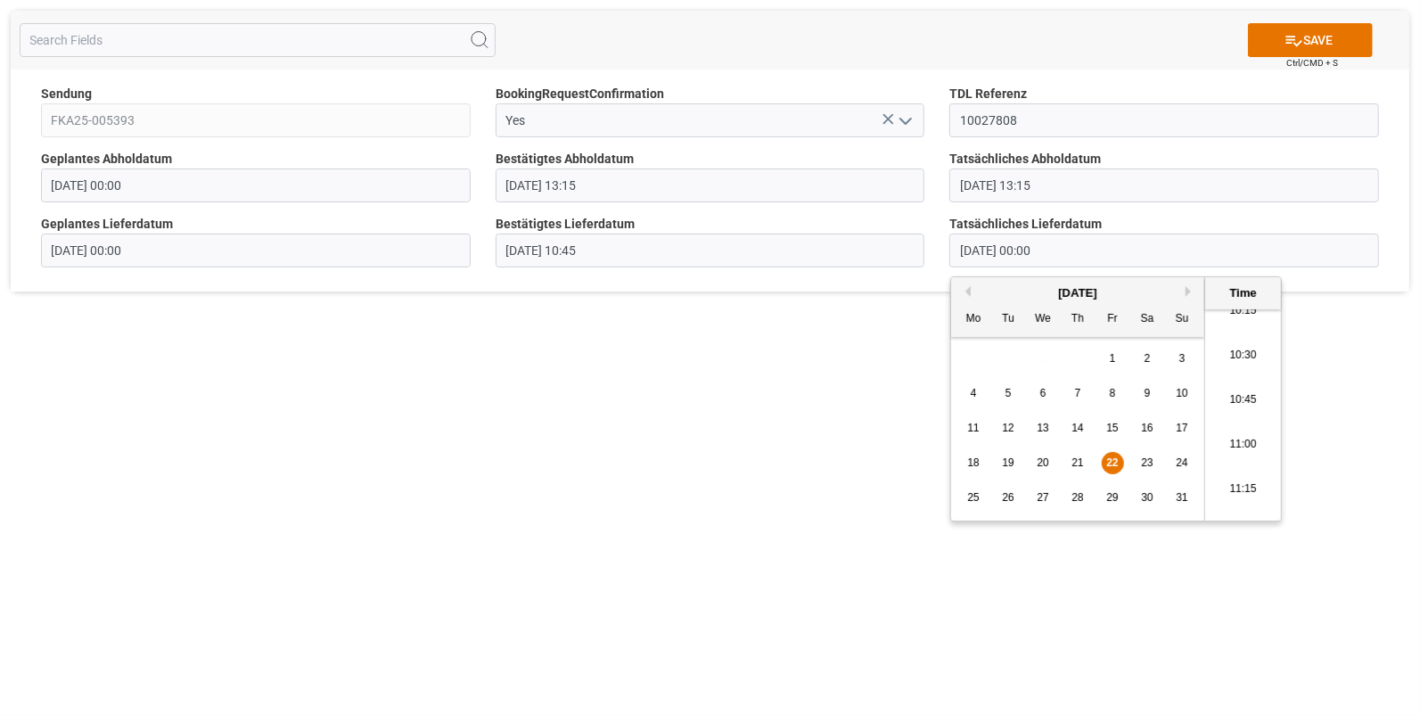
type input "22.08.2025 10:45"
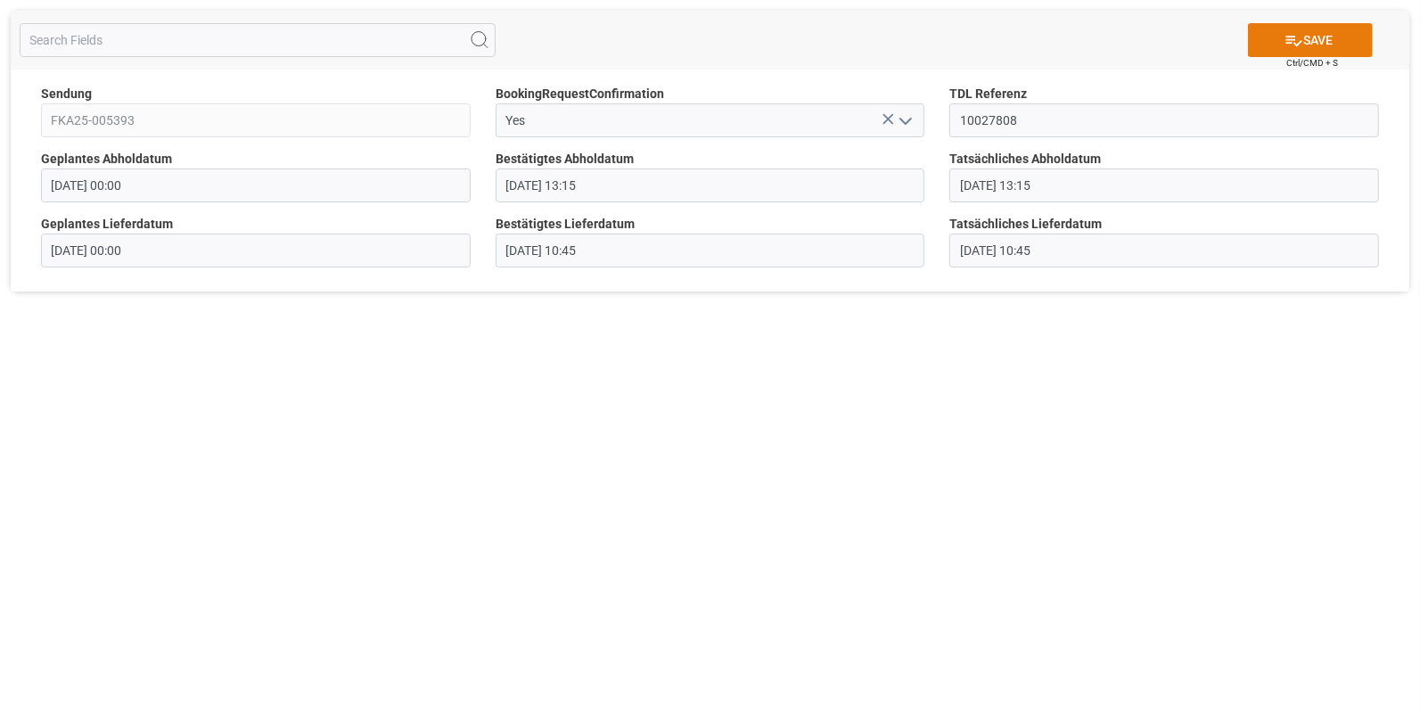
click at [1293, 38] on icon at bounding box center [1294, 40] width 19 height 19
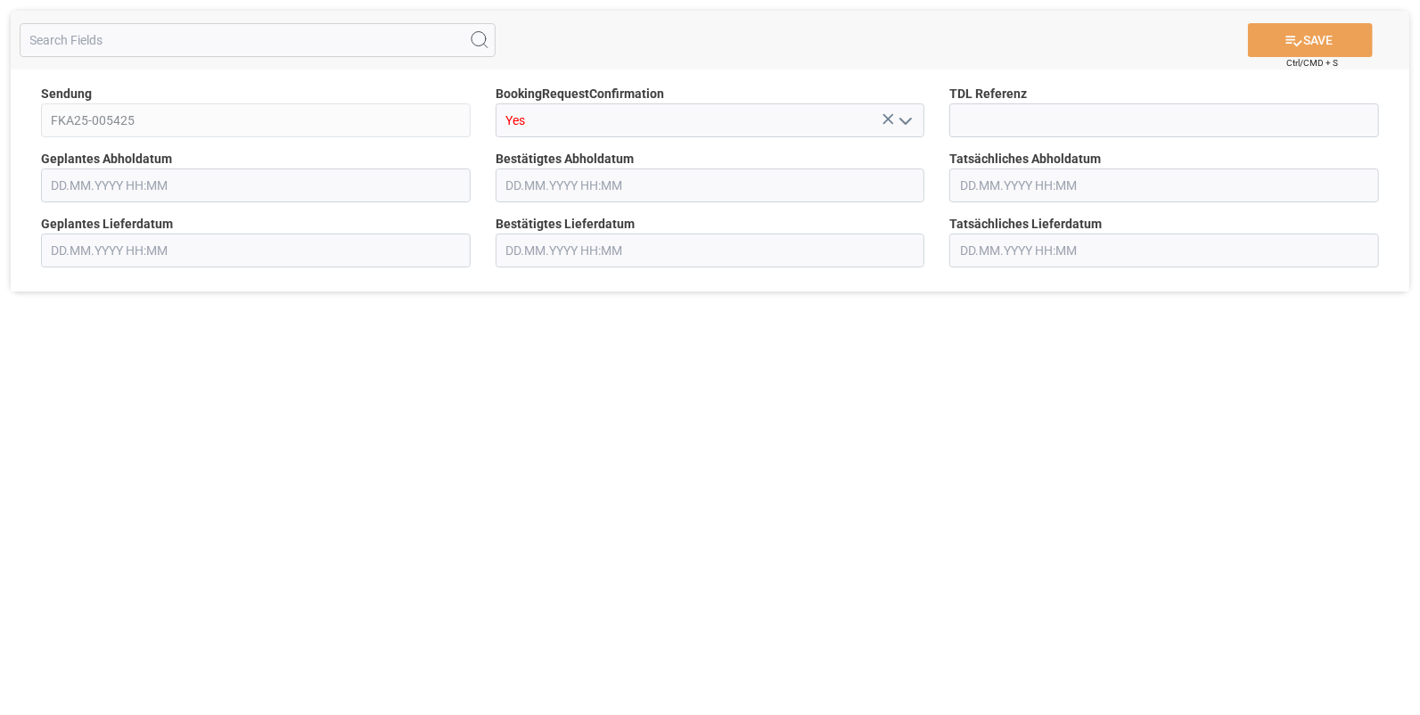
type input "[DATE] 00:00"
click at [985, 120] on input at bounding box center [1164, 120] width 430 height 34
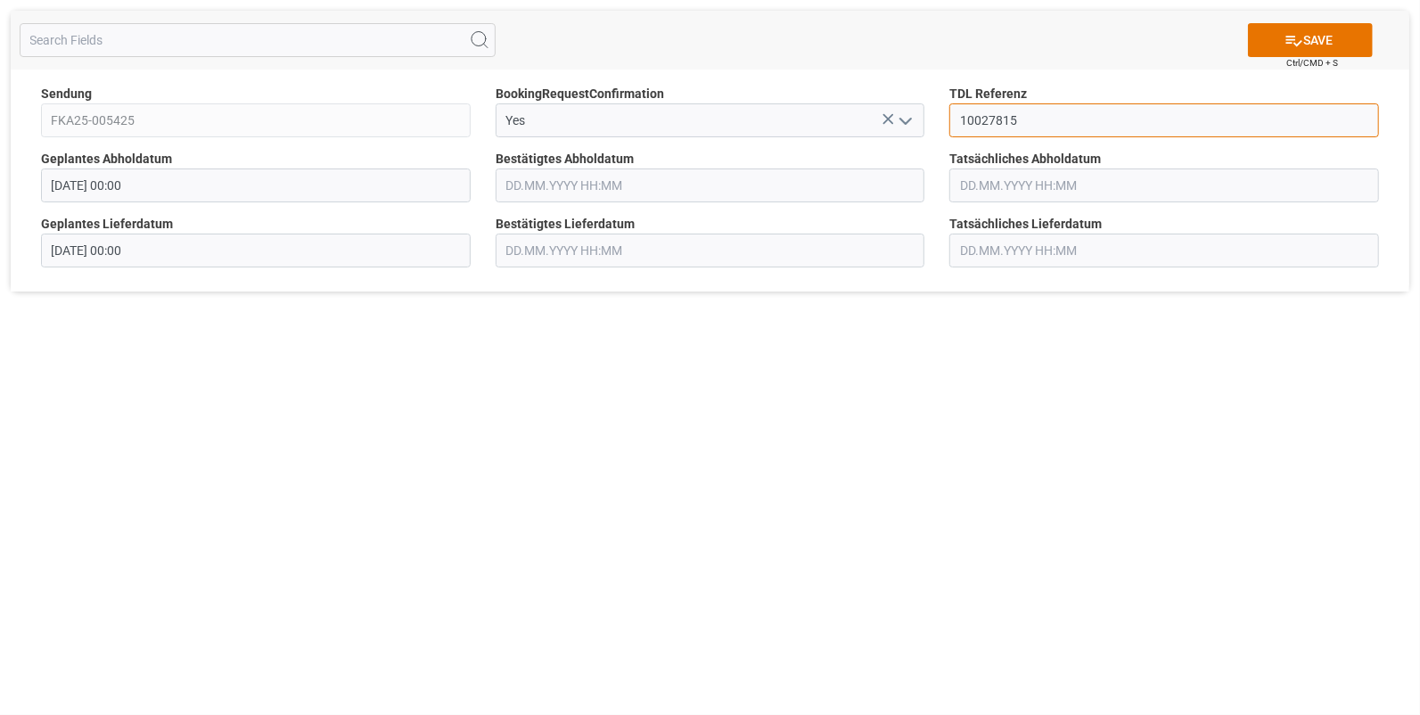
type input "10027815"
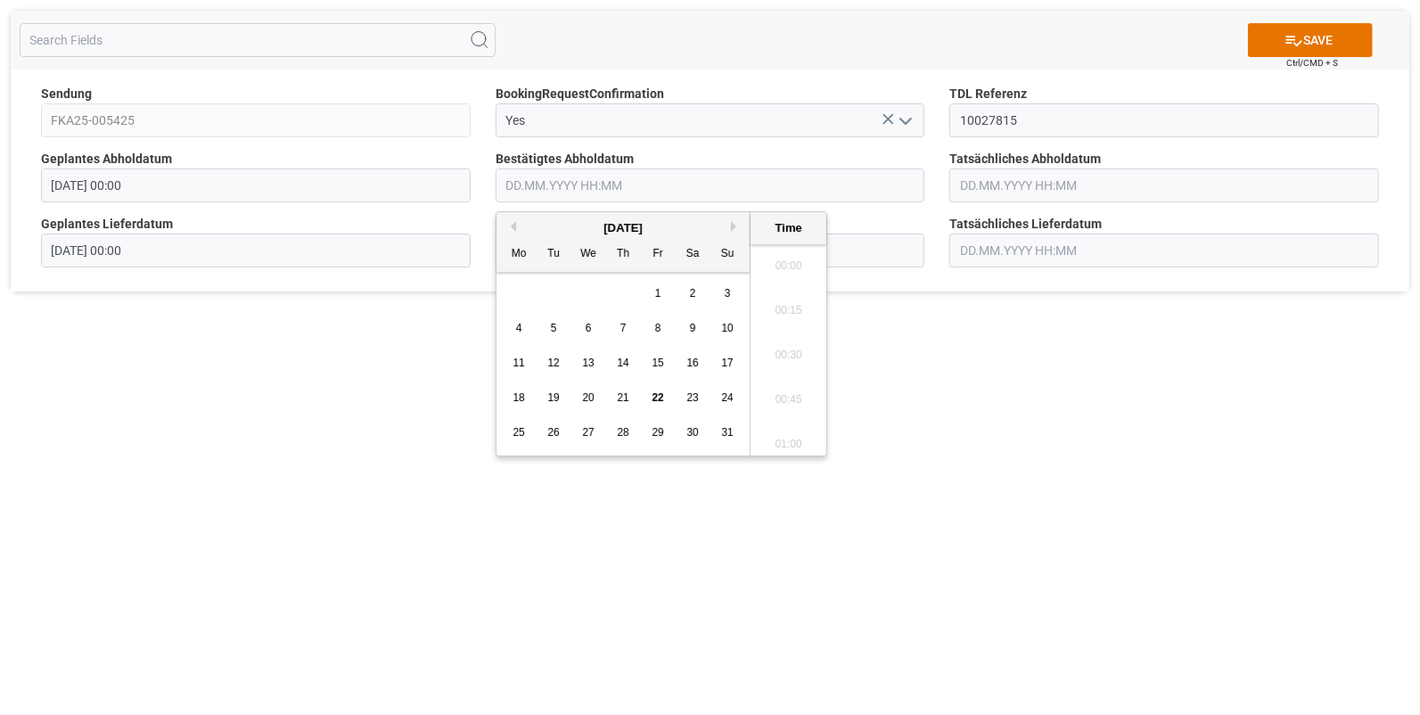
click at [560, 187] on input "text" at bounding box center [711, 185] width 430 height 34
click at [620, 397] on span "21" at bounding box center [623, 397] width 12 height 12
click at [784, 319] on li "10:30" at bounding box center [789, 321] width 76 height 45
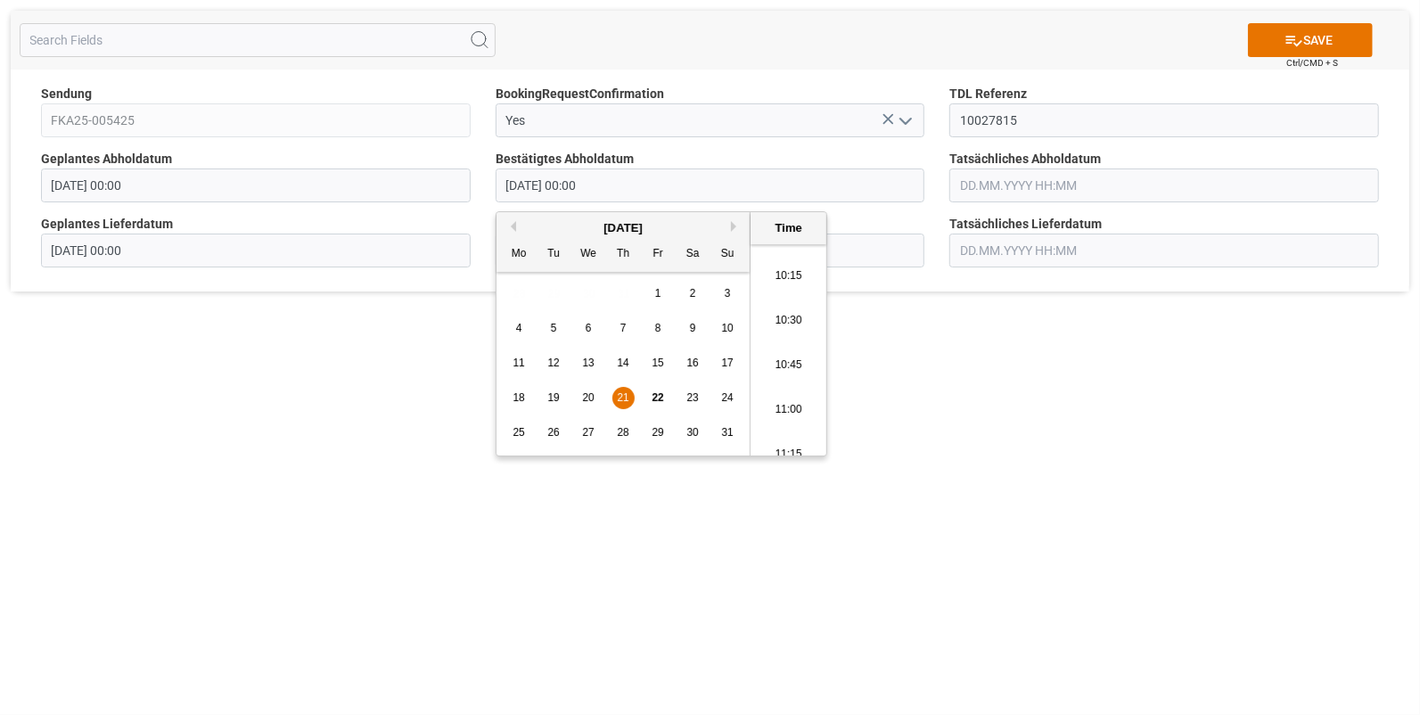
type input "21.08.2025 10:30"
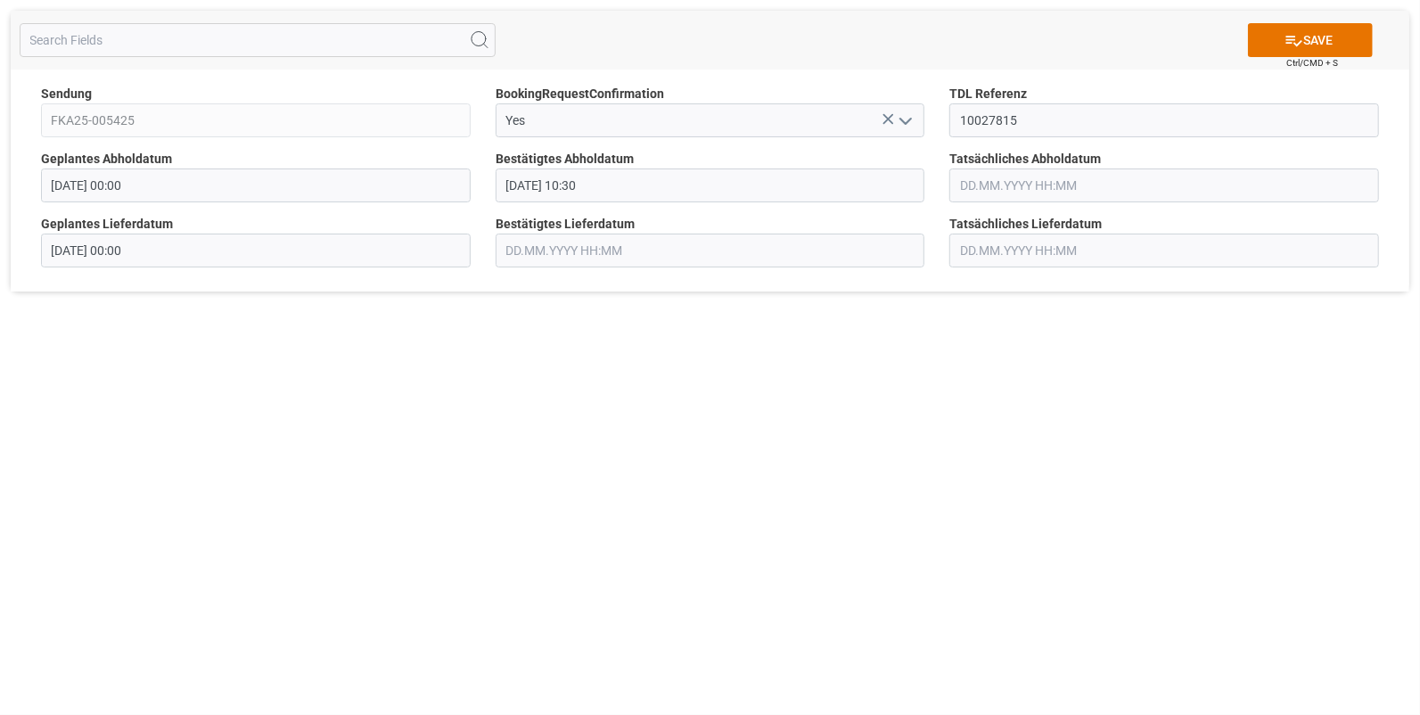
click at [983, 185] on input "text" at bounding box center [1164, 185] width 430 height 34
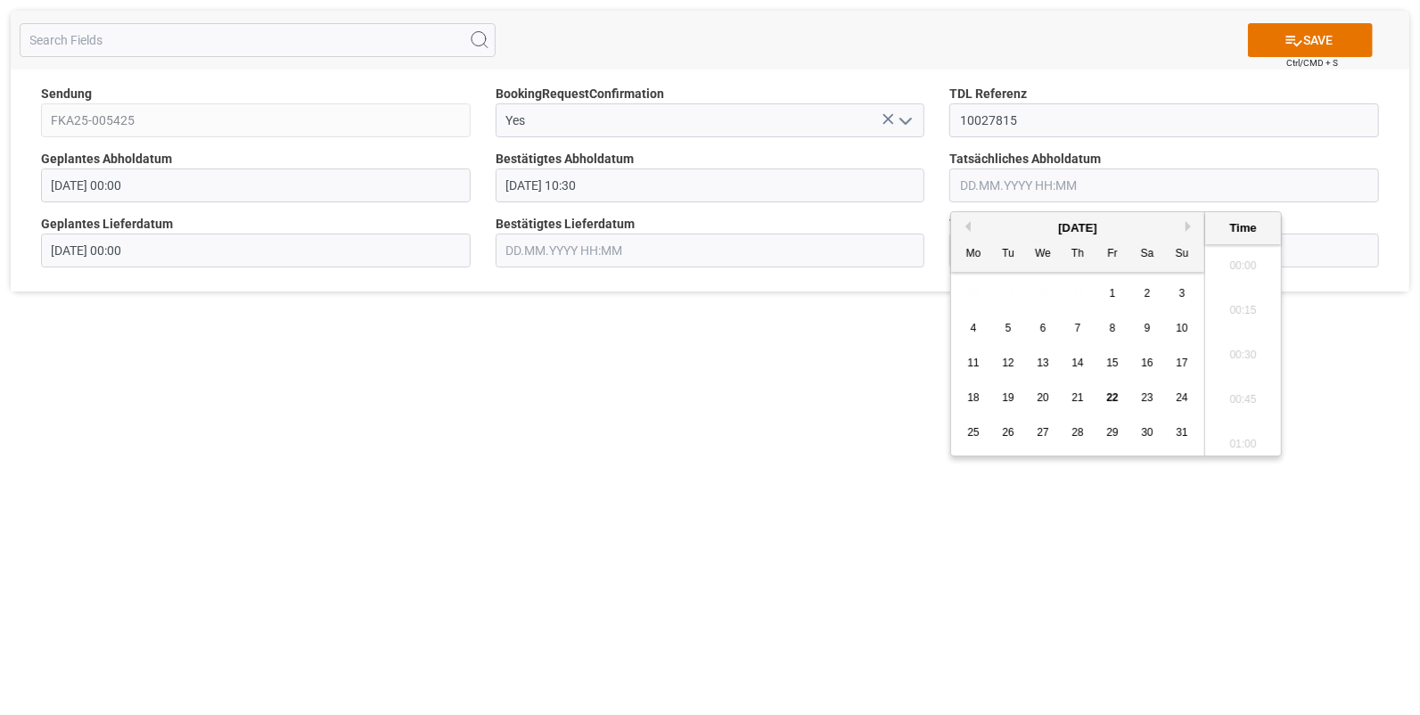
scroll to position [2635, 0]
click at [1083, 396] on div "21" at bounding box center [1078, 398] width 22 height 21
click at [1236, 308] on li "10:30" at bounding box center [1243, 321] width 76 height 45
type input "21.08.2025 10:30"
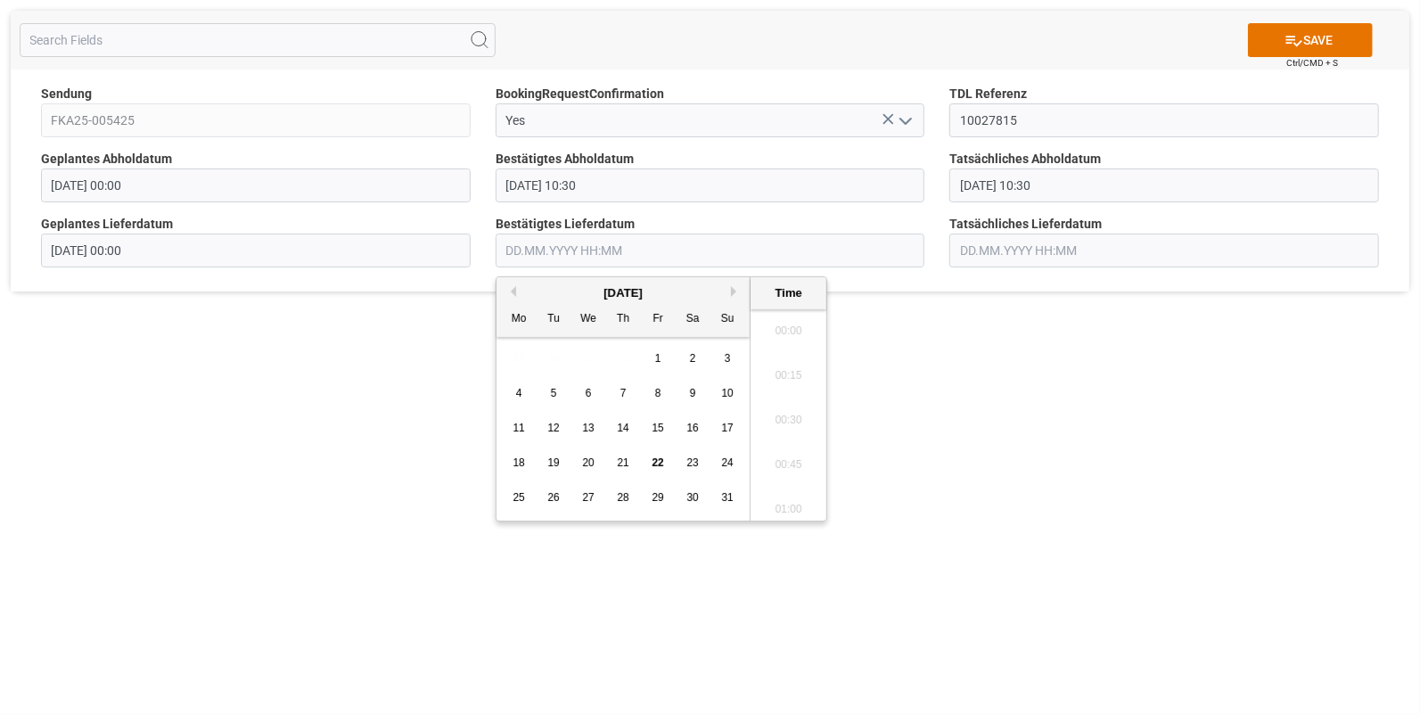
click at [575, 247] on input "text" at bounding box center [711, 251] width 430 height 34
click at [625, 460] on span "21" at bounding box center [623, 462] width 12 height 12
click at [783, 365] on li "11:15" at bounding box center [789, 371] width 76 height 45
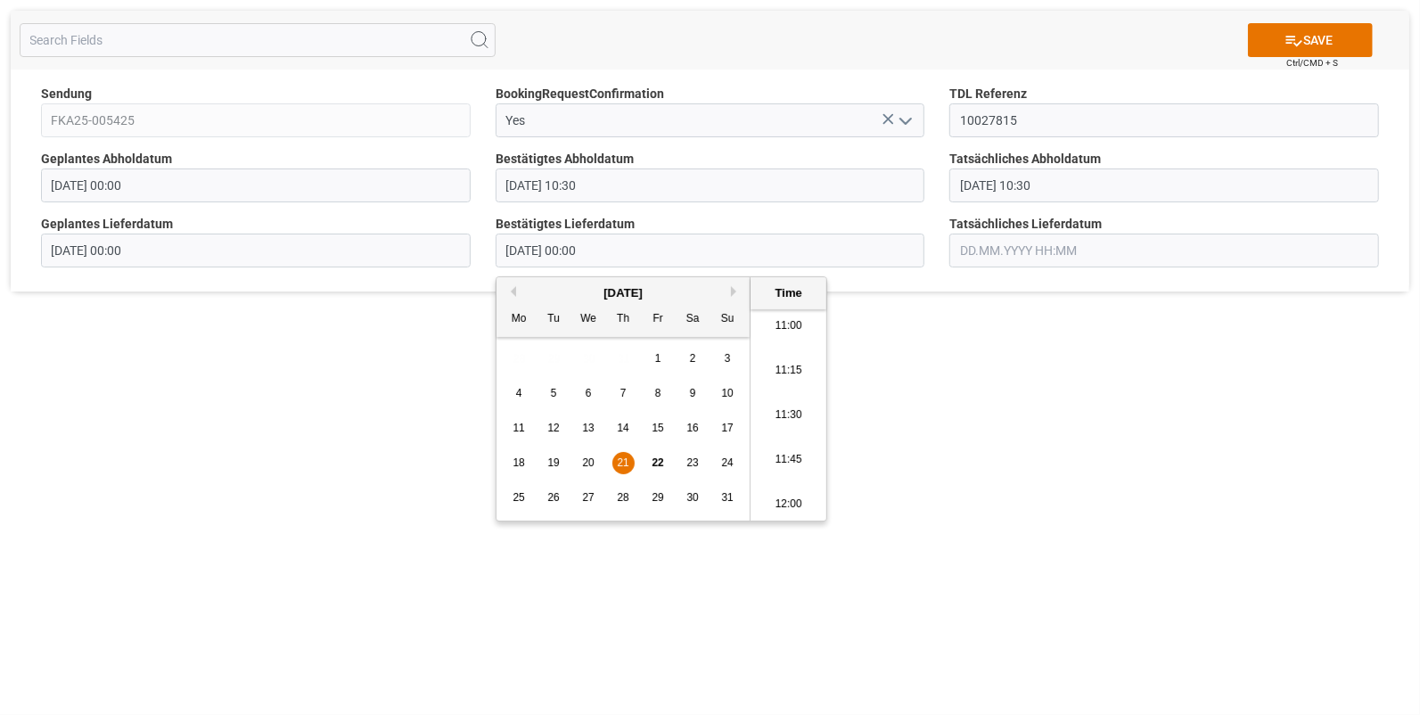
type input "21.08.2025 11:15"
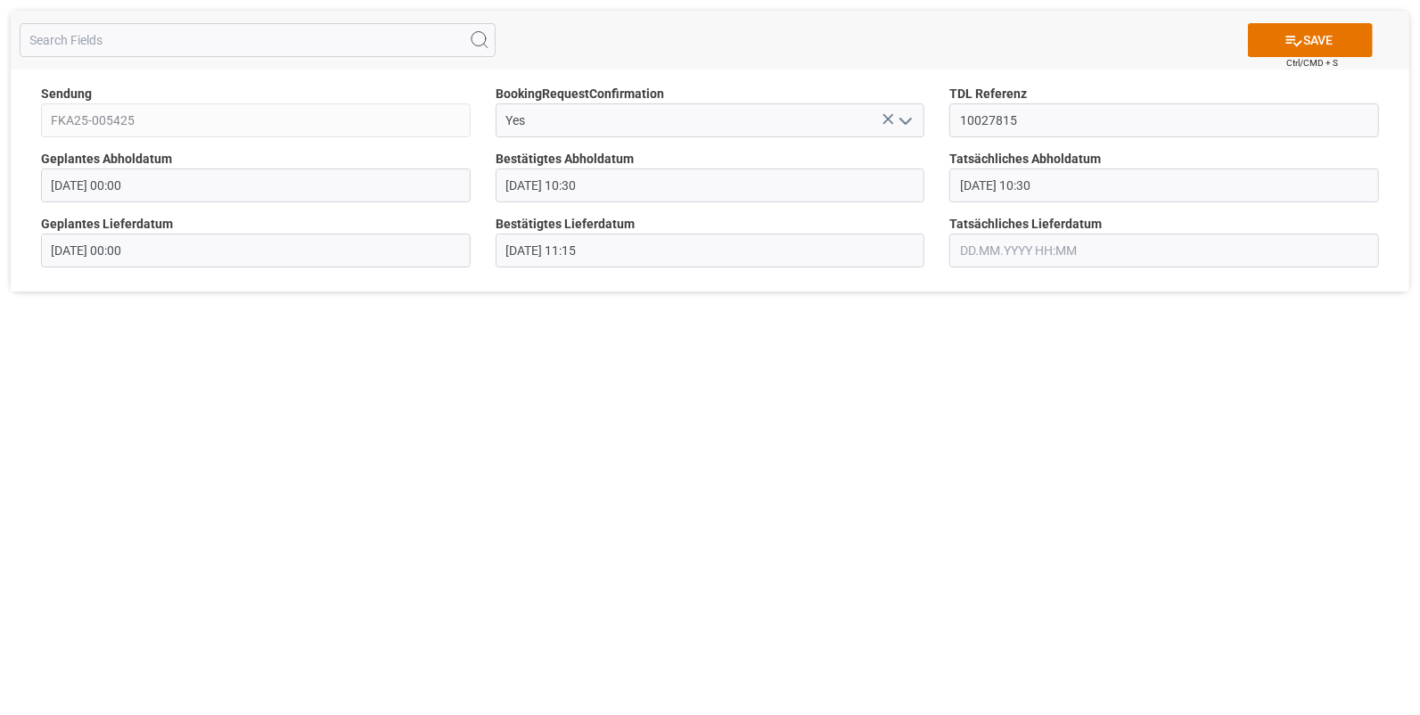
click at [959, 255] on input "text" at bounding box center [1164, 251] width 430 height 34
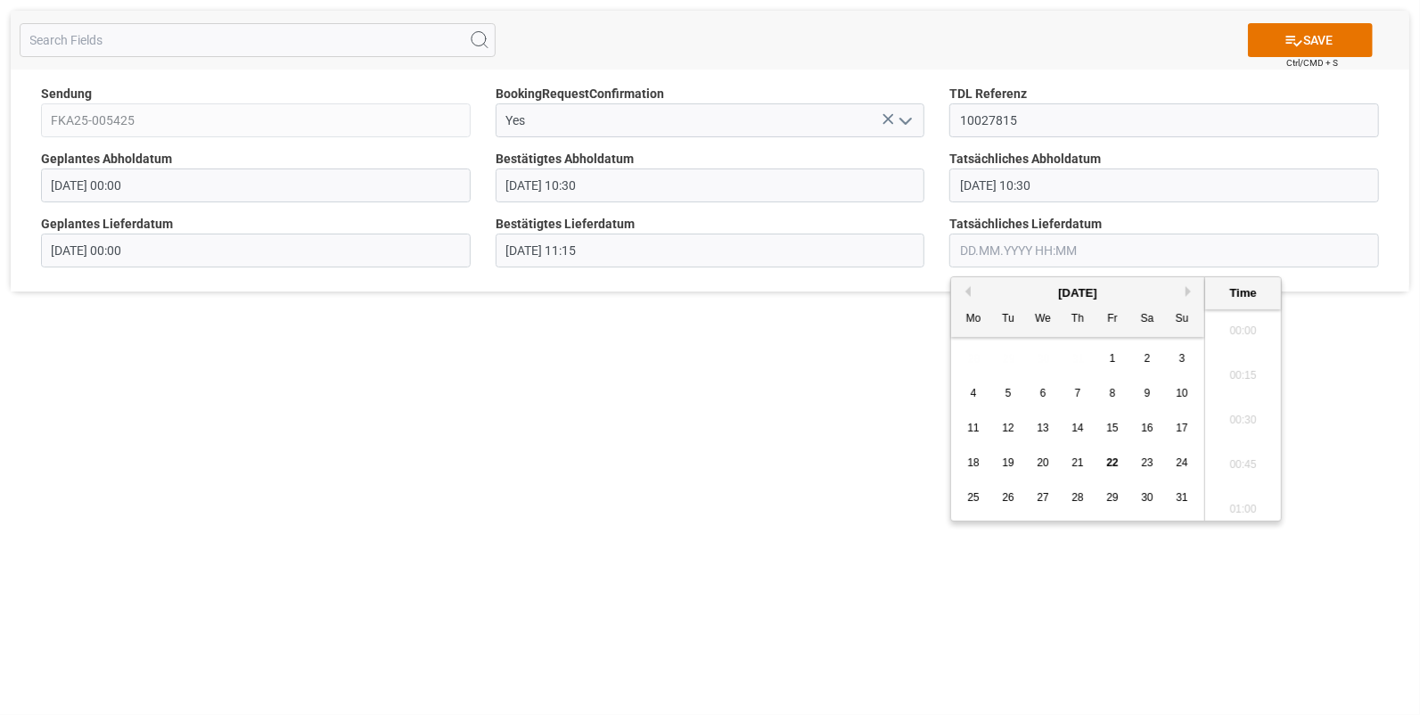
scroll to position [2635, 0]
click at [1080, 459] on span "21" at bounding box center [1078, 462] width 12 height 12
click at [1228, 372] on li "11:15" at bounding box center [1243, 371] width 76 height 45
type input "21.08.2025 11:15"
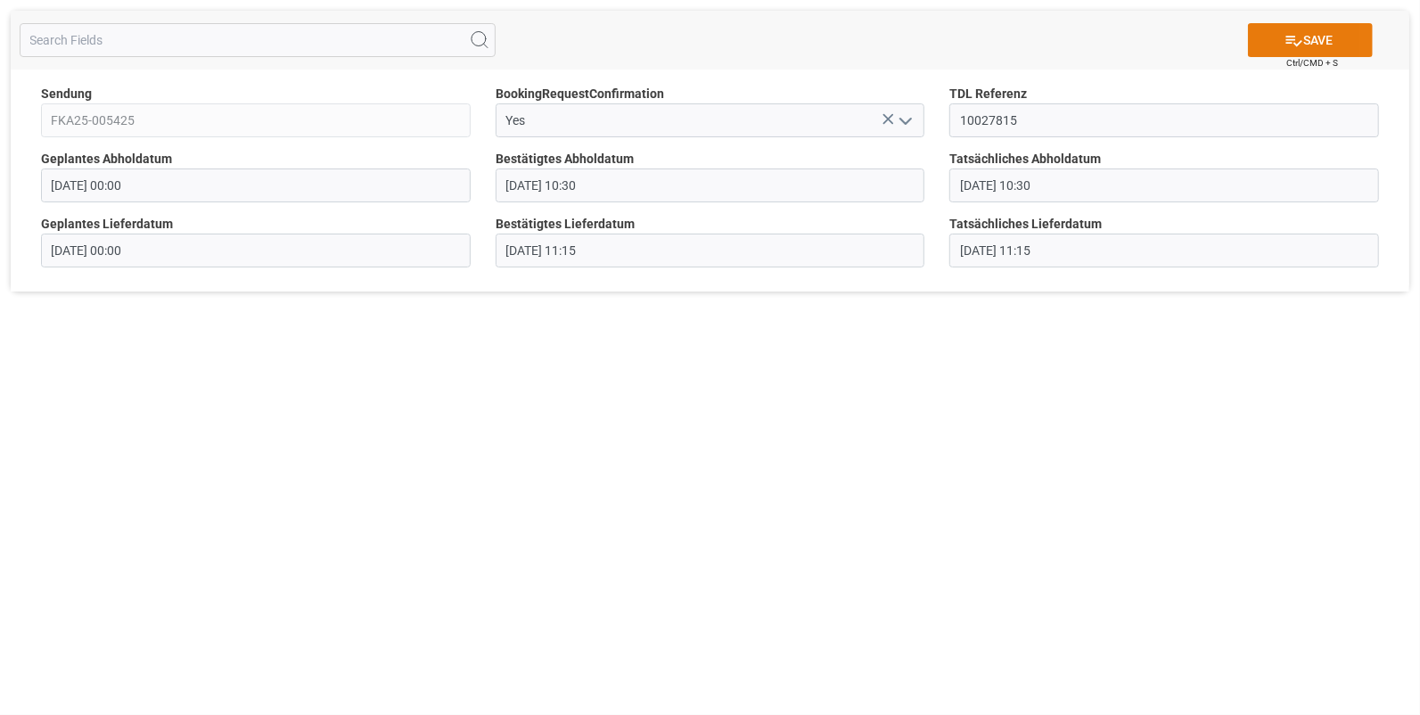
click at [1288, 37] on icon at bounding box center [1294, 40] width 19 height 19
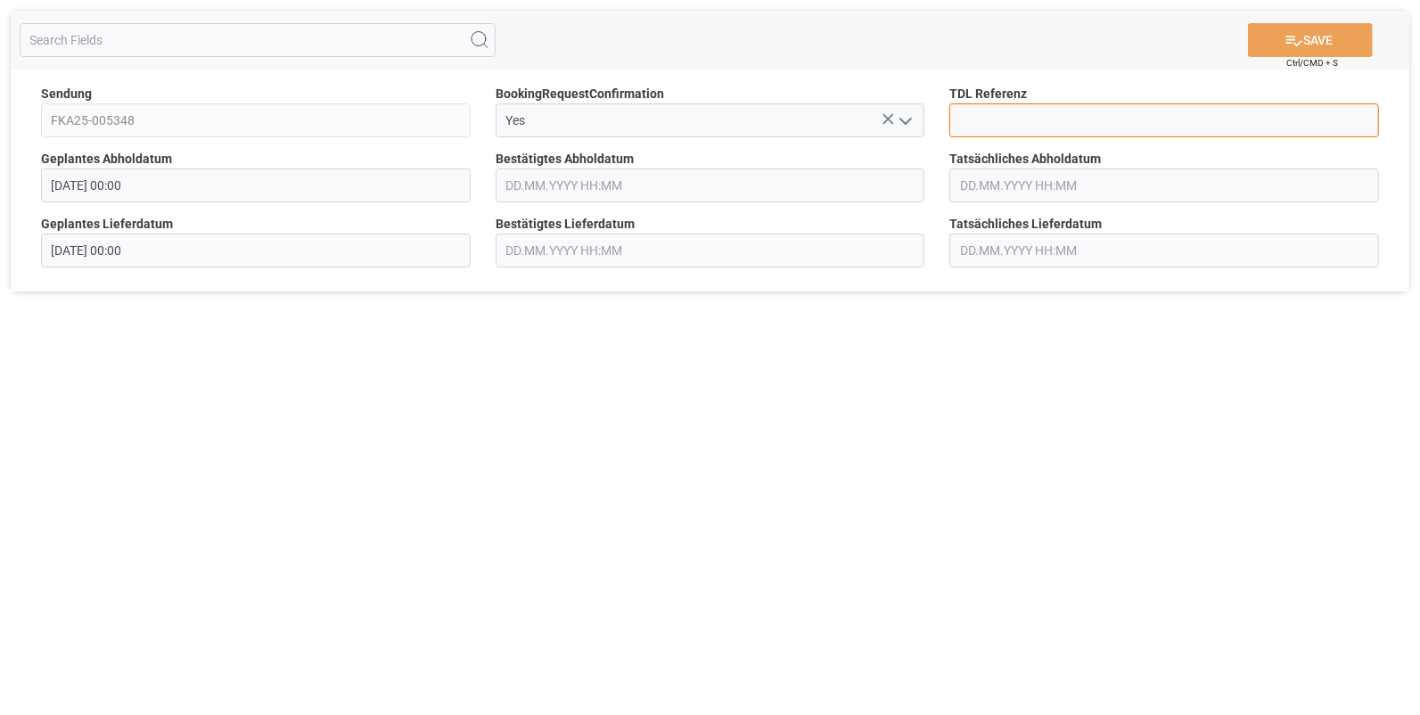
click at [963, 119] on input at bounding box center [1164, 120] width 430 height 34
type input "10027821"
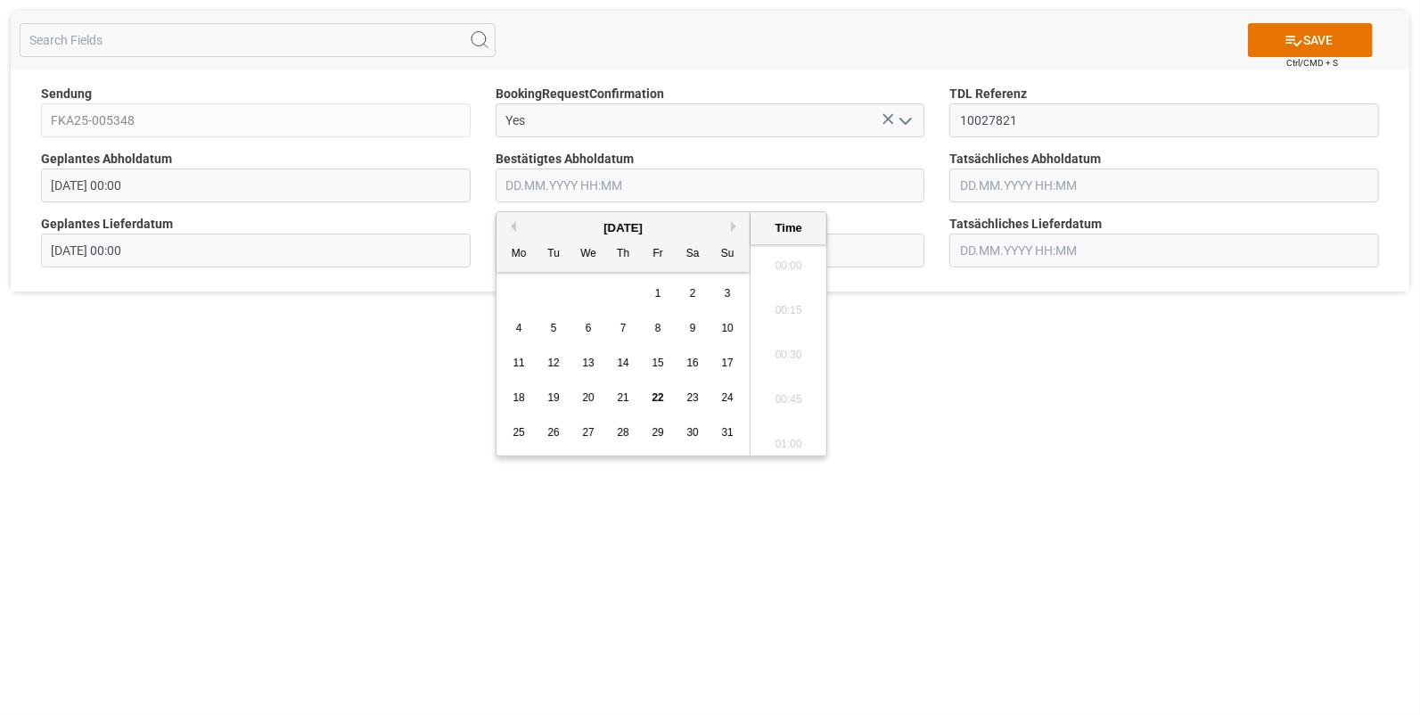
click at [499, 185] on input "text" at bounding box center [711, 185] width 430 height 34
click at [623, 395] on span "21" at bounding box center [623, 397] width 12 height 12
click at [780, 426] on li "15:45" at bounding box center [789, 439] width 76 height 45
type input "[DATE] 15:45"
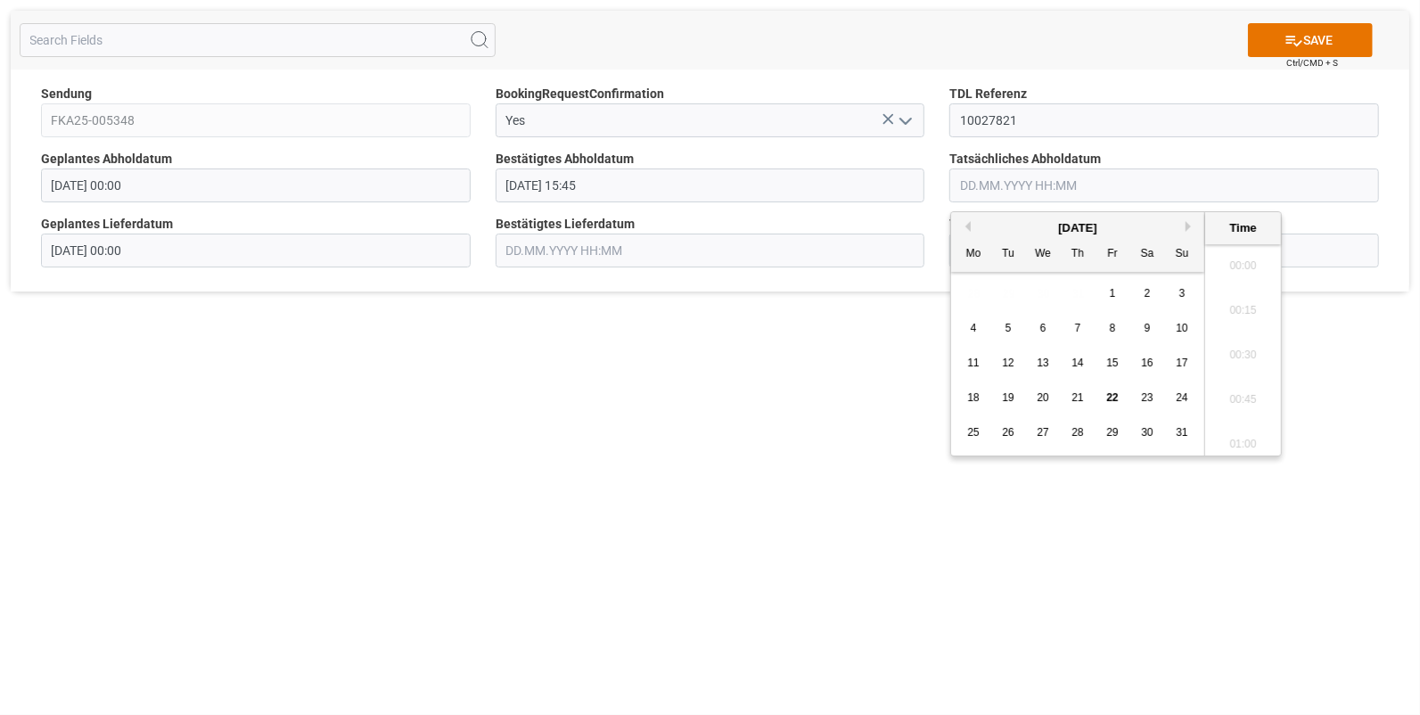
click at [983, 178] on input "text" at bounding box center [1164, 185] width 430 height 34
click at [1078, 396] on span "21" at bounding box center [1078, 397] width 12 height 12
drag, startPoint x: 1220, startPoint y: 433, endPoint x: 1212, endPoint y: 428, distance: 9.6
click at [1218, 434] on li "15:45" at bounding box center [1243, 439] width 76 height 45
type input "[DATE] 15:45"
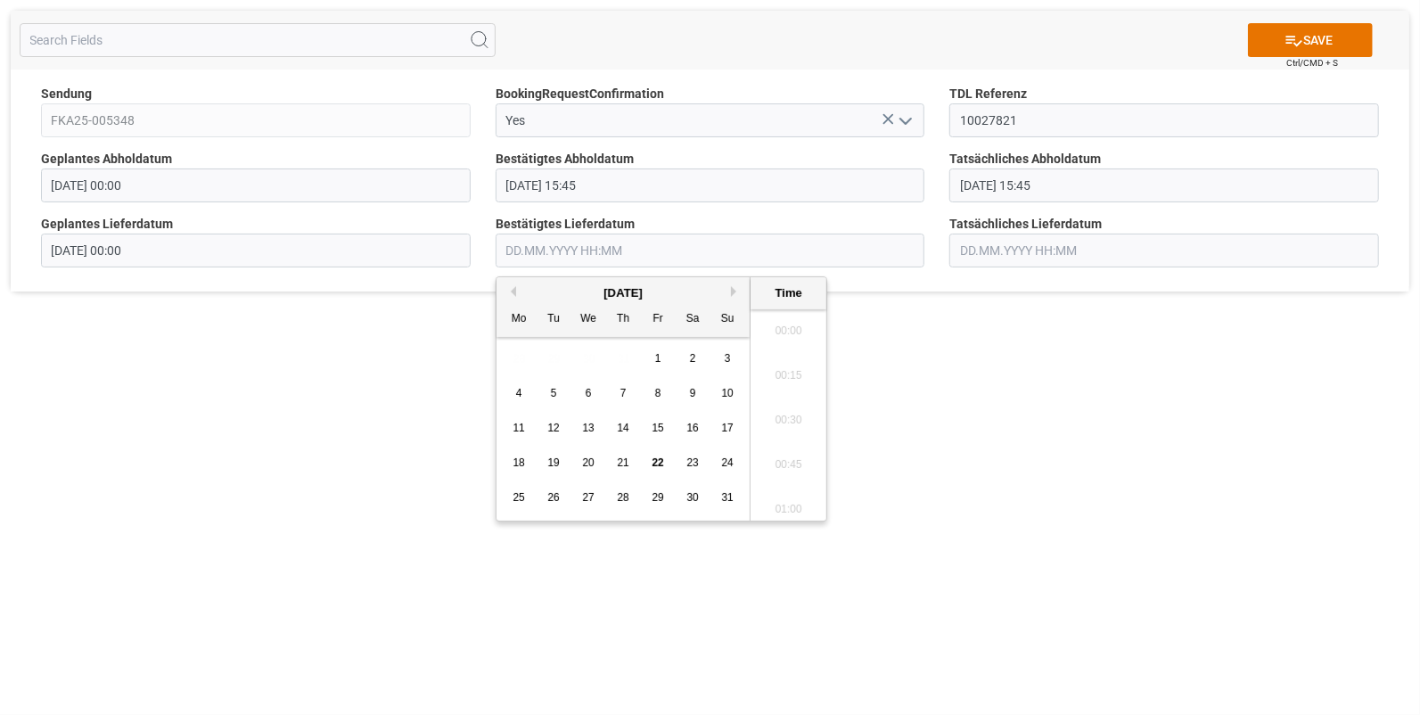
click at [522, 250] on input "text" at bounding box center [711, 251] width 430 height 34
click at [656, 461] on span "22" at bounding box center [658, 462] width 12 height 12
drag, startPoint x: 790, startPoint y: 373, endPoint x: 862, endPoint y: 317, distance: 90.9
click at [790, 371] on li "07:30" at bounding box center [789, 371] width 76 height 45
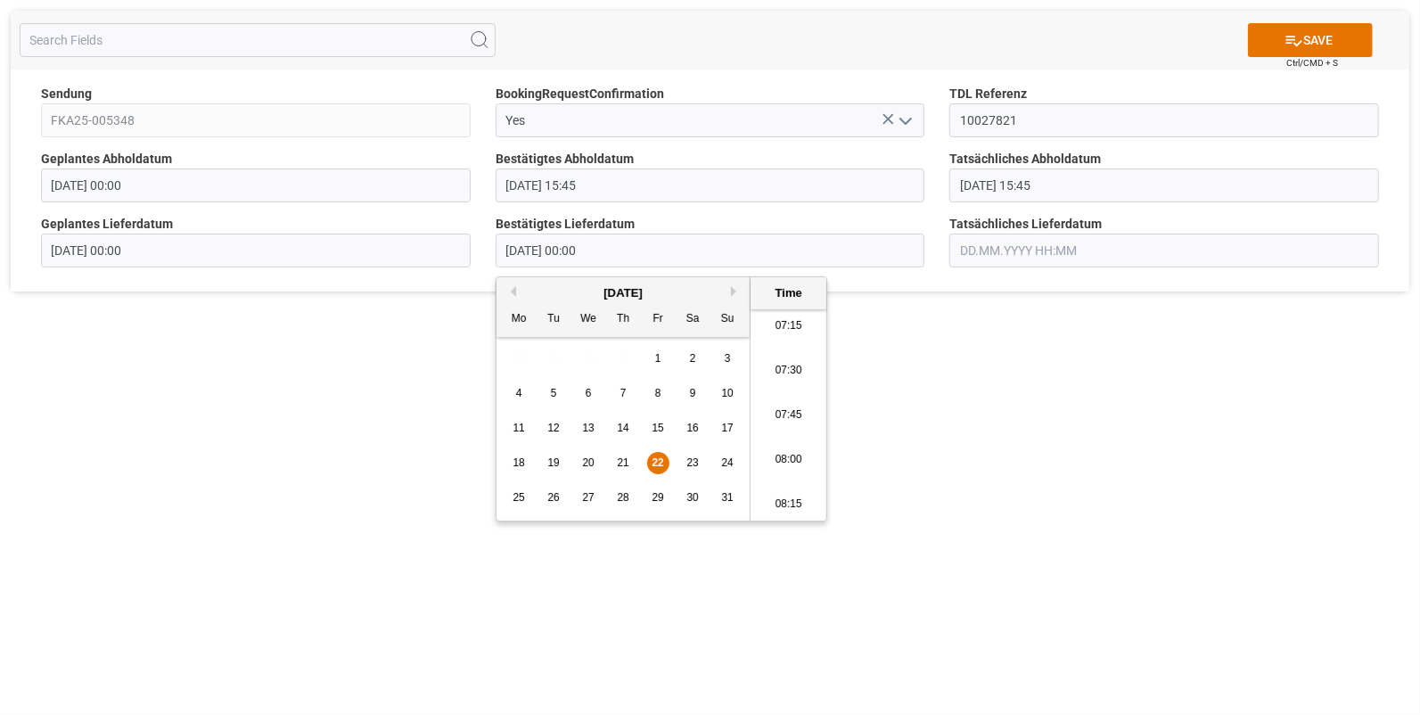
type input "[DATE] 07:30"
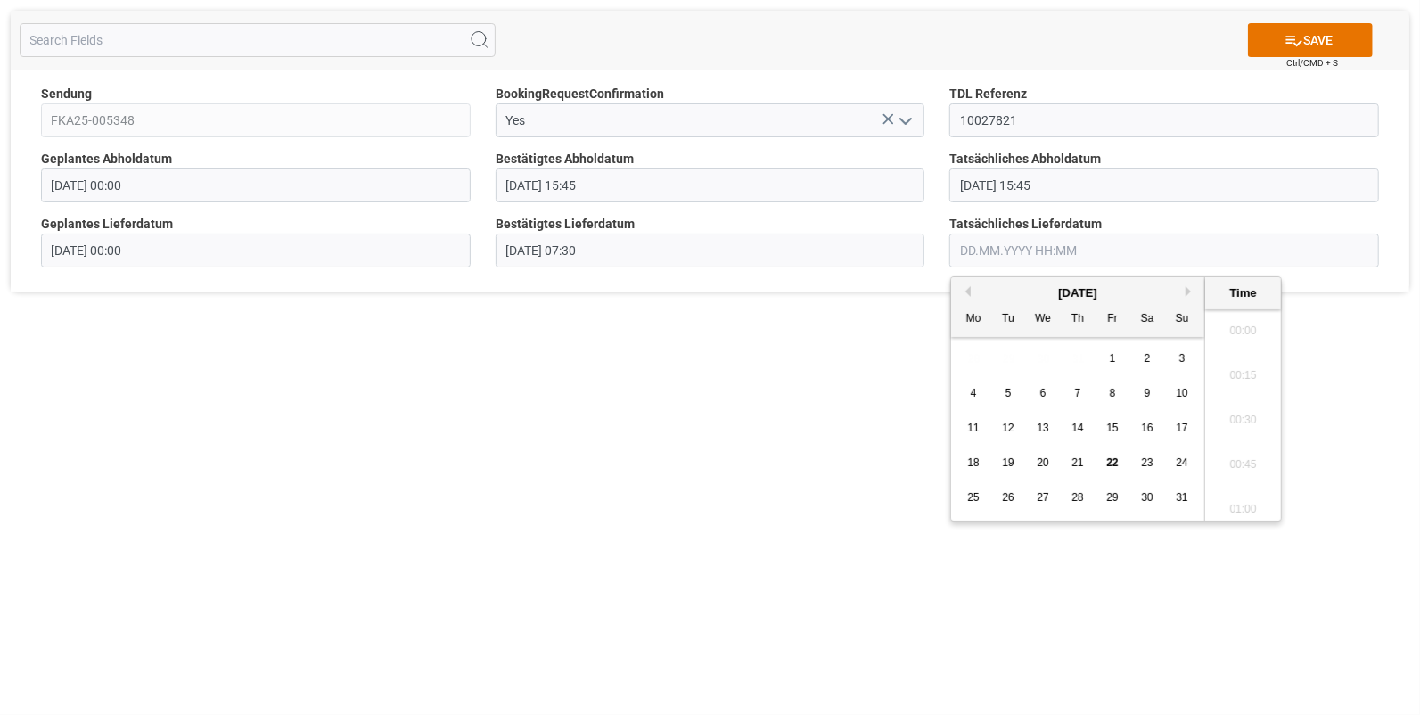
click at [976, 241] on input "text" at bounding box center [1164, 251] width 430 height 34
click at [1118, 461] on span "22" at bounding box center [1112, 462] width 12 height 12
click at [1239, 438] on li "07:30" at bounding box center [1243, 445] width 76 height 45
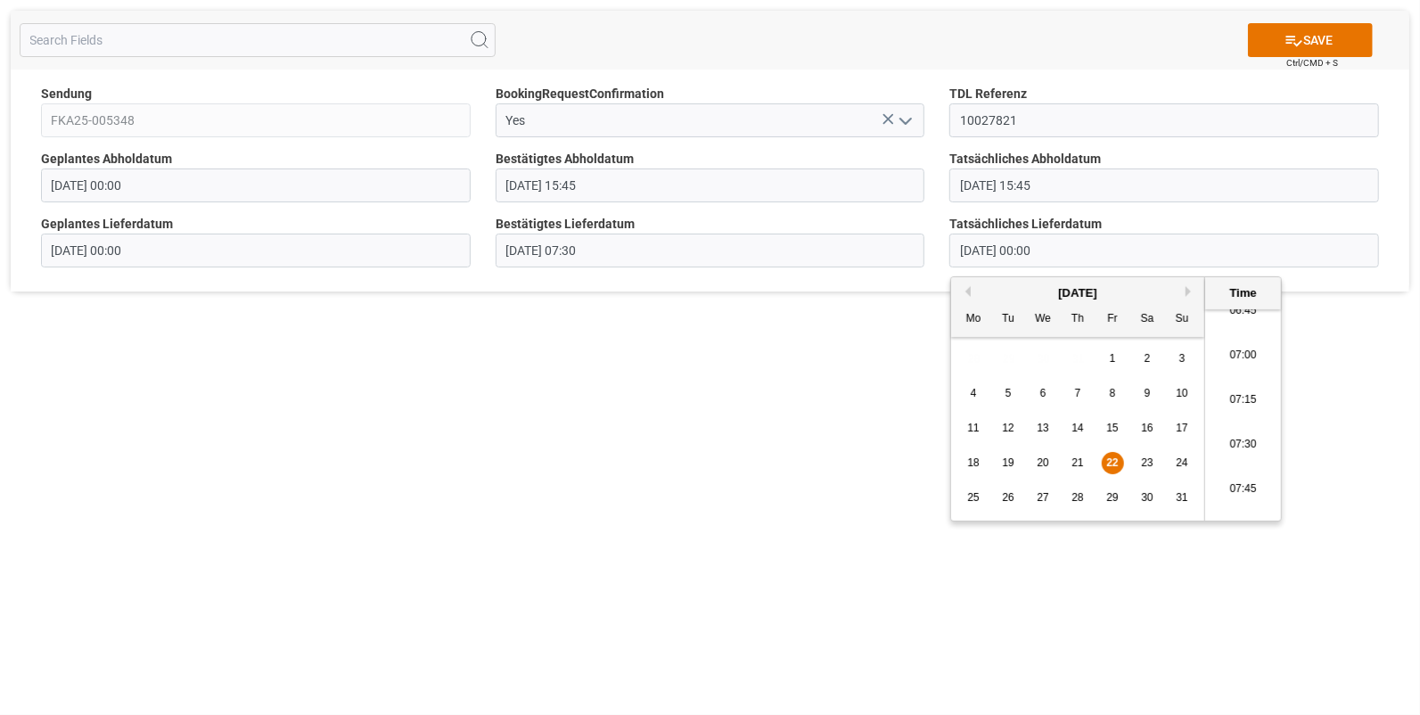
type input "[DATE] 07:30"
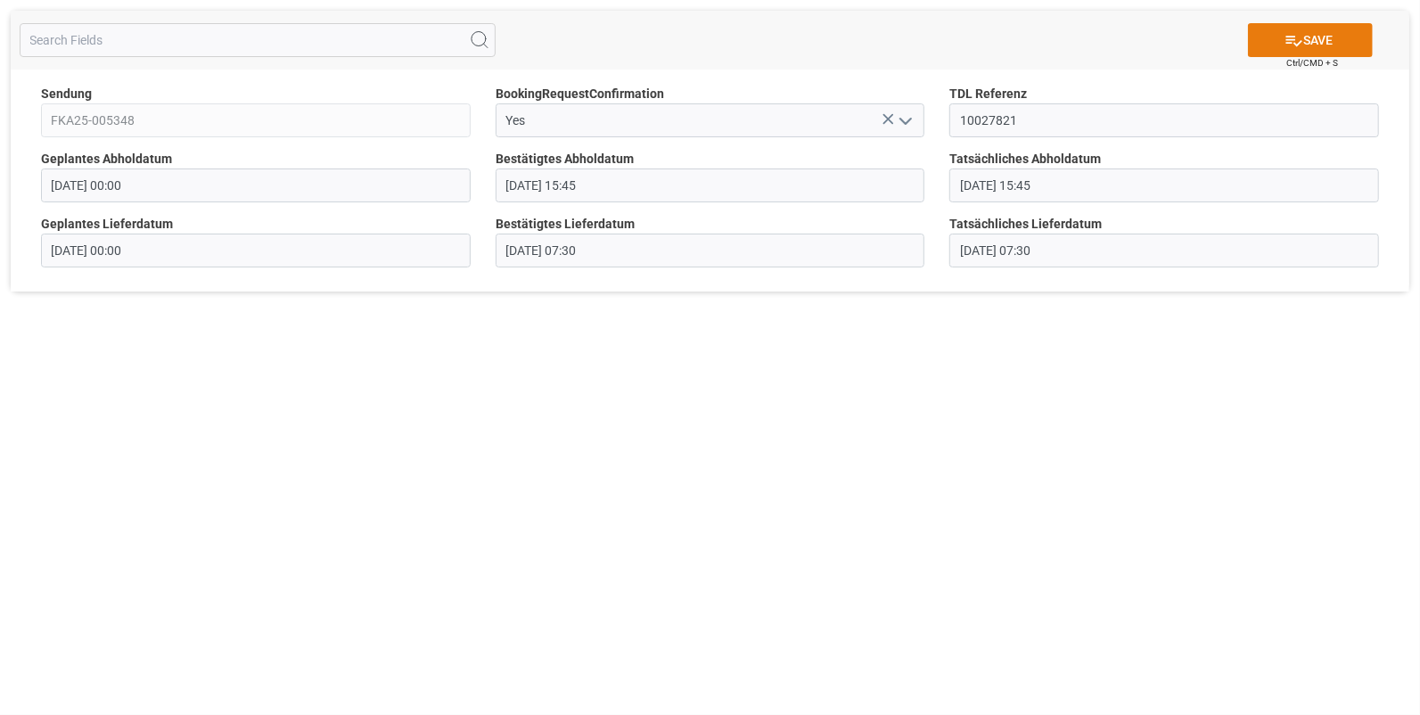
click at [1269, 36] on button "SAVE" at bounding box center [1310, 40] width 125 height 34
